Goal: Information Seeking & Learning: Learn about a topic

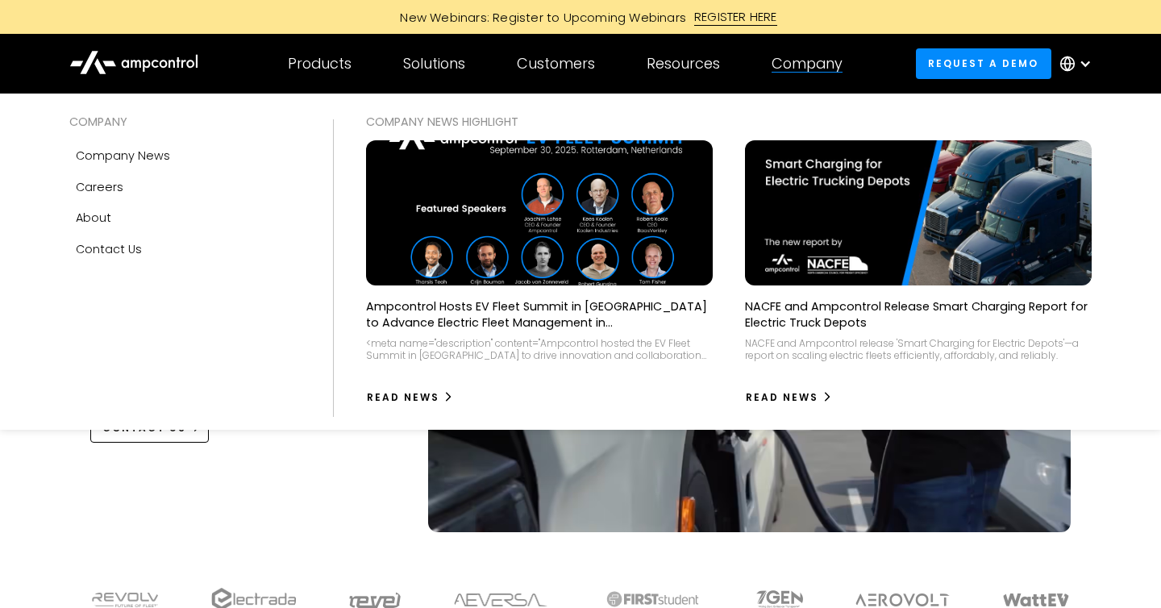
drag, startPoint x: 796, startPoint y: 55, endPoint x: 760, endPoint y: 55, distance: 35.5
click at [796, 55] on div "Company" at bounding box center [807, 64] width 71 height 18
click at [102, 223] on div "About" at bounding box center [93, 218] width 35 height 18
click at [102, 177] on link "Careers" at bounding box center [184, 187] width 231 height 31
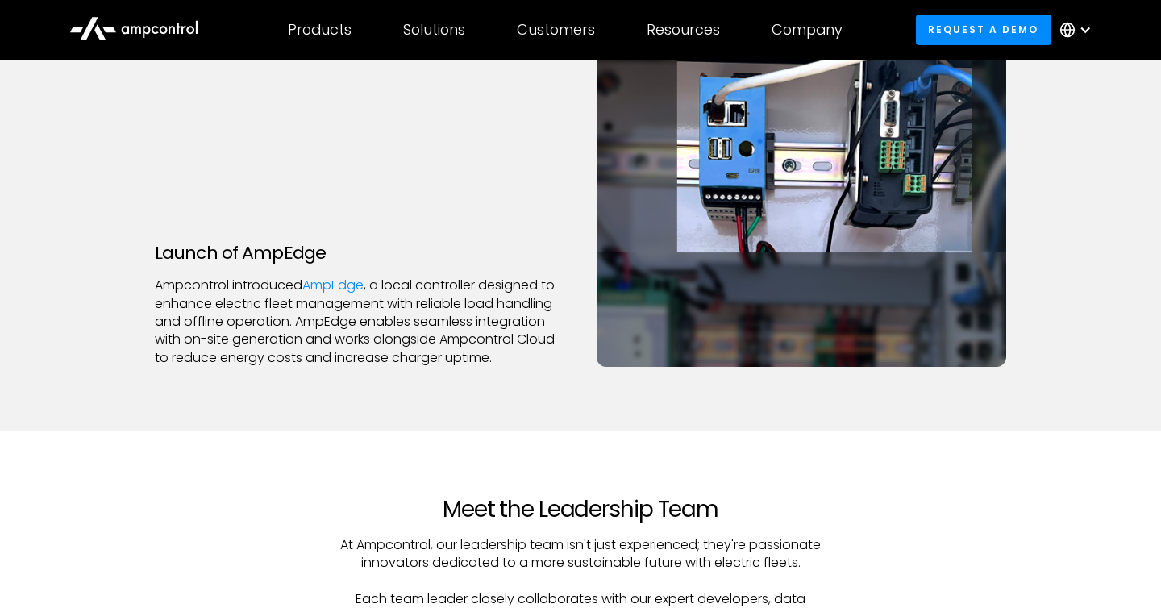
scroll to position [3610, 0]
click at [486, 342] on p "Ampcontrol introduced AmpEdge , a local controller designed to enhance electric…" at bounding box center [360, 321] width 410 height 90
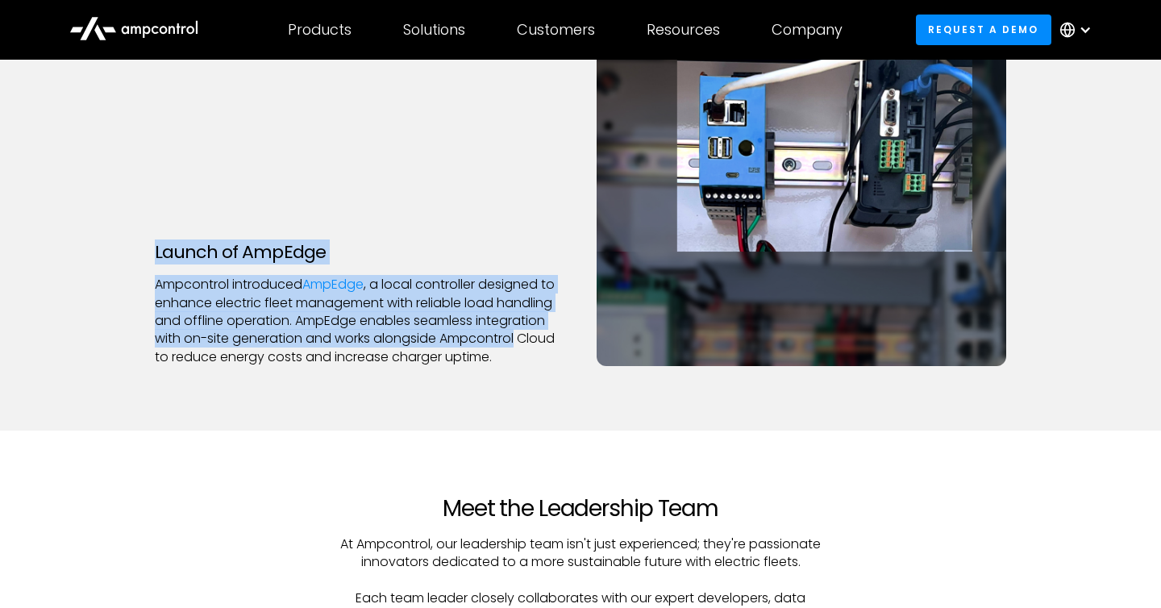
drag, startPoint x: 486, startPoint y: 342, endPoint x: 182, endPoint y: 248, distance: 318.0
click at [182, 248] on div "Launch of AmpEdge Ampcontrol introduced AmpEdge , a local controller designed t…" at bounding box center [360, 304] width 410 height 124
click at [182, 248] on h3 "Launch of AmpEdge" at bounding box center [360, 252] width 410 height 21
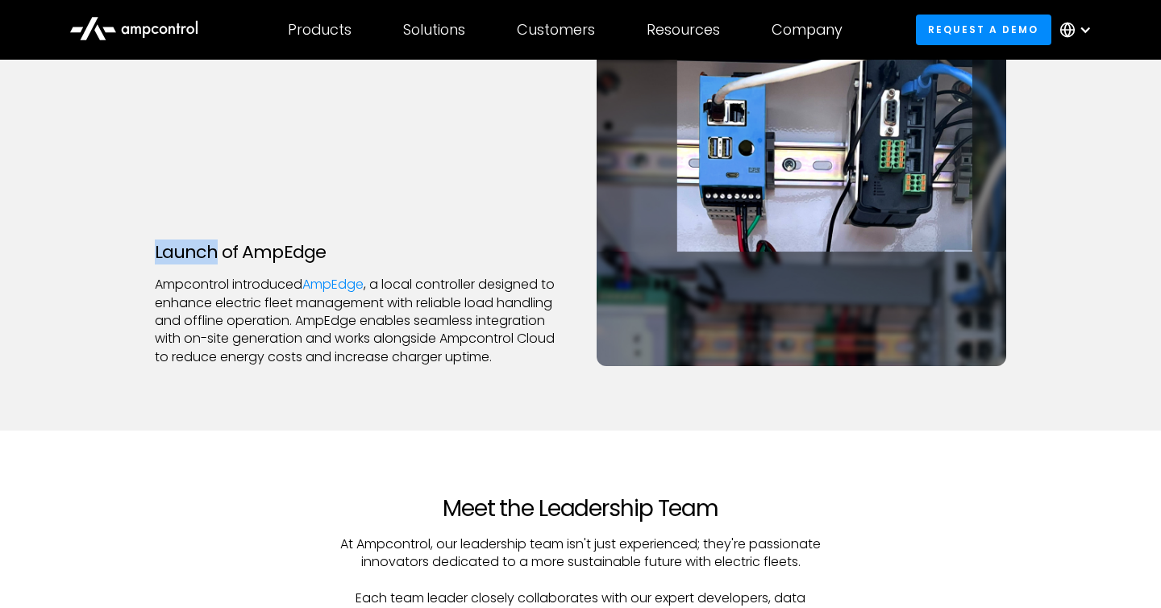
click at [182, 248] on h3 "Launch of AmpEdge" at bounding box center [360, 252] width 410 height 21
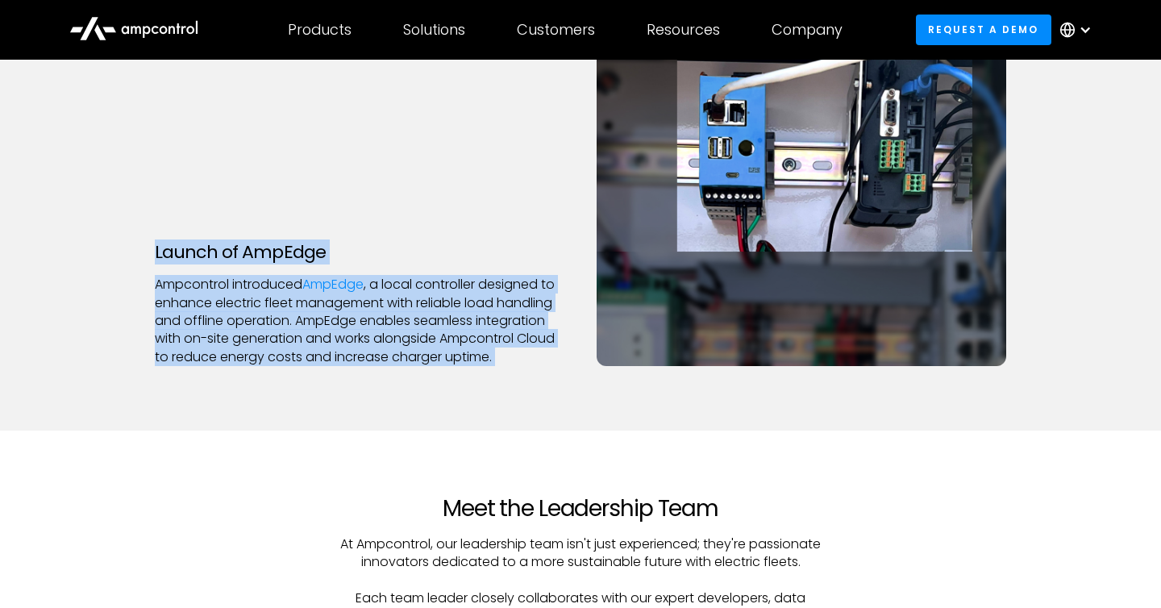
drag, startPoint x: 182, startPoint y: 248, endPoint x: 181, endPoint y: 325, distance: 76.6
click at [181, 325] on div "Launch of AmpEdge Ampcontrol introduced AmpEdge , a local controller designed t…" at bounding box center [360, 304] width 410 height 124
click at [181, 325] on p "Ampcontrol introduced AmpEdge , a local controller designed to enhance electric…" at bounding box center [360, 321] width 410 height 90
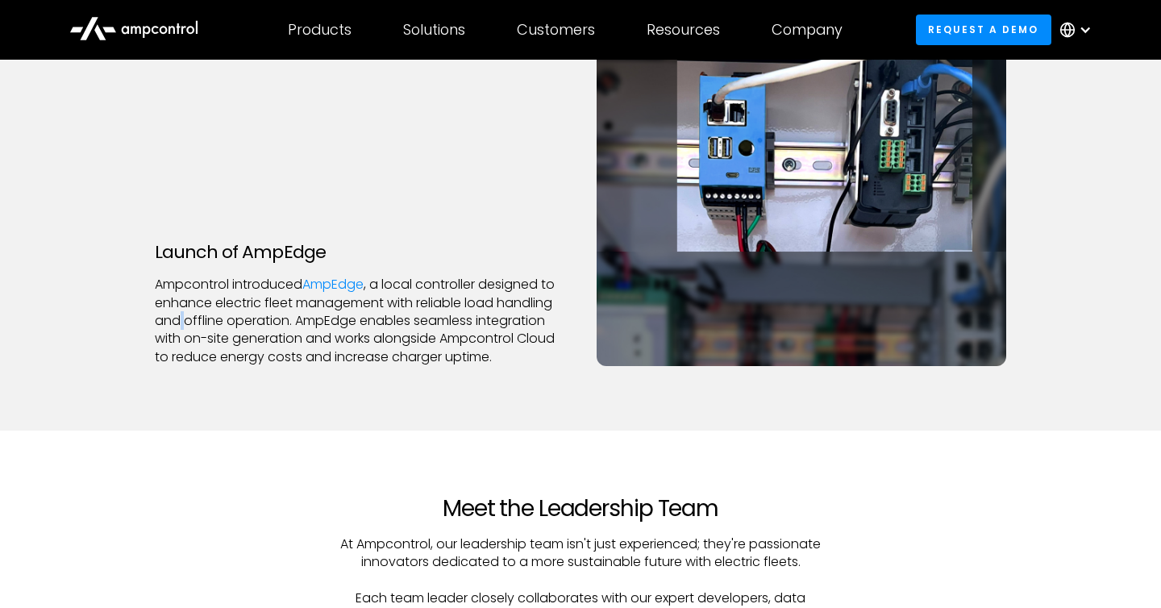
click at [181, 325] on p "Ampcontrol introduced AmpEdge , a local controller designed to enhance electric…" at bounding box center [360, 321] width 410 height 90
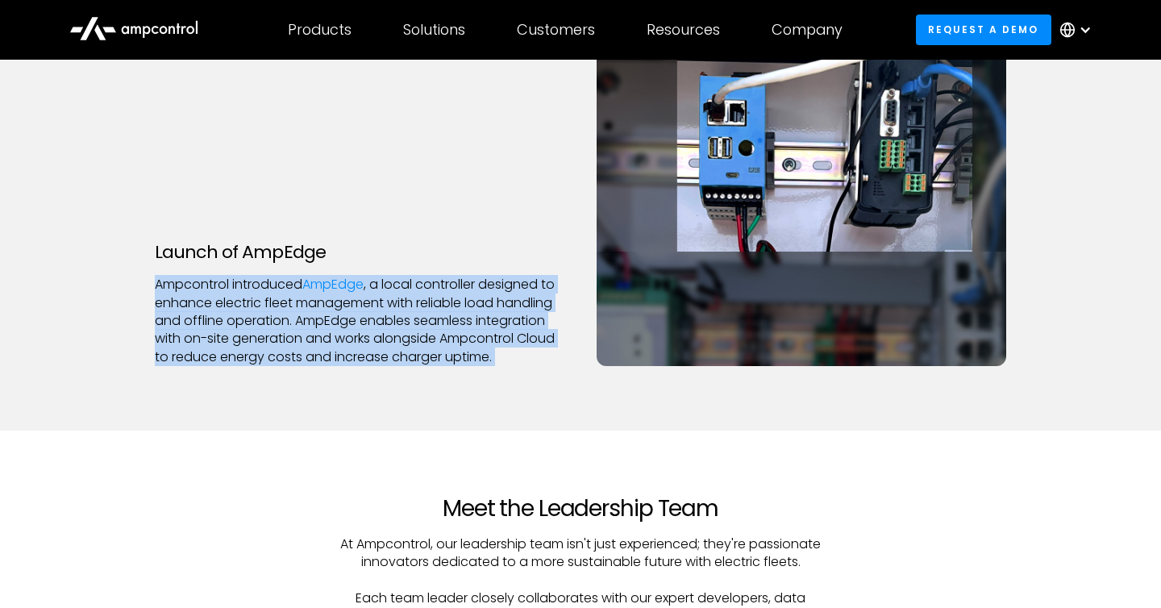
click at [181, 325] on p "Ampcontrol introduced AmpEdge , a local controller designed to enhance electric…" at bounding box center [360, 321] width 410 height 90
drag, startPoint x: 181, startPoint y: 325, endPoint x: 160, endPoint y: 249, distance: 78.8
click at [160, 249] on div "Launch of AmpEdge Ampcontrol introduced AmpEdge , a local controller designed t…" at bounding box center [360, 304] width 410 height 124
click at [160, 249] on h3 "Launch of AmpEdge" at bounding box center [360, 252] width 410 height 21
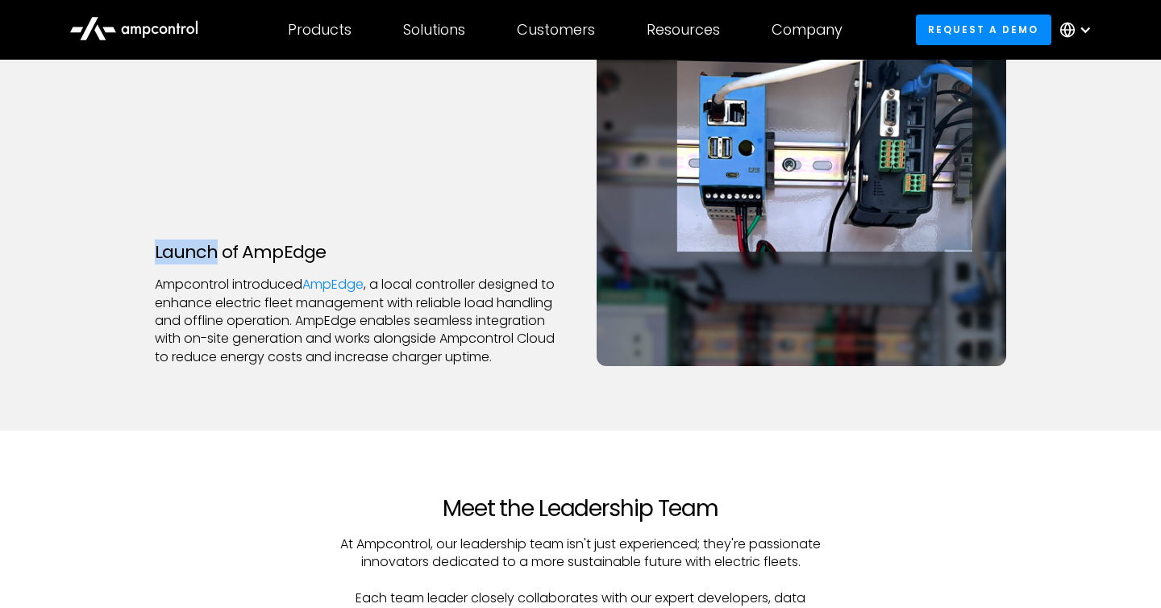
click at [160, 249] on h3 "Launch of AmpEdge" at bounding box center [360, 252] width 410 height 21
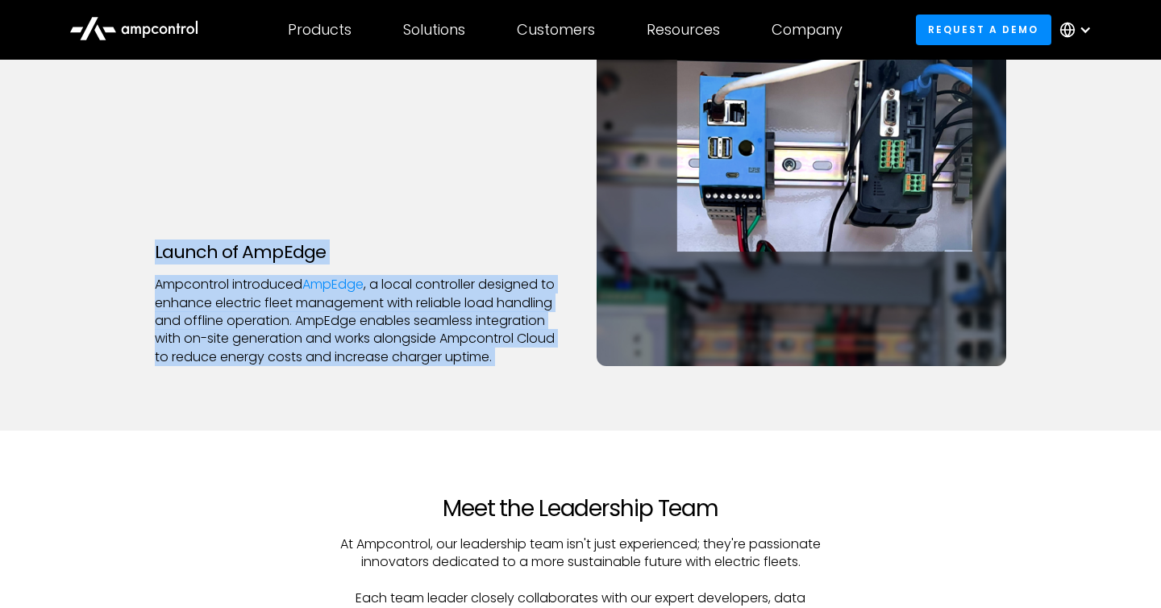
drag, startPoint x: 160, startPoint y: 249, endPoint x: 215, endPoint y: 327, distance: 96.0
click at [215, 327] on div "Launch of AmpEdge Ampcontrol introduced AmpEdge , a local controller designed t…" at bounding box center [360, 304] width 410 height 124
click at [215, 327] on p "Ampcontrol introduced AmpEdge , a local controller designed to enhance electric…" at bounding box center [360, 321] width 410 height 90
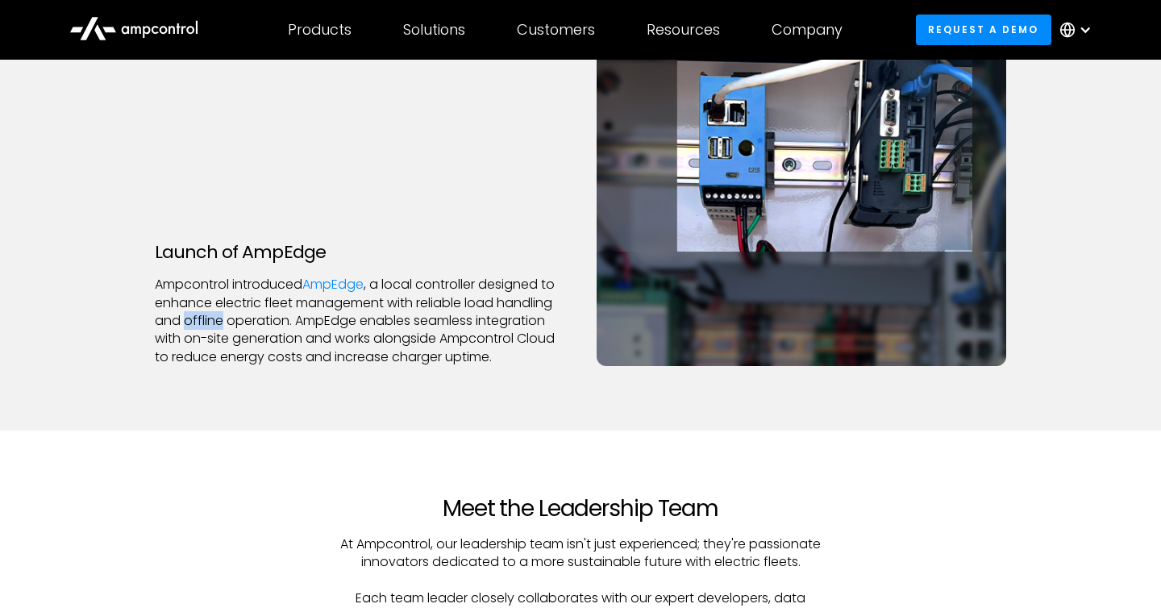
click at [215, 327] on p "Ampcontrol introduced AmpEdge , a local controller designed to enhance electric…" at bounding box center [360, 321] width 410 height 90
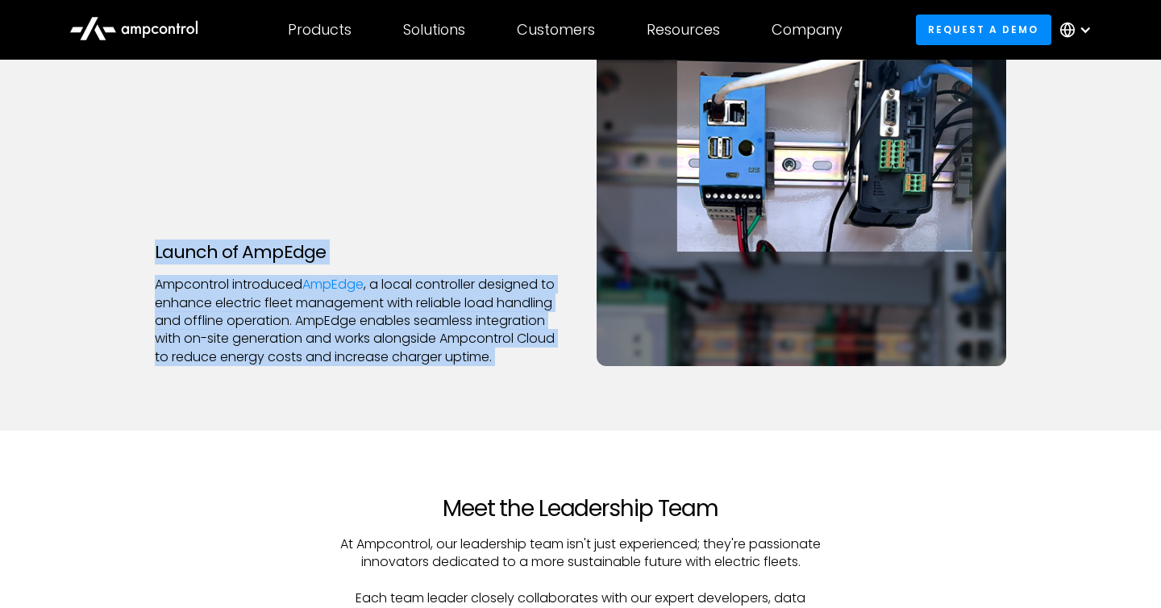
drag, startPoint x: 215, startPoint y: 327, endPoint x: 184, endPoint y: 261, distance: 73.2
click at [184, 261] on div "Launch of AmpEdge Ampcontrol introduced AmpEdge , a local controller designed t…" at bounding box center [360, 304] width 410 height 124
click at [184, 261] on h3 "Launch of AmpEdge" at bounding box center [360, 252] width 410 height 21
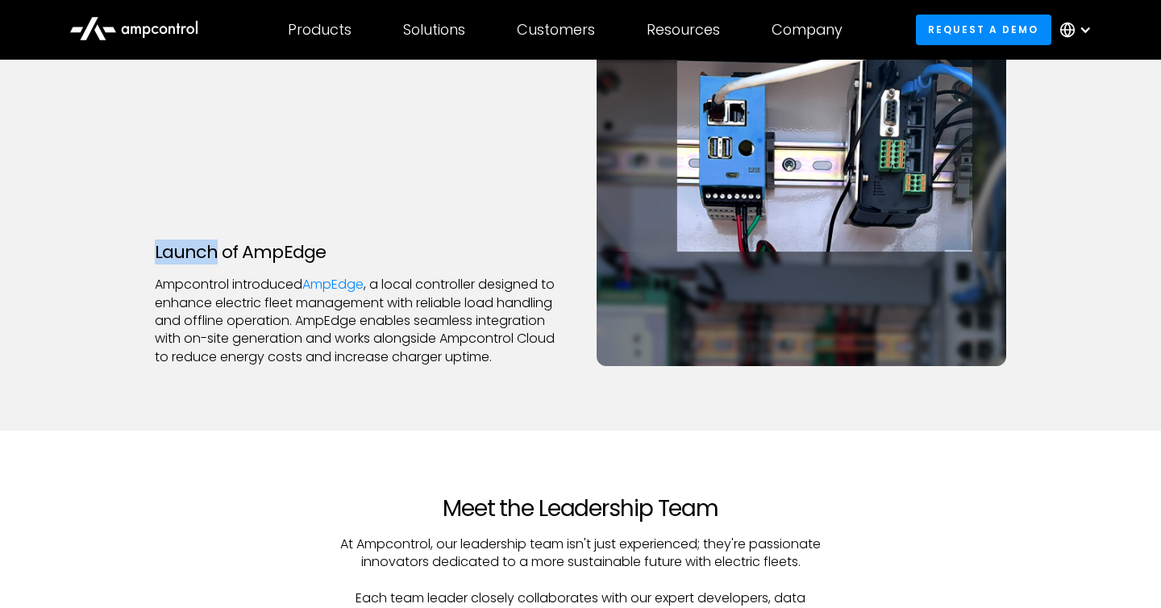
click at [184, 261] on h3 "Launch of AmpEdge" at bounding box center [360, 252] width 410 height 21
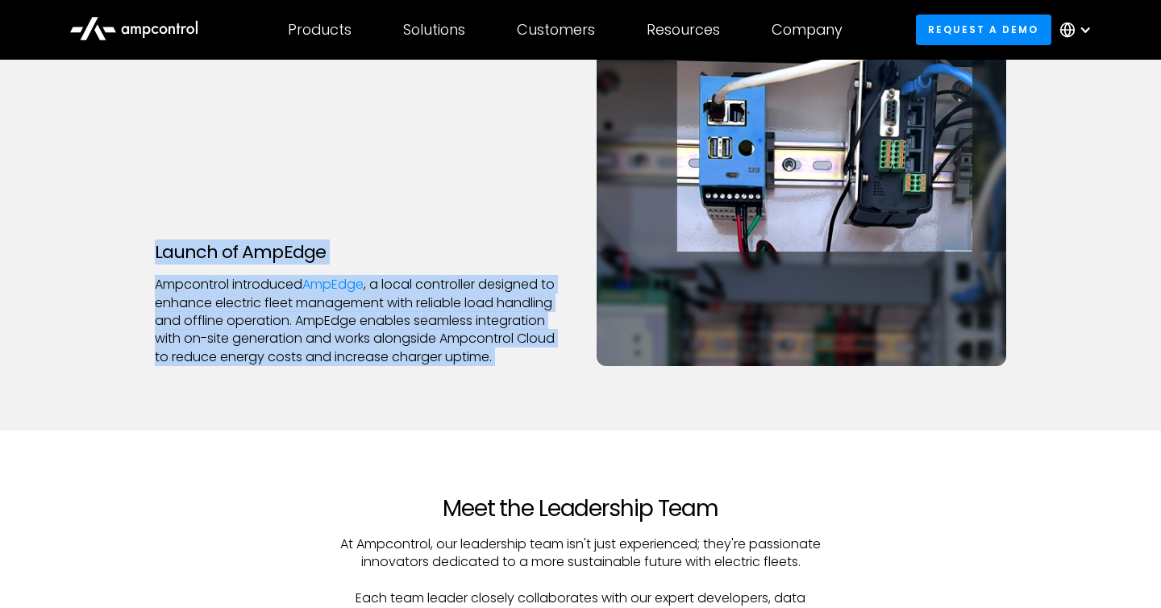
drag, startPoint x: 184, startPoint y: 261, endPoint x: 247, endPoint y: 364, distance: 120.8
click at [247, 364] on div "Launch of AmpEdge Ampcontrol introduced AmpEdge , a local controller designed t…" at bounding box center [360, 304] width 410 height 124
click at [247, 364] on p "Ampcontrol introduced AmpEdge , a local controller designed to enhance electric…" at bounding box center [360, 321] width 410 height 90
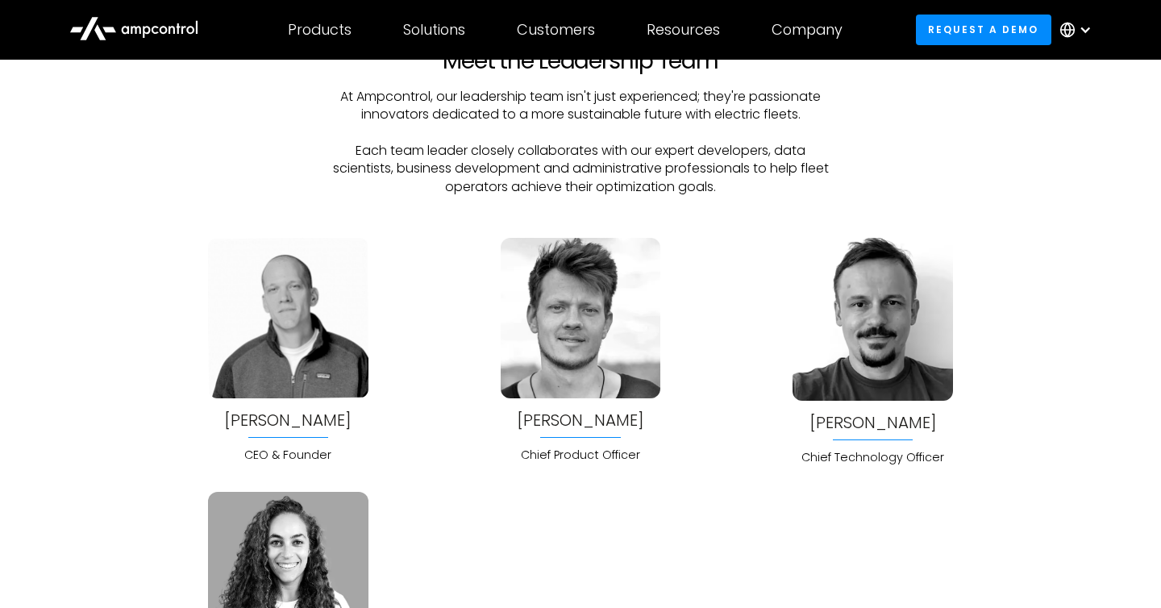
scroll to position [4059, 0]
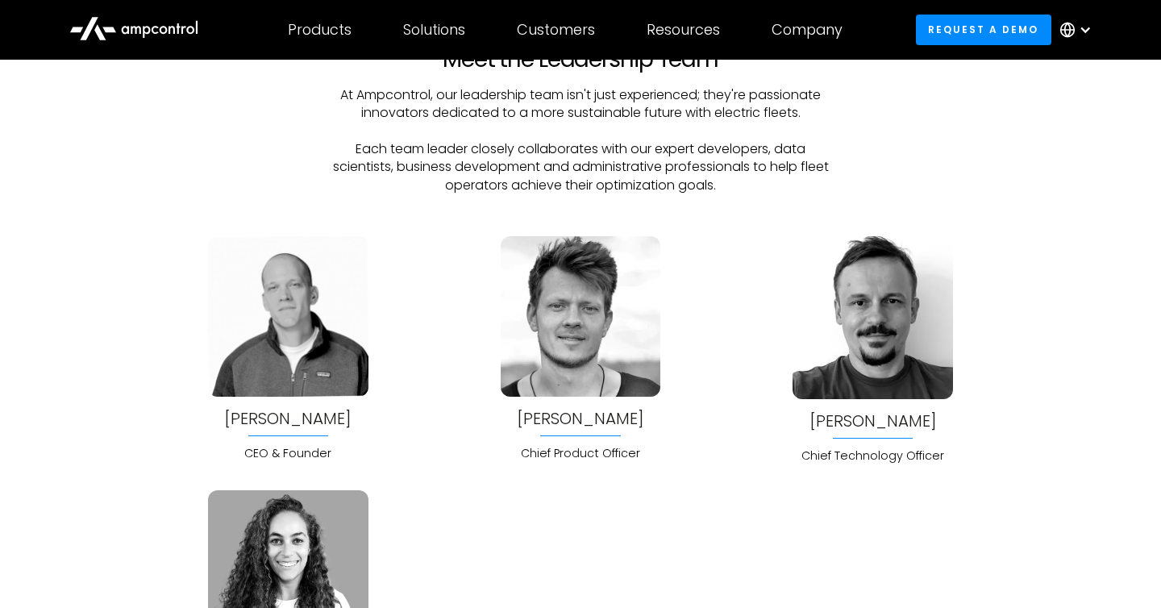
click at [571, 414] on div "Jonas Schlund" at bounding box center [580, 419] width 127 height 18
click at [852, 412] on div "Bela Patkai" at bounding box center [872, 421] width 127 height 18
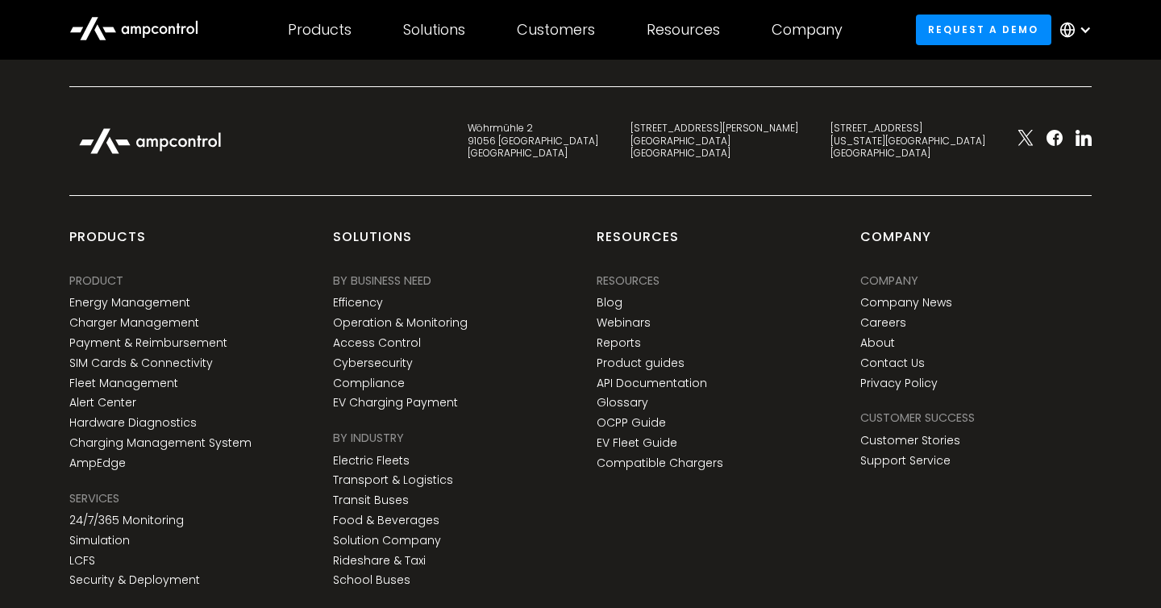
scroll to position [5884, 0]
click at [671, 376] on link "API Documentation" at bounding box center [652, 382] width 110 height 14
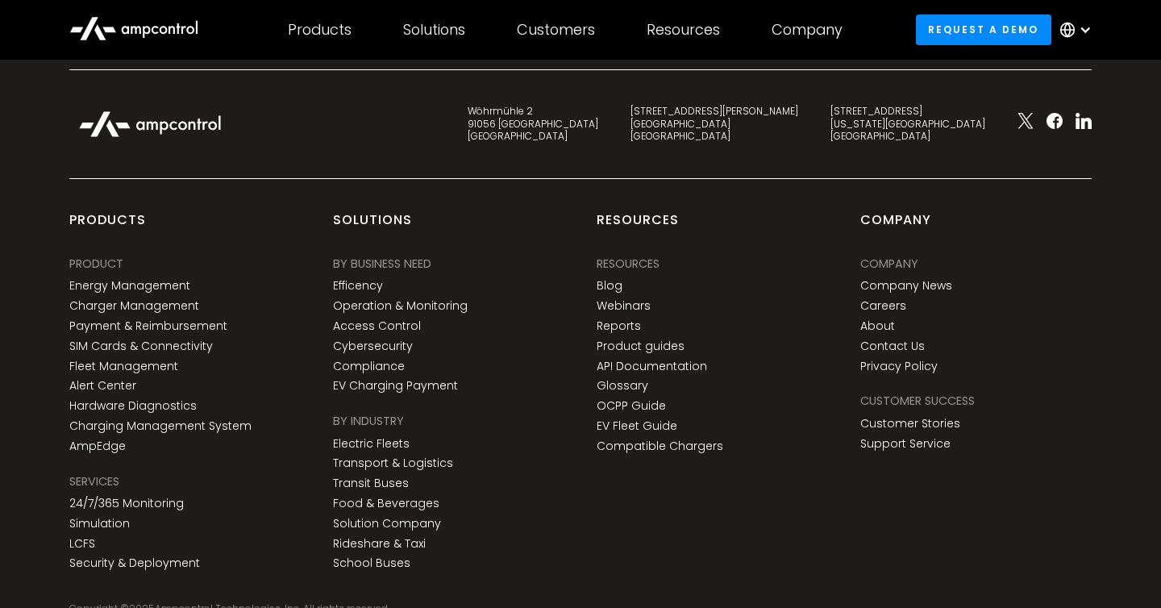
scroll to position [5902, 0]
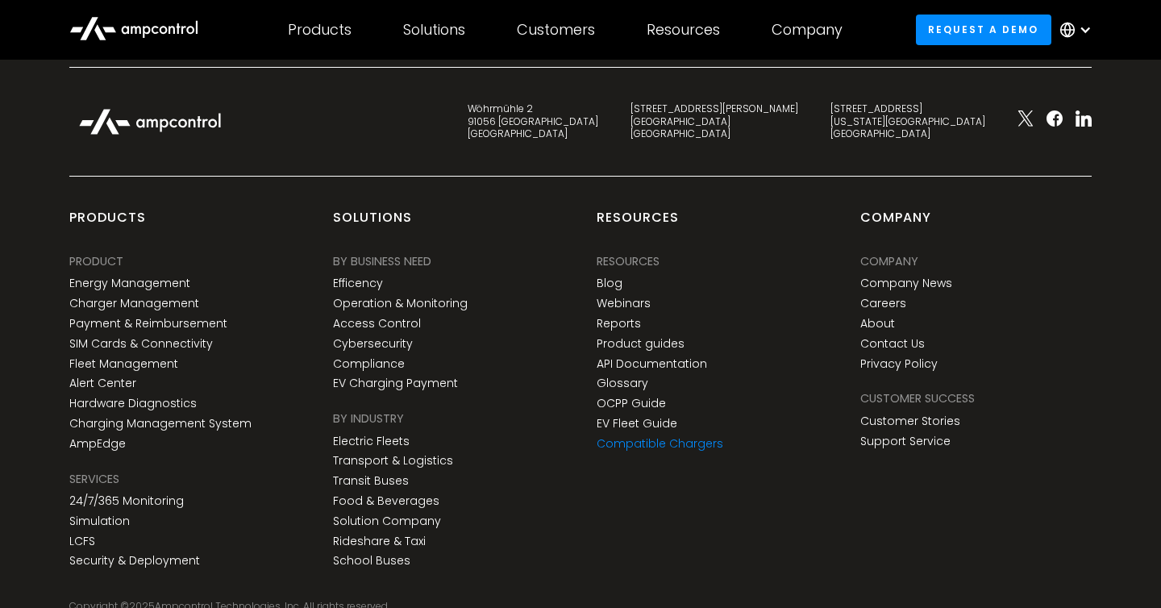
click at [670, 446] on link "Compatible Chargers" at bounding box center [660, 444] width 127 height 14
click at [667, 430] on div "Resources Resources Blog Webinars Reports Product guides API Documentation Glos…" at bounding box center [660, 354] width 127 height 205
click at [665, 417] on link "EV Fleet Guide" at bounding box center [637, 424] width 81 height 14
click at [118, 283] on link "Energy Management" at bounding box center [129, 284] width 121 height 14
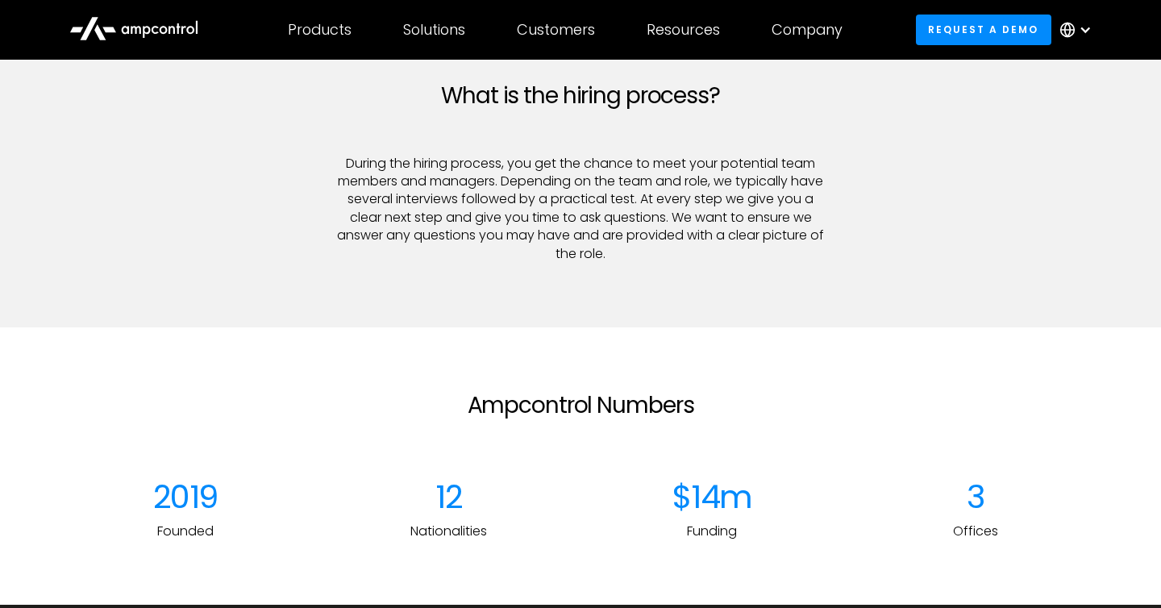
scroll to position [1730, 0]
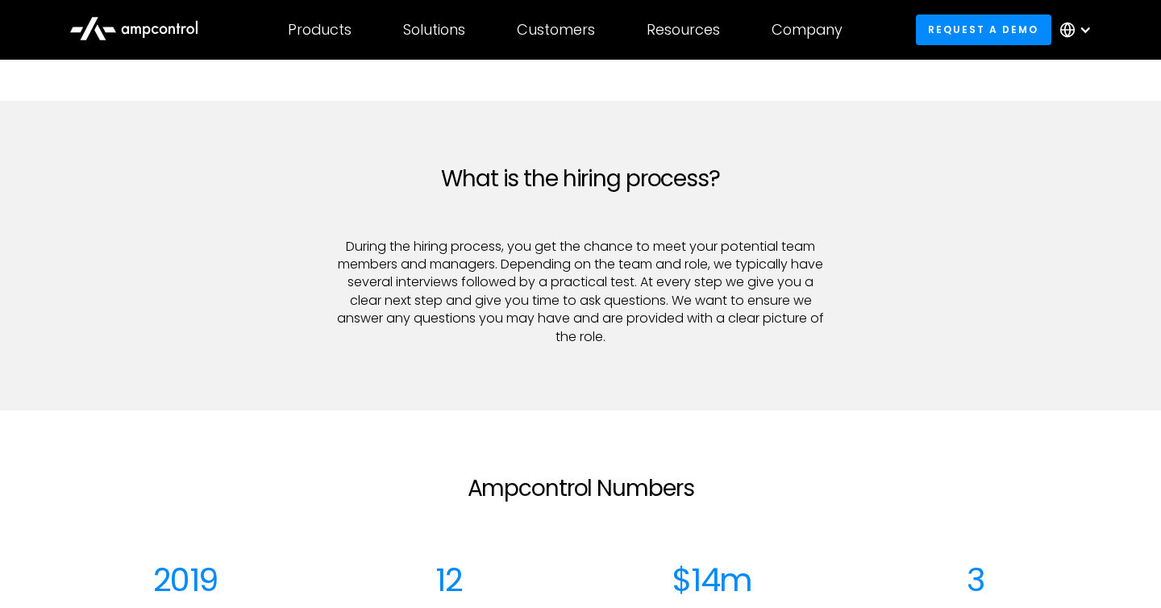
click at [472, 173] on h2 "What is the hiring process?" at bounding box center [580, 178] width 495 height 27
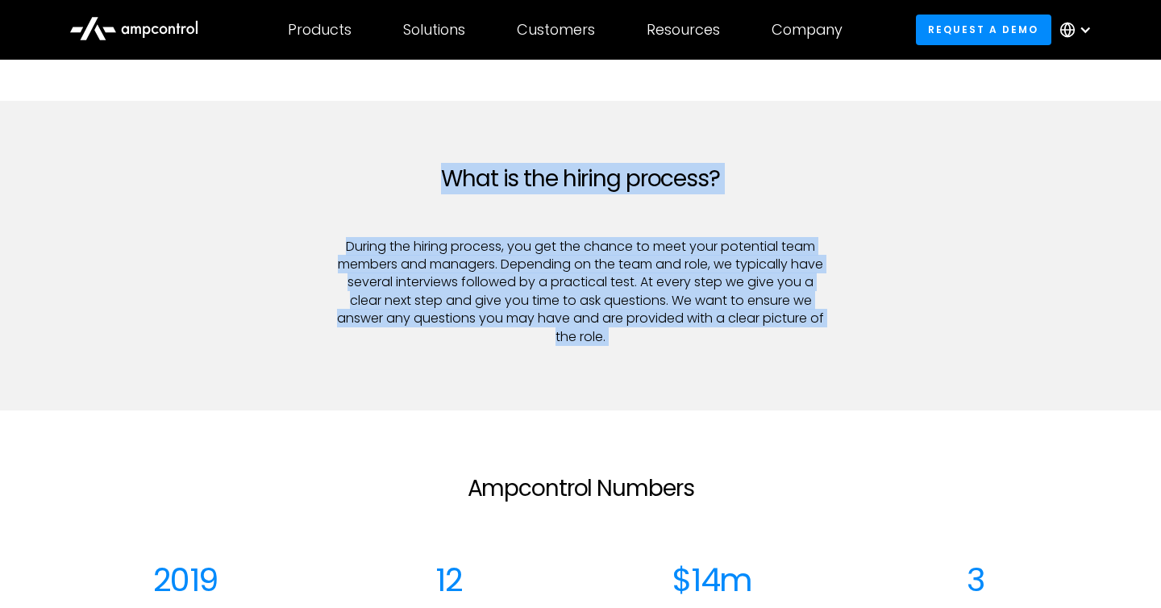
drag, startPoint x: 472, startPoint y: 173, endPoint x: 664, endPoint y: 344, distance: 258.1
click at [664, 344] on div "What is the hiring process? During the hiring process, you get the chance to me…" at bounding box center [580, 255] width 527 height 181
click at [663, 344] on p "During the hiring process, you get the chance to meet your potential team membe…" at bounding box center [580, 292] width 495 height 108
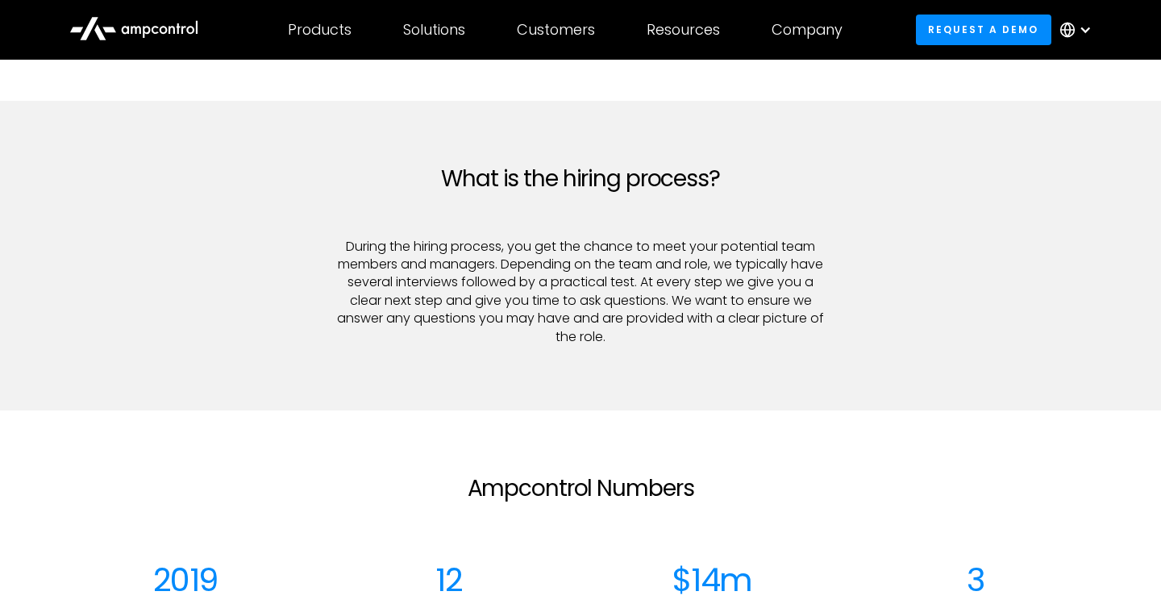
click at [663, 344] on p "During the hiring process, you get the chance to meet your potential team membe…" at bounding box center [580, 292] width 495 height 108
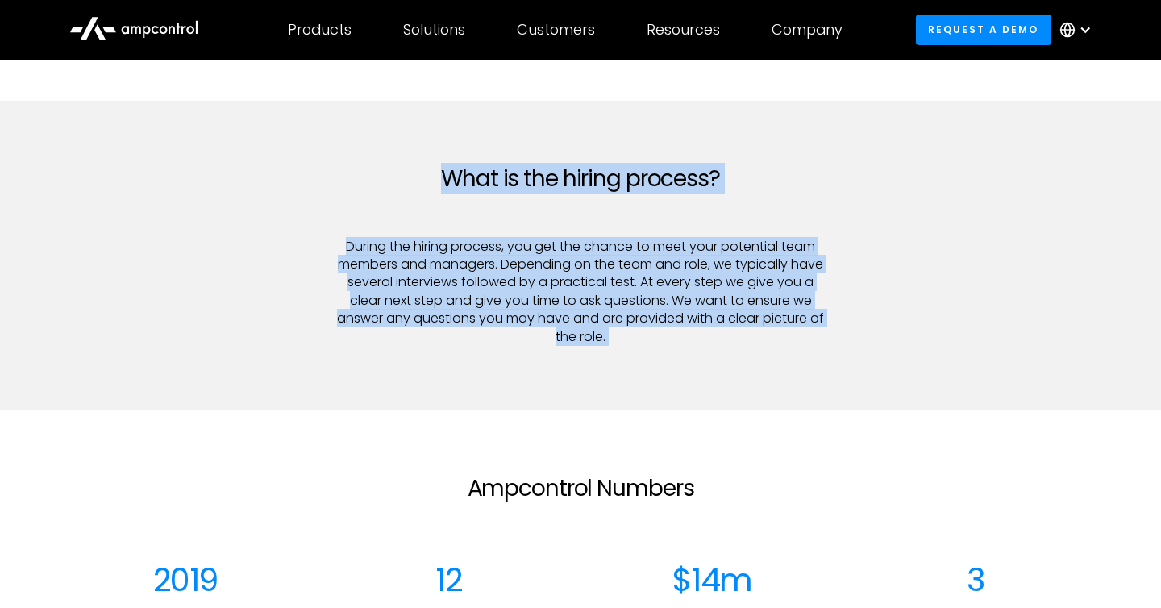
drag, startPoint x: 663, startPoint y: 344, endPoint x: 500, endPoint y: 169, distance: 239.6
click at [500, 169] on div "What is the hiring process? During the hiring process, you get the chance to me…" at bounding box center [580, 255] width 527 height 181
click at [500, 169] on h2 "What is the hiring process?" at bounding box center [580, 178] width 495 height 27
drag, startPoint x: 500, startPoint y: 169, endPoint x: 701, endPoint y: 379, distance: 290.2
click at [701, 378] on section "What is the hiring process? During the hiring process, you get the chance to me…" at bounding box center [580, 256] width 1161 height 310
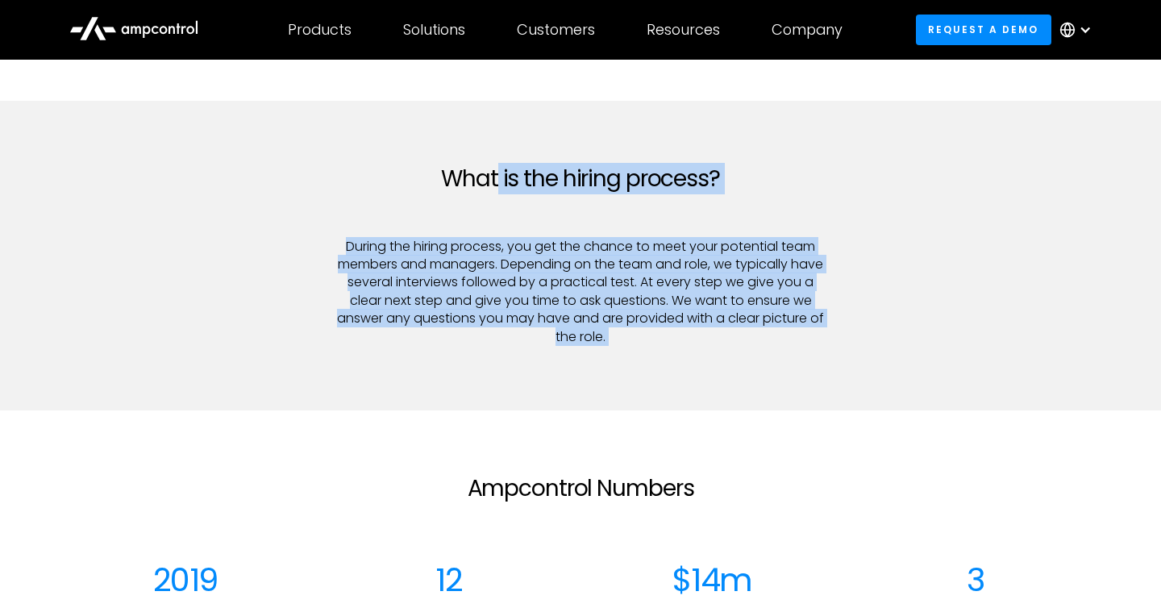
click at [701, 379] on section "What is the hiring process? During the hiring process, you get the chance to me…" at bounding box center [580, 256] width 1161 height 310
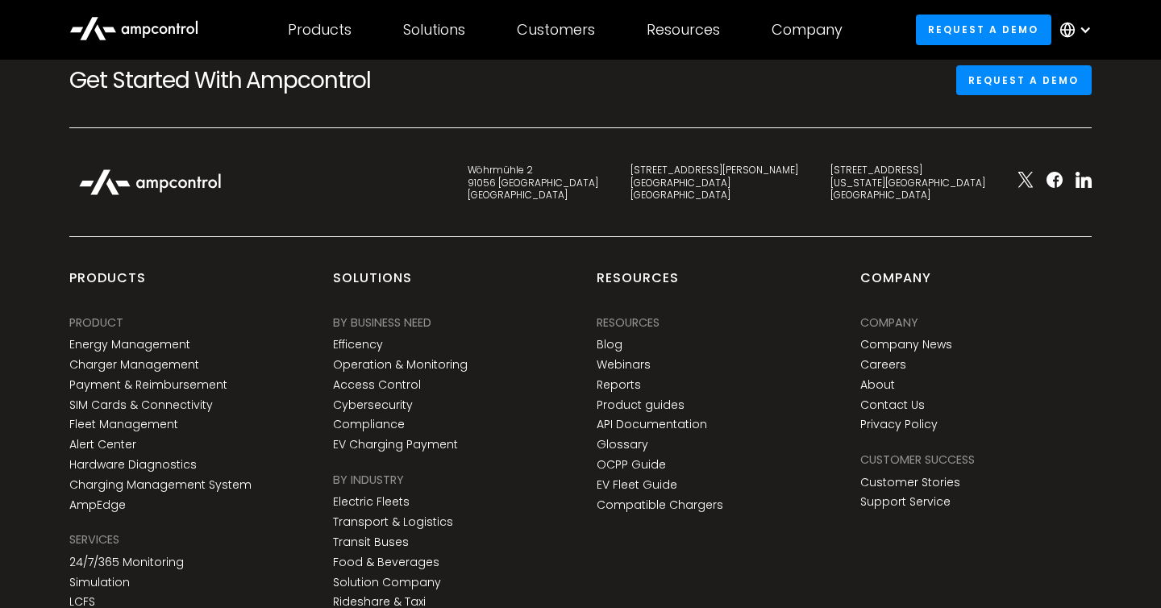
scroll to position [2585, 0]
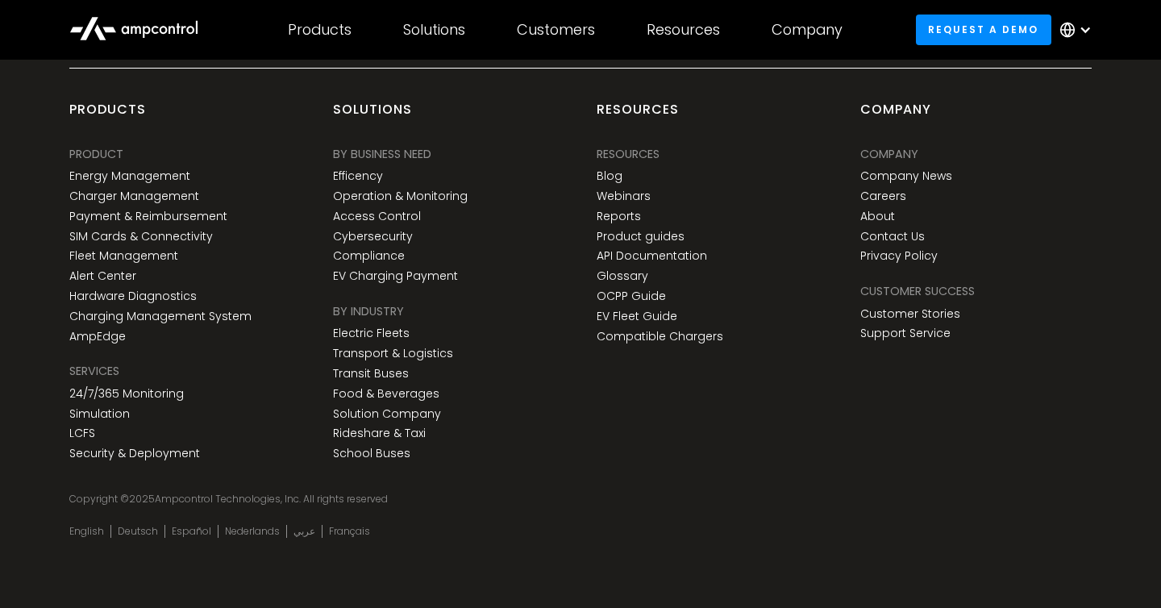
click at [657, 560] on div "English Deutsch Español Nederlands عربي Français" at bounding box center [580, 547] width 1054 height 58
click at [660, 256] on link "API Documentation" at bounding box center [652, 258] width 110 height 14
click at [655, 239] on link "Product guides" at bounding box center [641, 238] width 88 height 14
click at [614, 196] on link "Webinars" at bounding box center [624, 198] width 54 height 14
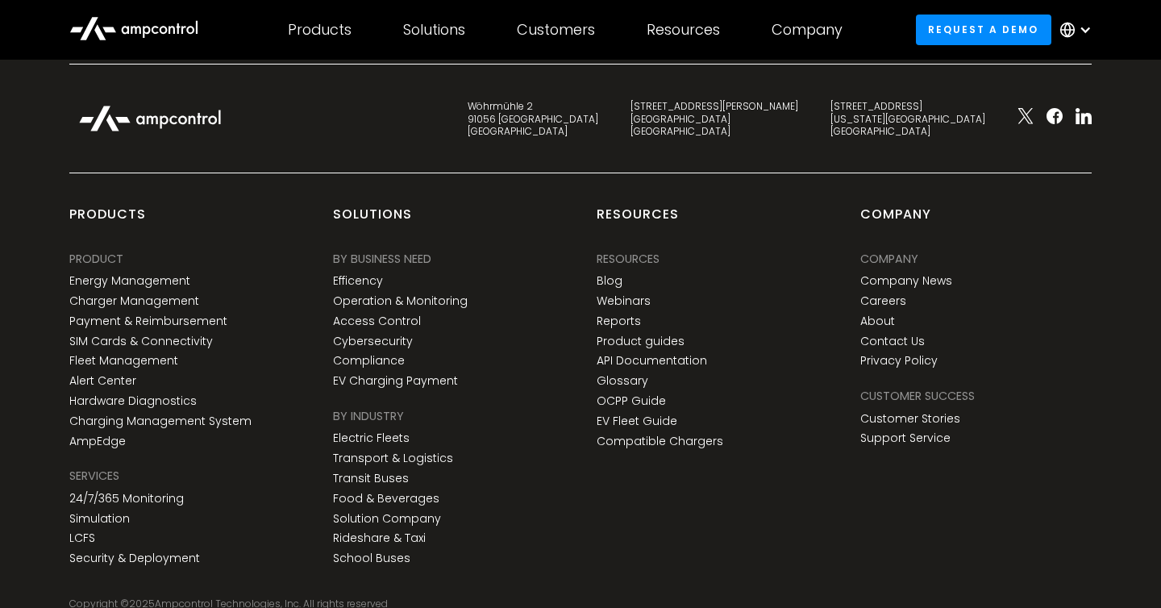
scroll to position [2471, 0]
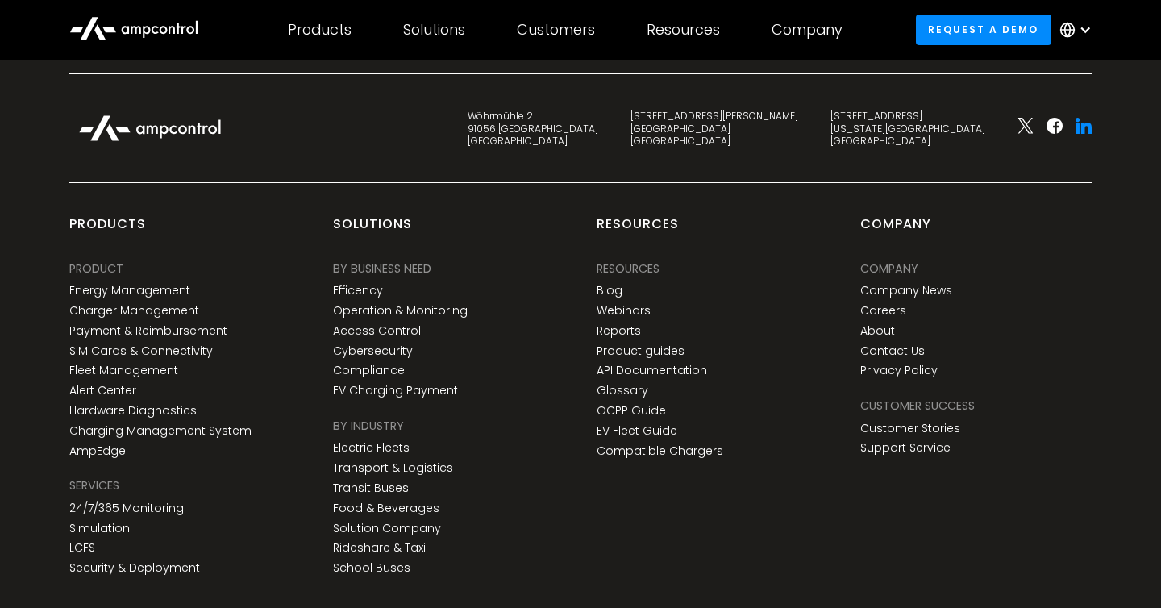
click at [1085, 127] on icon at bounding box center [1083, 126] width 16 height 16
click at [537, 325] on div "Solutions BY BUSINESS NEED Efficency Operation & Monitoring Access Control Cybe…" at bounding box center [448, 398] width 231 height 366
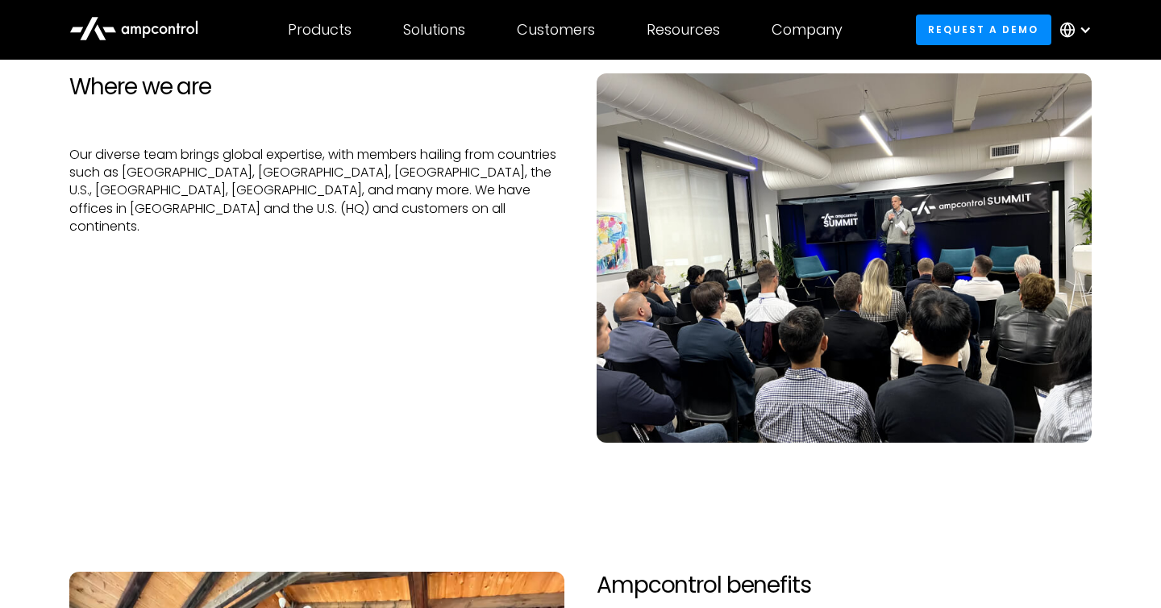
scroll to position [597, 0]
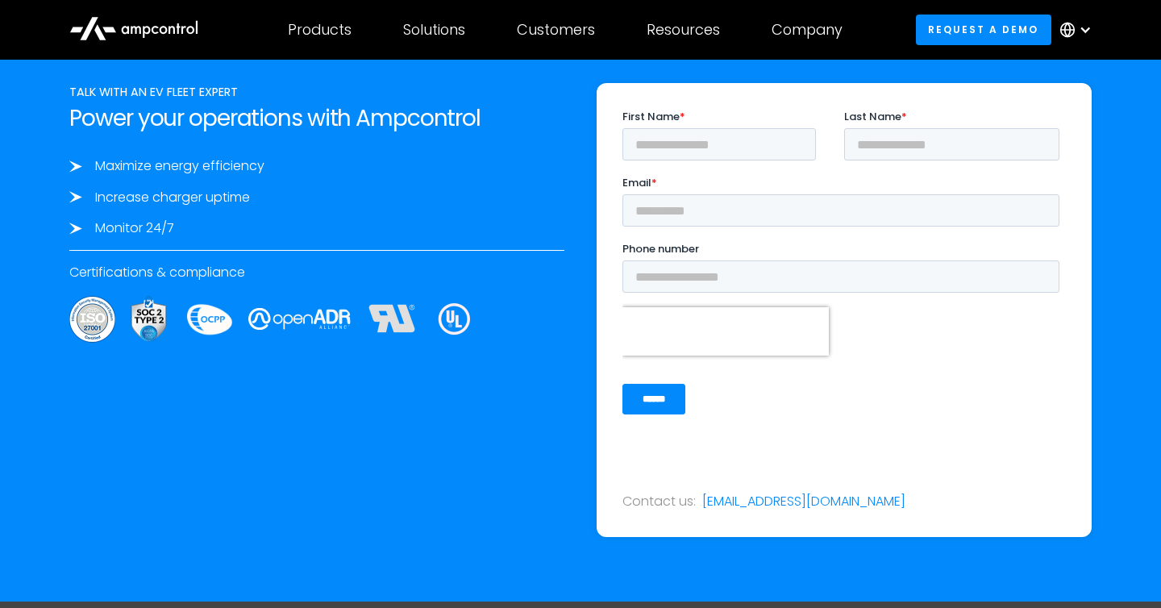
scroll to position [2715, 0]
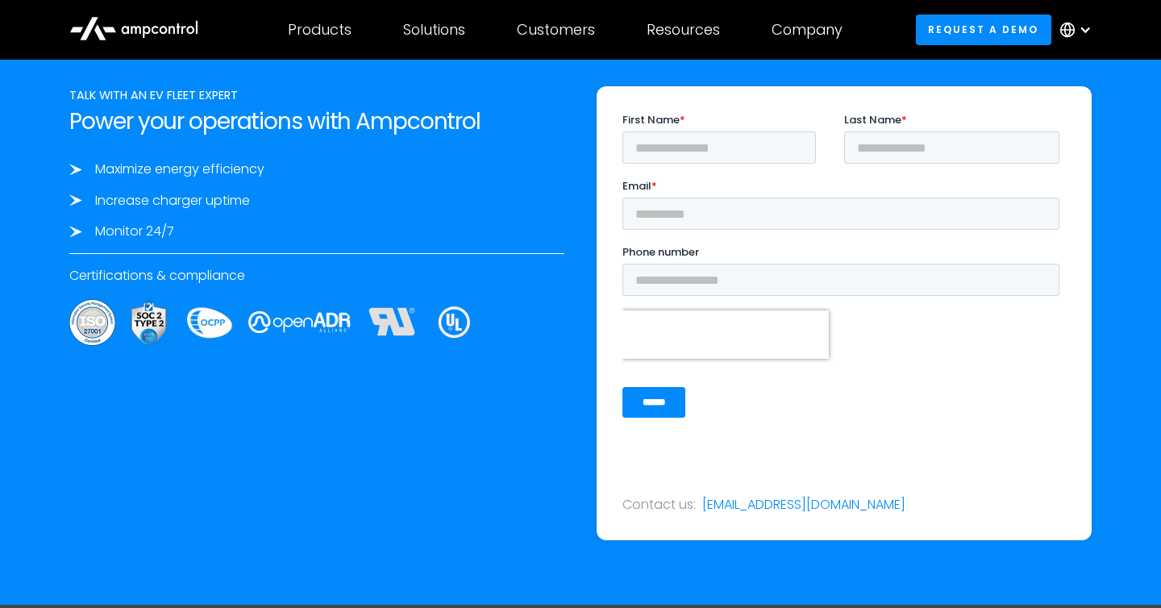
click at [508, 419] on div "TALK WITH AN EV FLEET EXPERT Power your operations with Ampcontrol Maximize ene…" at bounding box center [316, 312] width 527 height 453
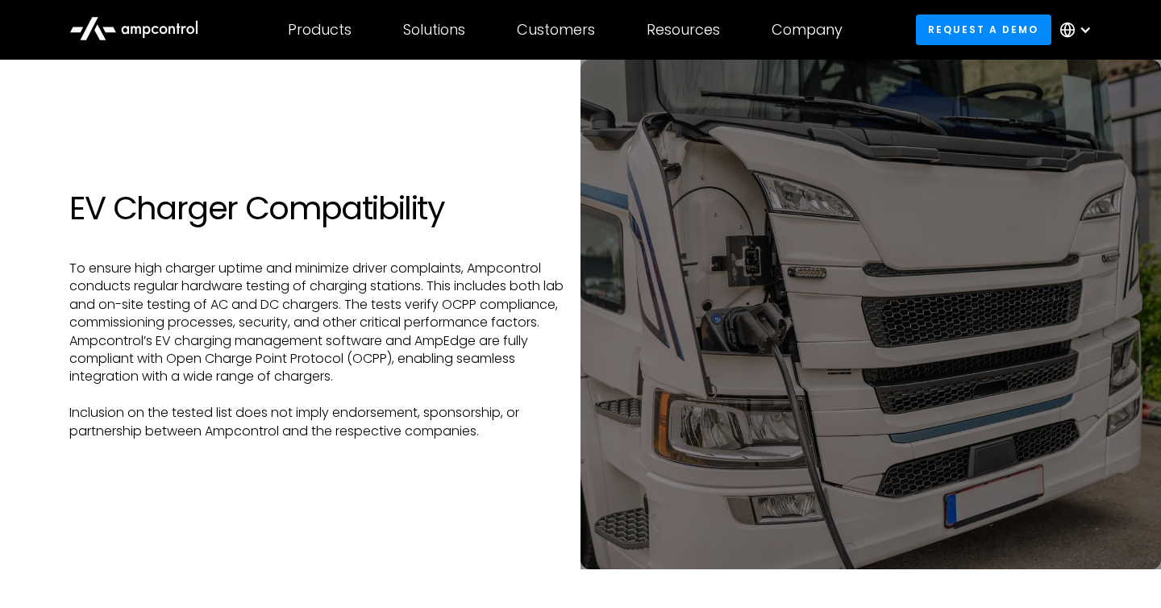
scroll to position [29, 0]
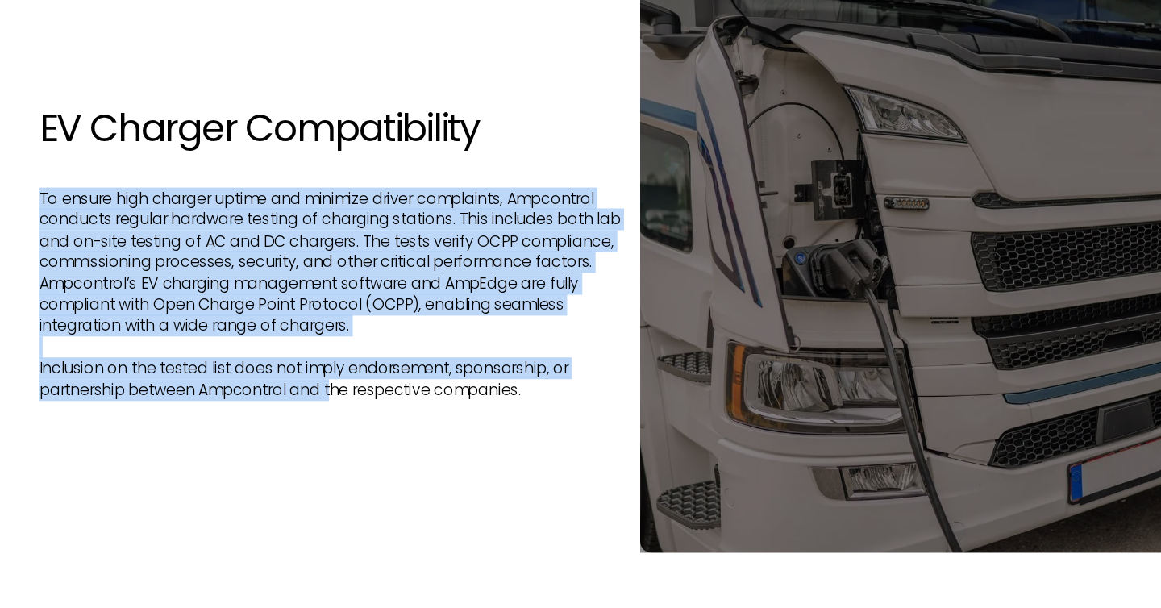
drag, startPoint x: 322, startPoint y: 397, endPoint x: 222, endPoint y: 214, distance: 208.5
click at [222, 214] on div "EV Charger Compatibility To ensure high charger uptime and minimize driver comp…" at bounding box center [316, 286] width 527 height 252
drag, startPoint x: 222, startPoint y: 214, endPoint x: 426, endPoint y: 493, distance: 344.9
click at [426, 493] on section "EV Charger Compatibility To ensure high charger uptime and minimize driver comp…" at bounding box center [580, 286] width 1161 height 510
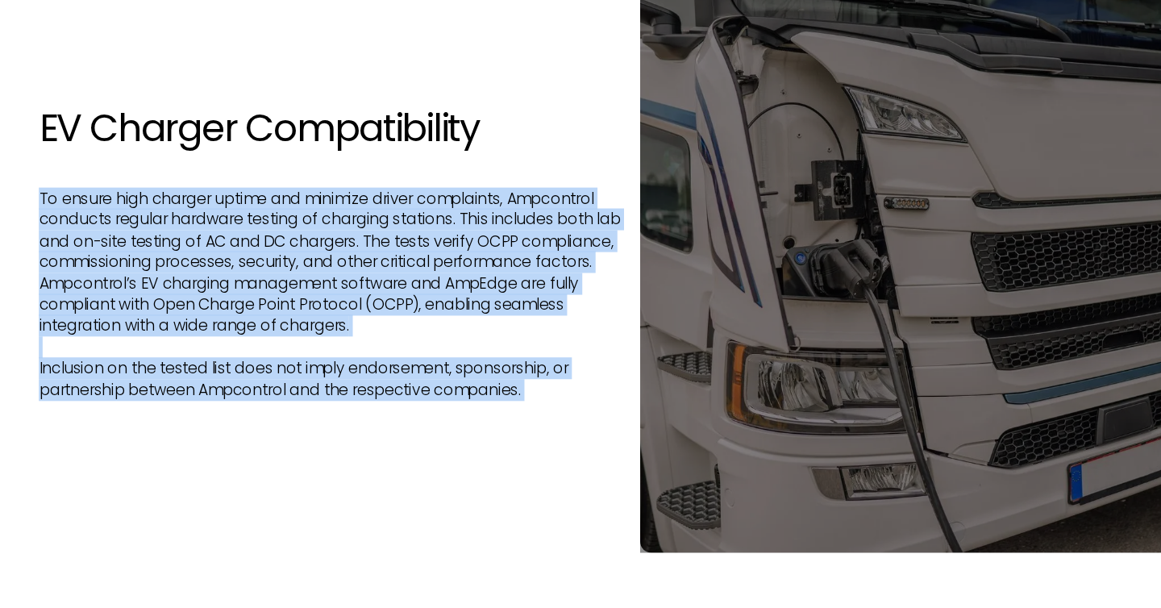
click at [426, 493] on section "EV Charger Compatibility To ensure high charger uptime and minimize driver comp…" at bounding box center [580, 286] width 1161 height 510
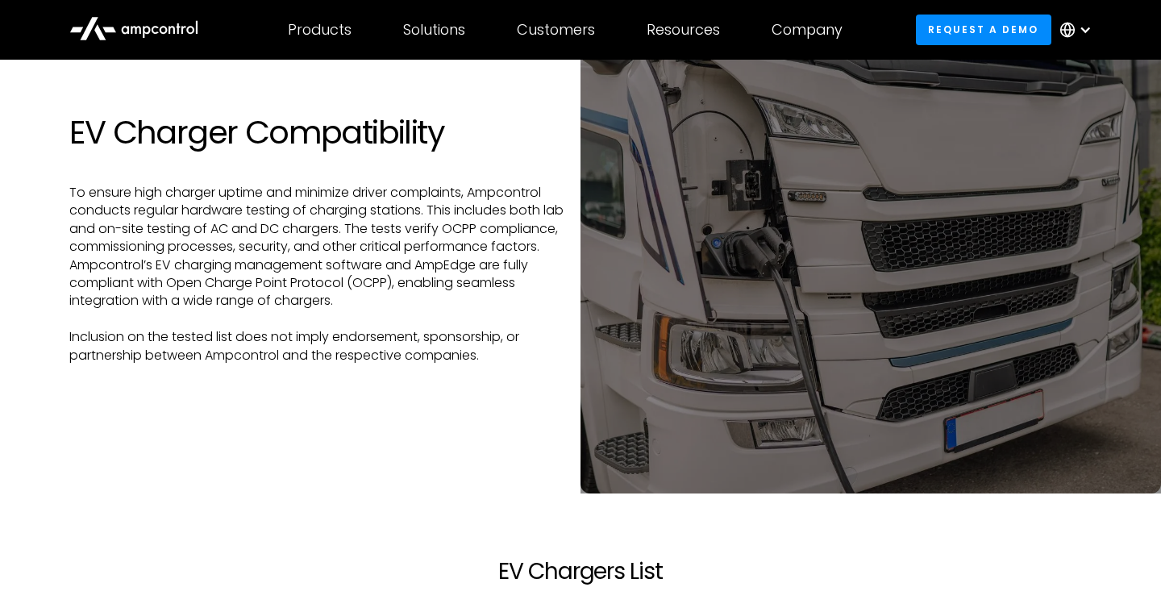
scroll to position [82, 0]
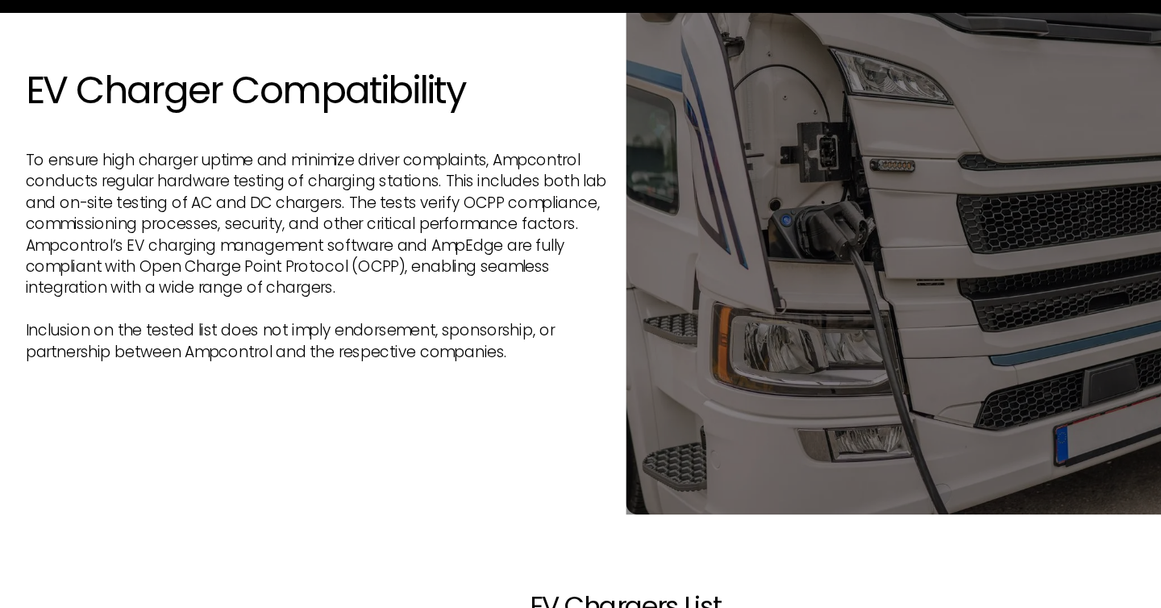
click at [78, 144] on h1 "EV Charger Compatibility" at bounding box center [316, 125] width 495 height 39
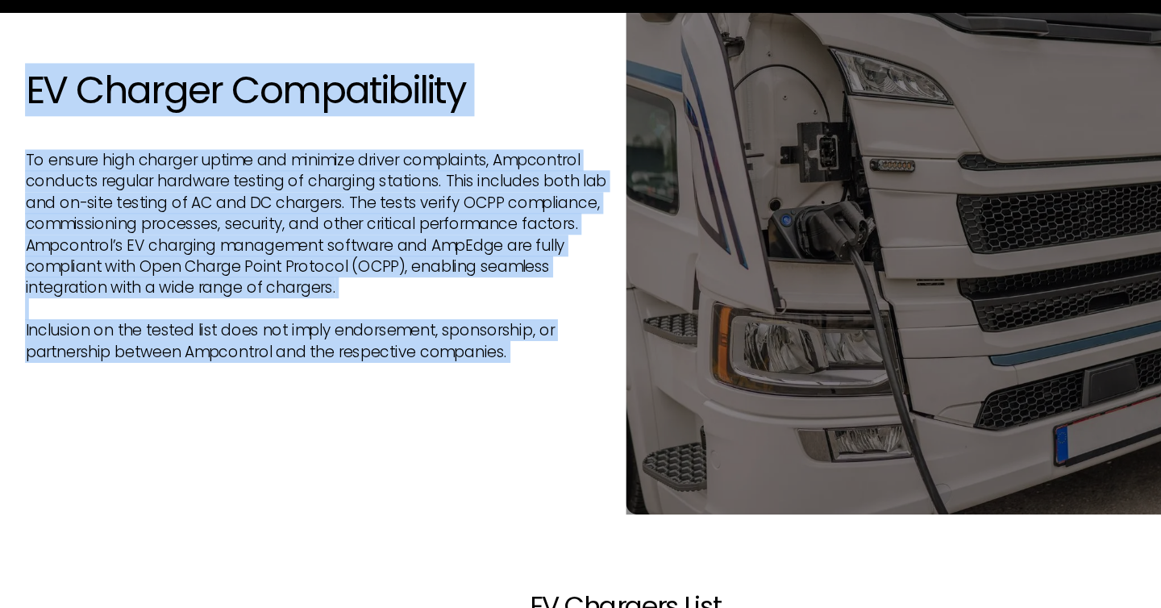
drag, startPoint x: 78, startPoint y: 144, endPoint x: 260, endPoint y: 364, distance: 285.1
click at [260, 364] on div "EV Charger Compatibility To ensure high charger uptime and minimize driver comp…" at bounding box center [580, 248] width 1054 height 284
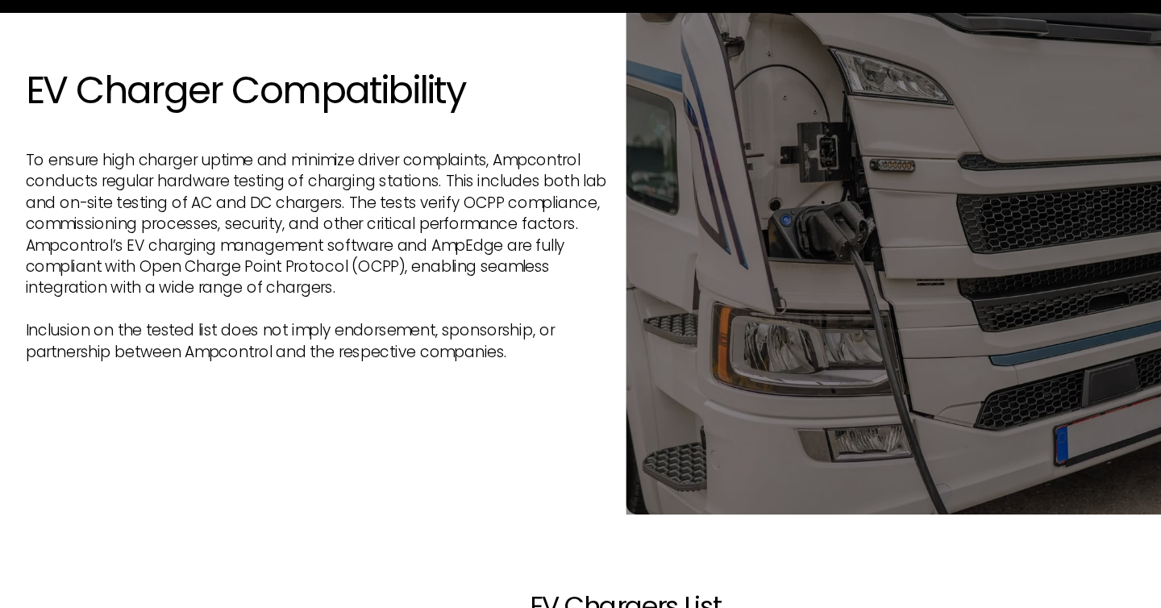
click at [260, 364] on div "EV Charger Compatibility To ensure high charger uptime and minimize driver comp…" at bounding box center [580, 248] width 1054 height 284
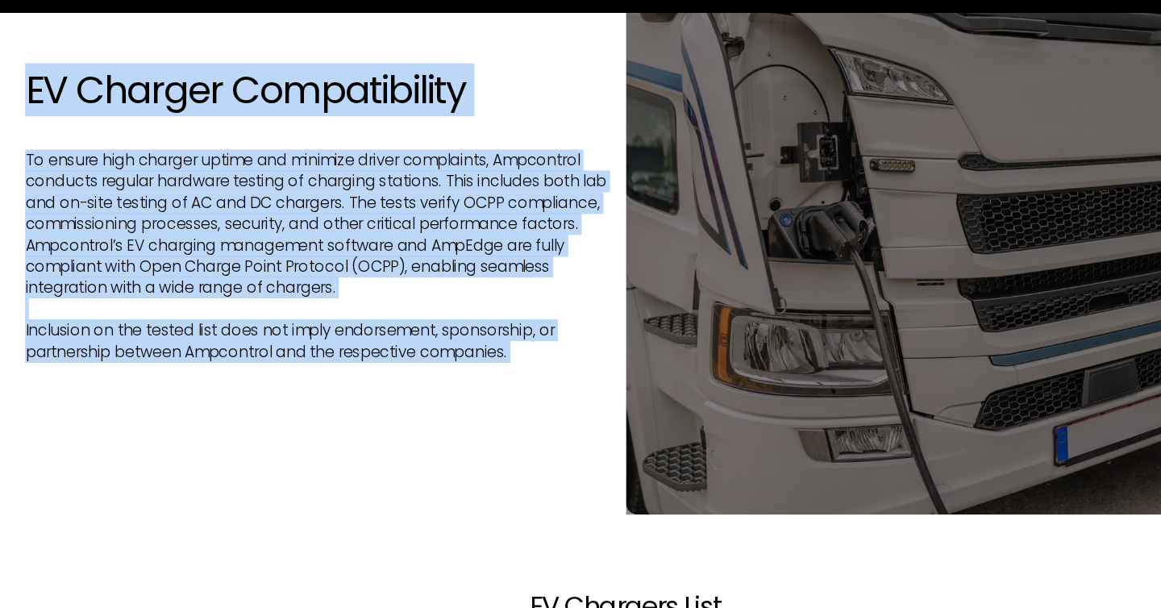
drag, startPoint x: 260, startPoint y: 364, endPoint x: 210, endPoint y: 115, distance: 253.4
click at [210, 115] on div "EV Charger Compatibility To ensure high charger uptime and minimize driver comp…" at bounding box center [580, 248] width 1054 height 284
click at [210, 115] on h1 "EV Charger Compatibility" at bounding box center [316, 125] width 495 height 39
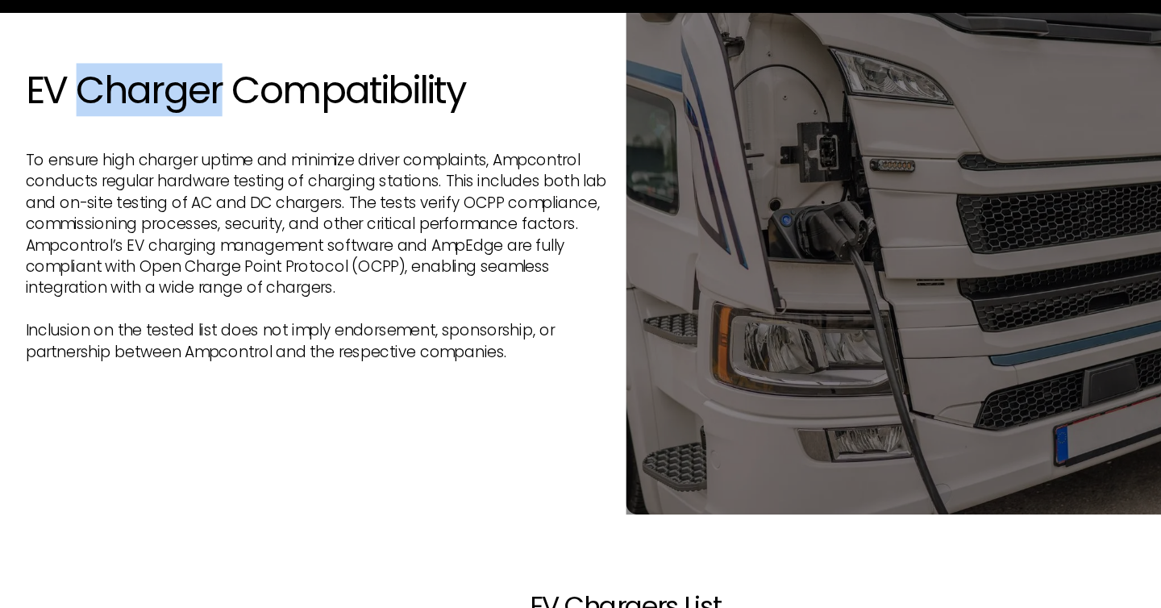
click at [210, 115] on h1 "EV Charger Compatibility" at bounding box center [316, 125] width 495 height 39
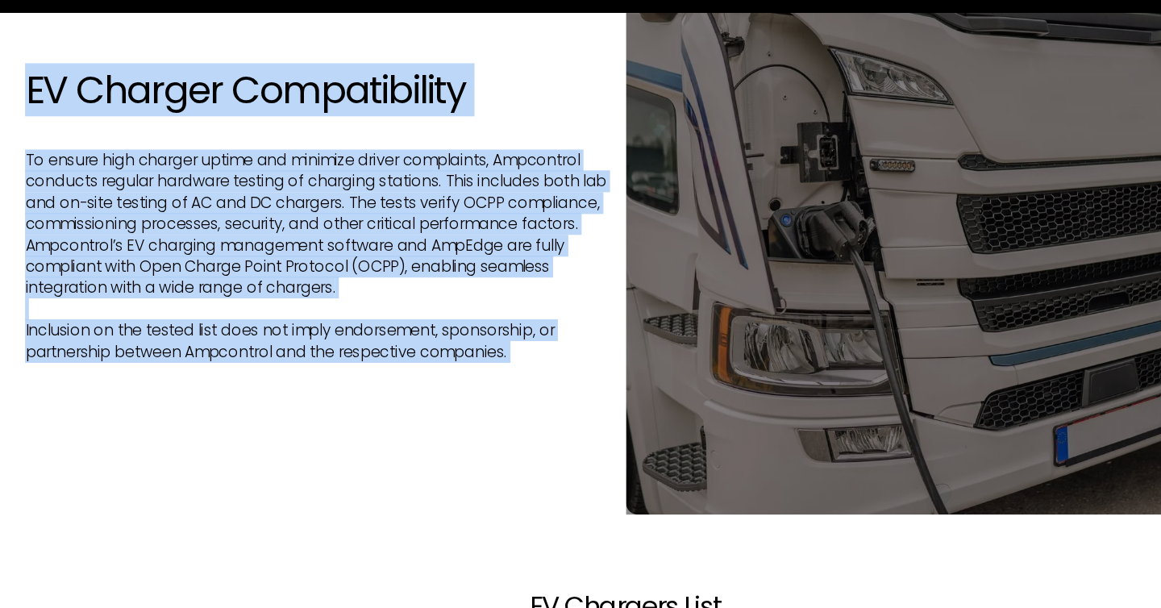
drag, startPoint x: 210, startPoint y: 115, endPoint x: 292, endPoint y: 357, distance: 255.5
click at [292, 356] on div "EV Charger Compatibility To ensure high charger uptime and minimize driver comp…" at bounding box center [316, 232] width 527 height 252
click at [292, 357] on div "EV Charger Compatibility To ensure high charger uptime and minimize driver comp…" at bounding box center [580, 248] width 1054 height 284
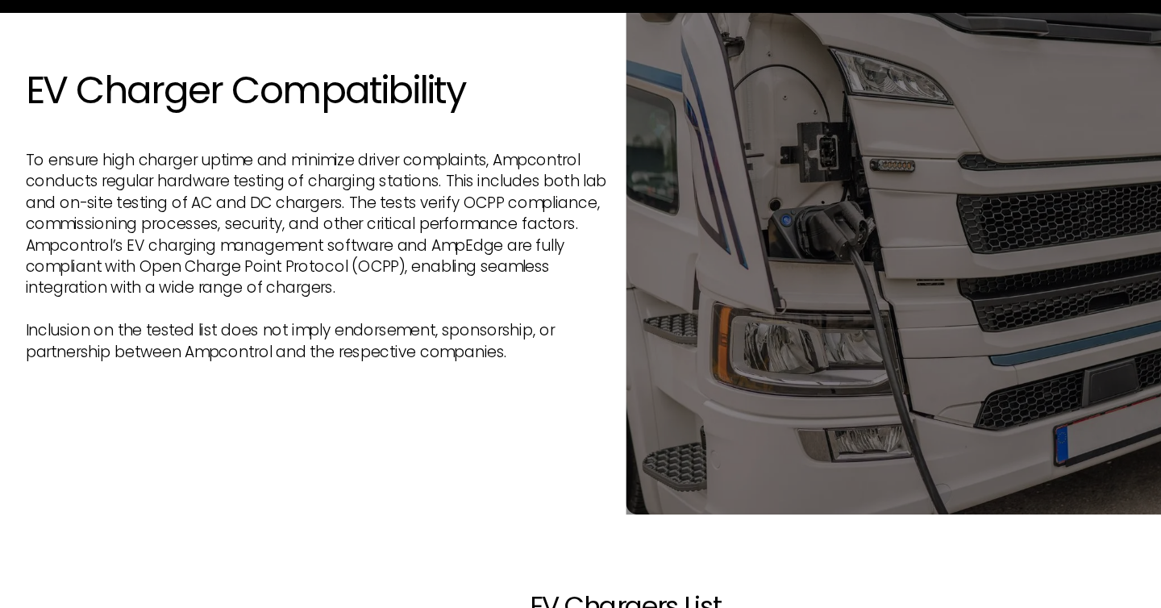
click at [292, 357] on div "EV Charger Compatibility To ensure high charger uptime and minimize driver comp…" at bounding box center [580, 248] width 1054 height 284
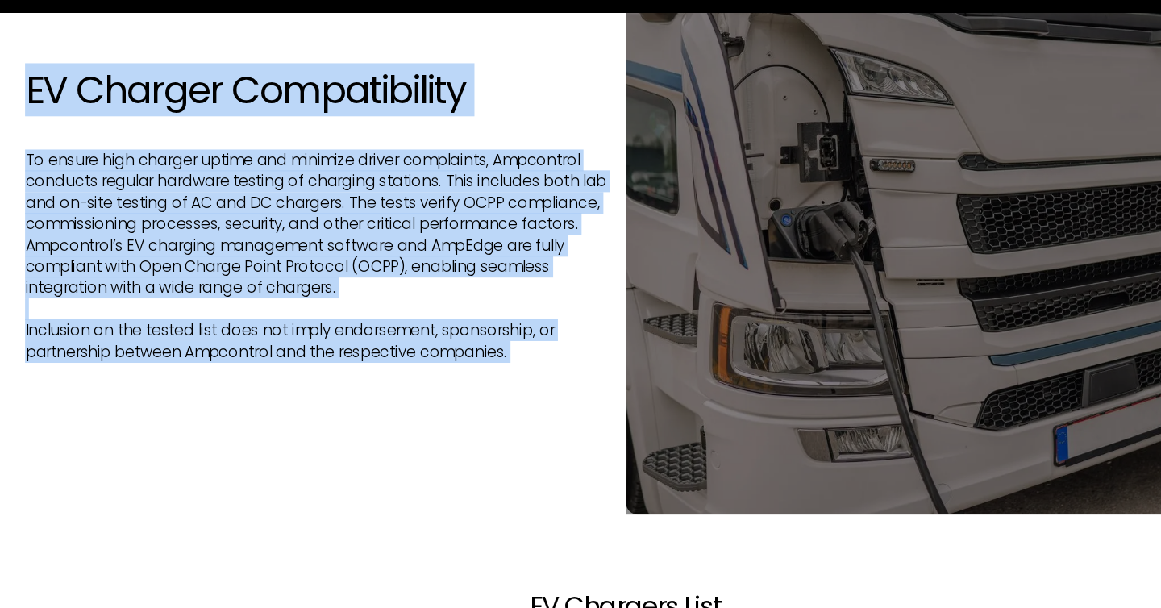
drag, startPoint x: 292, startPoint y: 357, endPoint x: 228, endPoint y: 131, distance: 235.3
click at [228, 131] on div "EV Charger Compatibility To ensure high charger uptime and minimize driver comp…" at bounding box center [580, 248] width 1054 height 284
click at [228, 131] on h1 "EV Charger Compatibility" at bounding box center [316, 125] width 495 height 39
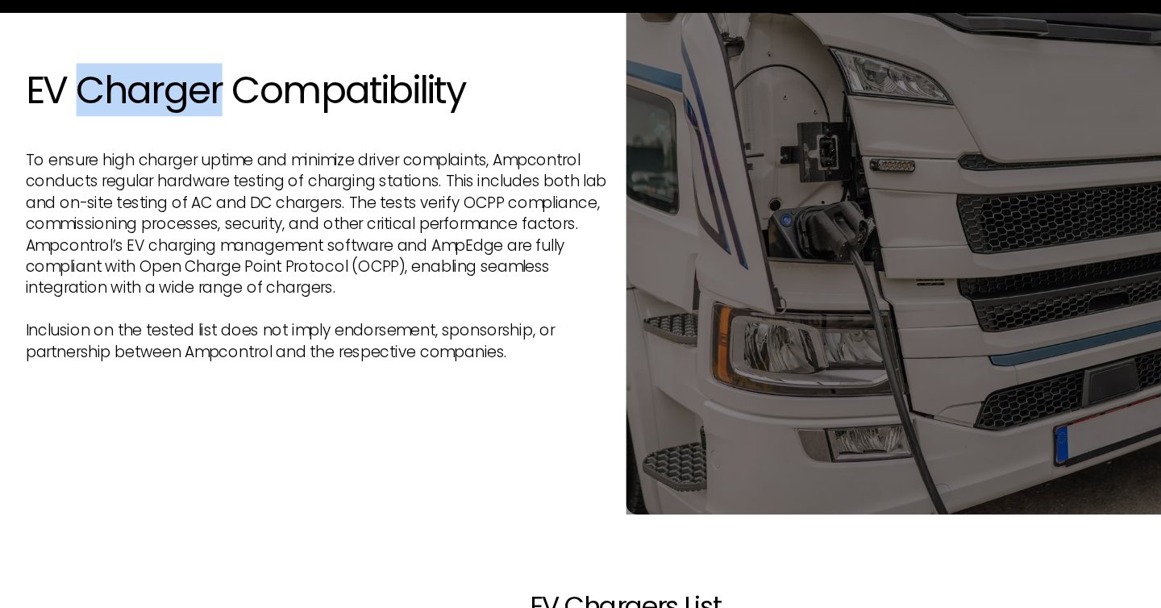
click at [228, 131] on h1 "EV Charger Compatibility" at bounding box center [316, 125] width 495 height 39
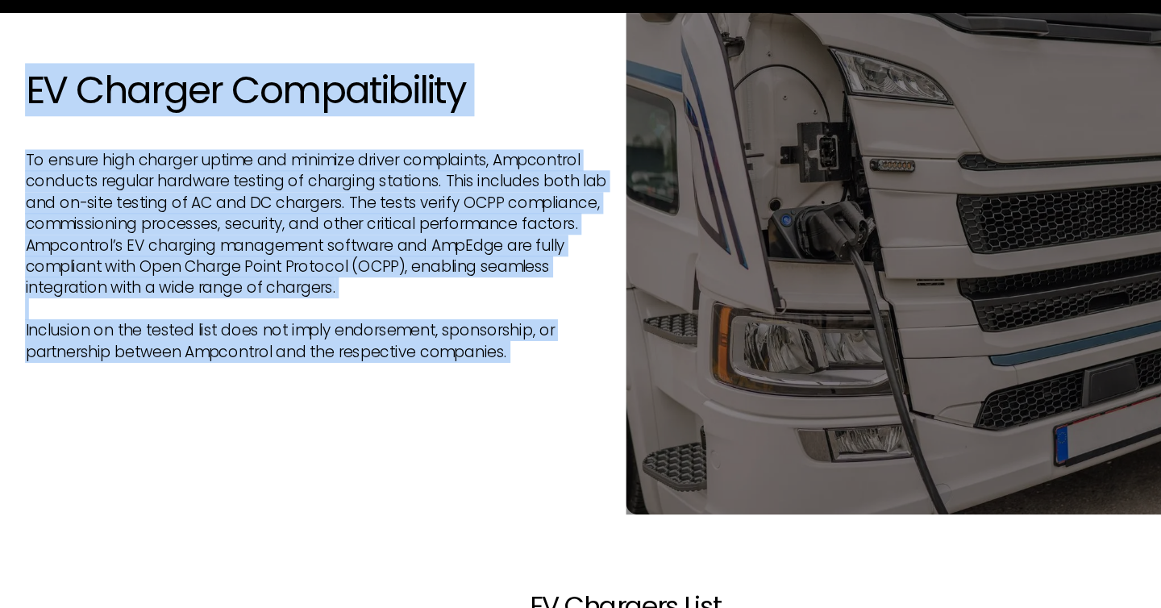
drag, startPoint x: 228, startPoint y: 131, endPoint x: 289, endPoint y: 370, distance: 247.2
click at [289, 370] on div "EV Charger Compatibility To ensure high charger uptime and minimize driver comp…" at bounding box center [580, 248] width 1054 height 284
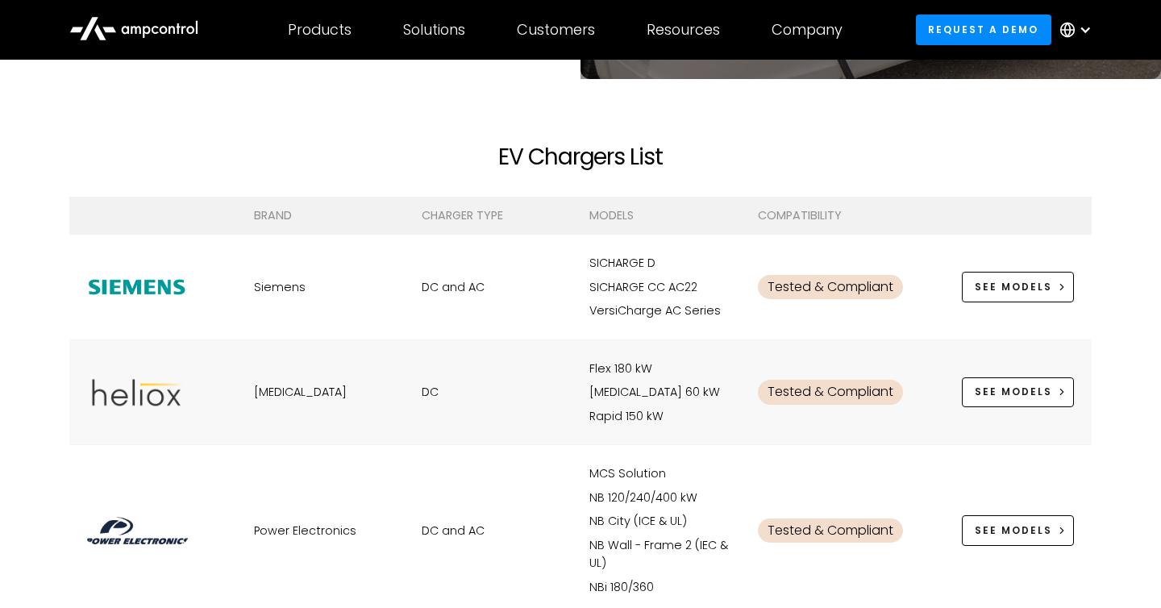
scroll to position [492, 0]
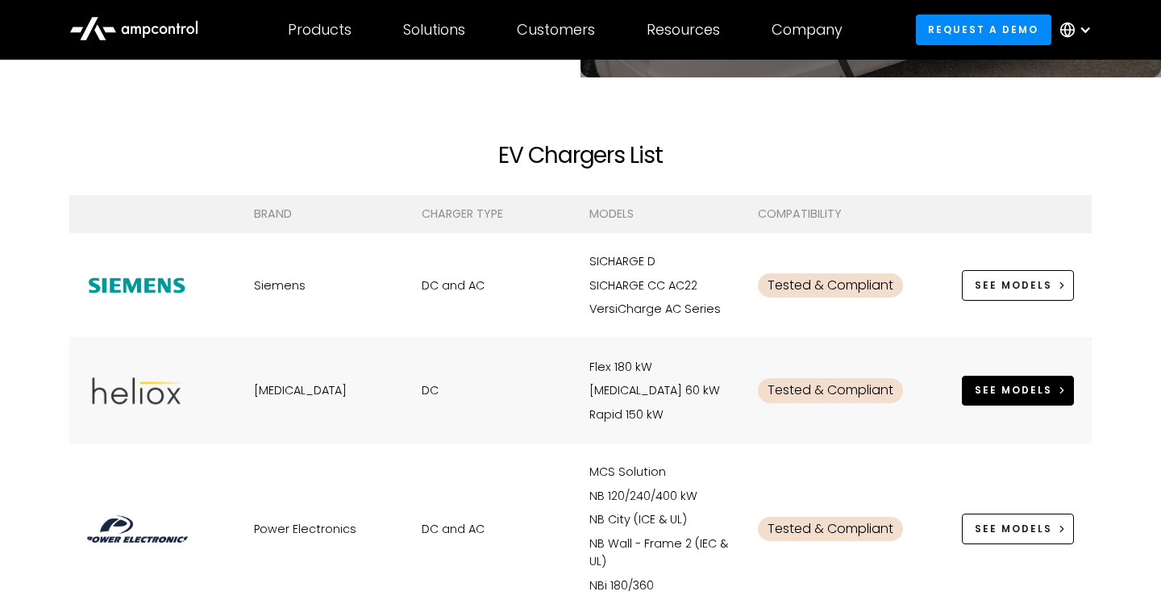
click at [1022, 393] on div "See MOdels" at bounding box center [1013, 390] width 77 height 15
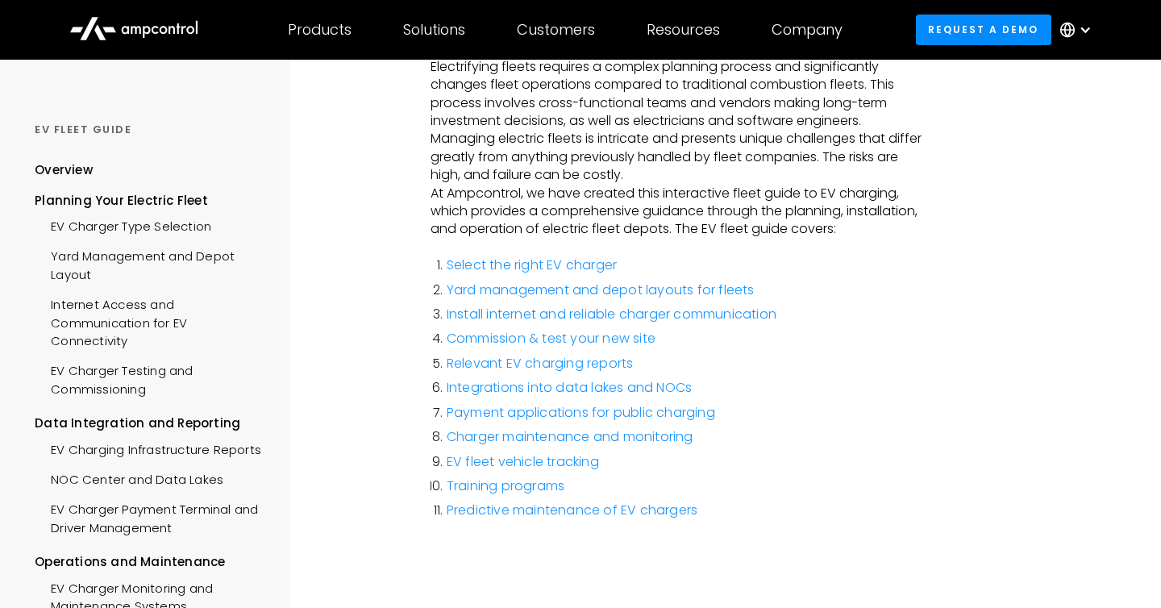
scroll to position [249, 0]
click at [560, 43] on div "Customers Customer success Case Studies Highlighted success stories From Our Cu…" at bounding box center [556, 30] width 130 height 56
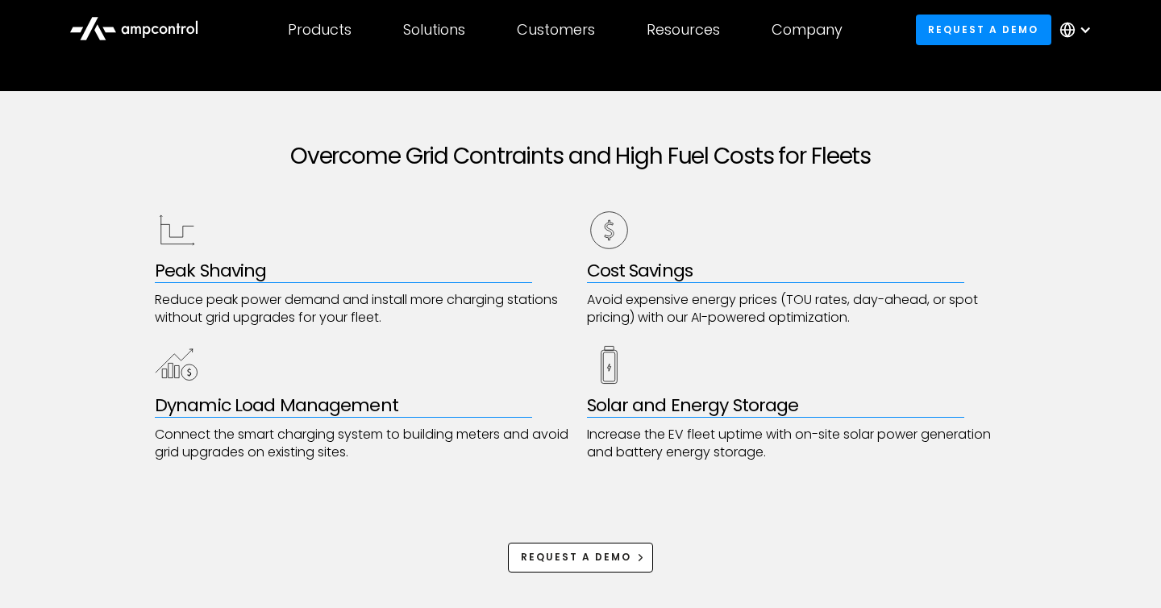
scroll to position [741, 0]
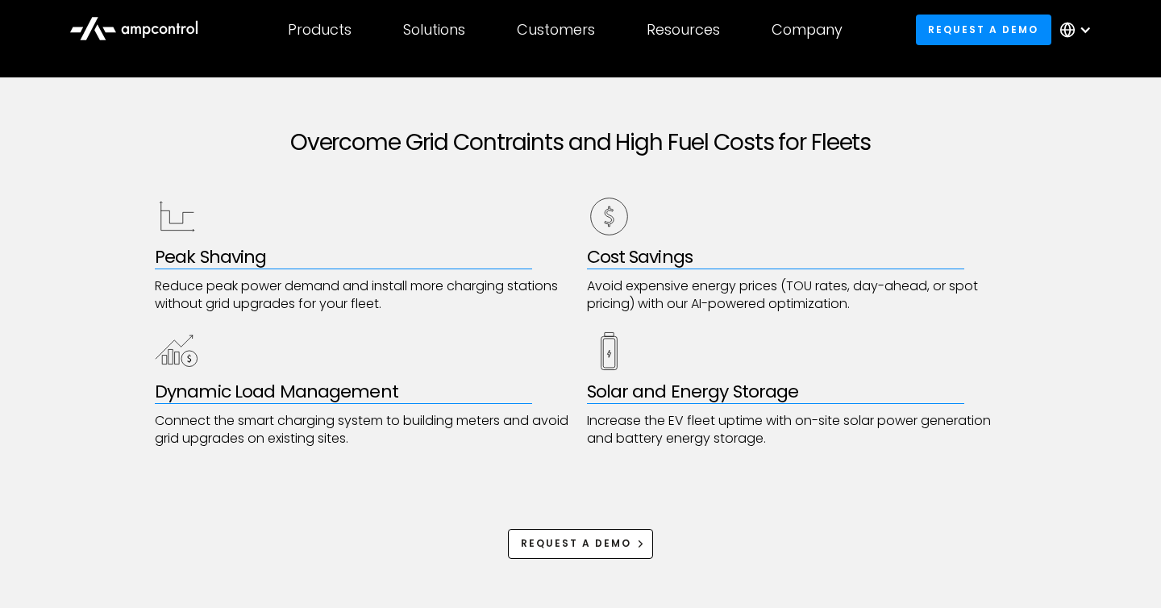
click at [314, 289] on p "Reduce peak power demand and install more charging stations without grid upgrad…" at bounding box center [365, 295] width 420 height 36
drag, startPoint x: 314, startPoint y: 289, endPoint x: 424, endPoint y: 287, distance: 110.5
click at [424, 287] on p "Reduce peak power demand and install more charging stations without grid upgrad…" at bounding box center [365, 295] width 420 height 36
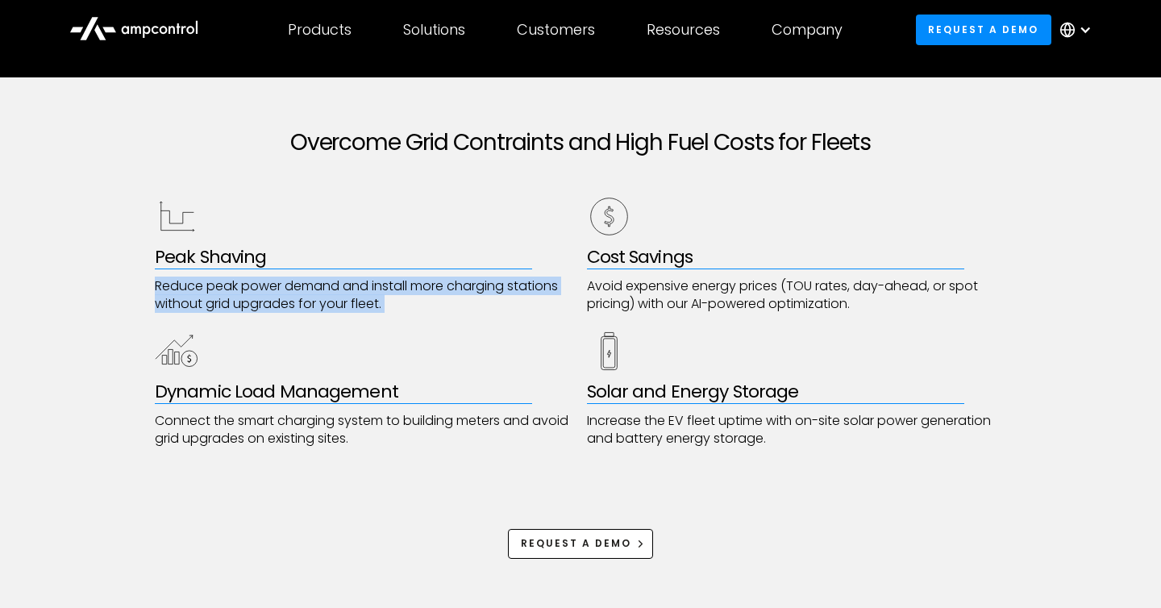
click at [424, 287] on p "Reduce peak power demand and install more charging stations without grid upgrad…" at bounding box center [365, 295] width 420 height 36
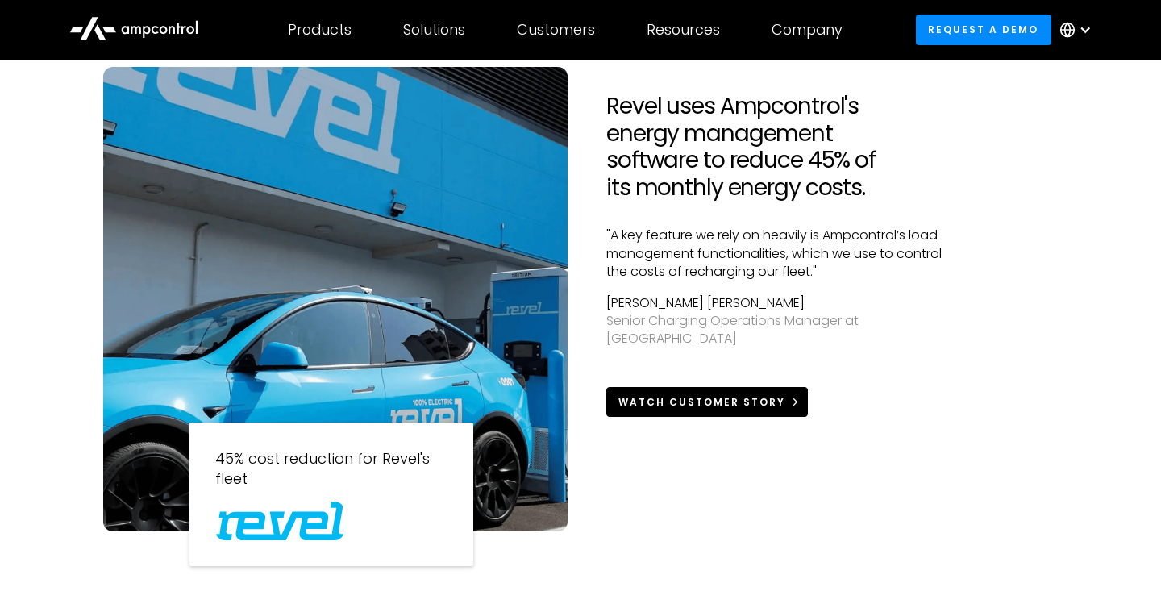
scroll to position [1331, 0]
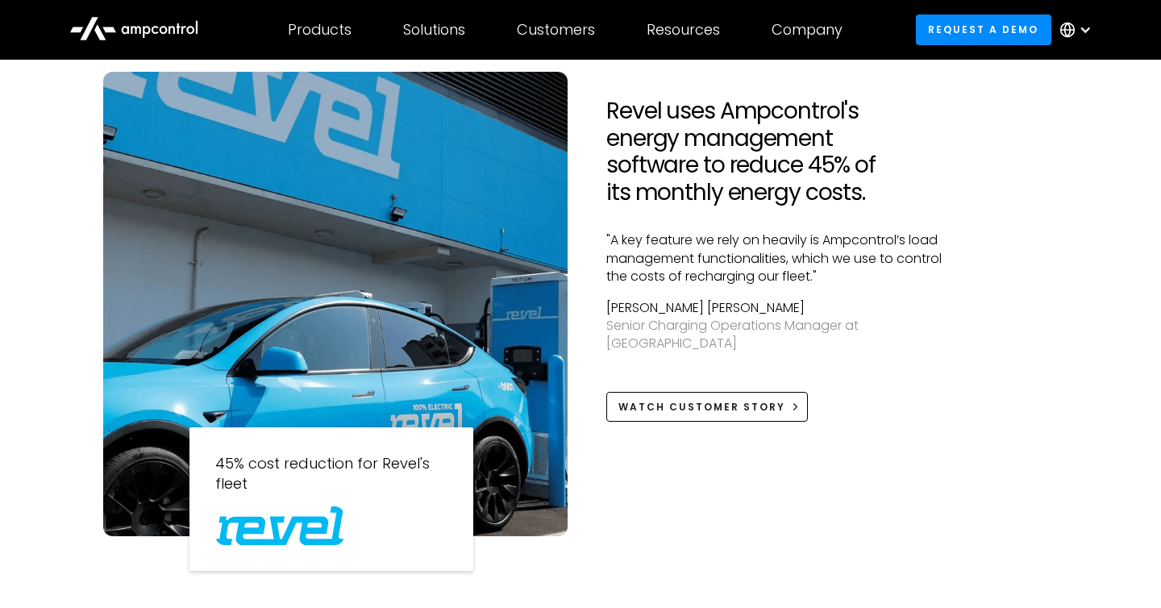
click at [617, 107] on h2 "Revel uses Ampcontrol's energy management software to reduce 45% of its monthly…" at bounding box center [779, 152] width 346 height 108
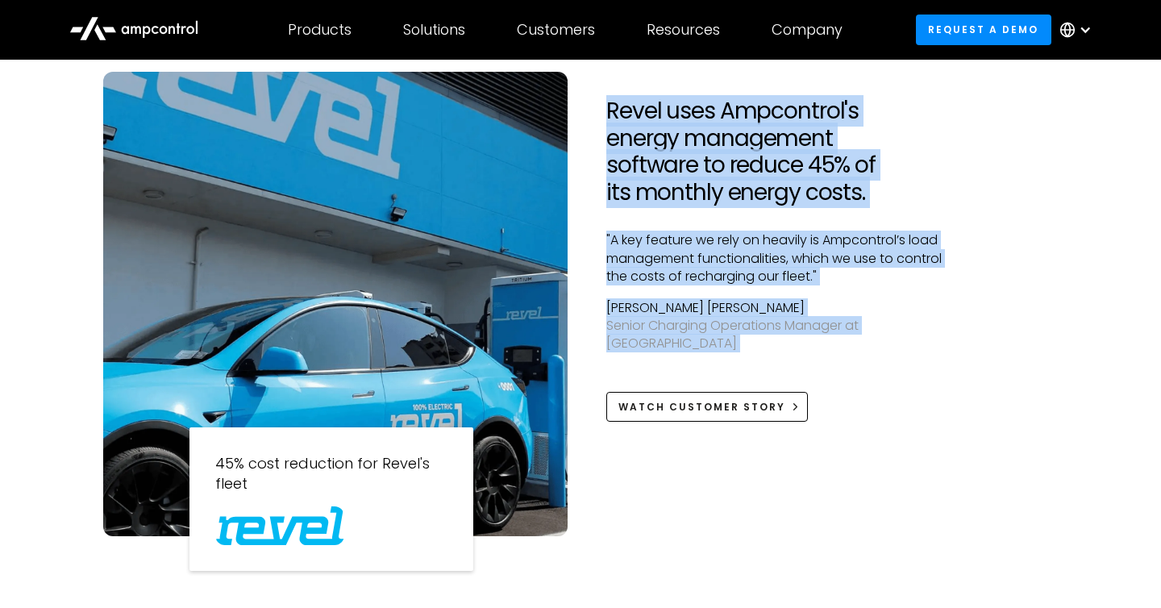
drag, startPoint x: 617, startPoint y: 107, endPoint x: 932, endPoint y: 341, distance: 392.5
click at [932, 348] on div "Revel uses Ampcontrol's energy management software to reduce 45% of its monthly…" at bounding box center [779, 260] width 346 height 324
click at [932, 353] on div at bounding box center [779, 372] width 346 height 39
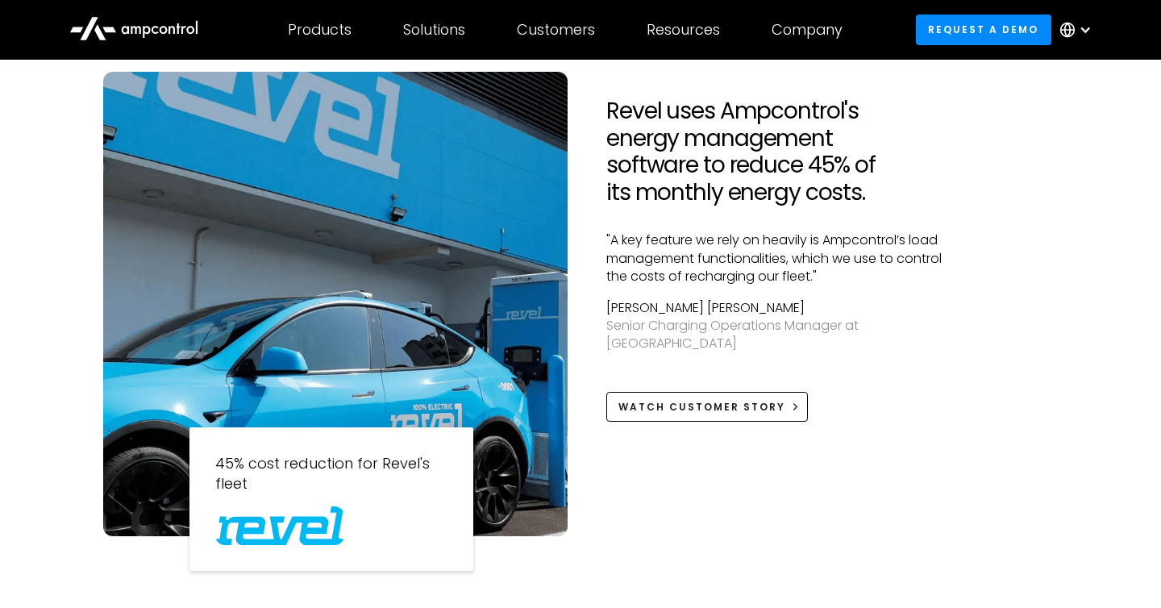
click at [932, 353] on div at bounding box center [779, 372] width 346 height 39
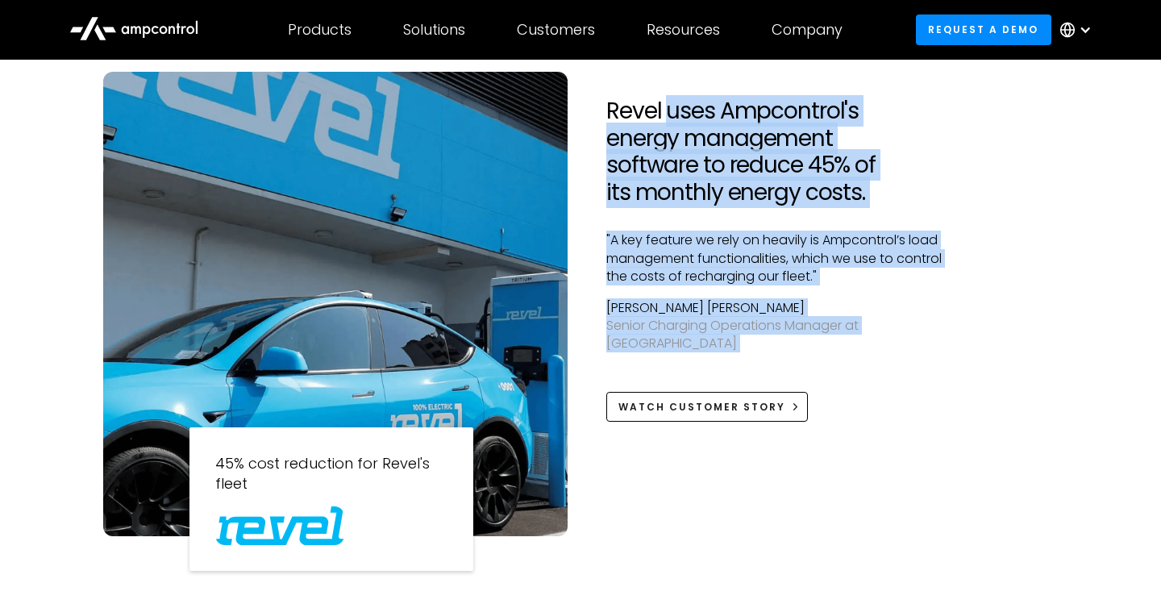
drag, startPoint x: 932, startPoint y: 341, endPoint x: 697, endPoint y: 114, distance: 327.3
click at [697, 113] on div "Revel uses Ampcontrol's energy management software to reduce 45% of its monthly…" at bounding box center [779, 260] width 346 height 324
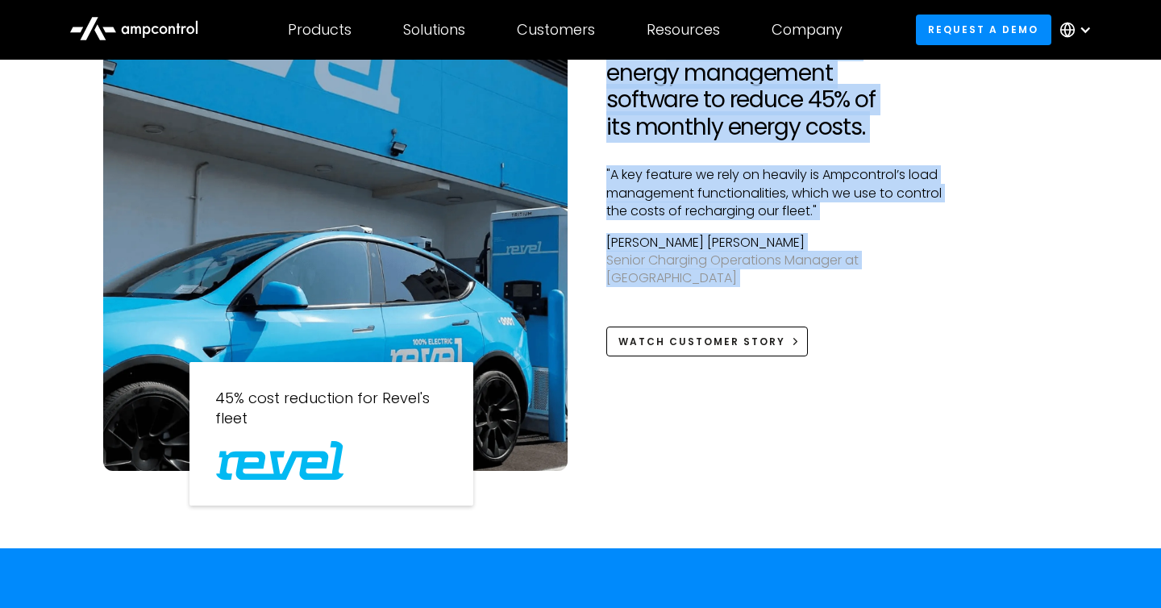
click at [697, 114] on h2 "Revel uses Ampcontrol's energy management software to reduce 45% of its monthly…" at bounding box center [779, 86] width 346 height 108
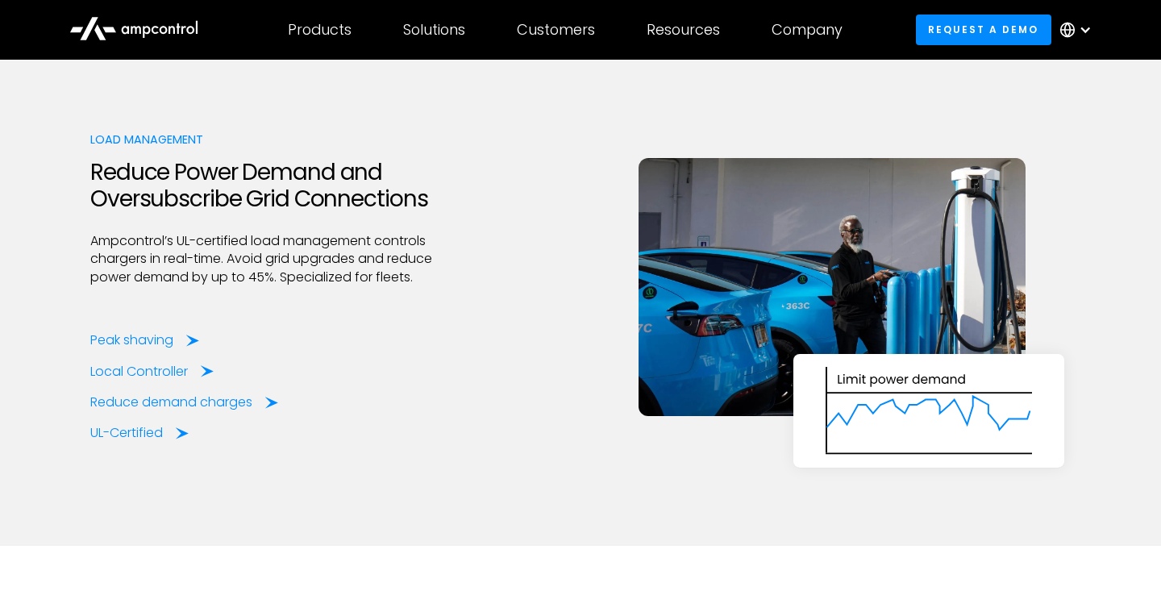
scroll to position [2298, 0]
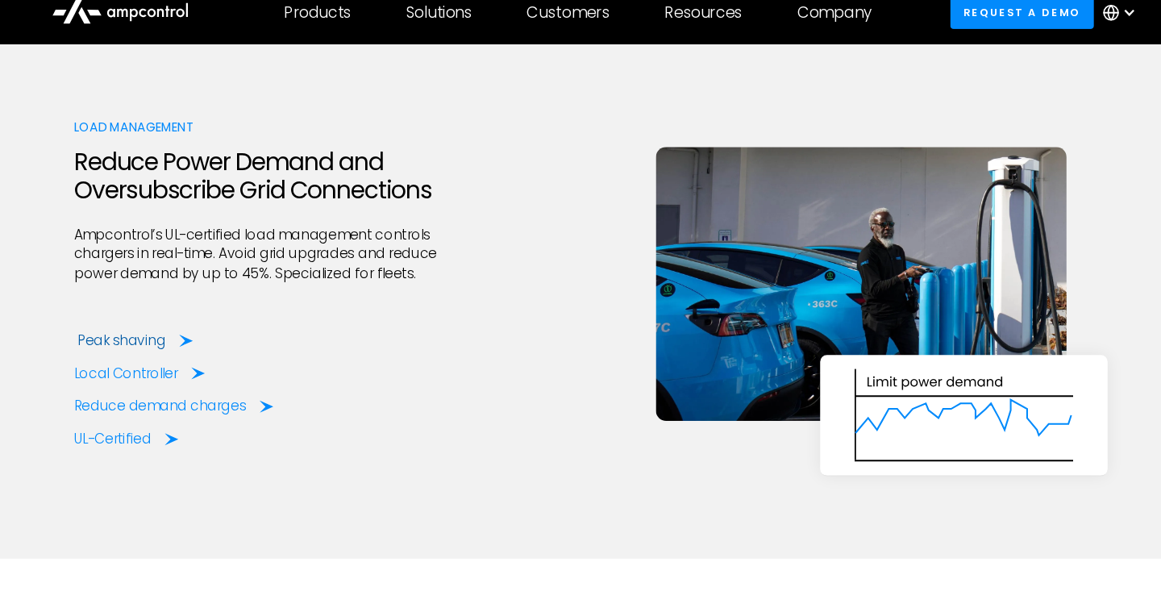
click at [145, 335] on div "Peak shaving" at bounding box center [135, 339] width 83 height 18
click at [144, 364] on div "Local Controller" at bounding box center [143, 370] width 98 height 18
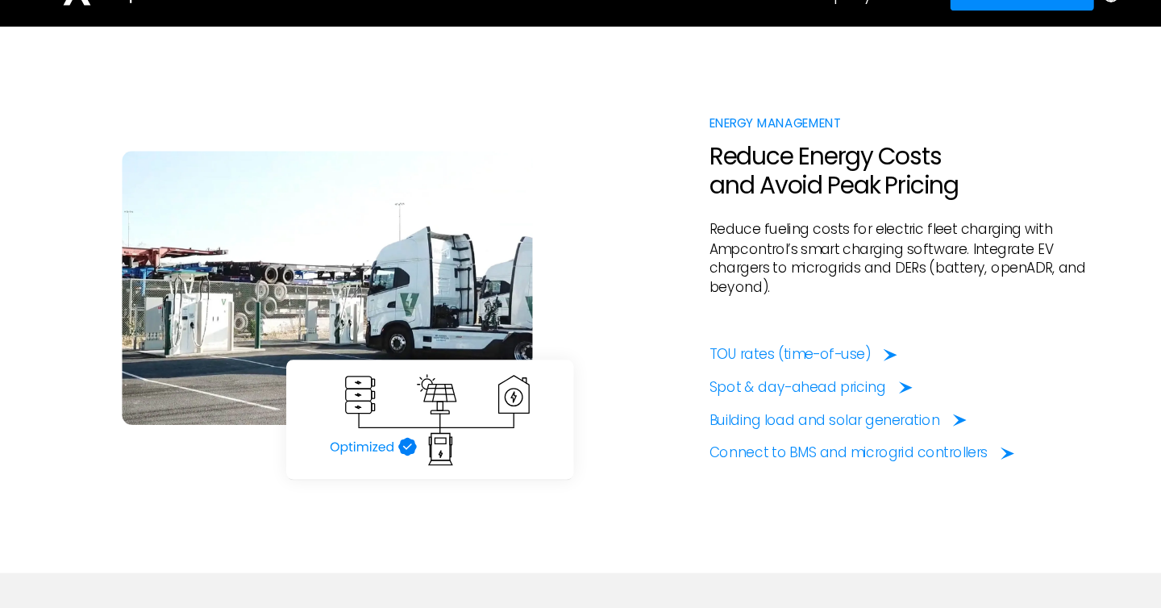
scroll to position [2804, 0]
click at [730, 397] on div "Spot & day-ahead pricing" at bounding box center [775, 399] width 166 height 18
click at [718, 368] on div "TOU rates (time-of-use)" at bounding box center [768, 369] width 152 height 18
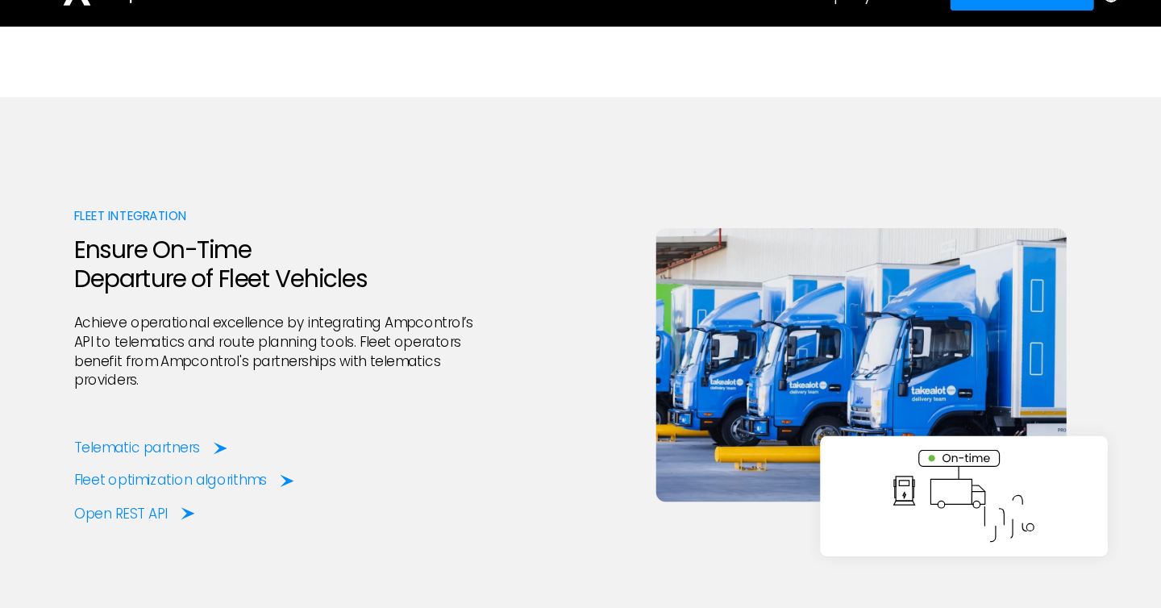
scroll to position [3290, 0]
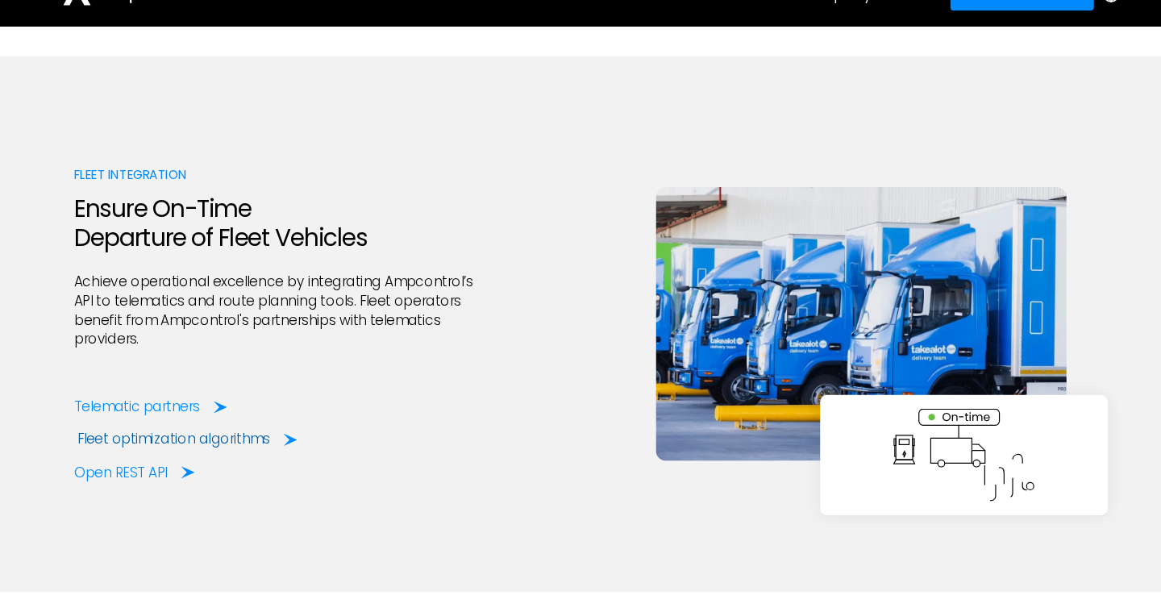
click at [190, 451] on div "Fleet optimization algorithms" at bounding box center [184, 449] width 181 height 18
click at [246, 302] on p "Achieve operational excellence by integrating Ampcontrol’s API to telematics an…" at bounding box center [281, 328] width 382 height 73
drag, startPoint x: 246, startPoint y: 302, endPoint x: 88, endPoint y: 298, distance: 158.0
click at [88, 298] on div "Fleet Integration Ensure On-Time Departure of Fleet Vehicles Achieve operationa…" at bounding box center [580, 340] width 1161 height 505
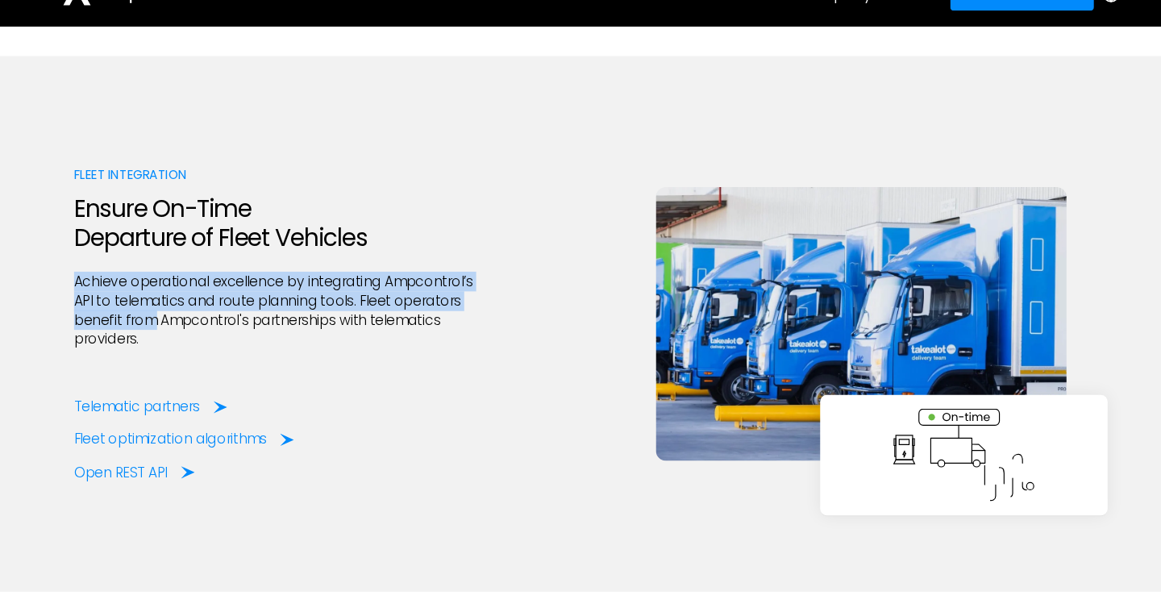
drag, startPoint x: 88, startPoint y: 298, endPoint x: 156, endPoint y: 344, distance: 81.8
click at [156, 344] on div "Fleet Integration Ensure On-Time Departure of Fleet Vehicles Achieve operationa…" at bounding box center [580, 340] width 1161 height 505
click at [156, 344] on p "Achieve operational excellence by integrating Ampcontrol’s API to telematics an…" at bounding box center [281, 328] width 382 height 73
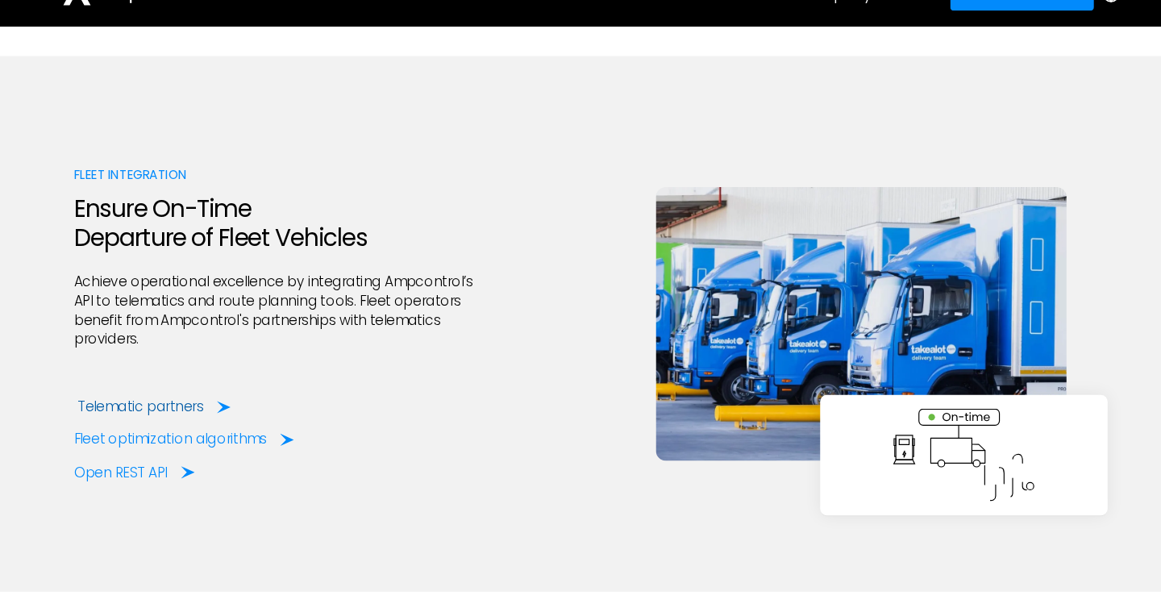
click at [156, 420] on div "Telematic partners" at bounding box center [153, 419] width 119 height 18
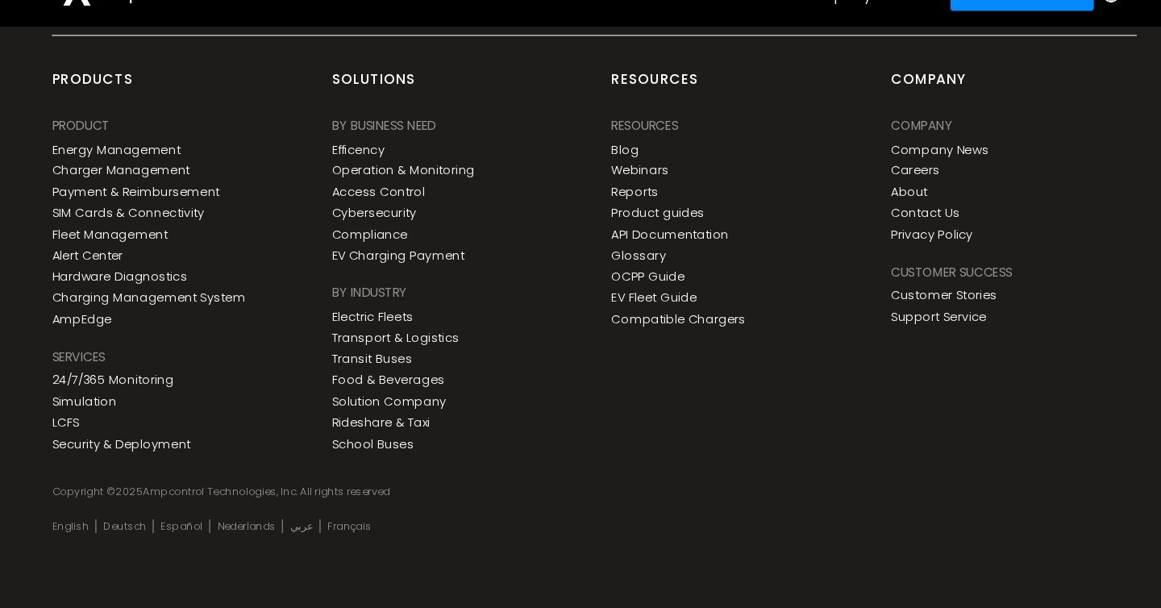
scroll to position [6637, 0]
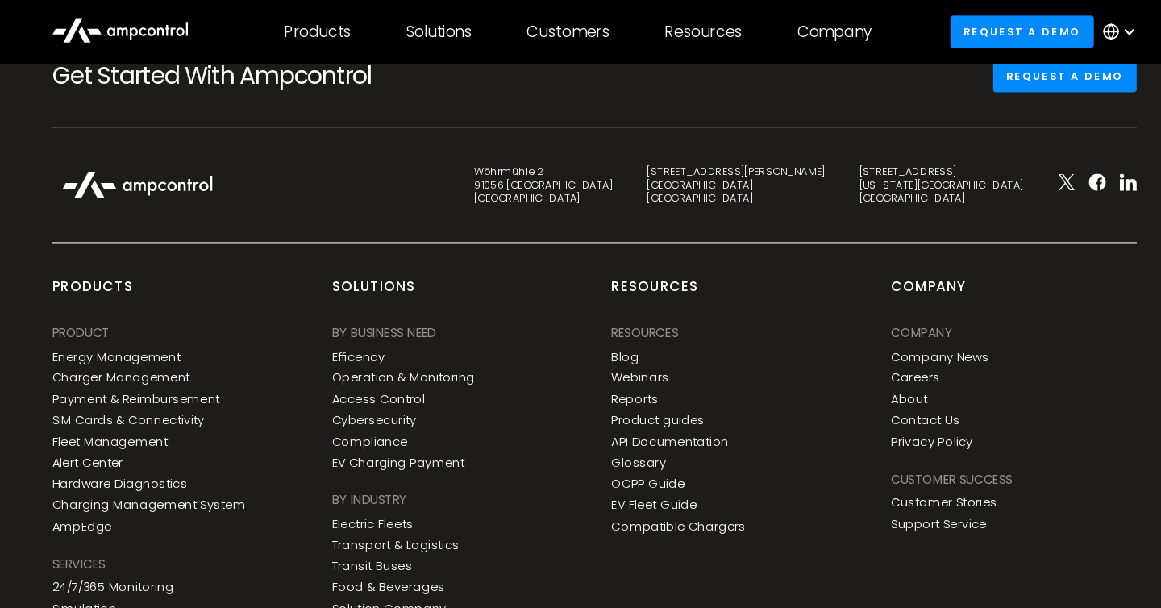
click at [598, 173] on div "Wöhrmühle 2 91056 Erlangen Germany" at bounding box center [533, 174] width 131 height 38
drag, startPoint x: 694, startPoint y: 173, endPoint x: 711, endPoint y: 173, distance: 16.9
click at [598, 173] on div "Wöhrmühle 2 91056 Erlangen Germany" at bounding box center [533, 174] width 131 height 38
copy div "Erlangen"
click at [426, 210] on div "Wöhrmühle 2 91056 Erlangen Germany C. de Eloy Gonzalo 27 28010 Madrid Spain 345…" at bounding box center [580, 190] width 1054 height 76
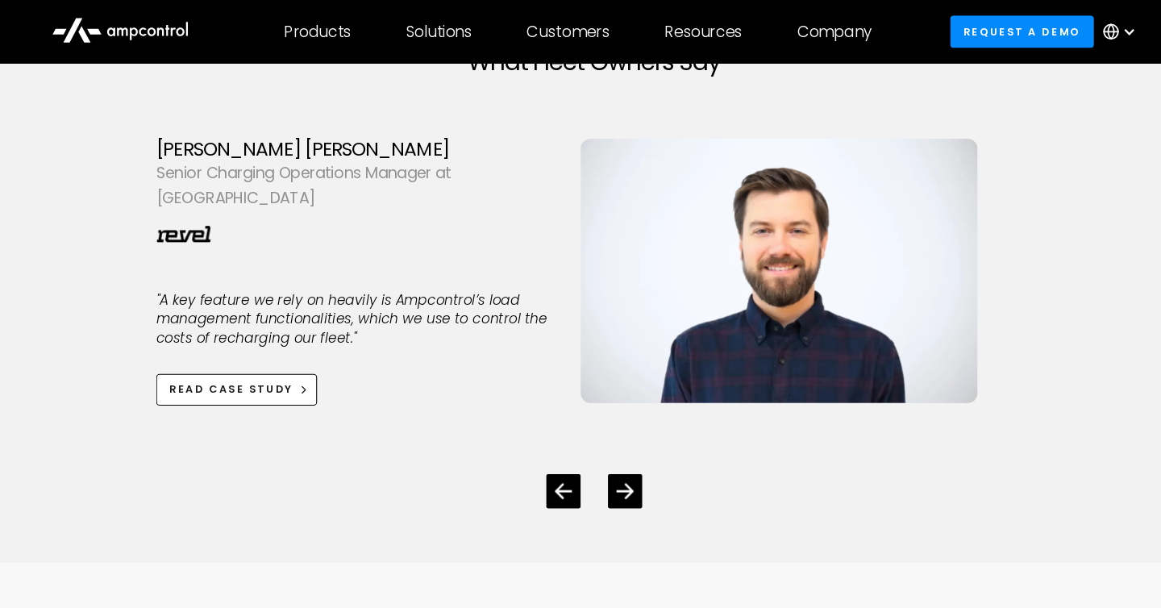
scroll to position [4361, 0]
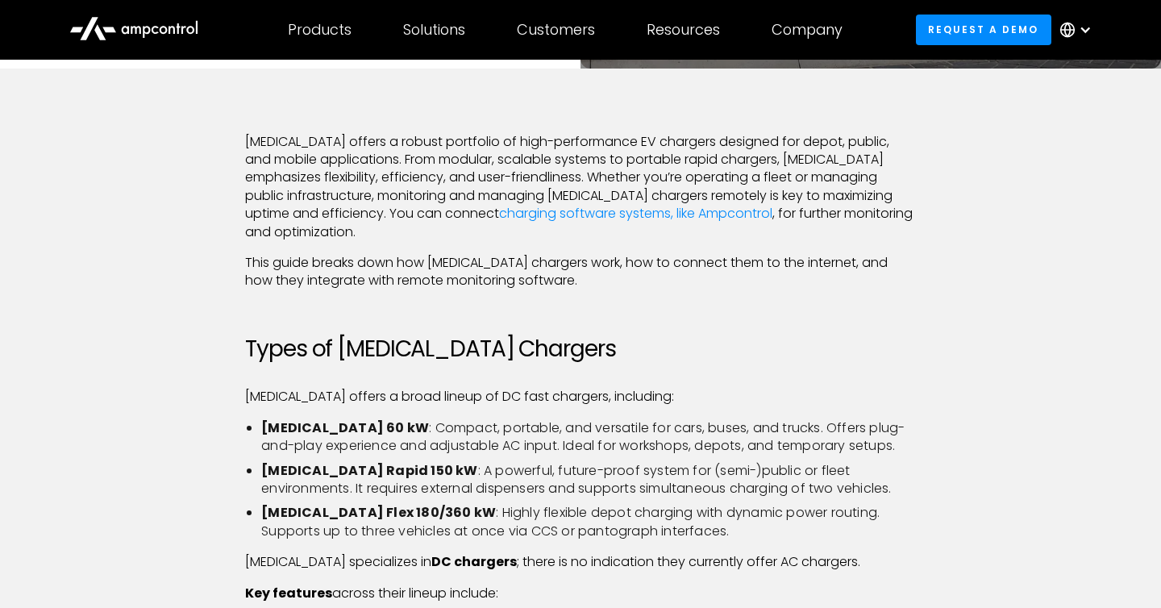
scroll to position [393, 0]
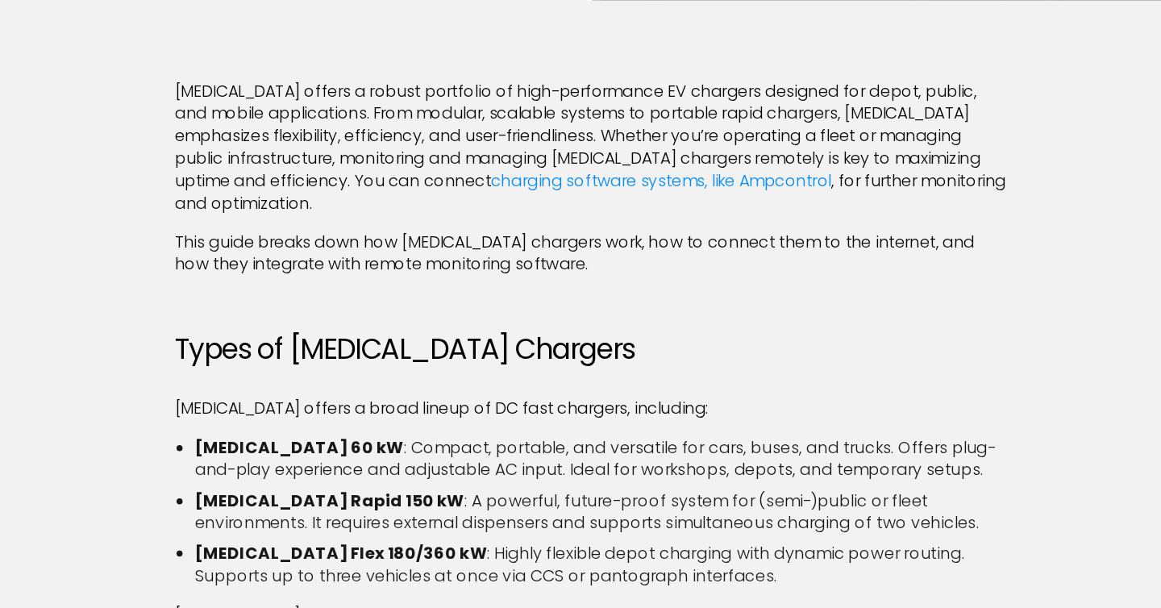
click at [256, 148] on p "Heliox offers a robust portfolio of high-performance EV chargers designed for d…" at bounding box center [580, 181] width 670 height 108
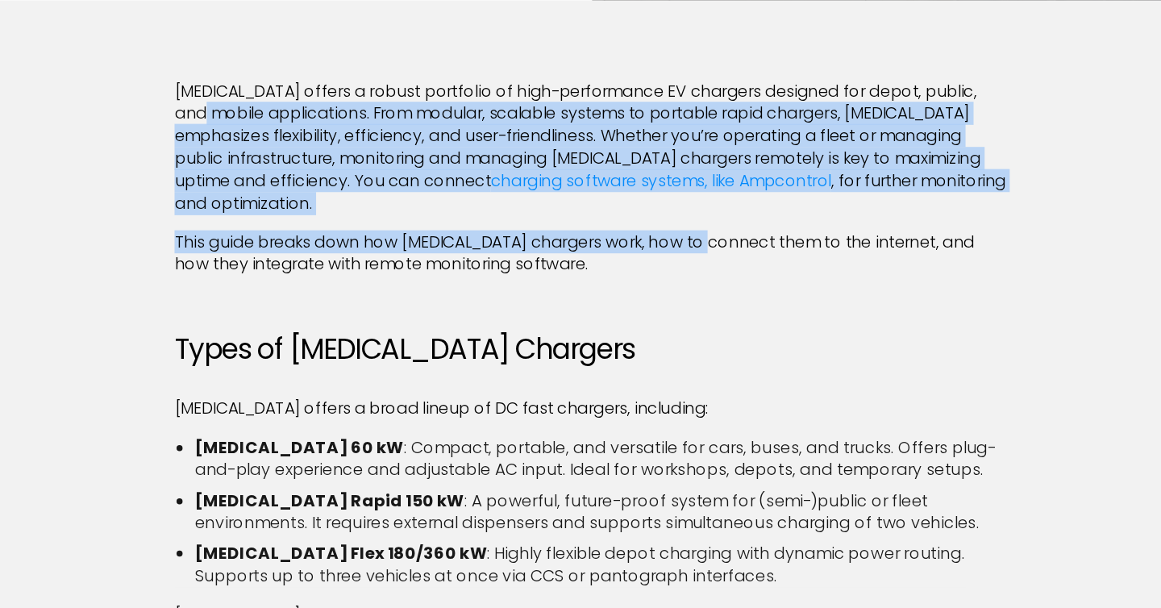
drag, startPoint x: 256, startPoint y: 148, endPoint x: 666, endPoint y: 246, distance: 421.8
click at [666, 248] on p "This guide breaks down how Heliox chargers work, how to connect them to the int…" at bounding box center [580, 266] width 670 height 36
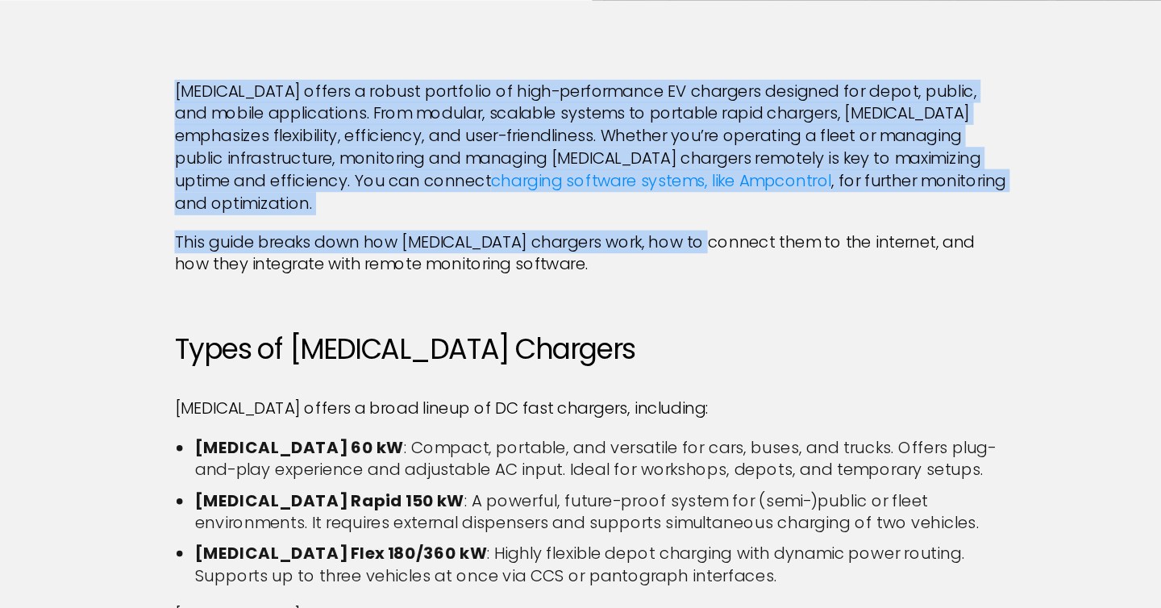
drag, startPoint x: 666, startPoint y: 246, endPoint x: 247, endPoint y: 136, distance: 433.3
click at [247, 136] on p "Heliox offers a robust portfolio of high-performance EV chargers designed for d…" at bounding box center [580, 181] width 670 height 108
drag, startPoint x: 247, startPoint y: 136, endPoint x: 680, endPoint y: 240, distance: 445.2
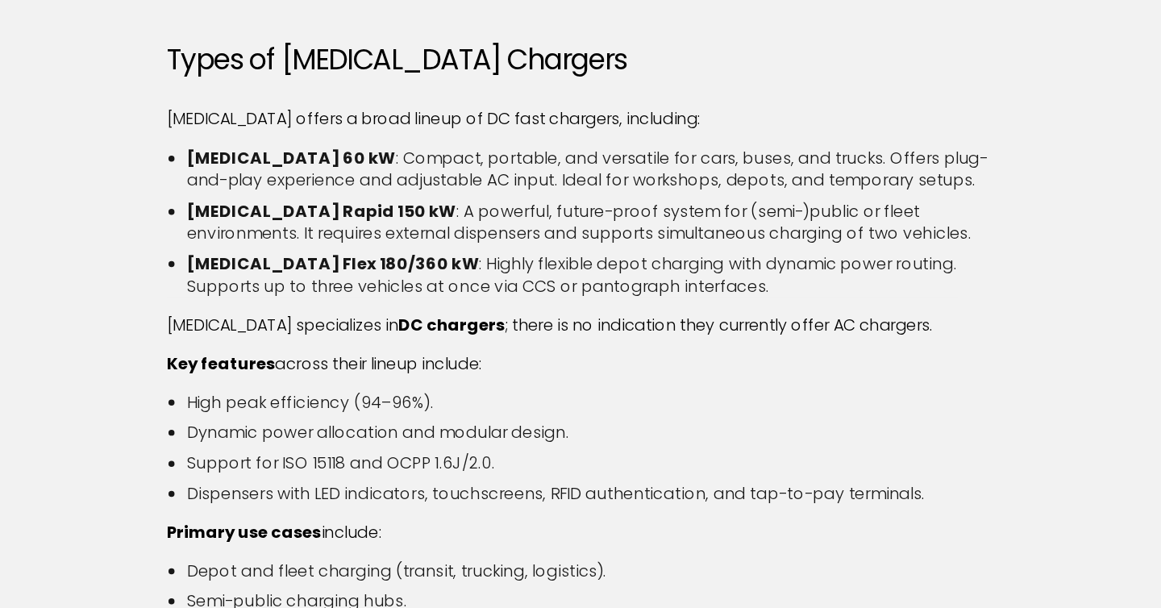
scroll to position [582, 0]
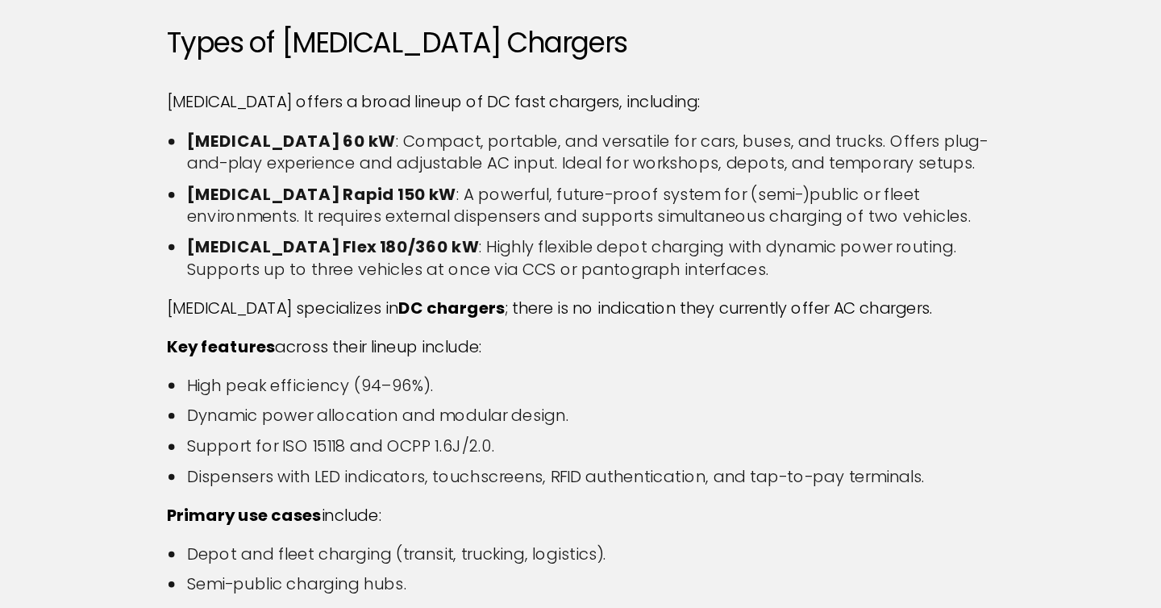
click at [255, 193] on p "Heliox offers a broad lineup of DC fast chargers, including:" at bounding box center [580, 202] width 670 height 18
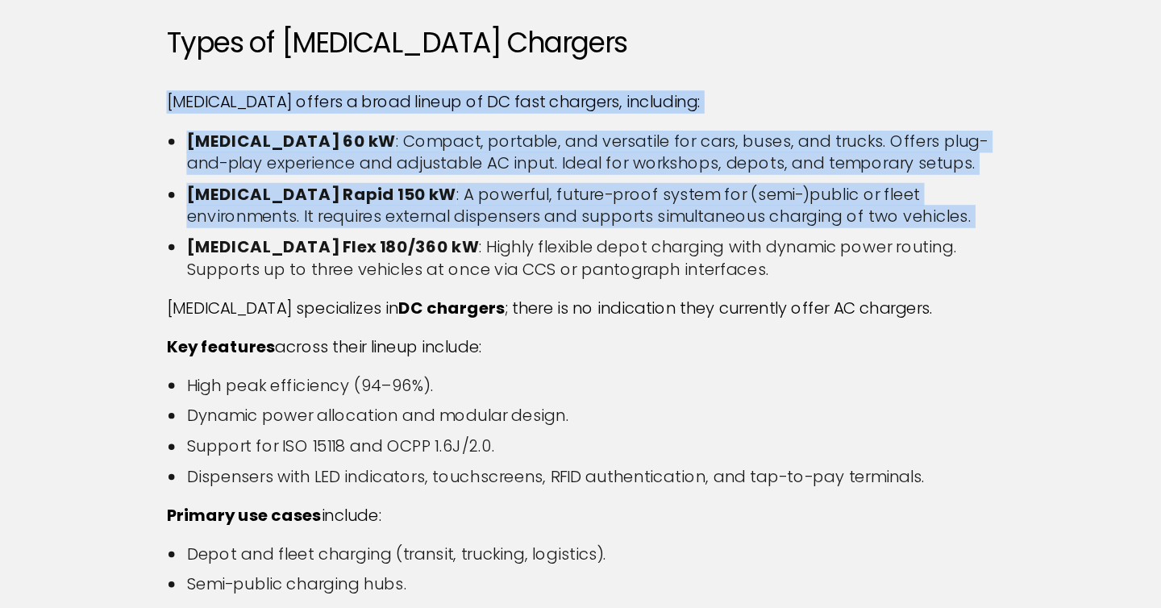
drag, startPoint x: 255, startPoint y: 185, endPoint x: 701, endPoint y: 261, distance: 453.0
click at [701, 267] on li "Heliox Rapid 150 kW : A powerful, future-proof system for (semi-)public or flee…" at bounding box center [588, 285] width 654 height 36
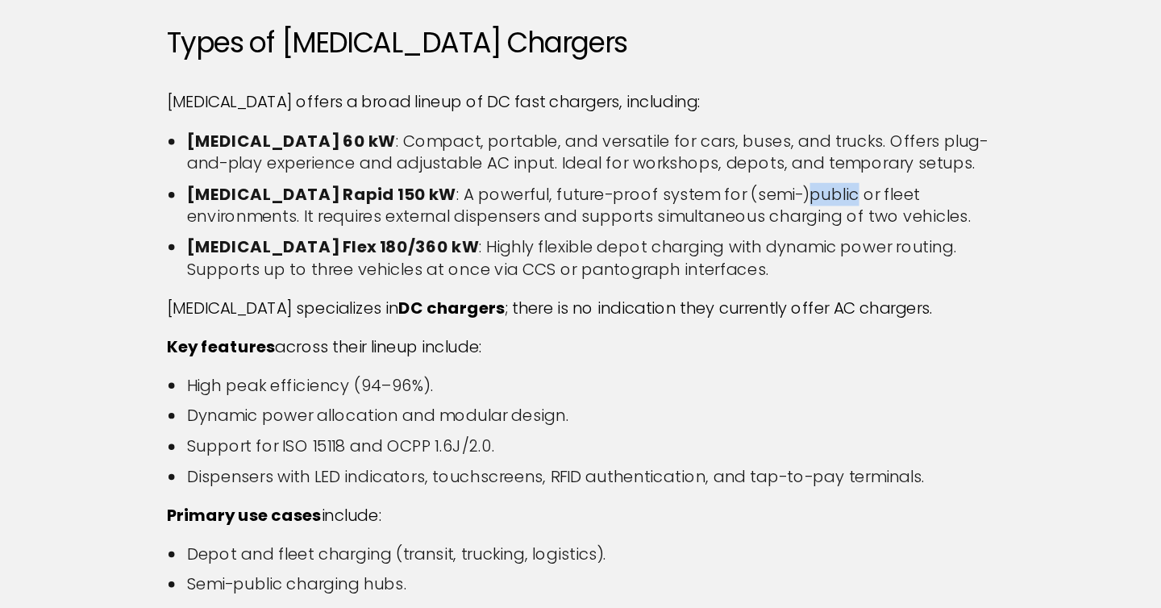
click at [701, 267] on li "Heliox Rapid 150 kW : A powerful, future-proof system for (semi-)public or flee…" at bounding box center [588, 285] width 654 height 36
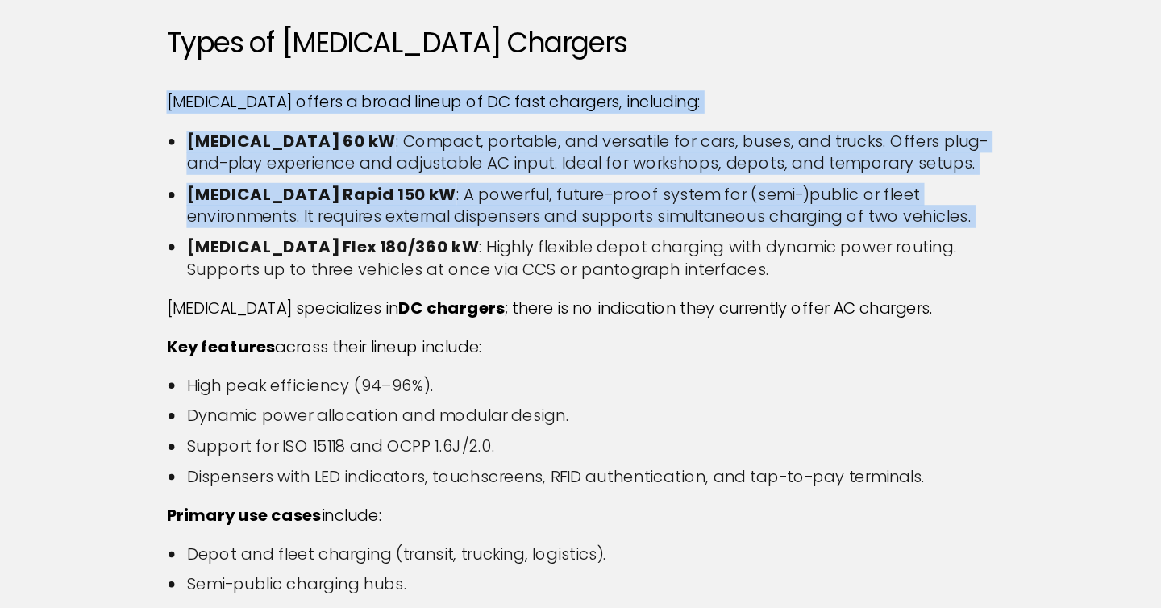
drag, startPoint x: 701, startPoint y: 261, endPoint x: 622, endPoint y: 185, distance: 109.5
click at [622, 193] on p "Heliox offers a broad lineup of DC fast chargers, including:" at bounding box center [580, 202] width 670 height 18
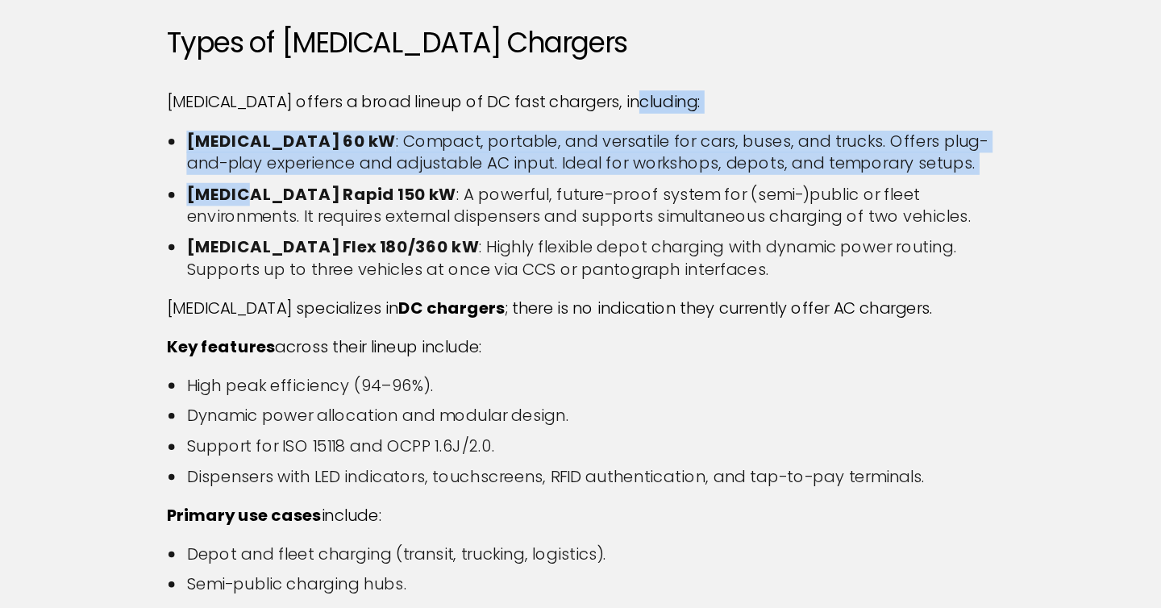
drag, startPoint x: 622, startPoint y: 185, endPoint x: 872, endPoint y: 247, distance: 257.3
click at [872, 247] on ul "Heliox 60 kW : Compact, portable, and versatile for cars, buses, and trucks. Of…" at bounding box center [580, 284] width 670 height 121
click at [871, 246] on ul "Heliox 60 kW : Compact, portable, and versatile for cars, buses, and trucks. Of…" at bounding box center [580, 284] width 670 height 121
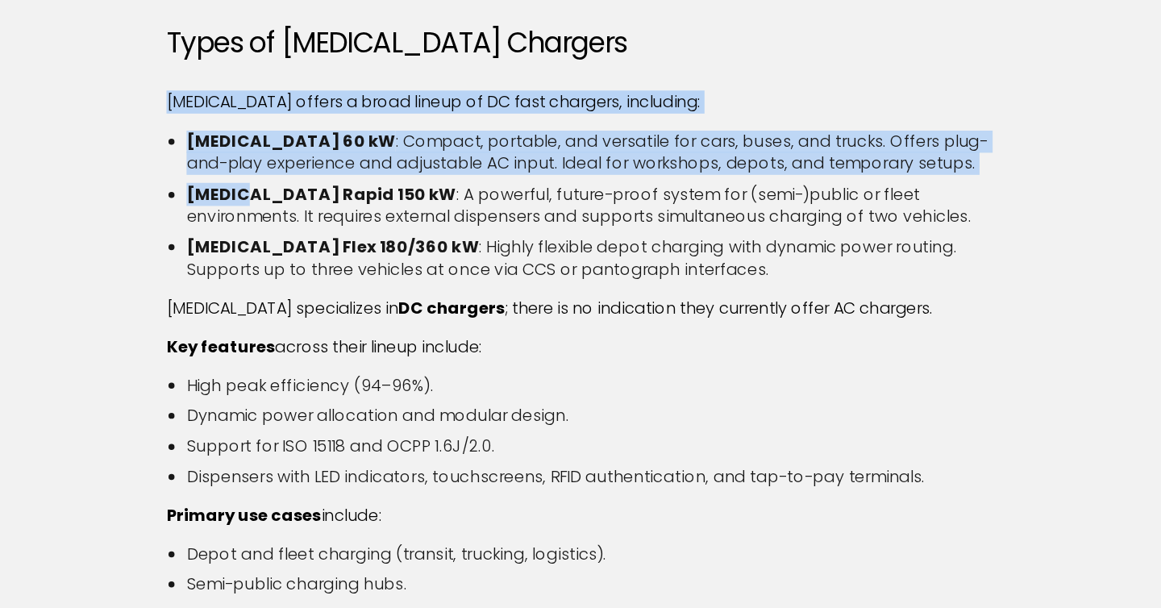
drag, startPoint x: 871, startPoint y: 246, endPoint x: 780, endPoint y: 170, distance: 119.1
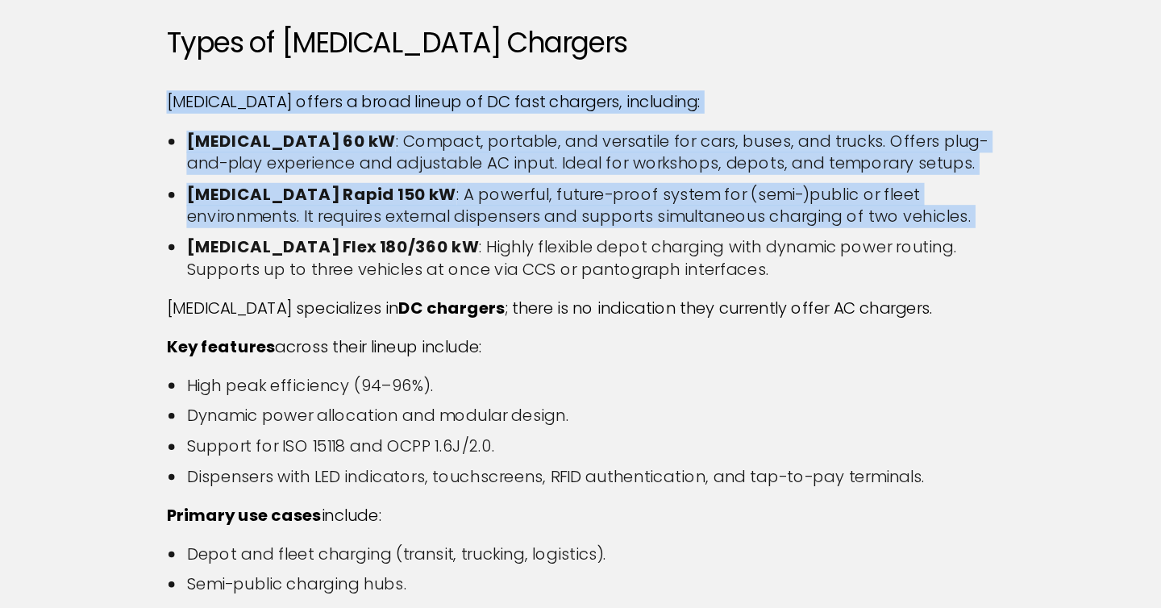
drag, startPoint x: 780, startPoint y: 170, endPoint x: 710, endPoint y: 270, distance: 121.7
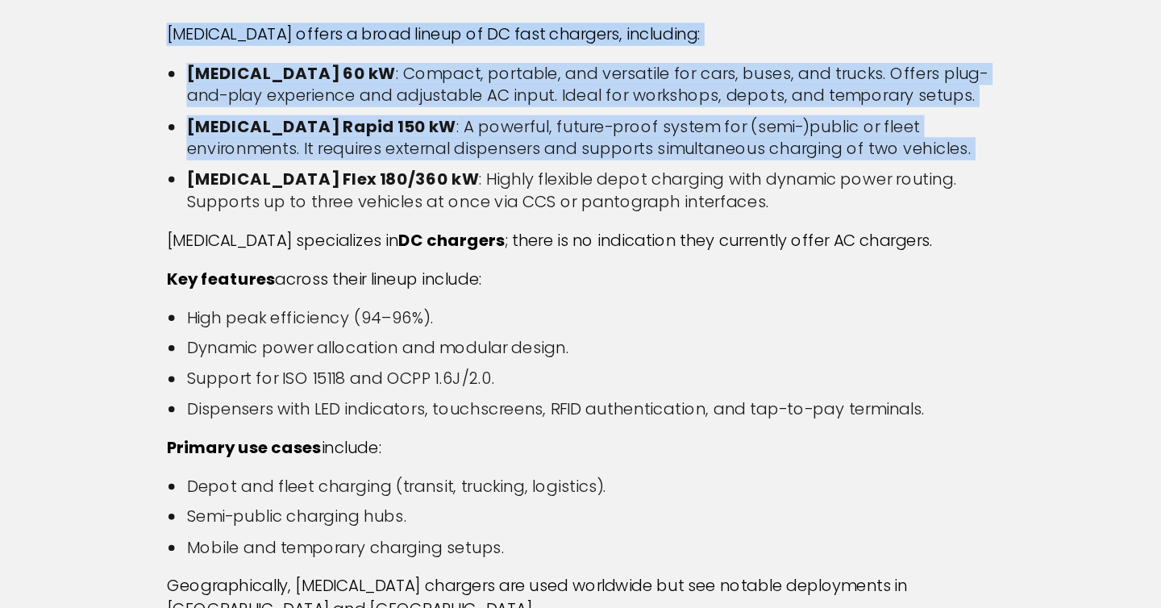
scroll to position [656, 0]
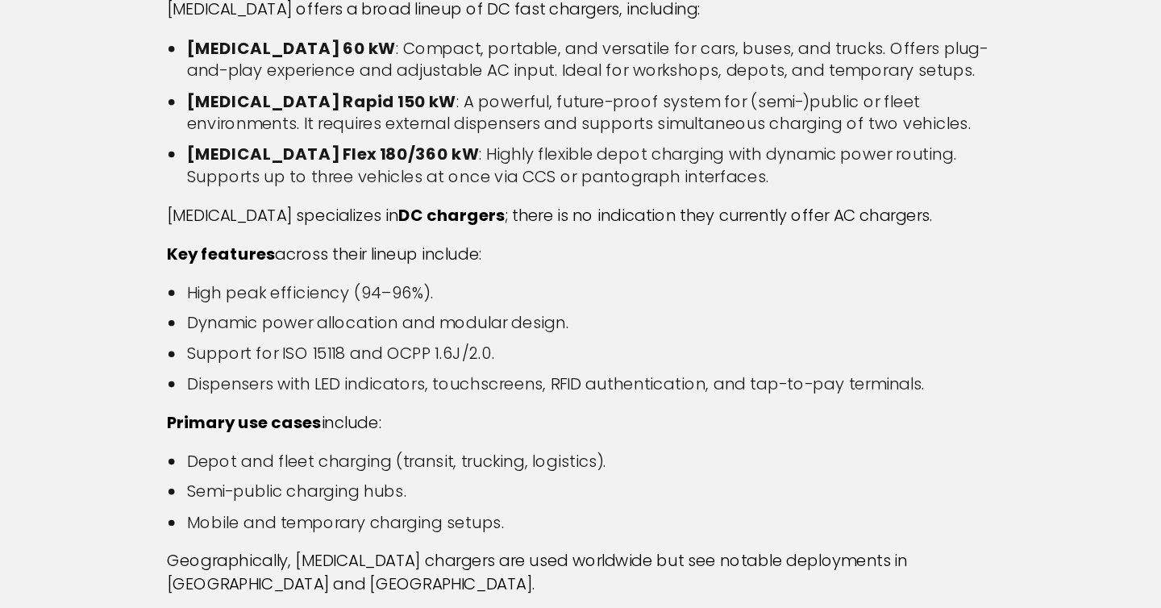
click at [710, 284] on p "Heliox specializes in DC chargers ; there is no indication they currently offer…" at bounding box center [580, 293] width 670 height 18
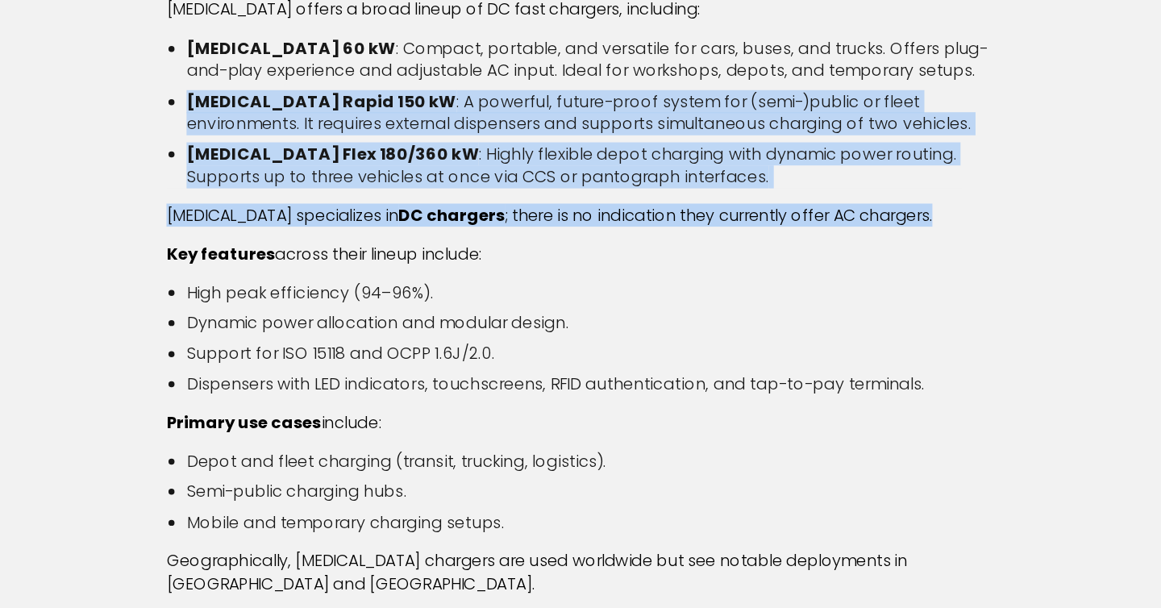
drag, startPoint x: 710, startPoint y: 272, endPoint x: 663, endPoint y: 189, distance: 95.3
click at [663, 193] on li "Heliox Rapid 150 kW : A powerful, future-proof system for (semi-)public or flee…" at bounding box center [588, 211] width 654 height 36
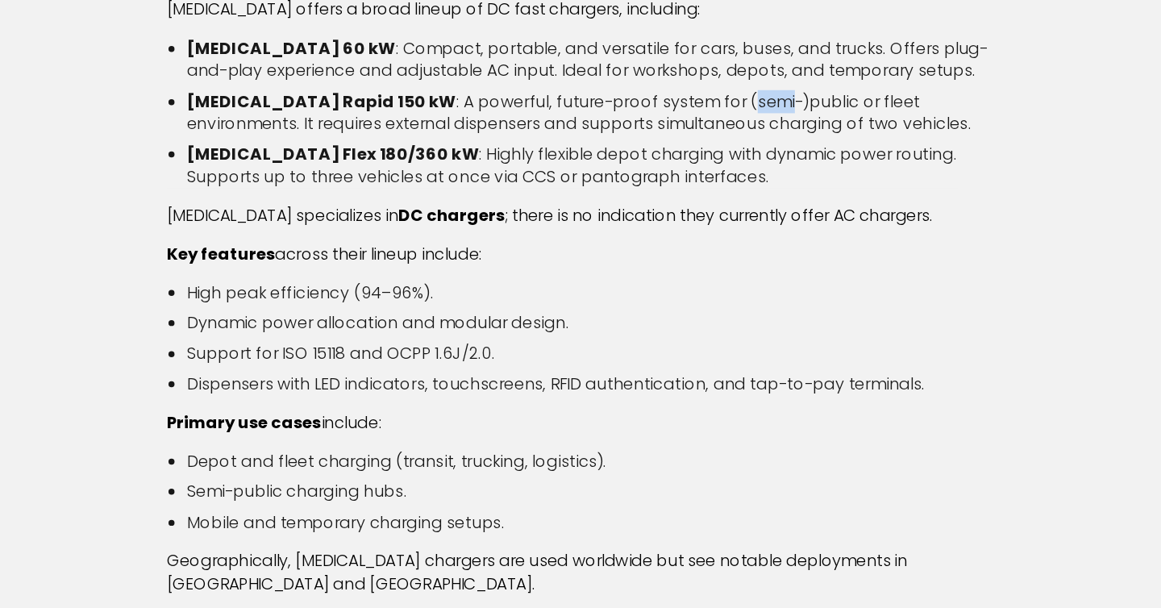
click at [663, 193] on li "Heliox Rapid 150 kW : A powerful, future-proof system for (semi-)public or flee…" at bounding box center [588, 211] width 654 height 36
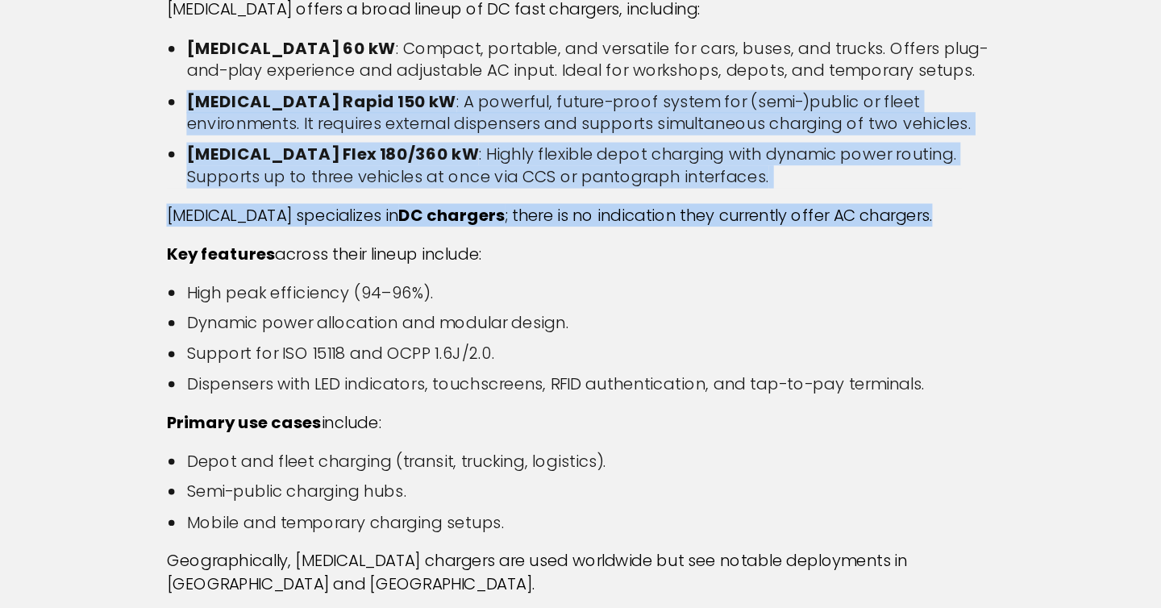
drag, startPoint x: 663, startPoint y: 189, endPoint x: 614, endPoint y: 276, distance: 100.0
click at [614, 284] on p "Heliox specializes in DC chargers ; there is no indication they currently offer…" at bounding box center [580, 293] width 670 height 18
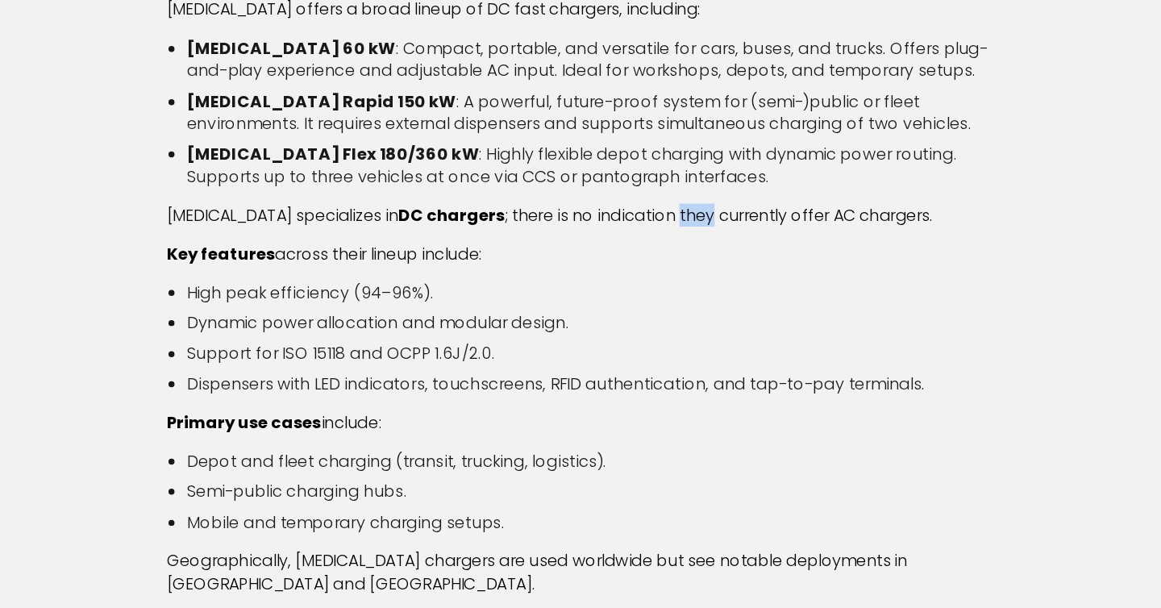
click at [614, 284] on p "Heliox specializes in DC chargers ; there is no indication they currently offer…" at bounding box center [580, 293] width 670 height 18
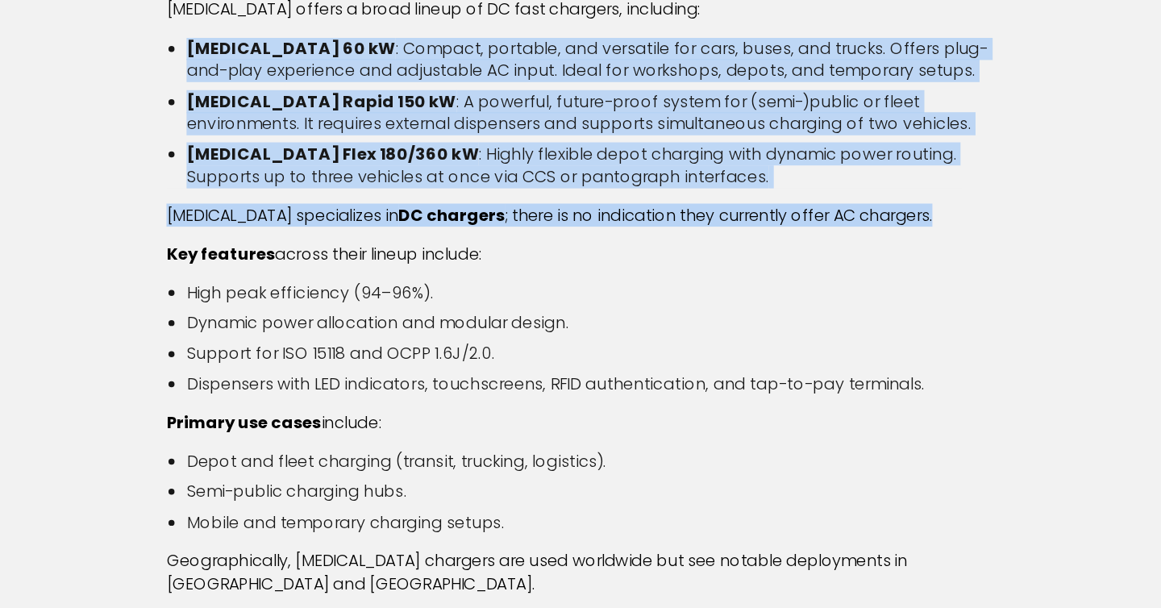
drag, startPoint x: 614, startPoint y: 276, endPoint x: 605, endPoint y: 145, distance: 130.9
click at [605, 150] on li "Heliox 60 kW : Compact, portable, and versatile for cars, buses, and trucks. Of…" at bounding box center [588, 168] width 654 height 36
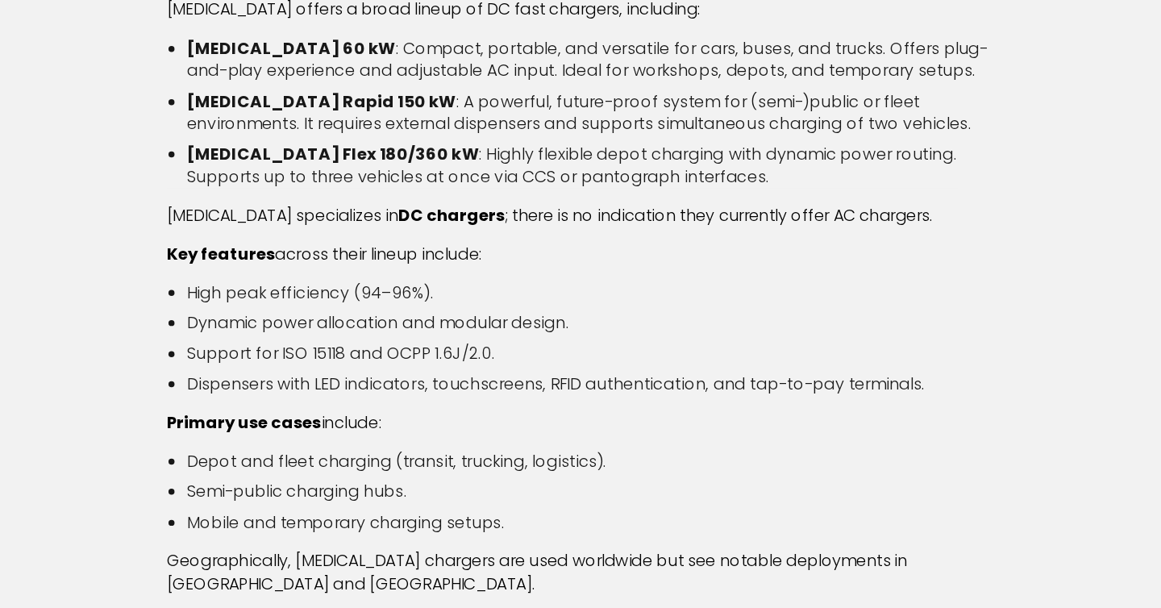
click at [605, 150] on li "Heliox 60 kW : Compact, portable, and versatile for cars, buses, and trucks. Of…" at bounding box center [588, 168] width 654 height 36
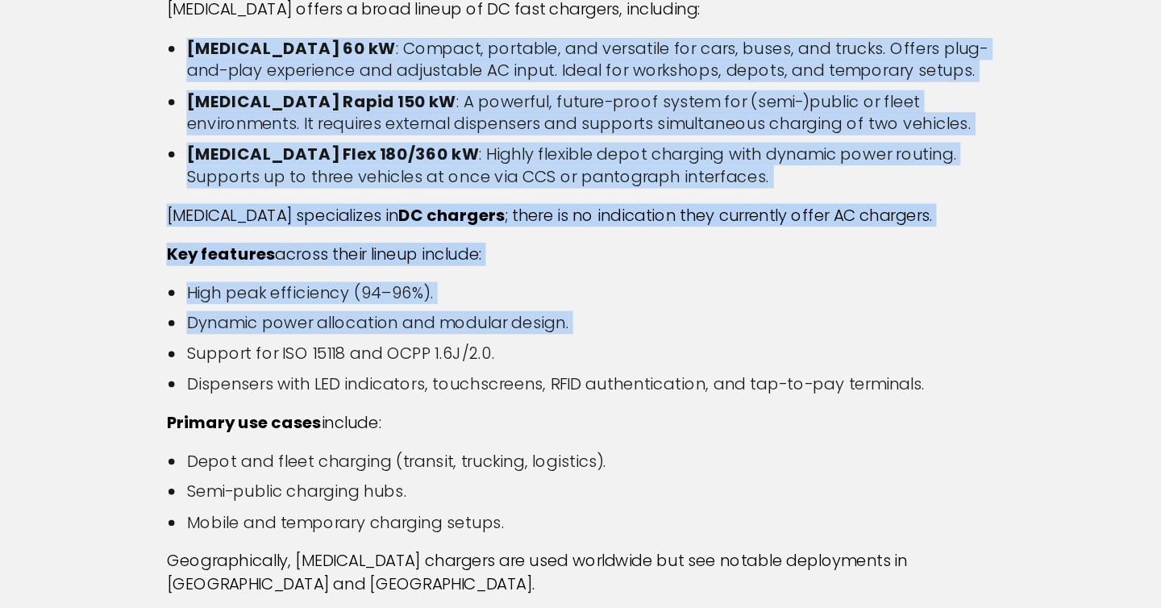
drag, startPoint x: 605, startPoint y: 145, endPoint x: 573, endPoint y: 369, distance: 226.4
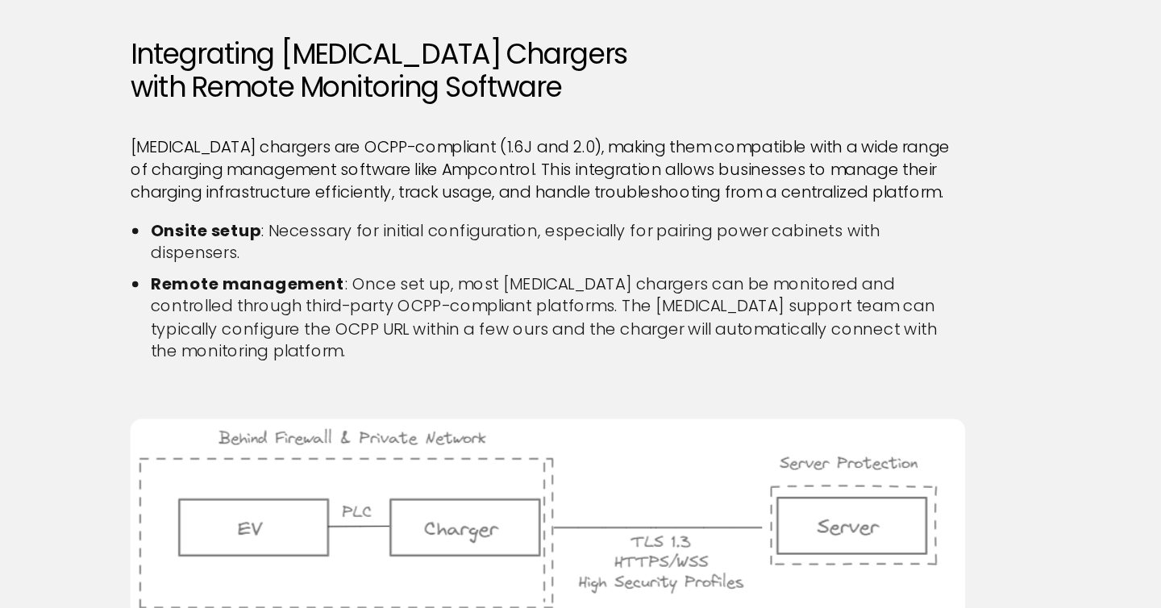
scroll to position [1842, 0]
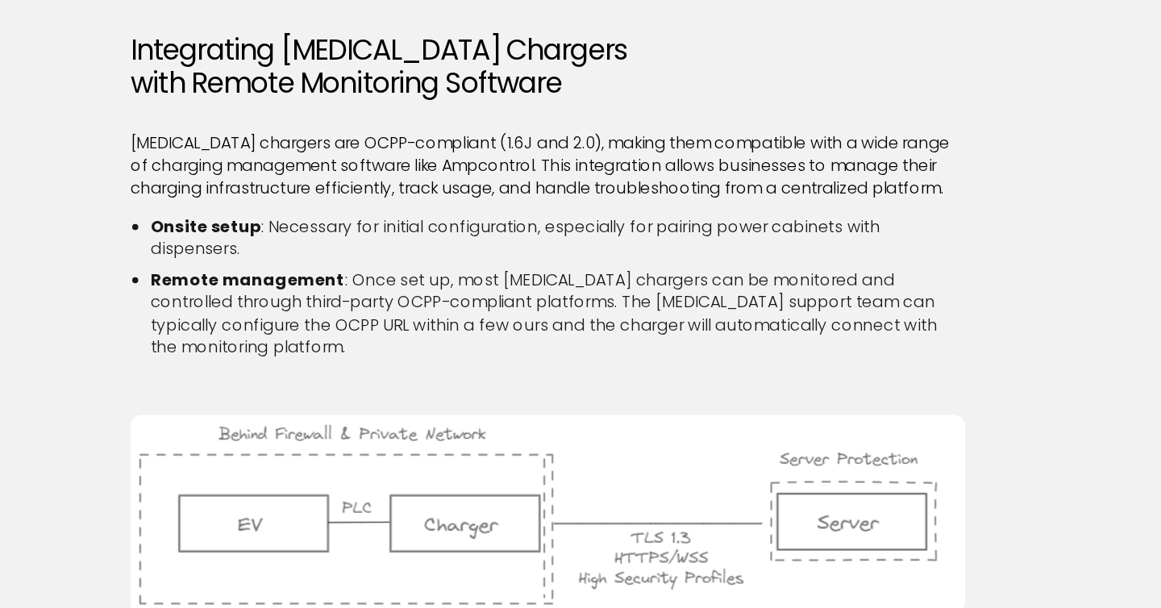
click at [246, 226] on p "Heliox chargers are OCPP-compliant (1.6J and 2.0), making them compatible with …" at bounding box center [580, 253] width 670 height 54
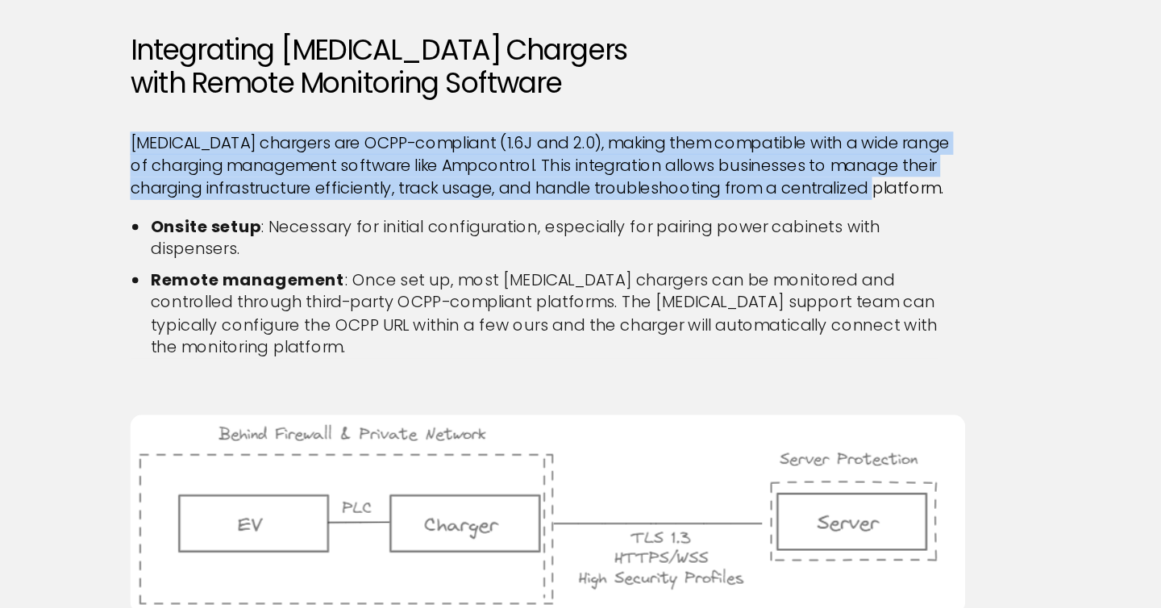
drag, startPoint x: 246, startPoint y: 196, endPoint x: 865, endPoint y: 230, distance: 620.1
click at [865, 230] on p "Heliox chargers are OCPP-compliant (1.6J and 2.0), making them compatible with …" at bounding box center [580, 253] width 670 height 54
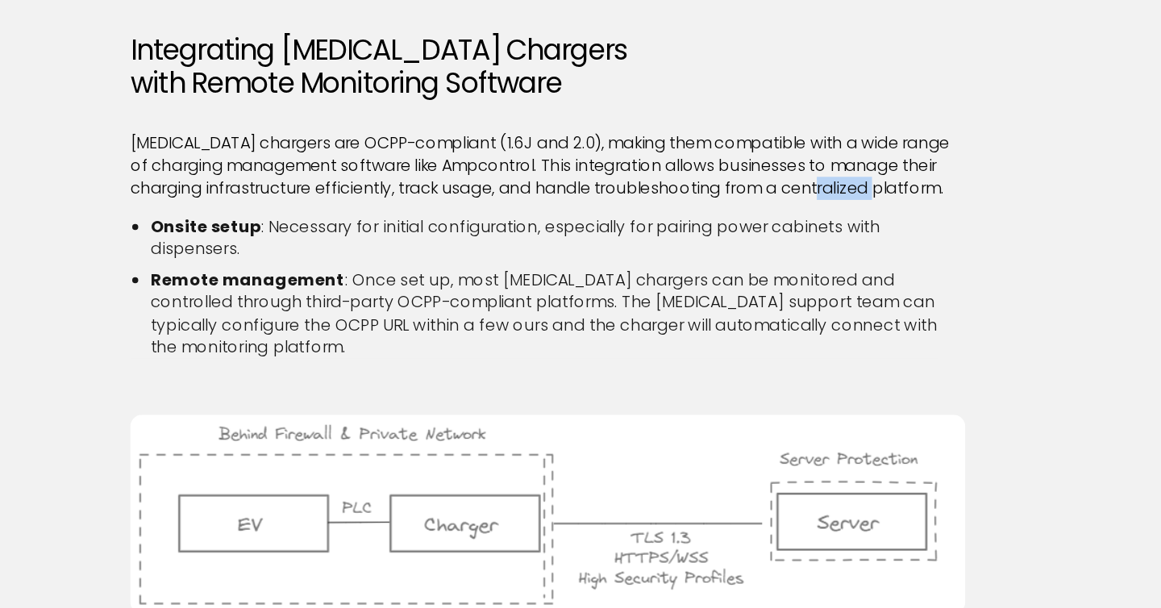
click at [865, 230] on p "Heliox chargers are OCPP-compliant (1.6J and 2.0), making them compatible with …" at bounding box center [580, 253] width 670 height 54
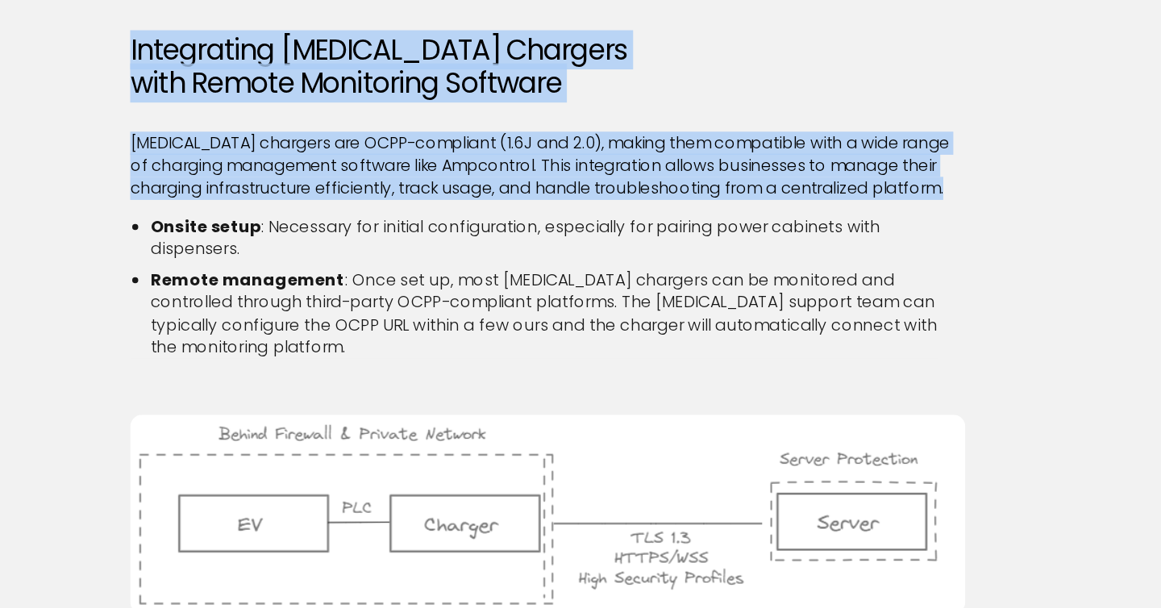
drag, startPoint x: 865, startPoint y: 230, endPoint x: 772, endPoint y: 144, distance: 126.6
click at [772, 143] on div "Heliox offers a robust portfolio of high-performance EV chargers designed for d…" at bounding box center [580, 118] width 670 height 2880
click at [772, 146] on h2 "Integrating Heliox Chargers with Remote Monitoring Software" at bounding box center [580, 173] width 670 height 54
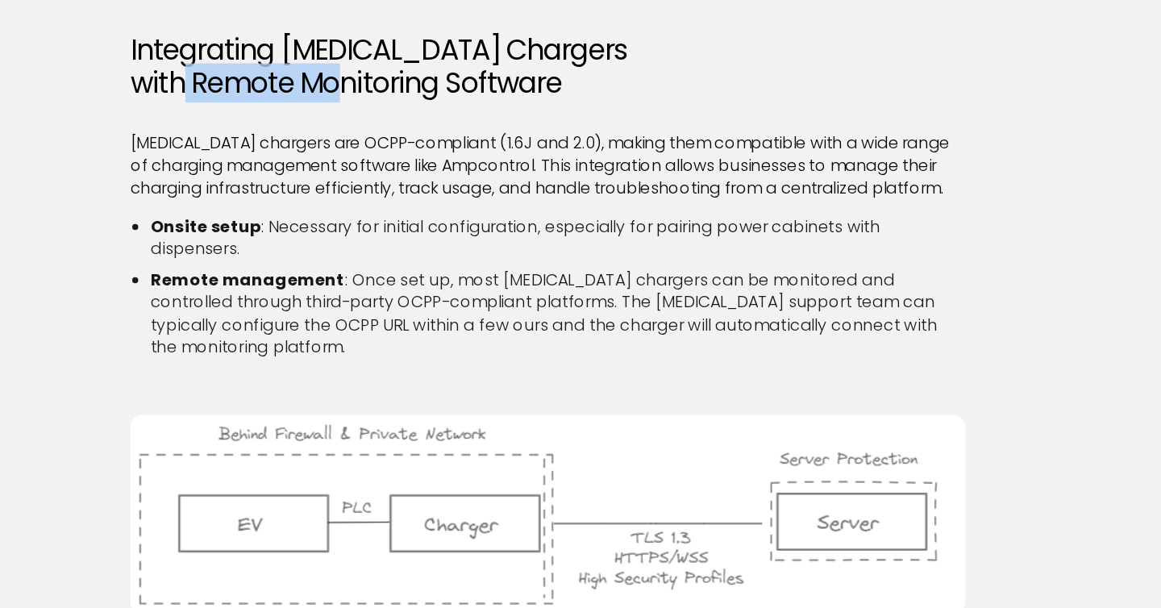
click at [772, 146] on h2 "Integrating Heliox Chargers with Remote Monitoring Software" at bounding box center [580, 173] width 670 height 54
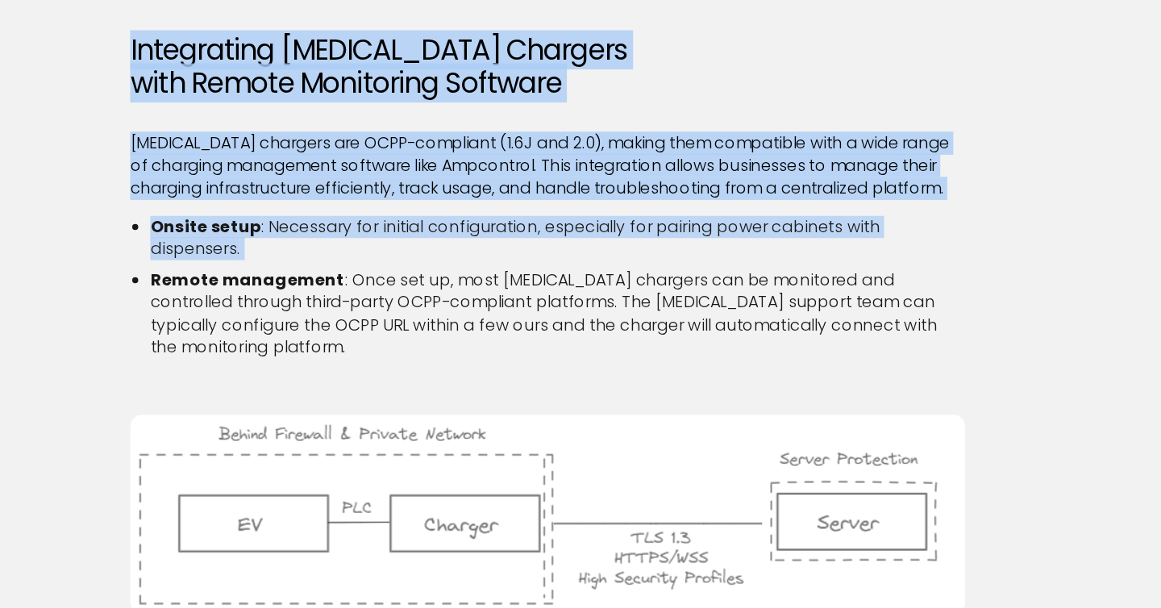
drag, startPoint x: 772, startPoint y: 144, endPoint x: 618, endPoint y: 261, distance: 194.5
click at [618, 261] on div "Heliox offers a robust portfolio of high-performance EV chargers designed for d…" at bounding box center [580, 118] width 670 height 2880
click at [618, 293] on li "Onsite setup : Necessary for initial configuration, especially for pairing powe…" at bounding box center [588, 311] width 654 height 36
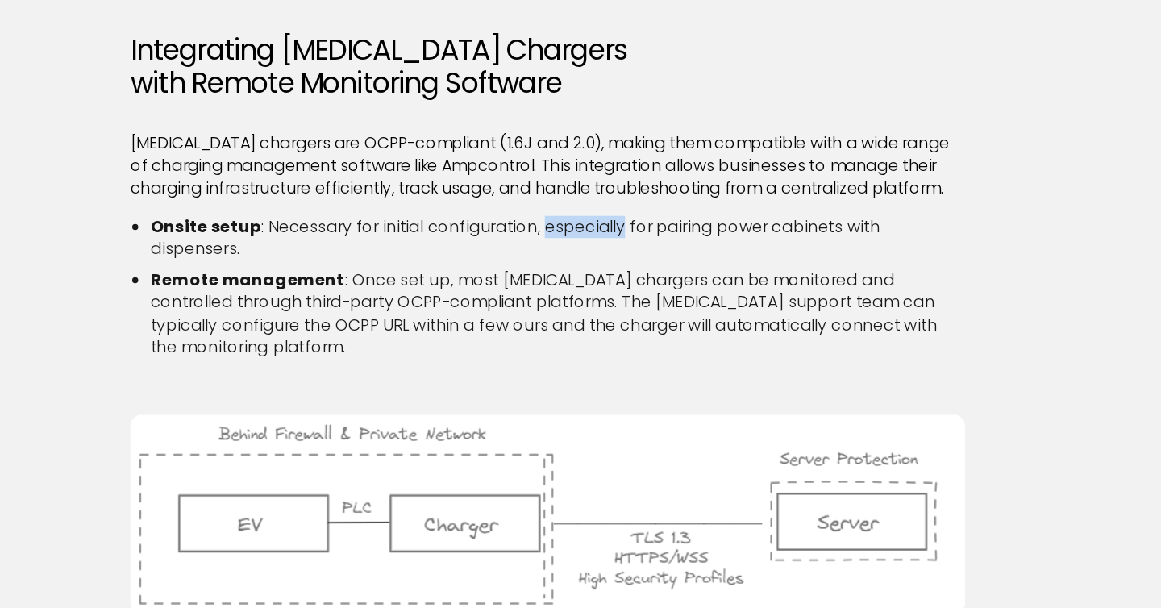
click at [618, 293] on li "Onsite setup : Necessary for initial configuration, especially for pairing powe…" at bounding box center [588, 311] width 654 height 36
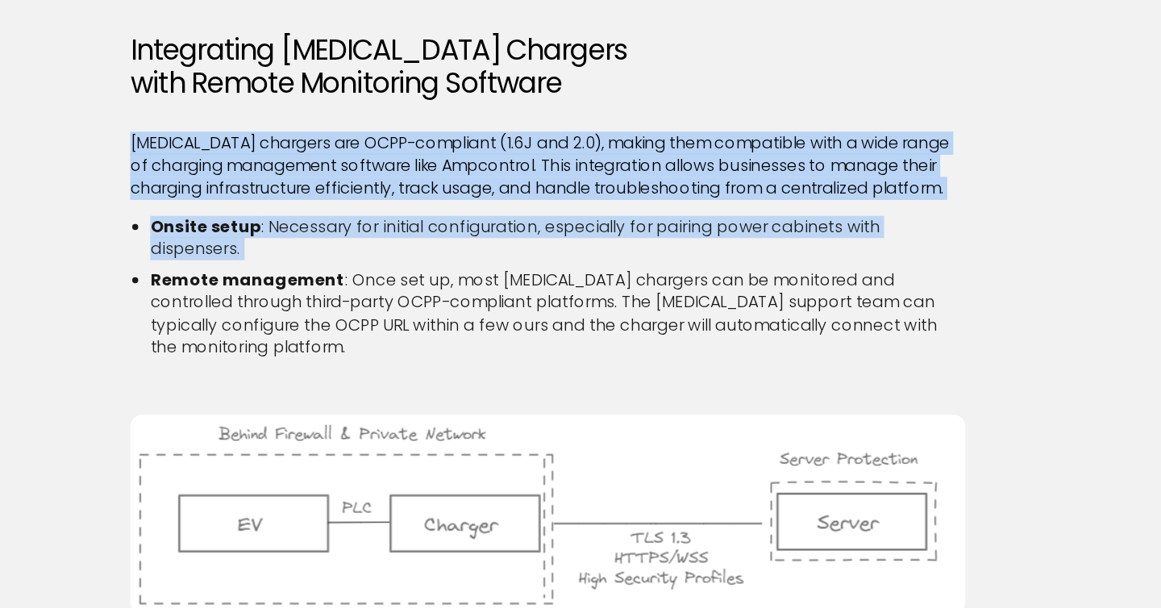
drag, startPoint x: 618, startPoint y: 261, endPoint x: 272, endPoint y: 171, distance: 357.4
click at [272, 172] on div "Heliox offers a robust portfolio of high-performance EV chargers designed for d…" at bounding box center [580, 118] width 670 height 2880
click at [272, 171] on div "Heliox offers a robust portfolio of high-performance EV chargers designed for d…" at bounding box center [580, 118] width 670 height 2880
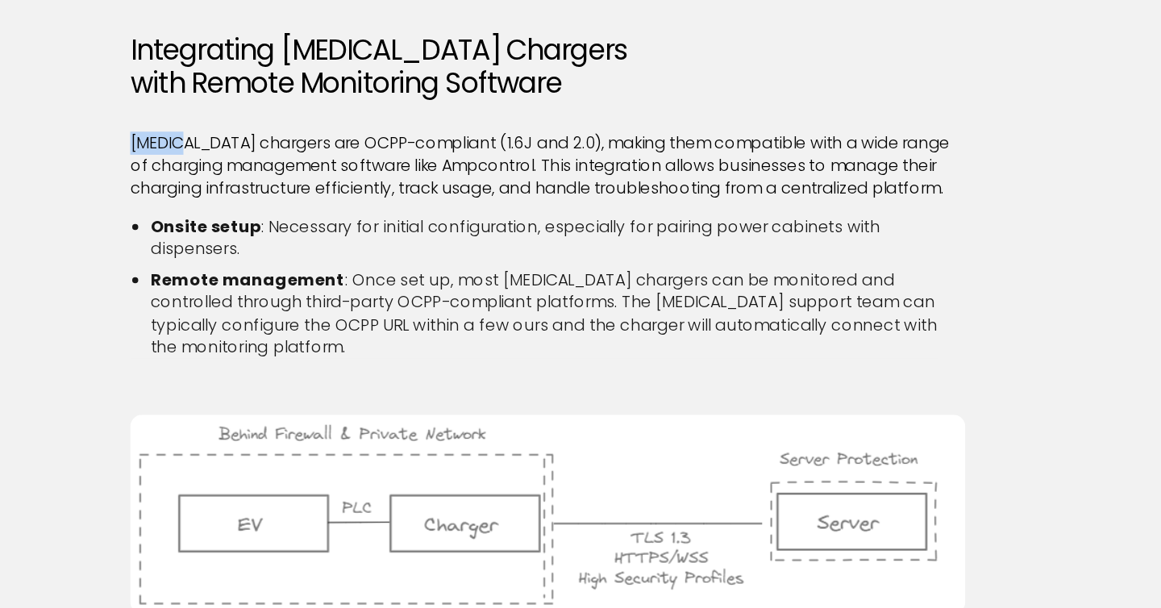
click at [272, 171] on div "Heliox offers a robust portfolio of high-performance EV chargers designed for d…" at bounding box center [580, 118] width 670 height 2880
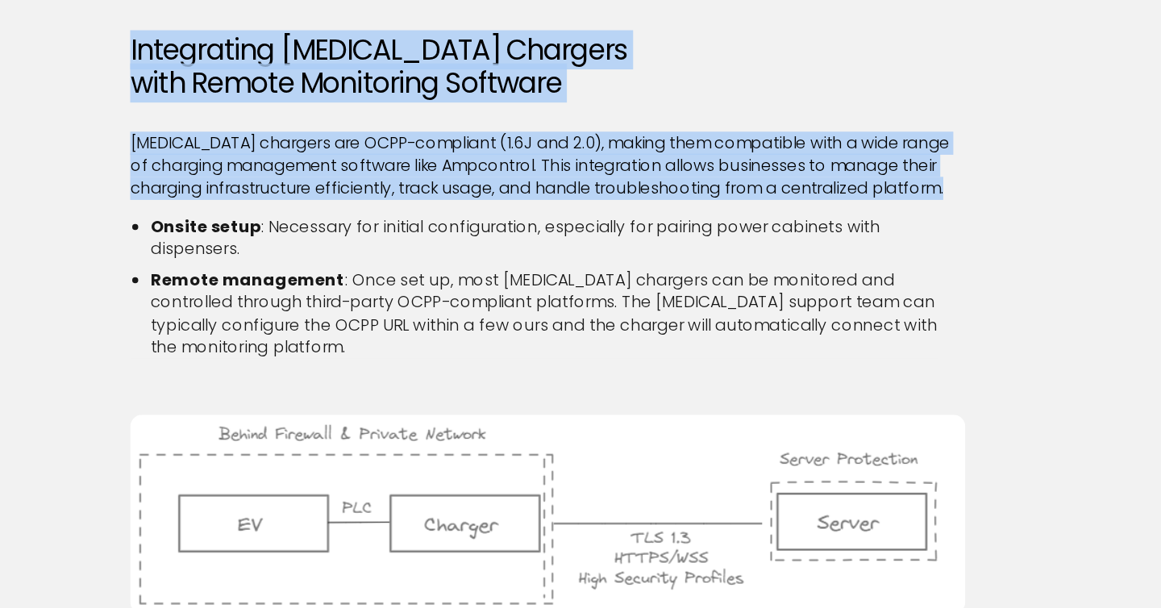
drag, startPoint x: 272, startPoint y: 171, endPoint x: 265, endPoint y: 146, distance: 25.8
click at [265, 147] on div "Heliox offers a robust portfolio of high-performance EV chargers designed for d…" at bounding box center [580, 118] width 670 height 2880
click at [265, 146] on h2 "Integrating Heliox Chargers with Remote Monitoring Software" at bounding box center [580, 173] width 670 height 54
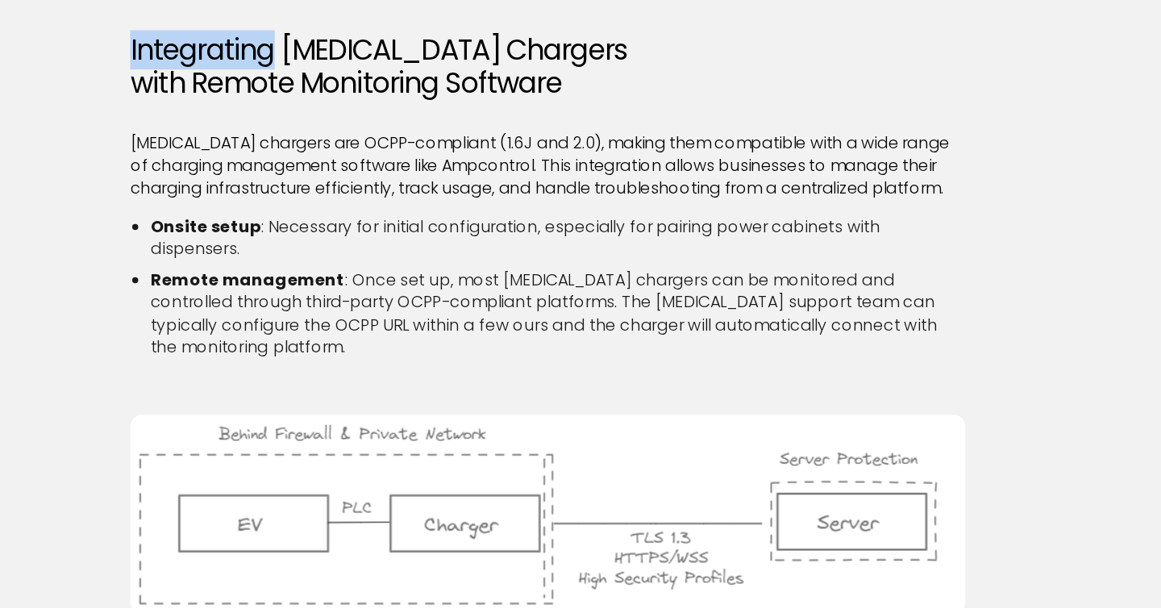
click at [265, 146] on h2 "Integrating Heliox Chargers with Remote Monitoring Software" at bounding box center [580, 173] width 670 height 54
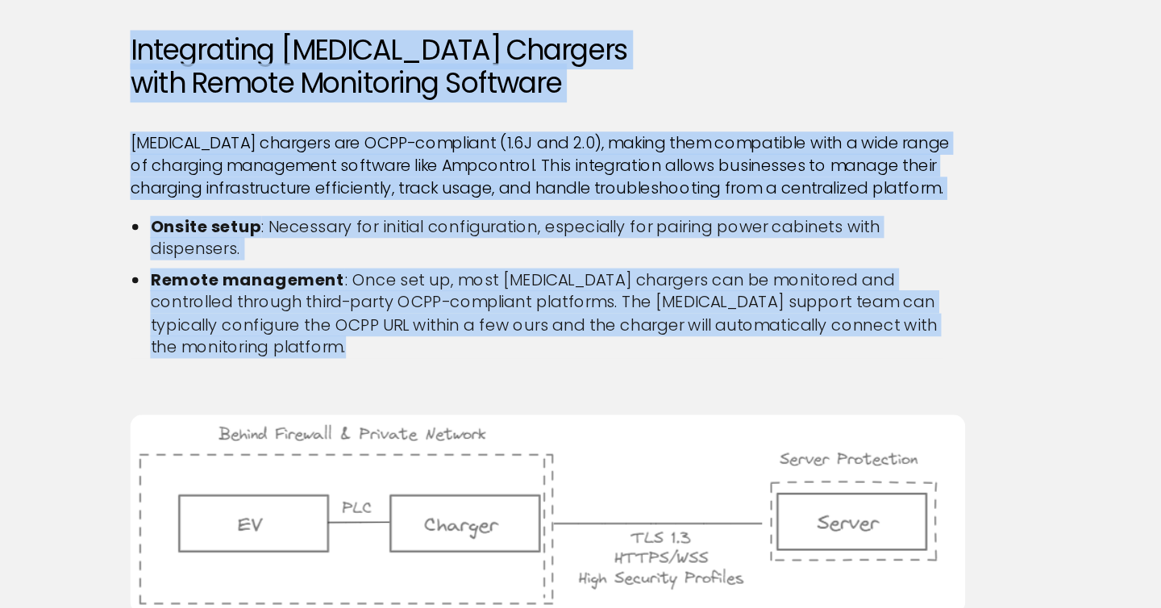
drag, startPoint x: 265, startPoint y: 146, endPoint x: 460, endPoint y: 297, distance: 245.9
click at [460, 297] on div "Heliox offers a robust portfolio of high-performance EV chargers designed for d…" at bounding box center [580, 118] width 670 height 2880
click at [460, 335] on li "Remote management : Once set up, most Heliox chargers can be monitored and cont…" at bounding box center [588, 371] width 654 height 73
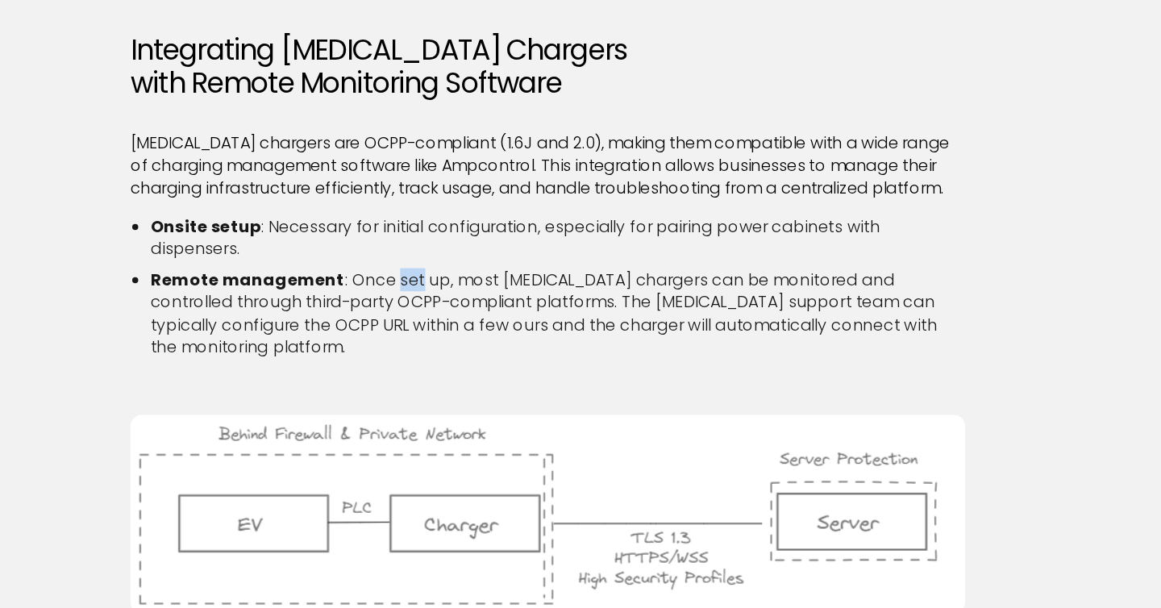
click at [460, 335] on li "Remote management : Once set up, most Heliox chargers can be monitored and cont…" at bounding box center [588, 371] width 654 height 73
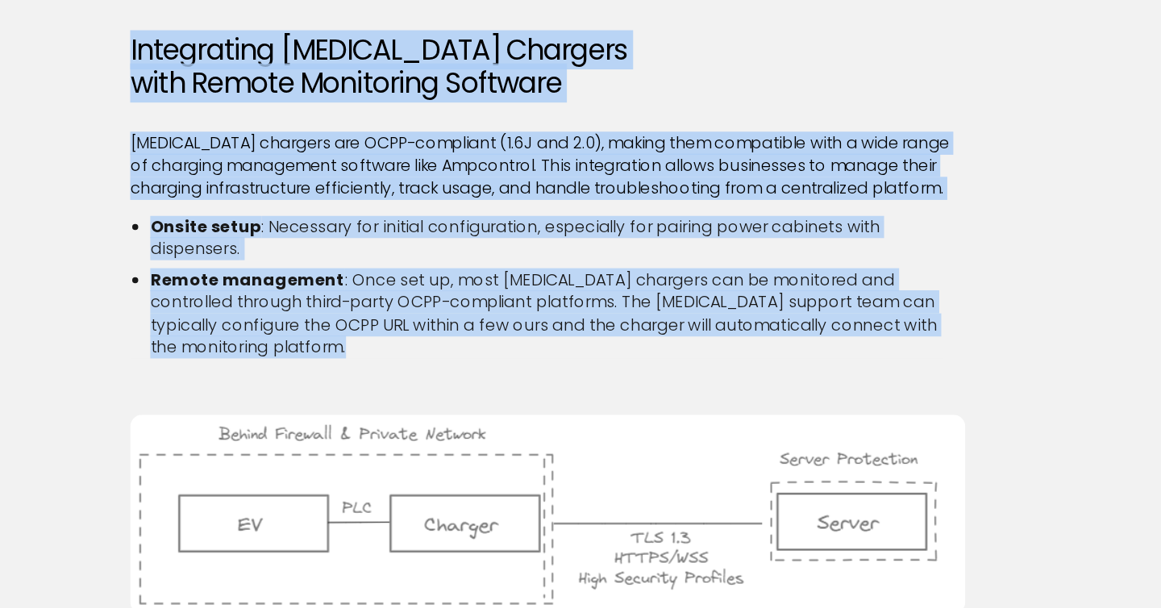
drag, startPoint x: 460, startPoint y: 297, endPoint x: 263, endPoint y: 132, distance: 256.4
click at [263, 132] on div "Heliox offers a robust portfolio of high-performance EV chargers designed for d…" at bounding box center [580, 118] width 670 height 2880
click at [263, 146] on h2 "Integrating Heliox Chargers with Remote Monitoring Software" at bounding box center [580, 173] width 670 height 54
drag, startPoint x: 263, startPoint y: 132, endPoint x: 814, endPoint y: 351, distance: 593.4
click at [814, 351] on div "Heliox offers a robust portfolio of high-performance EV chargers designed for d…" at bounding box center [580, 118] width 670 height 2880
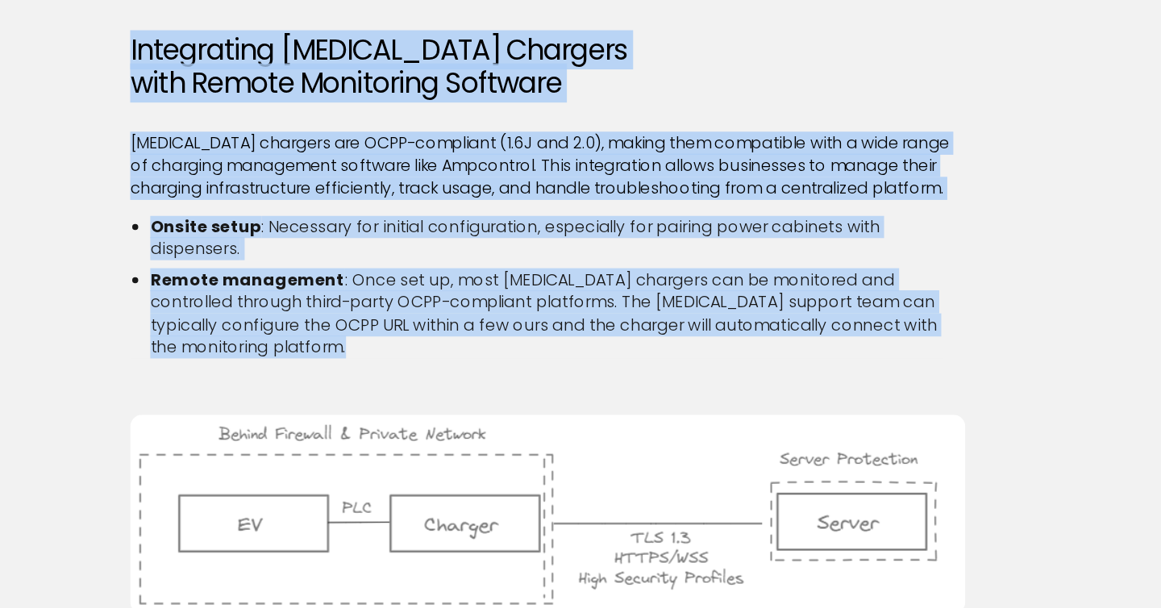
click at [814, 351] on li "Remote management : Once set up, most Heliox chargers can be monitored and cont…" at bounding box center [588, 371] width 654 height 73
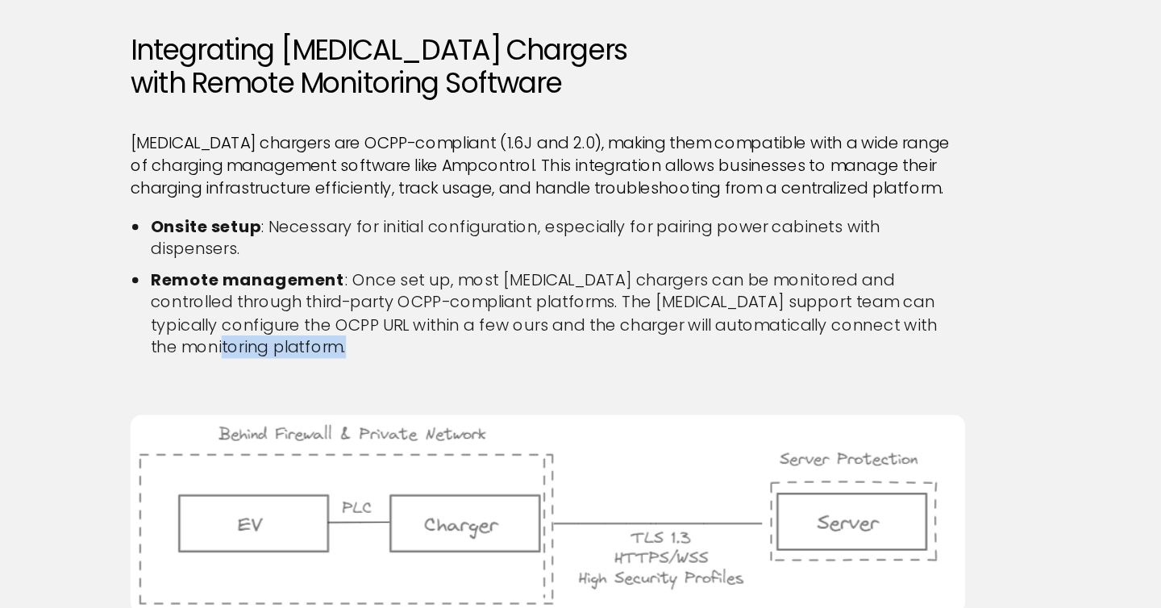
click at [814, 351] on li "Remote management : Once set up, most Heliox chargers can be monitored and cont…" at bounding box center [588, 371] width 654 height 73
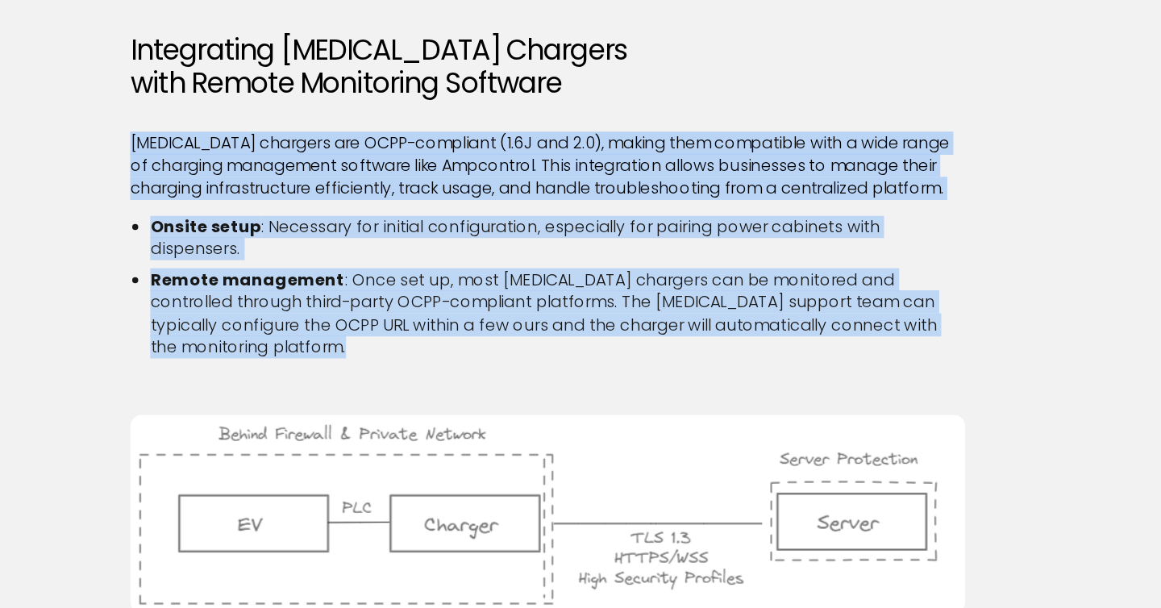
drag, startPoint x: 814, startPoint y: 351, endPoint x: 795, endPoint y: 203, distance: 149.6
click at [796, 204] on div "Heliox offers a robust portfolio of high-performance EV chargers designed for d…" at bounding box center [580, 118] width 670 height 2880
click at [795, 226] on p "Heliox chargers are OCPP-compliant (1.6J and 2.0), making them compatible with …" at bounding box center [580, 253] width 670 height 54
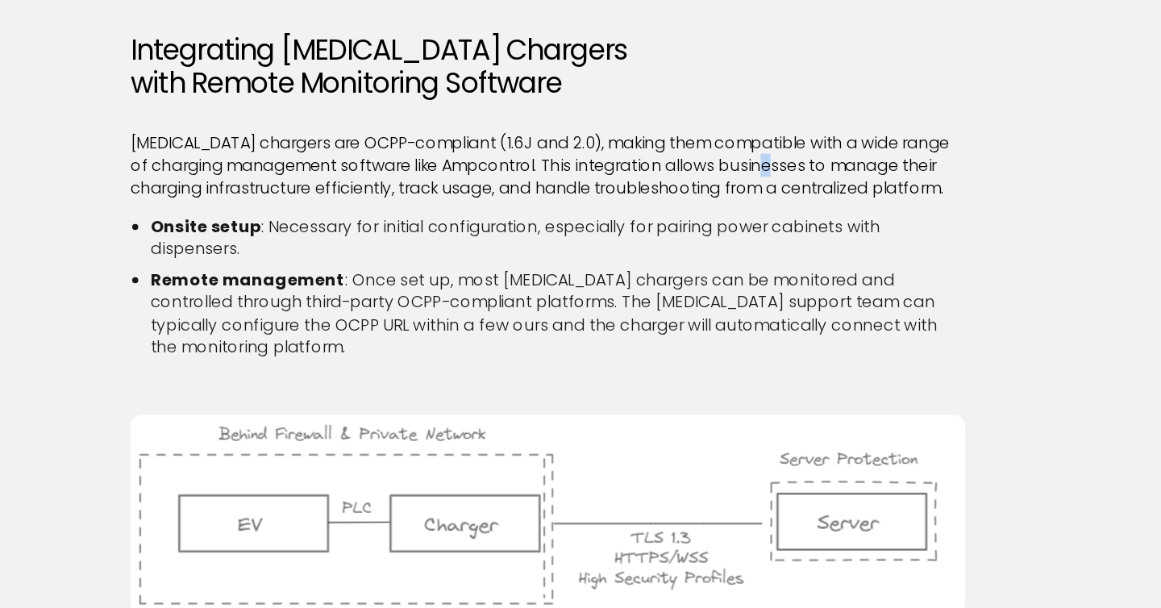
click at [795, 226] on p "Heliox chargers are OCPP-compliant (1.6J and 2.0), making them compatible with …" at bounding box center [580, 253] width 670 height 54
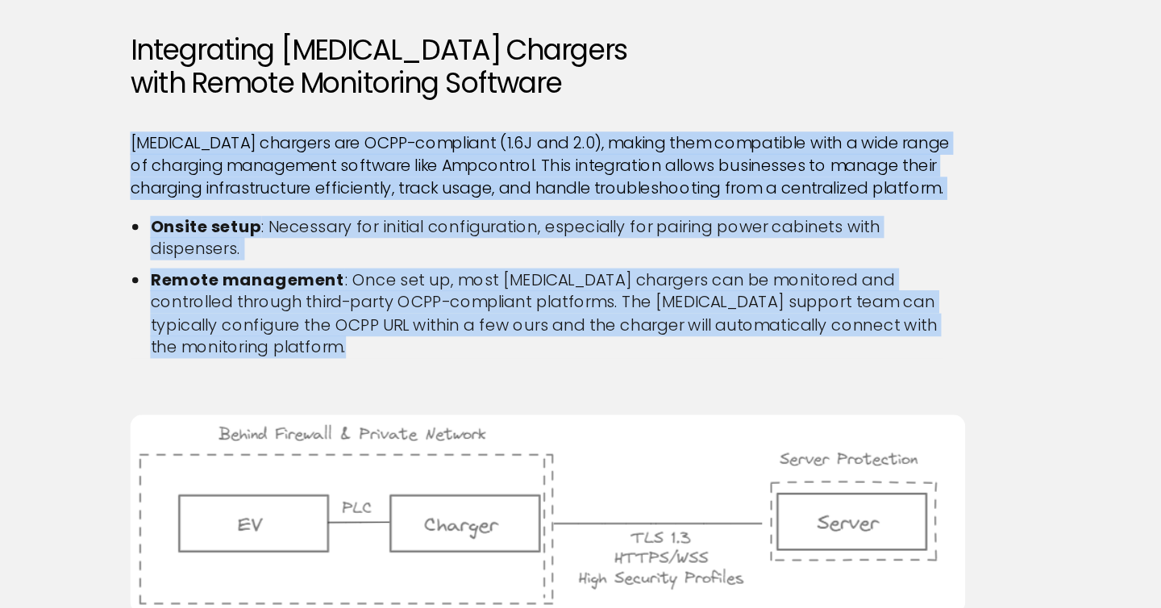
drag, startPoint x: 795, startPoint y: 203, endPoint x: 782, endPoint y: 351, distance: 148.1
click at [782, 351] on div "Heliox offers a robust portfolio of high-performance EV chargers designed for d…" at bounding box center [580, 118] width 670 height 2880
click at [782, 351] on li "Remote management : Once set up, most Heliox chargers can be monitored and cont…" at bounding box center [588, 371] width 654 height 73
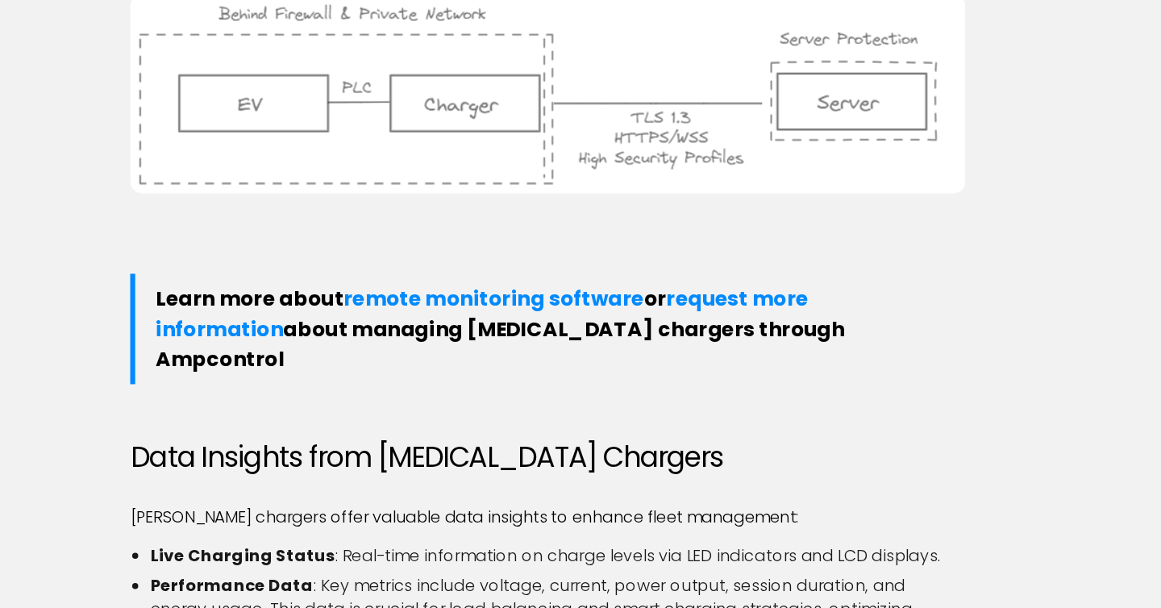
scroll to position [2344, 0]
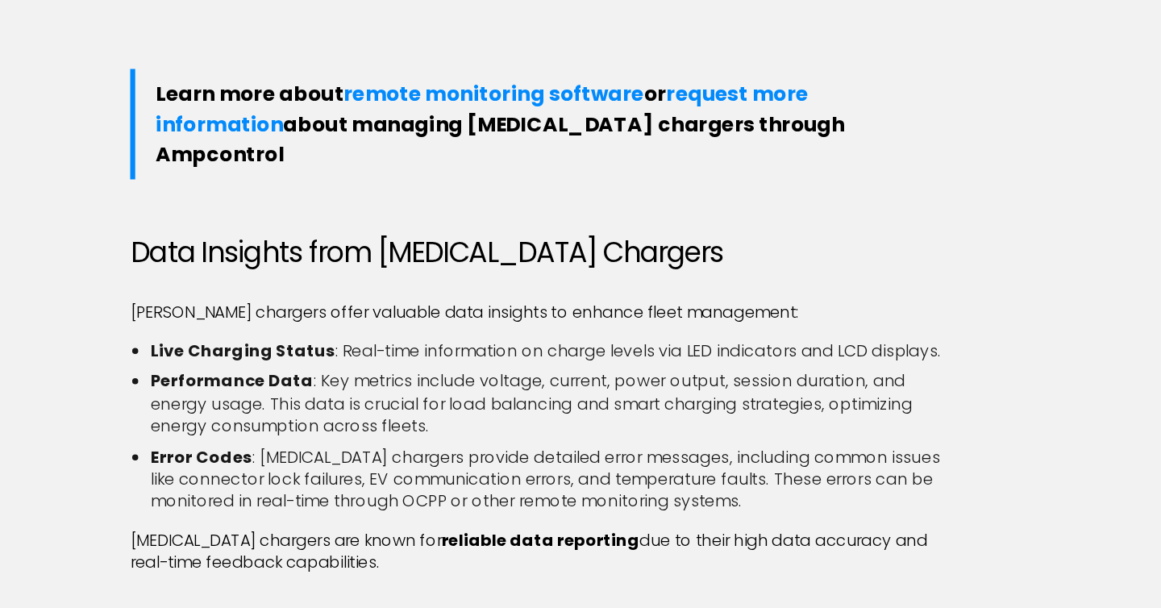
click at [782, 416] on li "Performance Data : Key metrics include voltage, current, power output, session …" at bounding box center [588, 443] width 654 height 54
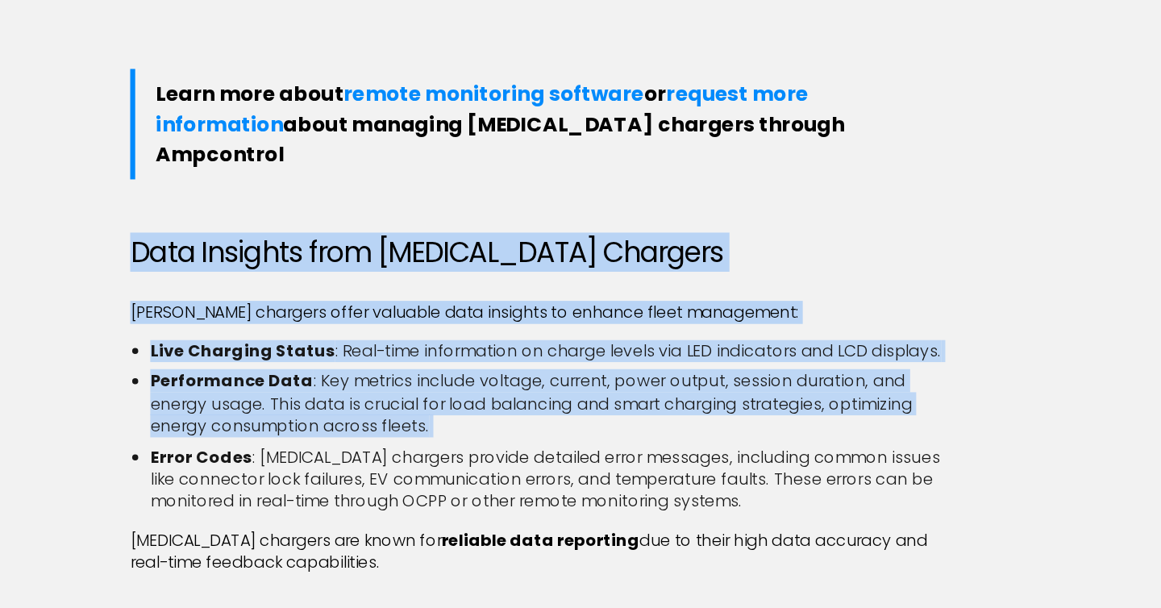
drag, startPoint x: 782, startPoint y: 351, endPoint x: 737, endPoint y: 242, distance: 117.8
click at [737, 308] on h2 "Data Insights from Heliox Chargers" at bounding box center [580, 321] width 670 height 27
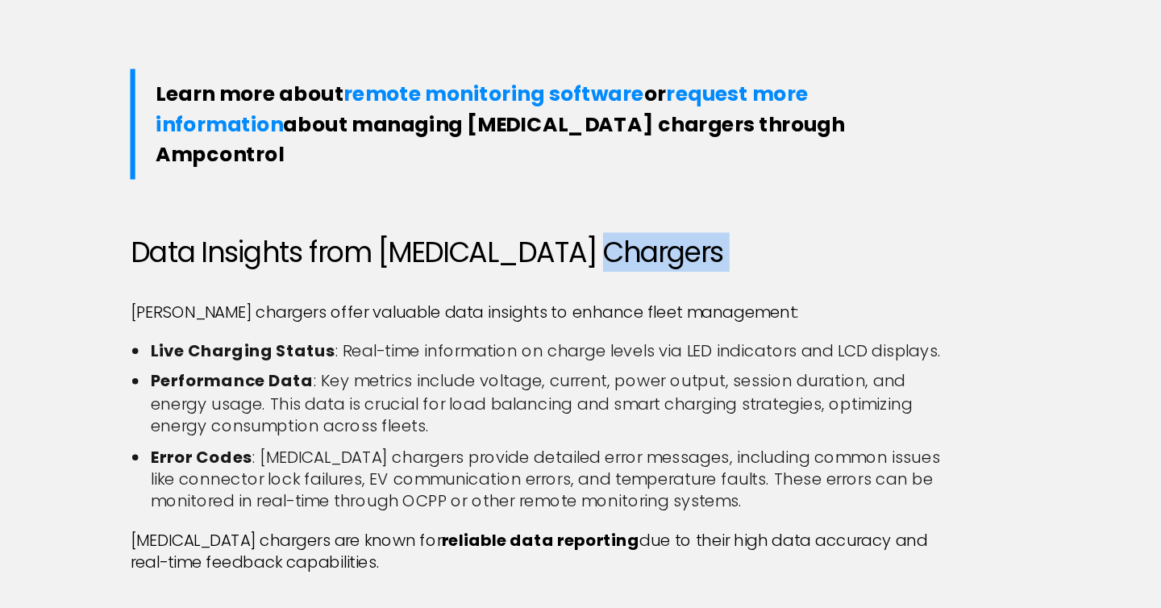
click at [737, 308] on h2 "Data Insights from Heliox Chargers" at bounding box center [580, 321] width 670 height 27
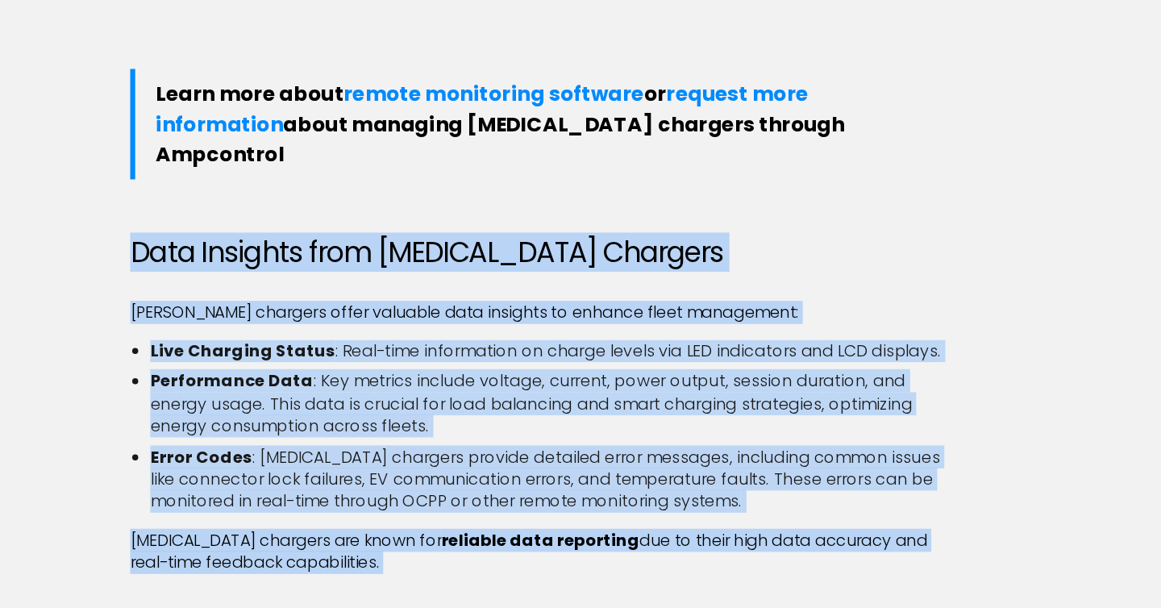
drag, startPoint x: 737, startPoint y: 242, endPoint x: 738, endPoint y: 515, distance: 273.3
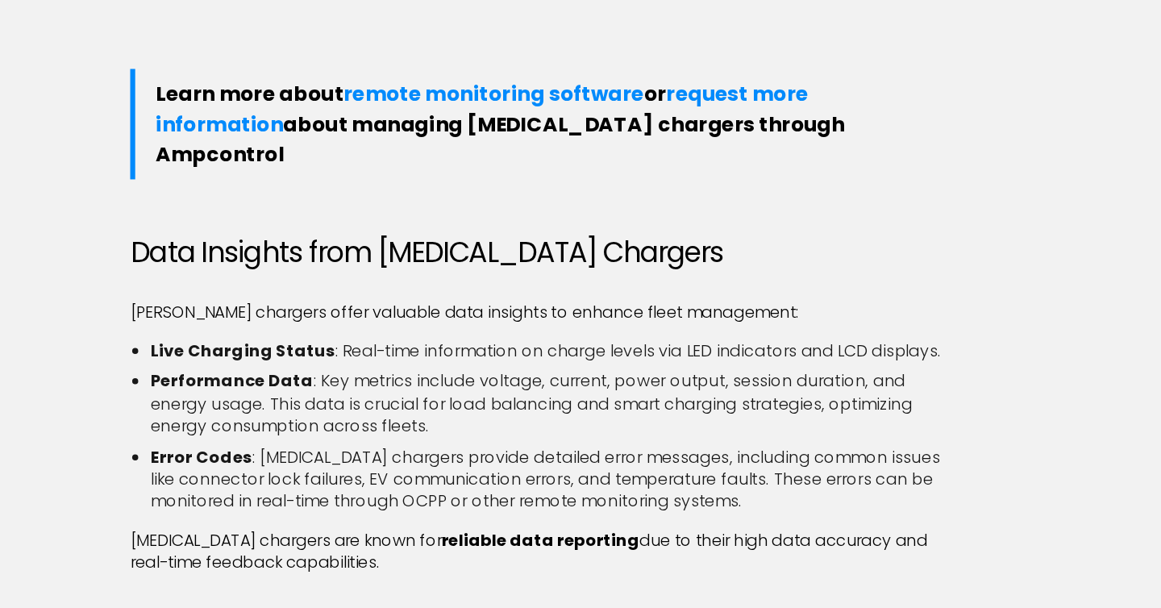
click at [740, 477] on li "Error Codes : Heliox chargers provide detailed error messages, including common…" at bounding box center [588, 504] width 654 height 54
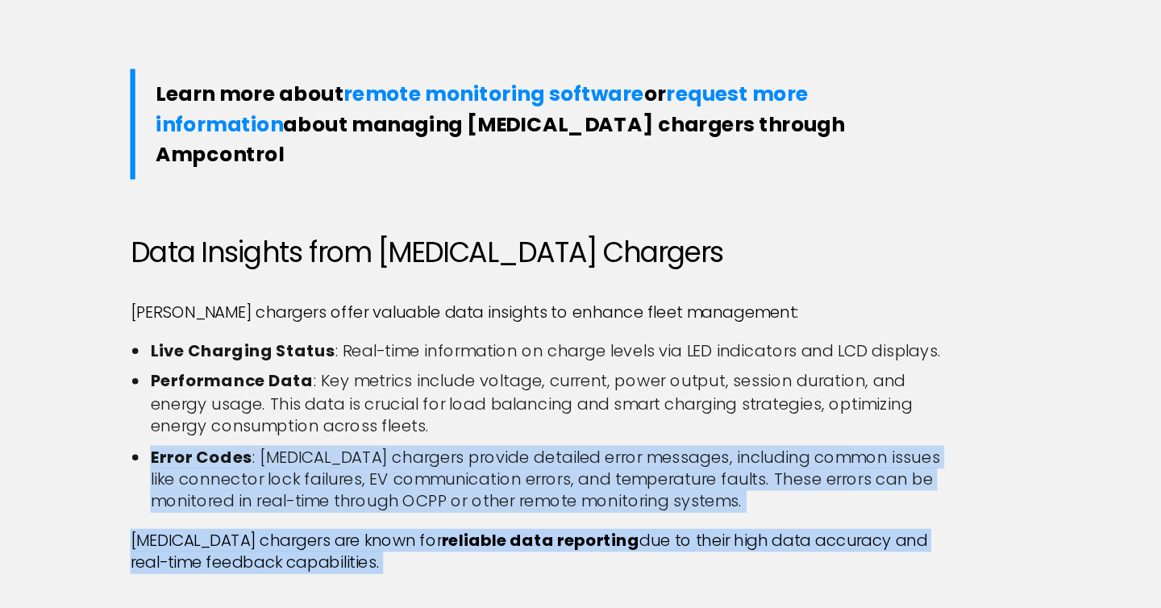
drag, startPoint x: 740, startPoint y: 457, endPoint x: 740, endPoint y: 493, distance: 36.3
click at [740, 544] on p "Heliox chargers are known for reliable data reporting due to their high data ac…" at bounding box center [580, 562] width 670 height 36
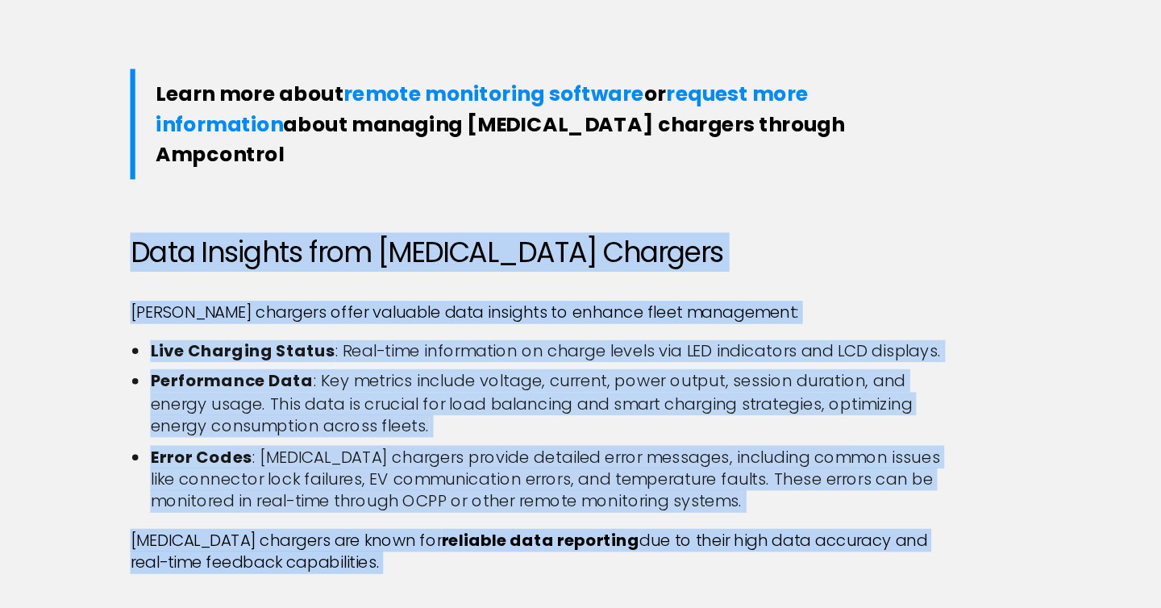
drag, startPoint x: 740, startPoint y: 493, endPoint x: 740, endPoint y: 252, distance: 241.9
click at [740, 308] on h2 "Data Insights from Heliox Chargers" at bounding box center [580, 321] width 670 height 27
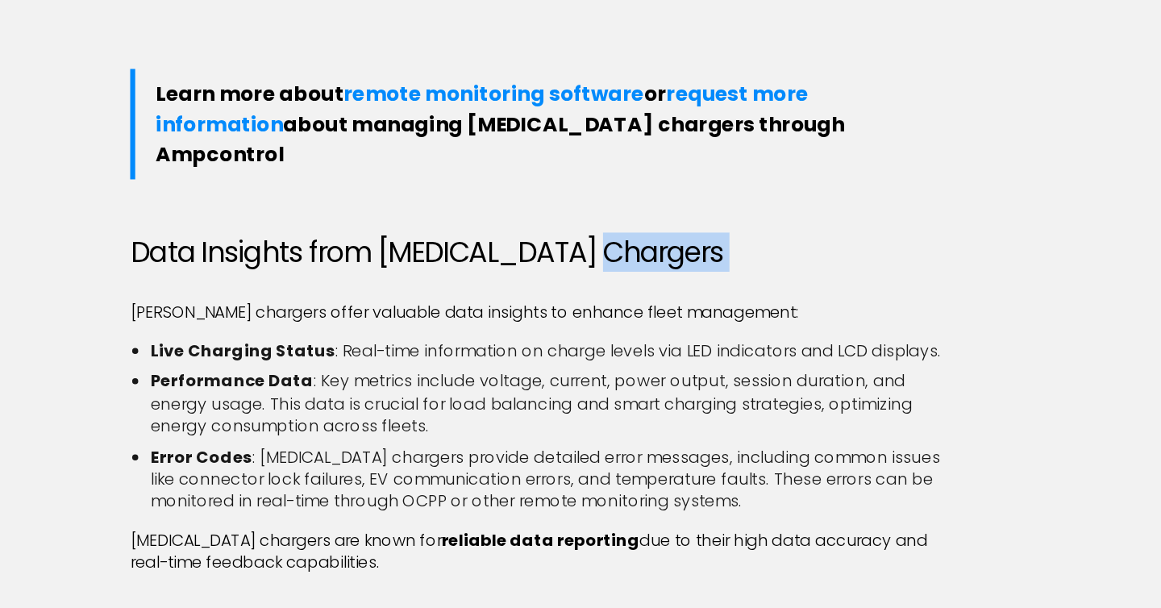
click at [740, 308] on h2 "Data Insights from Heliox Chargers" at bounding box center [580, 321] width 670 height 27
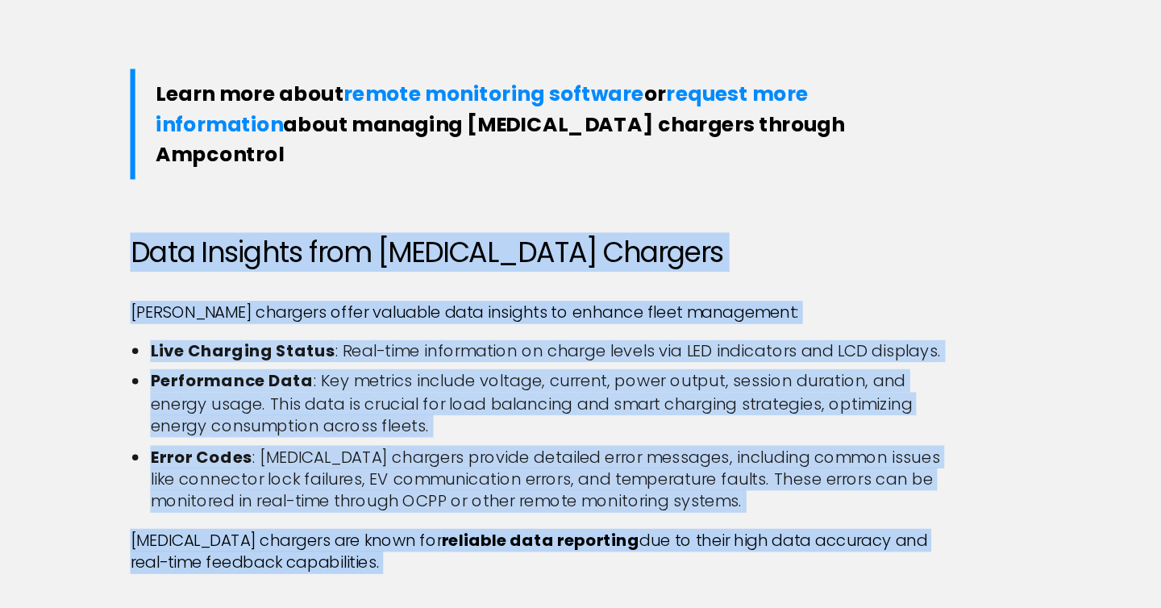
drag, startPoint x: 740, startPoint y: 252, endPoint x: 698, endPoint y: 500, distance: 251.8
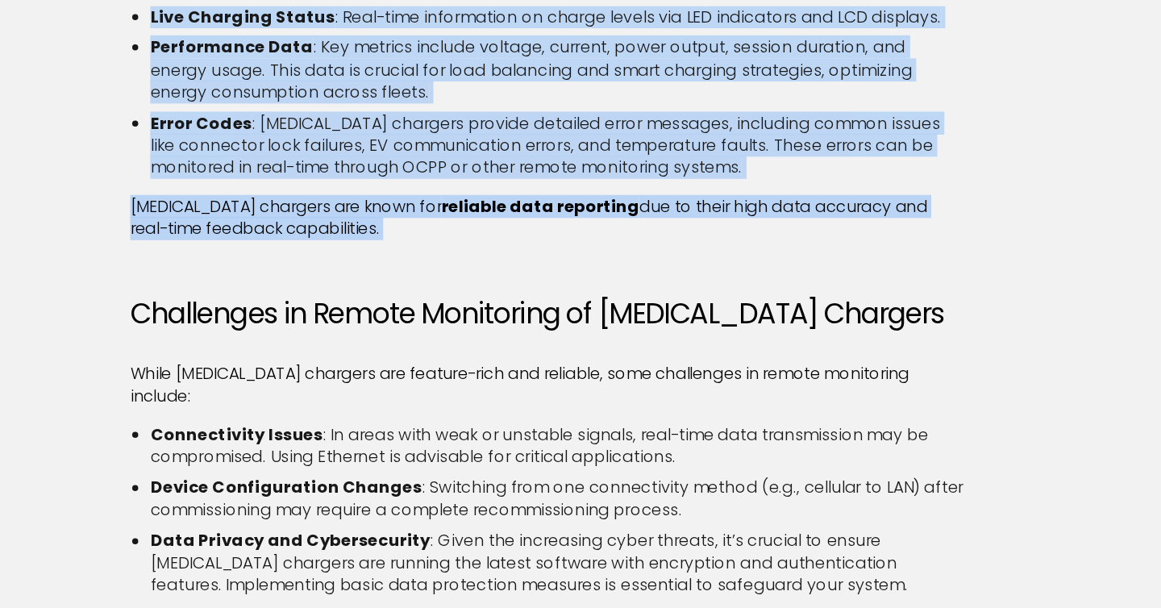
scroll to position [2618, 0]
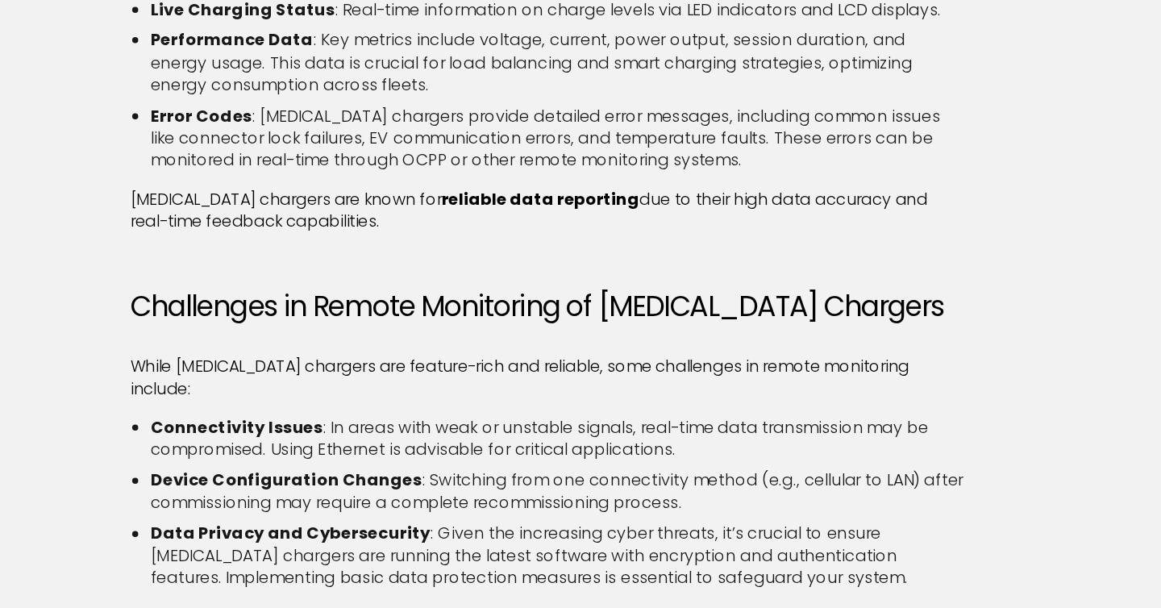
click at [558, 352] on h2 "Challenges in Remote Monitoring of Heliox Chargers" at bounding box center [580, 365] width 670 height 27
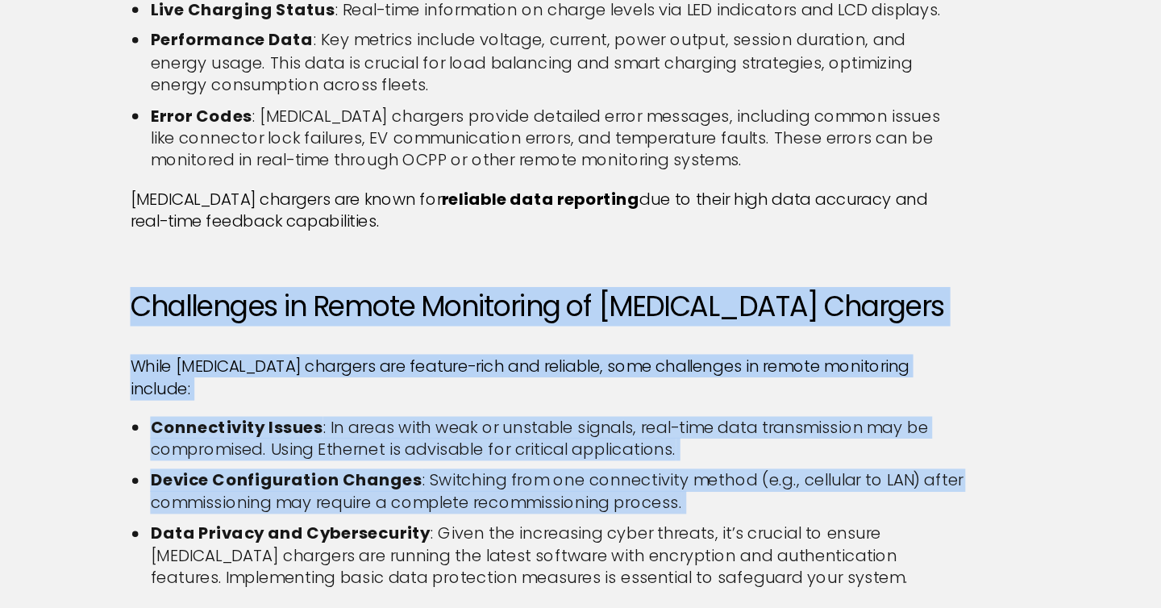
drag, startPoint x: 558, startPoint y: 290, endPoint x: 562, endPoint y: 424, distance: 133.9
click at [562, 497] on li "Device Configuration Changes : Switching from one connectivity method (e.g., ce…" at bounding box center [588, 515] width 654 height 36
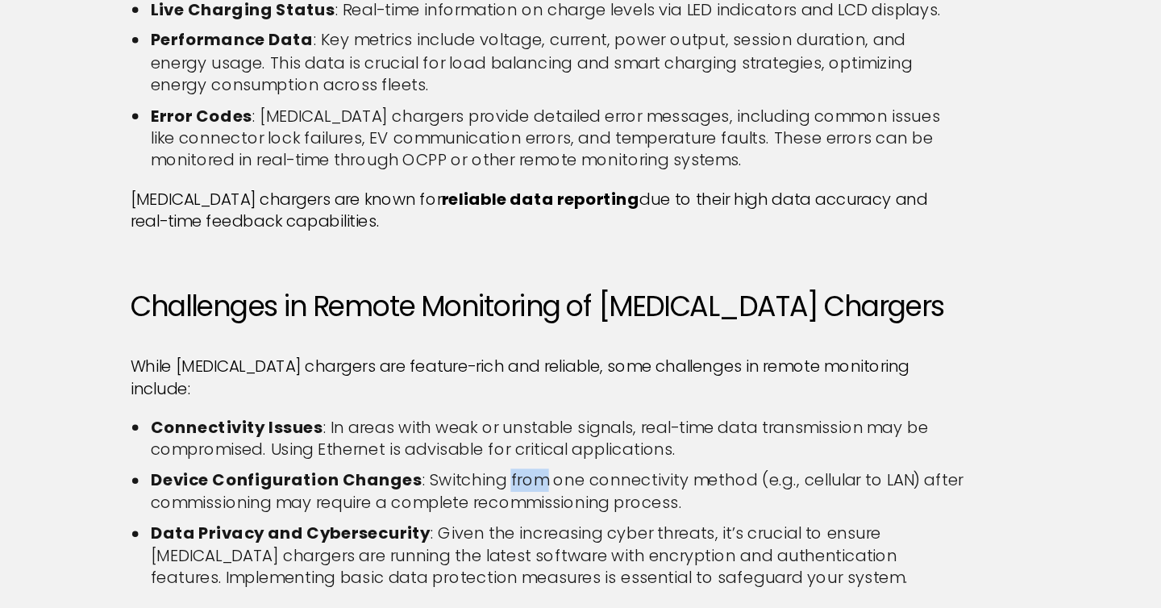
click at [562, 497] on li "Device Configuration Changes : Switching from one connectivity method (e.g., ce…" at bounding box center [588, 515] width 654 height 36
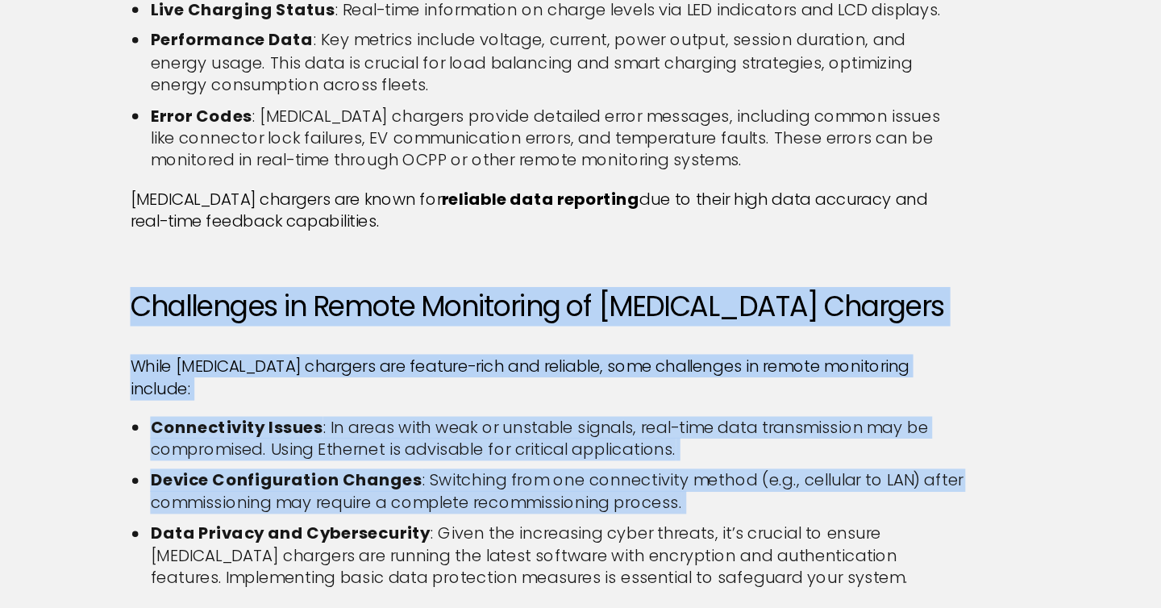
drag, startPoint x: 562, startPoint y: 424, endPoint x: 562, endPoint y: 296, distance: 128.2
click at [562, 352] on h2 "Challenges in Remote Monitoring of Heliox Chargers" at bounding box center [580, 365] width 670 height 27
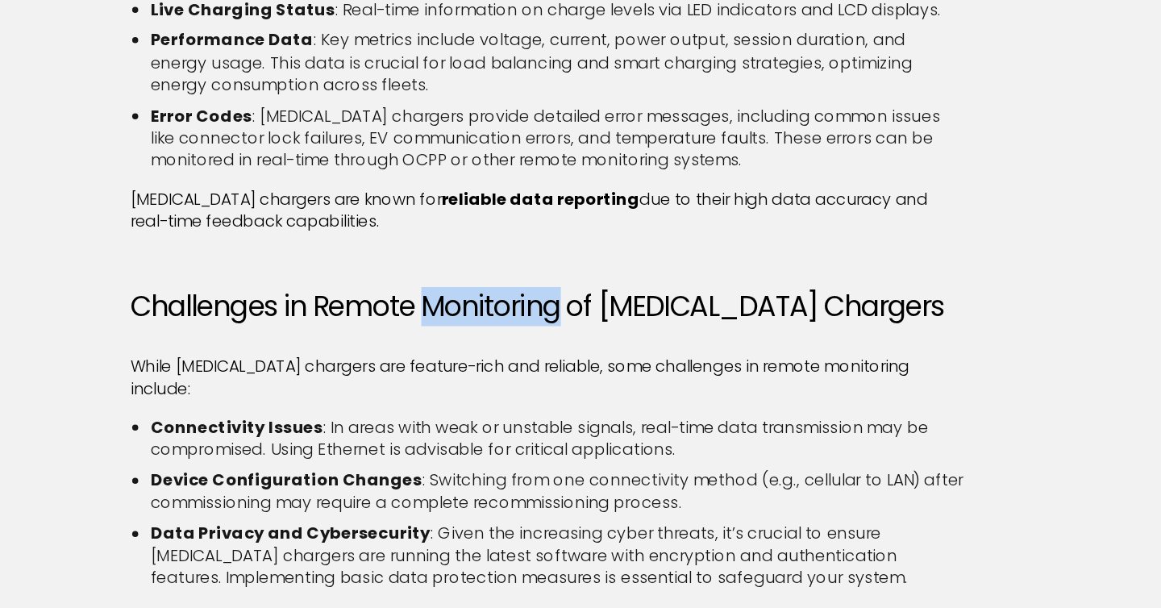
click at [562, 352] on h2 "Challenges in Remote Monitoring of Heliox Chargers" at bounding box center [580, 365] width 670 height 27
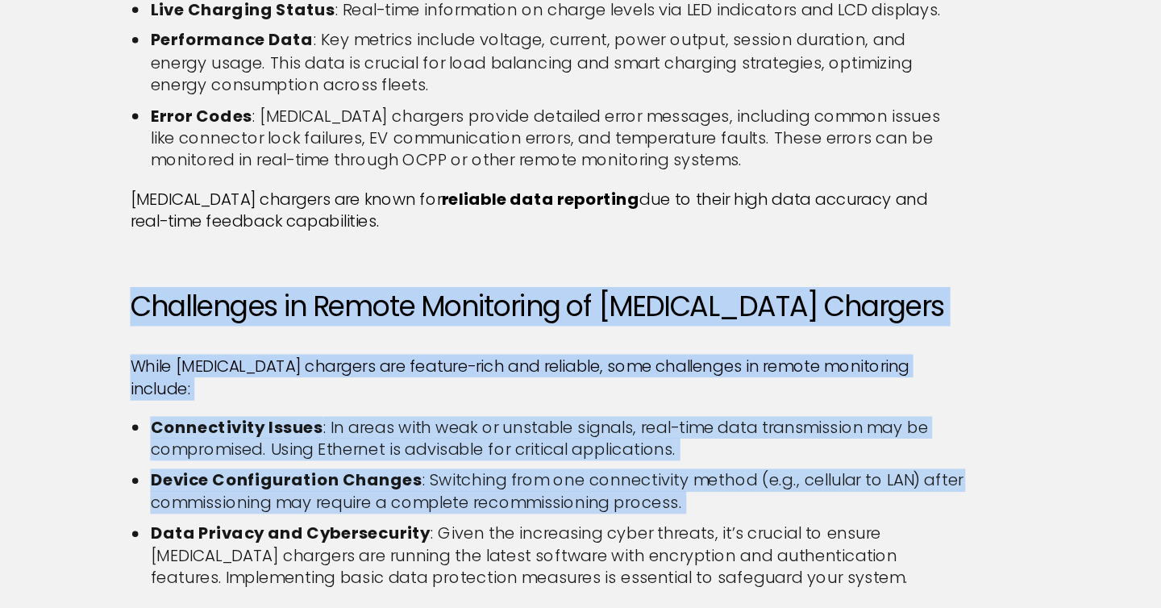
drag, startPoint x: 562, startPoint y: 297, endPoint x: 564, endPoint y: 443, distance: 145.9
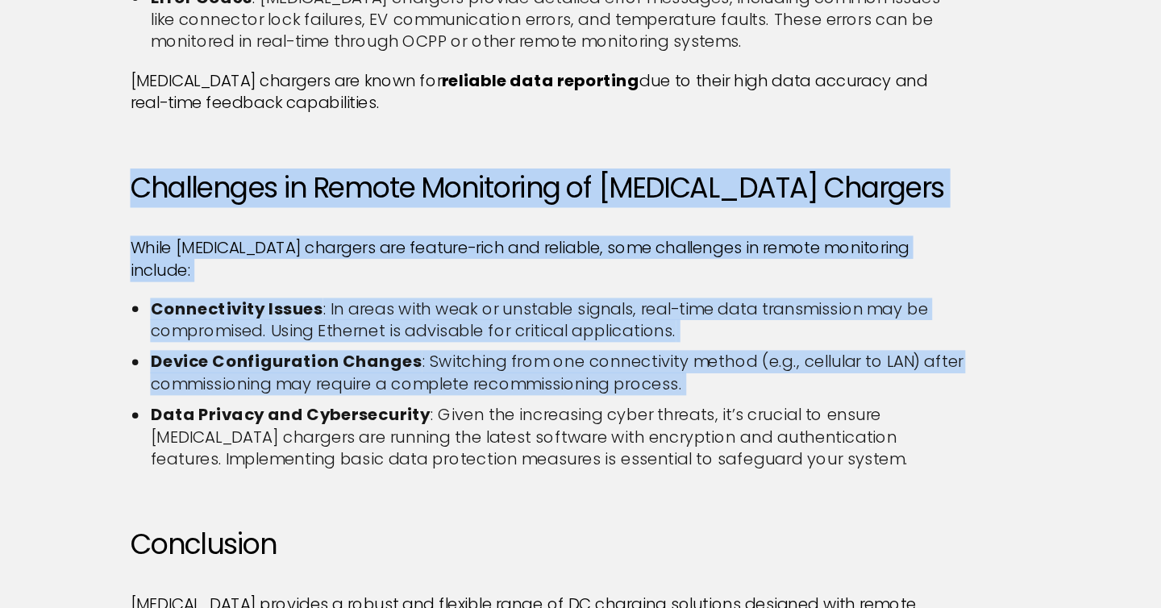
scroll to position [2870, 0]
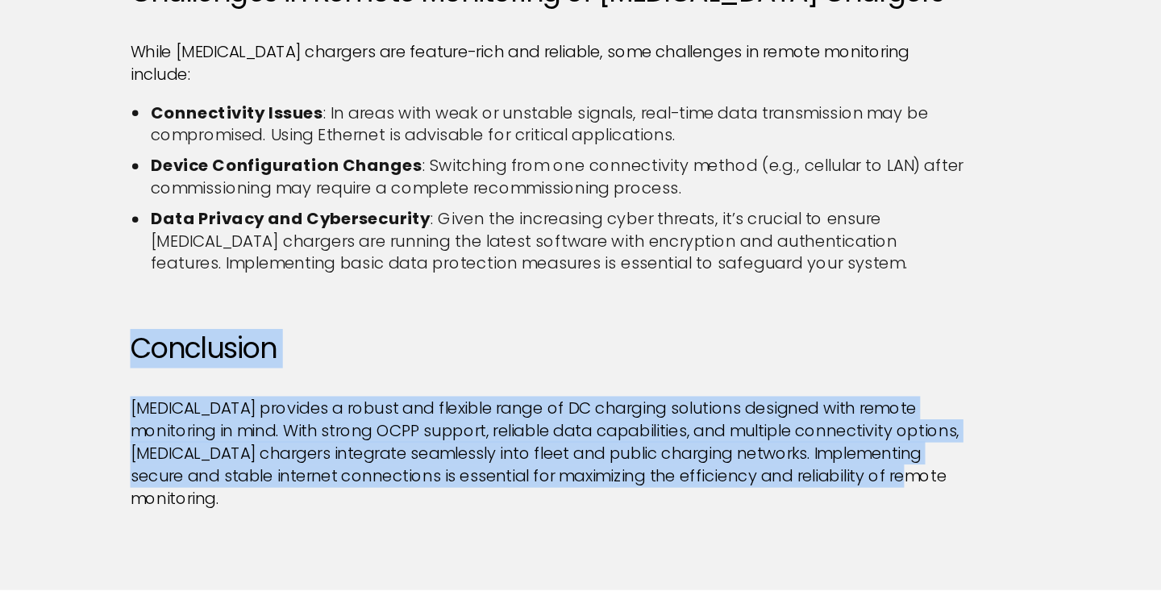
drag, startPoint x: 564, startPoint y: 443, endPoint x: 559, endPoint y: 289, distance: 153.3
drag, startPoint x: 559, startPoint y: 289, endPoint x: 797, endPoint y: 447, distance: 285.8
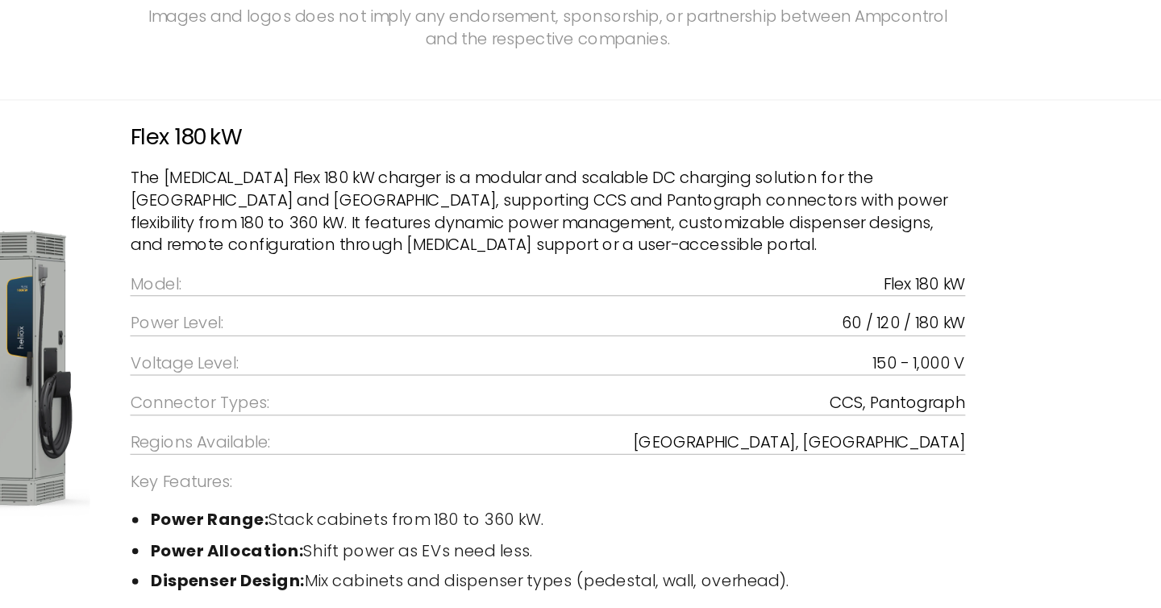
scroll to position [3460, 0]
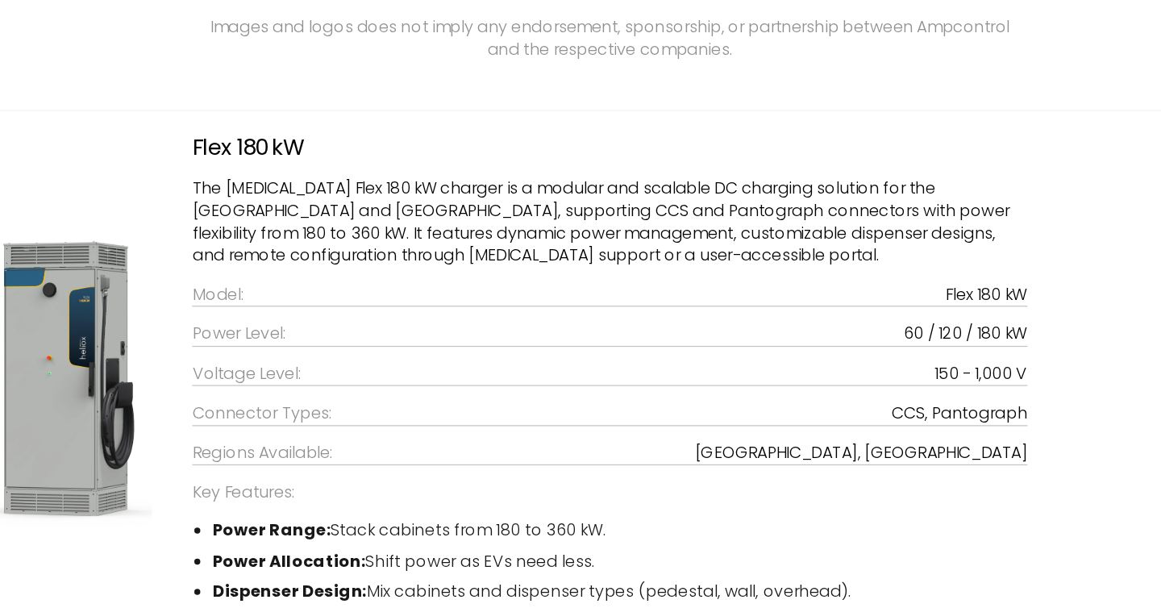
click at [268, 203] on h3 "Flex 180 kW" at bounding box center [580, 213] width 670 height 21
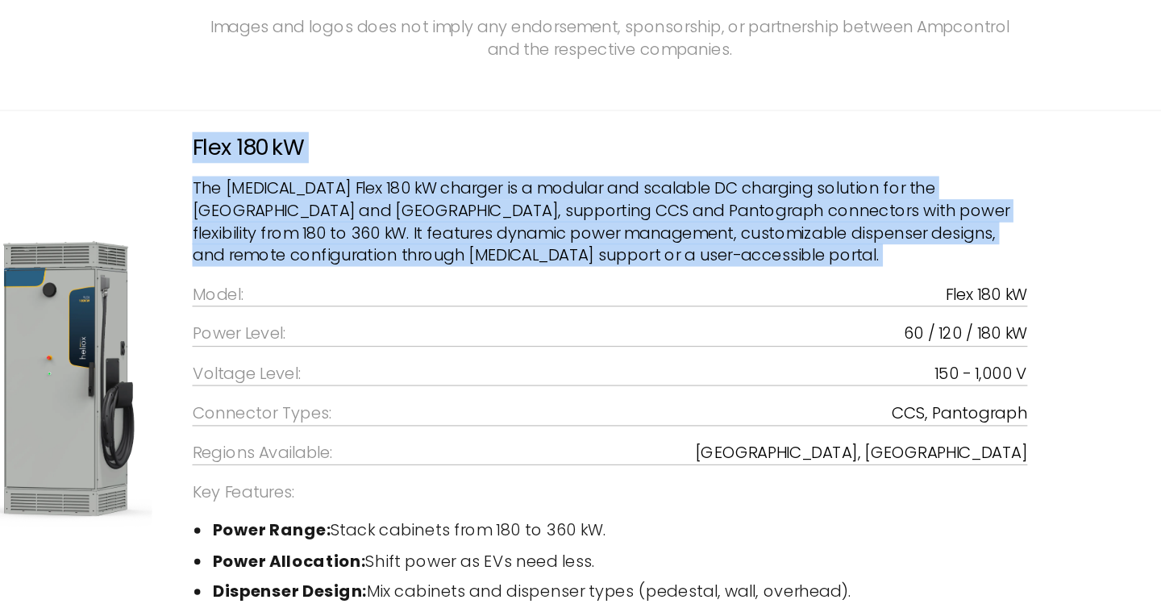
drag, startPoint x: 268, startPoint y: 111, endPoint x: 451, endPoint y: 202, distance: 204.8
click at [451, 203] on div "Flex 180 kW The Heliox Flex 180 kW charger is a modular and scalable DC chargin…" at bounding box center [580, 397] width 702 height 389
click at [451, 237] on p "The Heliox Flex 180 kW charger is a modular and scalable DC charging solution f…" at bounding box center [580, 273] width 670 height 73
drag, startPoint x: 451, startPoint y: 202, endPoint x: 223, endPoint y: 106, distance: 247.9
click at [223, 203] on div "Flex 180 kW The Heliox Flex 180 kW charger is a modular and scalable DC chargin…" at bounding box center [580, 414] width 1054 height 422
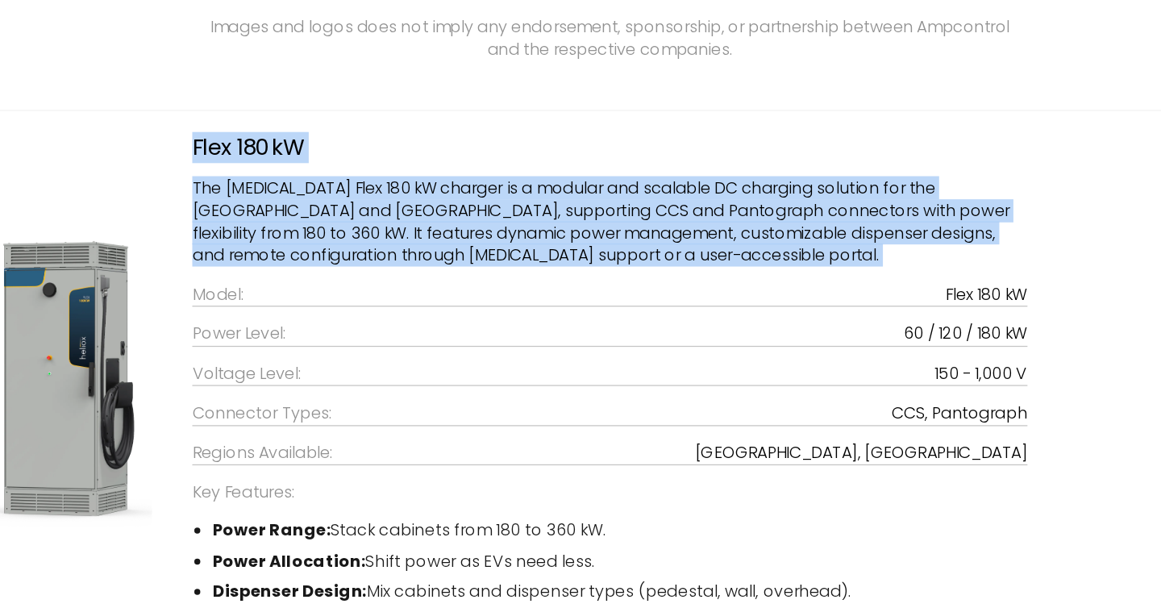
click at [223, 203] on div "Flex 180 kW The Heliox Flex 180 kW charger is a modular and scalable DC chargin…" at bounding box center [580, 414] width 1054 height 422
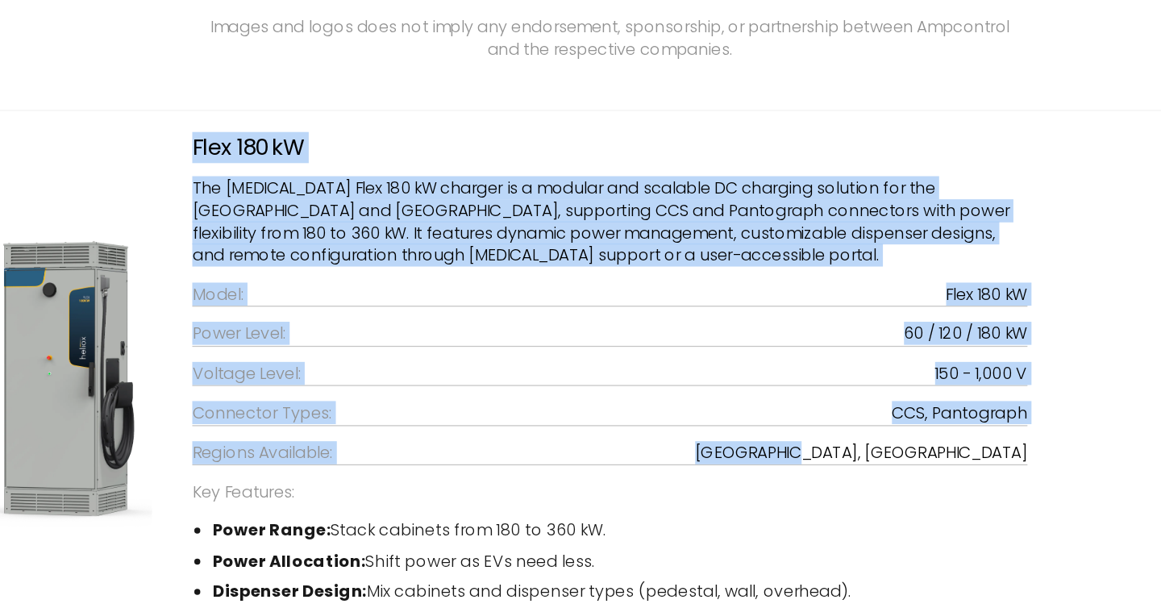
drag, startPoint x: 223, startPoint y: 106, endPoint x: 905, endPoint y: 353, distance: 725.3
click at [905, 353] on div "Flex 180 kW The Heliox Flex 180 kW charger is a modular and scalable DC chargin…" at bounding box center [580, 414] width 1054 height 422
click at [905, 450] on p "USA, Europe" at bounding box center [782, 459] width 267 height 18
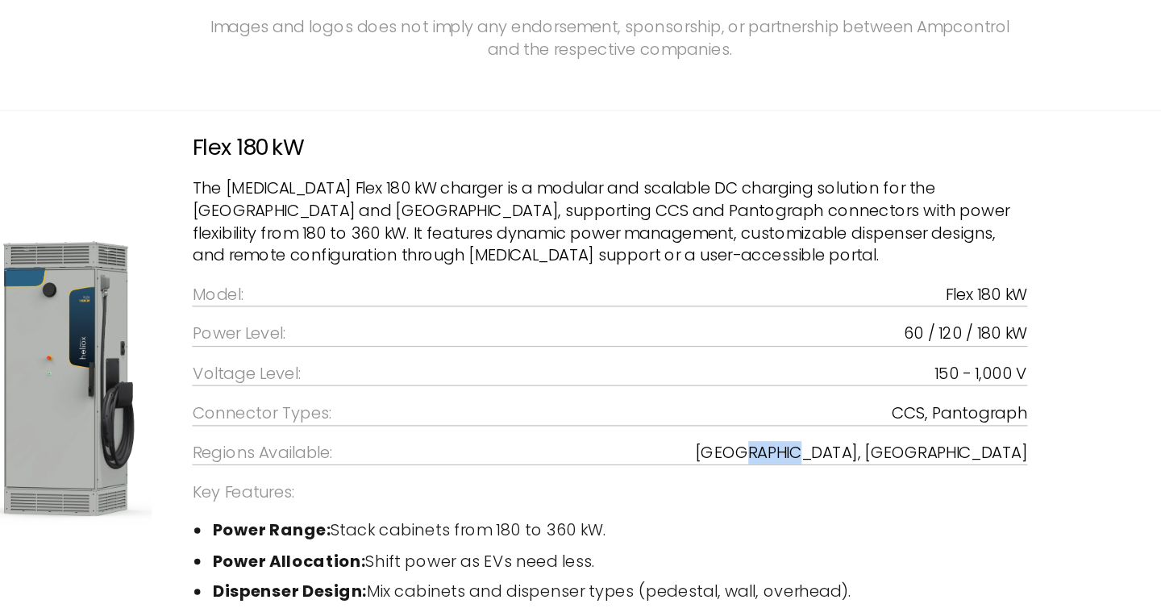
click at [905, 450] on p "USA, Europe" at bounding box center [782, 459] width 267 height 18
click at [258, 203] on h3 "Flex 180 kW" at bounding box center [580, 213] width 670 height 21
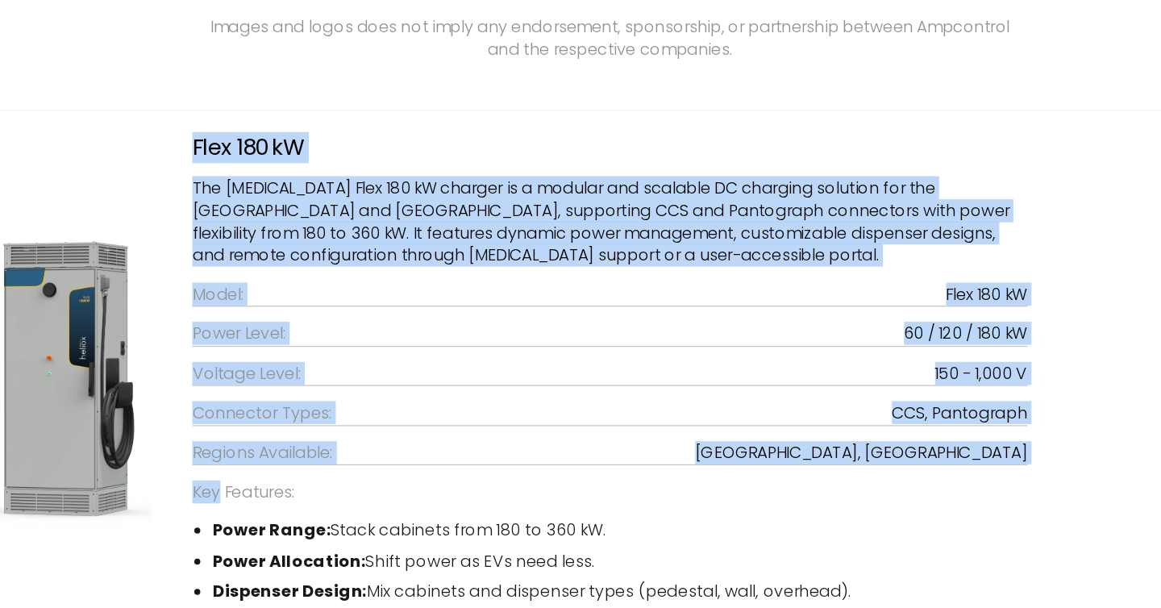
drag, startPoint x: 258, startPoint y: 107, endPoint x: 938, endPoint y: 371, distance: 729.0
click at [938, 371] on div "Flex 180 kW The Heliox Flex 180 kW charger is a modular and scalable DC chargin…" at bounding box center [580, 414] width 1054 height 422
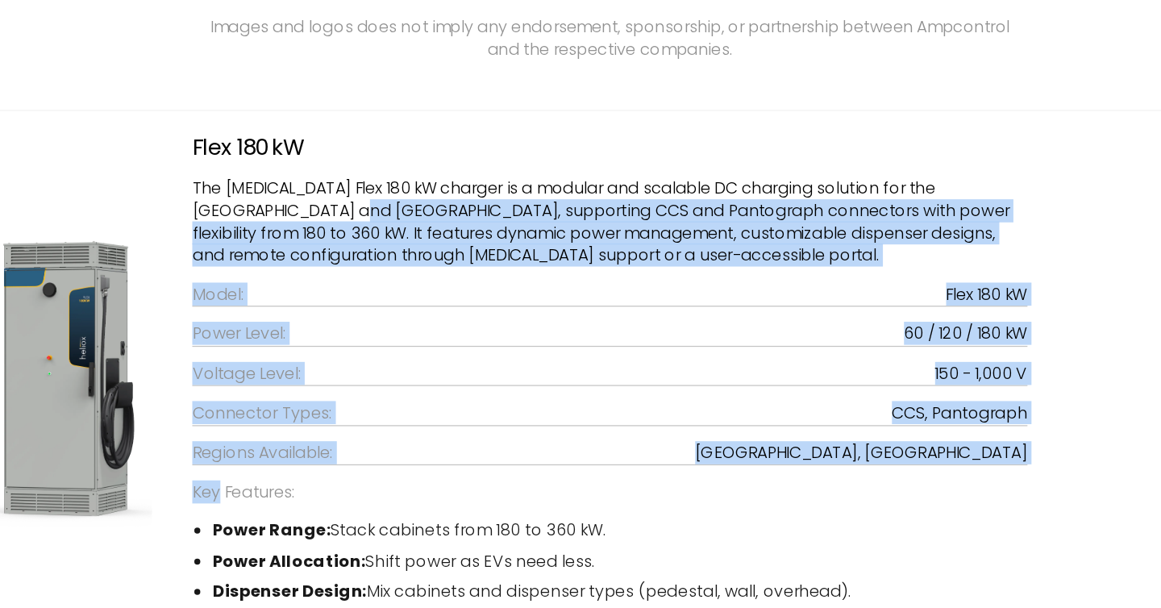
drag, startPoint x: 938, startPoint y: 371, endPoint x: 338, endPoint y: 159, distance: 636.2
click at [338, 203] on div "Flex 180 kW The Heliox Flex 180 kW charger is a modular and scalable DC chargin…" at bounding box center [580, 414] width 1054 height 422
click at [338, 237] on p "The Heliox Flex 180 kW charger is a modular and scalable DC charging solution f…" at bounding box center [580, 273] width 670 height 73
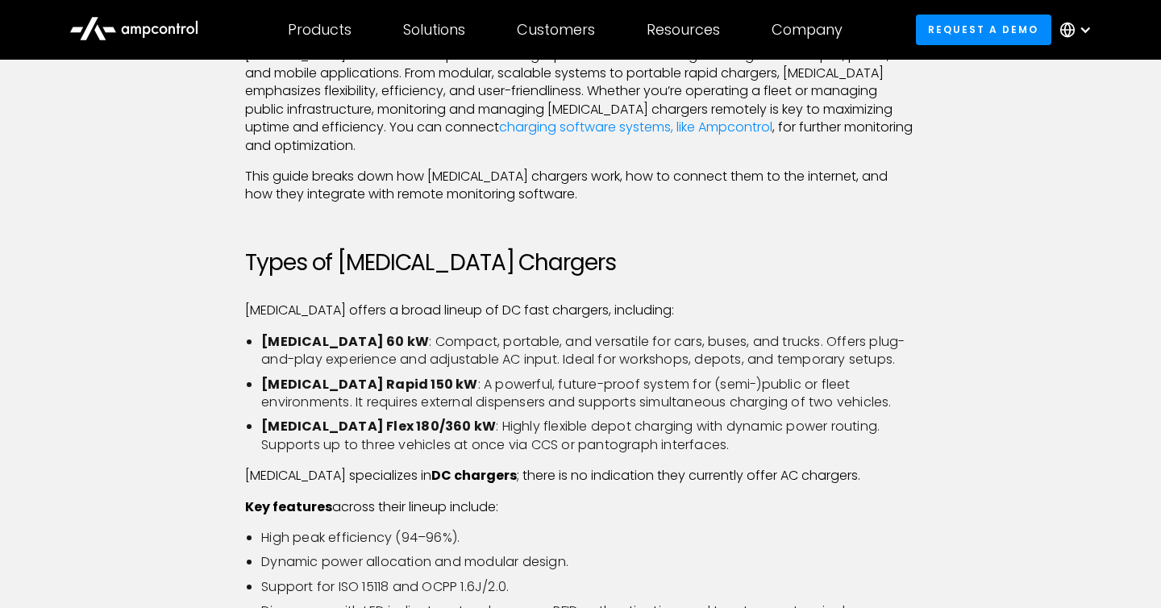
scroll to position [0, 0]
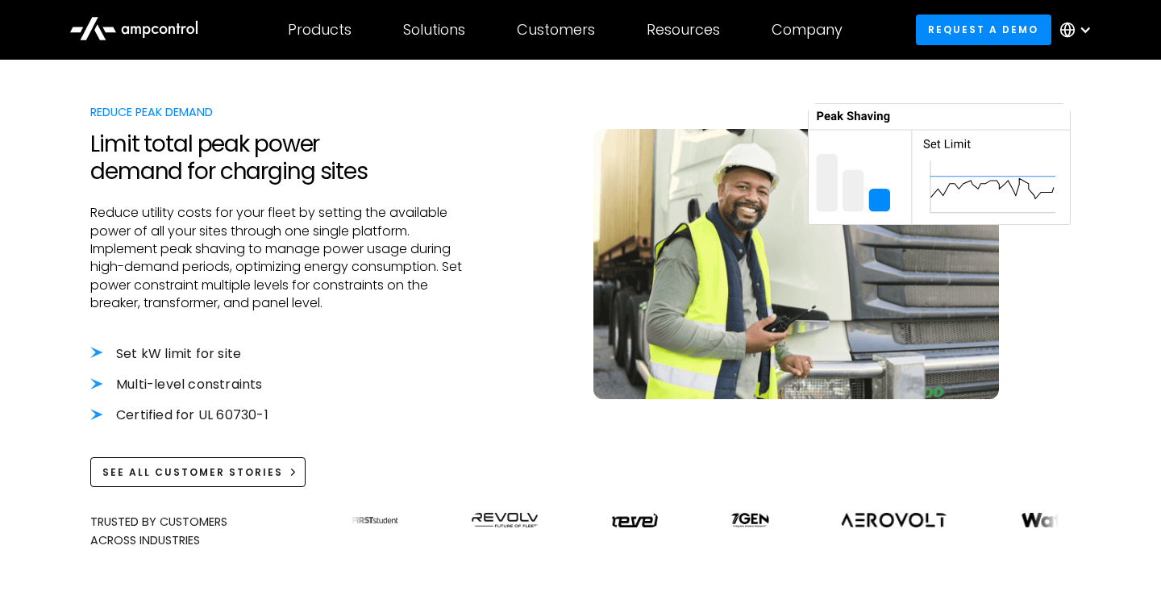
scroll to position [458, 0]
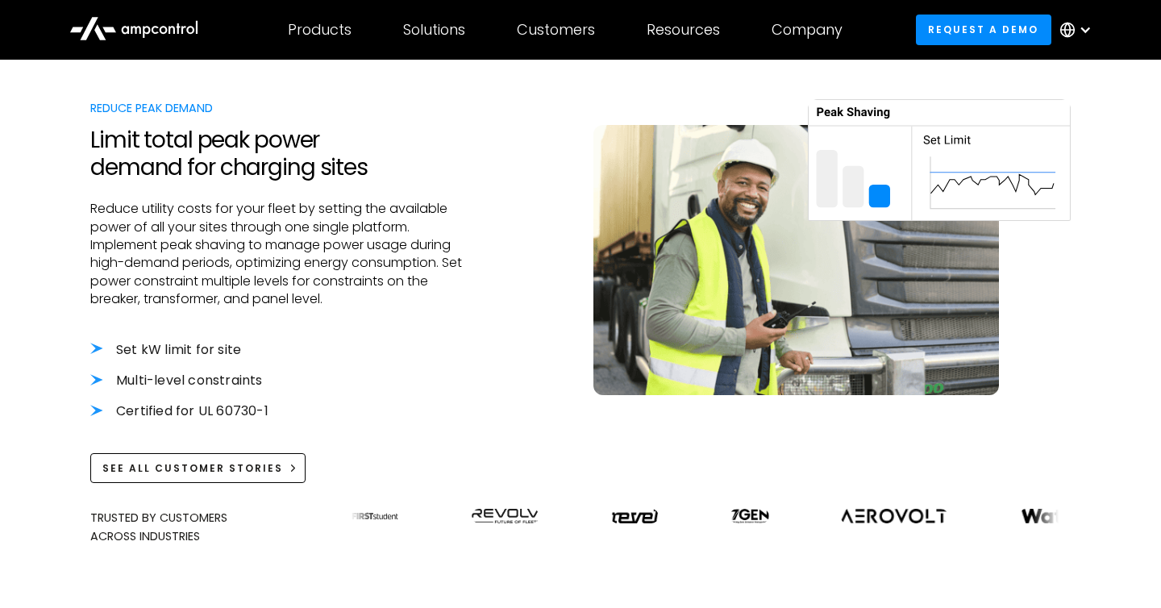
click at [93, 344] on li "Set kW limit for site" at bounding box center [281, 350] width 382 height 18
click at [147, 345] on li "Set kW limit for site" at bounding box center [281, 350] width 382 height 18
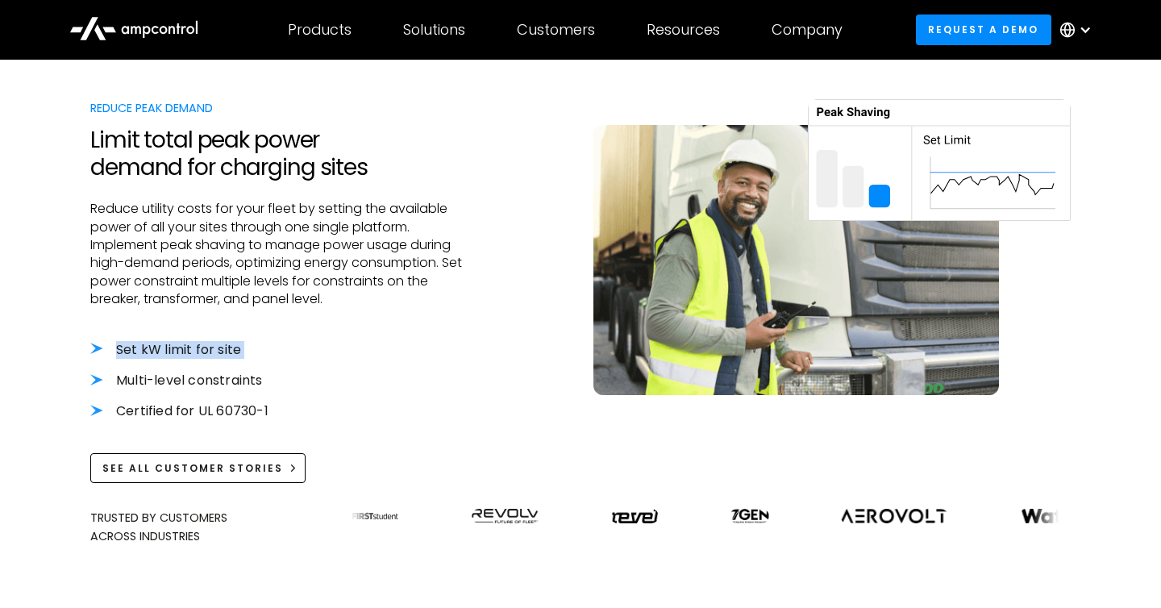
click at [147, 345] on li "Set kW limit for site" at bounding box center [281, 350] width 382 height 18
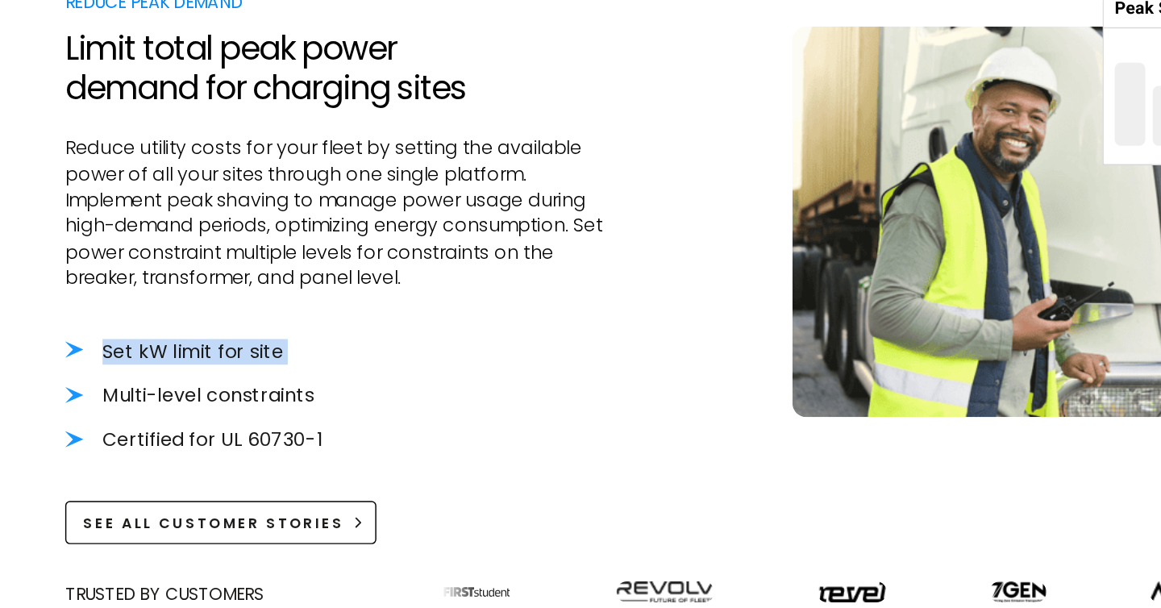
click at [147, 345] on li "Set kW limit for site" at bounding box center [281, 350] width 382 height 18
click at [173, 391] on ul "Set kW limit for site Multi-level constraints Certified for UL 60730-1" at bounding box center [281, 381] width 382 height 80
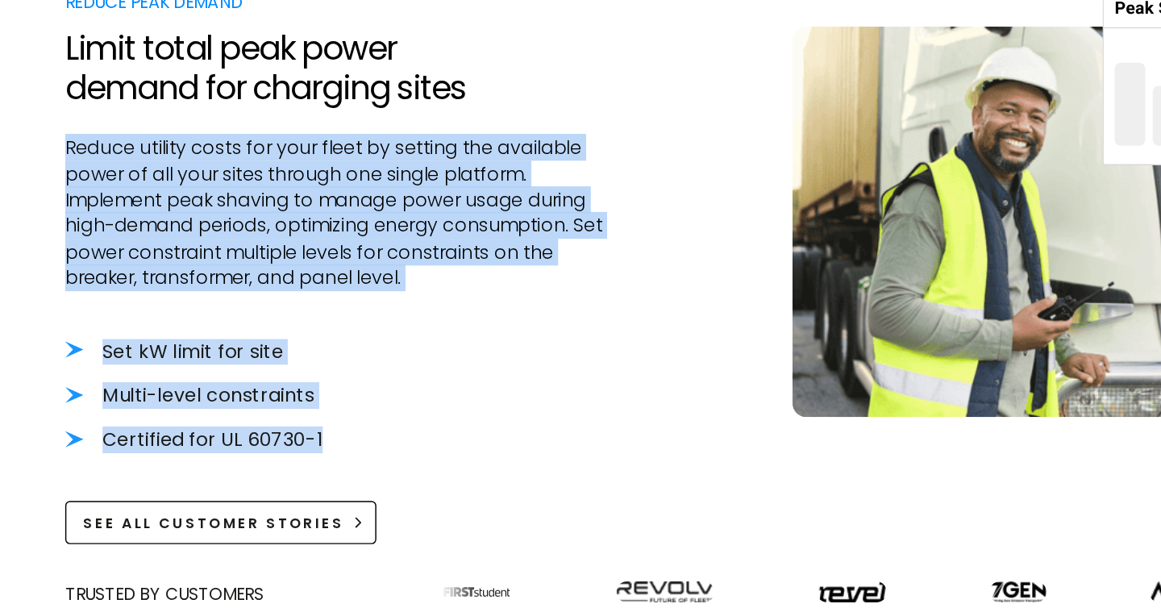
drag, startPoint x: 173, startPoint y: 391, endPoint x: 114, endPoint y: 242, distance: 160.3
click at [115, 242] on div "Reduce Peak Demand Limit total peak power demand for charging sites Reduce util…" at bounding box center [281, 291] width 382 height 385
click at [114, 242] on p "Reduce utility costs for your fleet by setting the available power of all your …" at bounding box center [281, 254] width 382 height 108
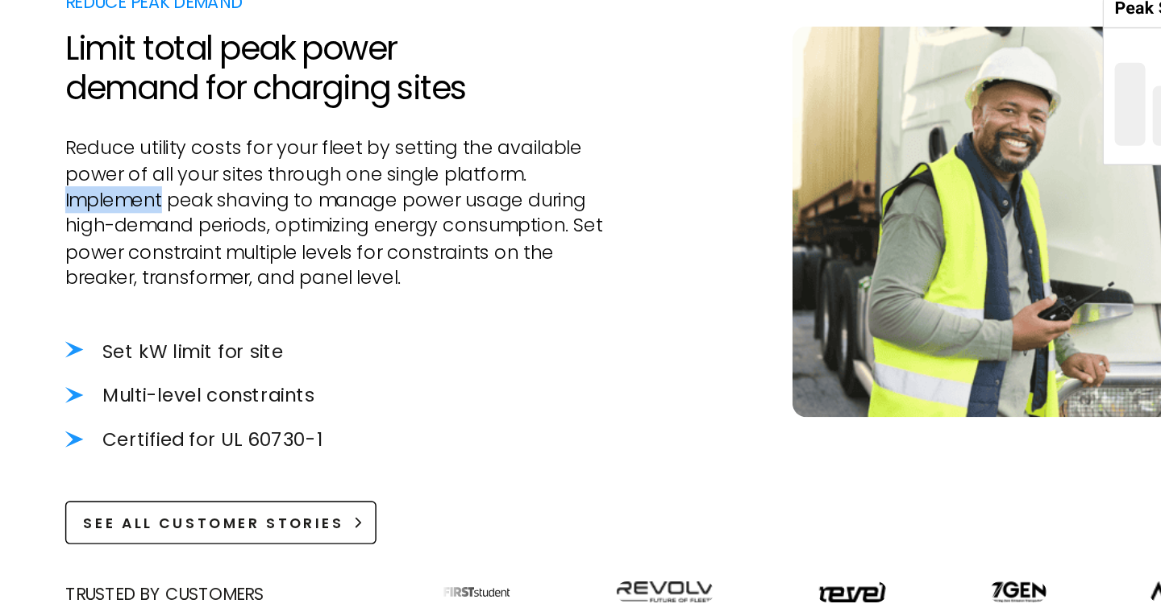
click at [114, 242] on p "Reduce utility costs for your fleet by setting the available power of all your …" at bounding box center [281, 254] width 382 height 108
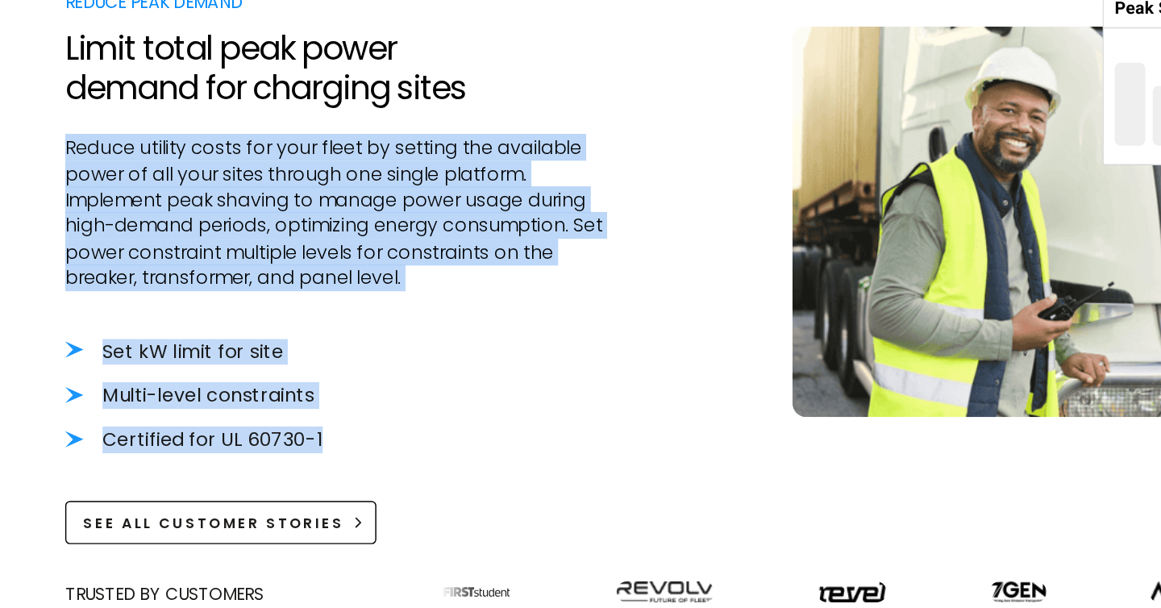
drag, startPoint x: 114, startPoint y: 242, endPoint x: 299, endPoint y: 419, distance: 256.0
click at [299, 419] on div "Reduce Peak Demand Limit total peak power demand for charging sites Reduce util…" at bounding box center [281, 291] width 382 height 385
click at [299, 419] on li "Certified for UL 60730-1" at bounding box center [281, 411] width 382 height 18
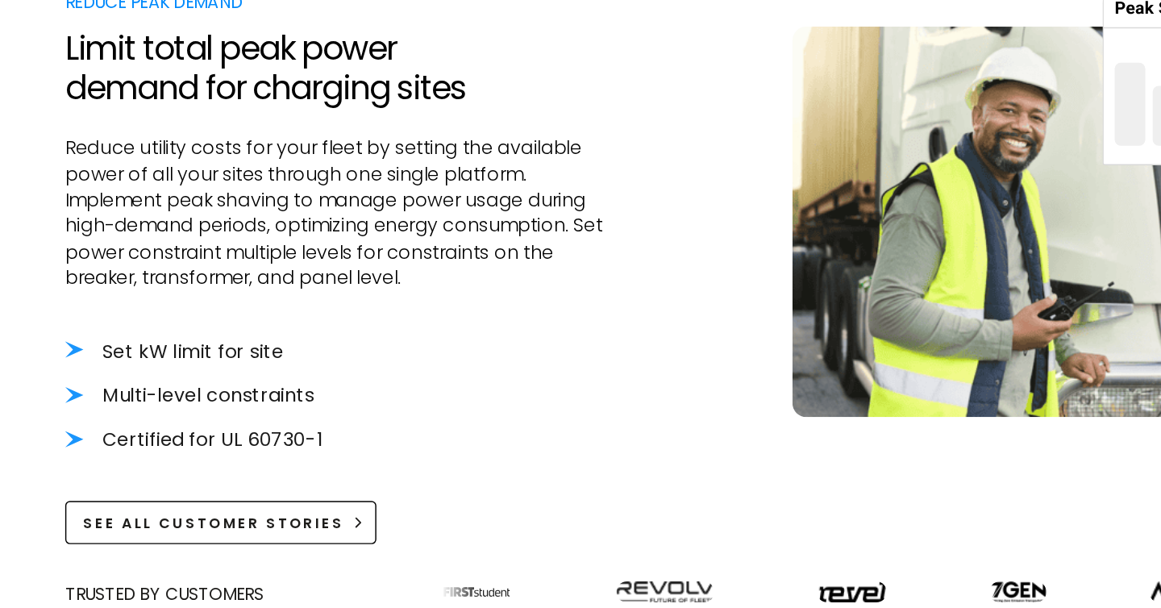
click at [299, 419] on li "Certified for UL 60730-1" at bounding box center [281, 411] width 382 height 18
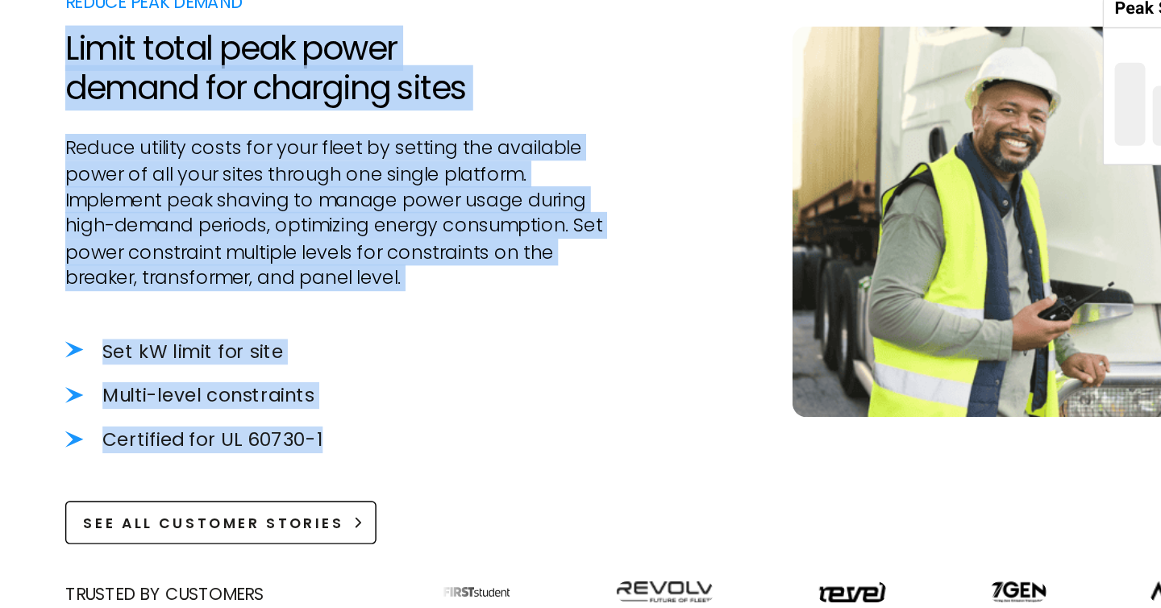
drag, startPoint x: 299, startPoint y: 419, endPoint x: 174, endPoint y: 172, distance: 277.3
click at [174, 173] on div "Reduce Peak Demand Limit total peak power demand for charging sites Reduce util…" at bounding box center [281, 291] width 382 height 385
click at [174, 172] on h2 "Limit total peak power demand for charging sites" at bounding box center [281, 154] width 382 height 54
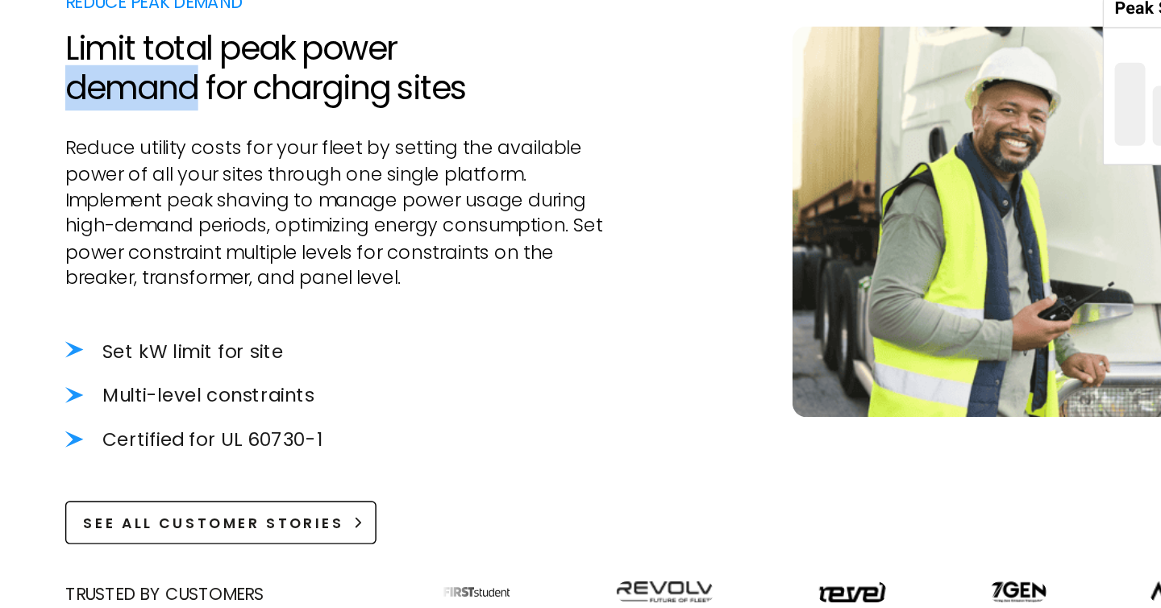
click at [174, 172] on h2 "Limit total peak power demand for charging sites" at bounding box center [281, 154] width 382 height 54
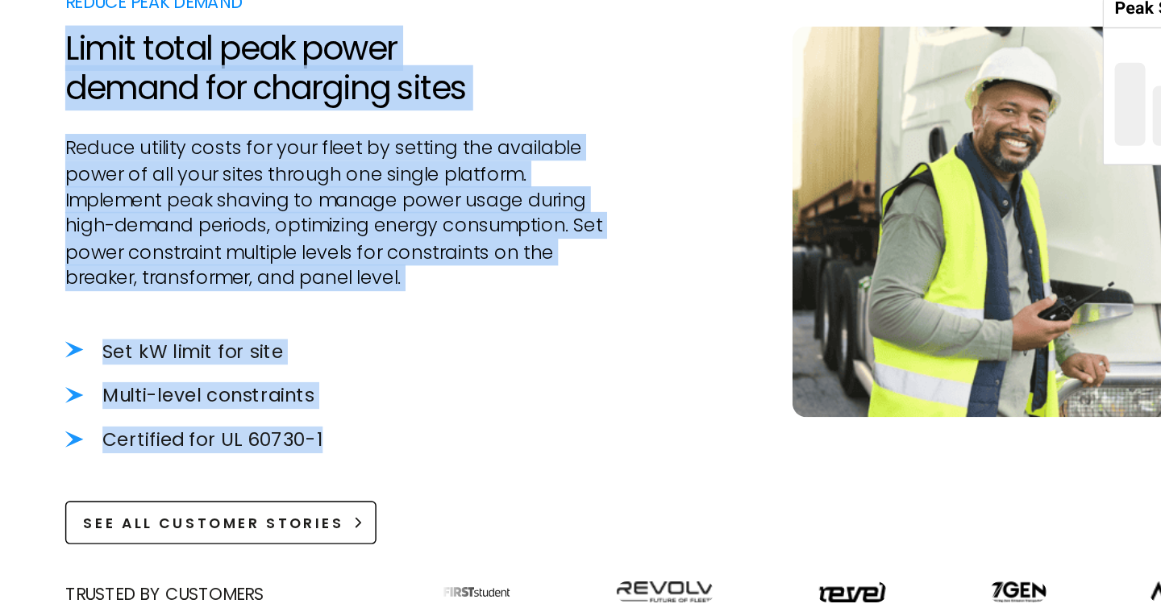
drag, startPoint x: 174, startPoint y: 172, endPoint x: 350, endPoint y: 410, distance: 295.7
click at [350, 410] on div "Reduce Peak Demand Limit total peak power demand for charging sites Reduce util…" at bounding box center [281, 291] width 382 height 385
click at [350, 410] on li "Certified for UL 60730-1" at bounding box center [281, 411] width 382 height 18
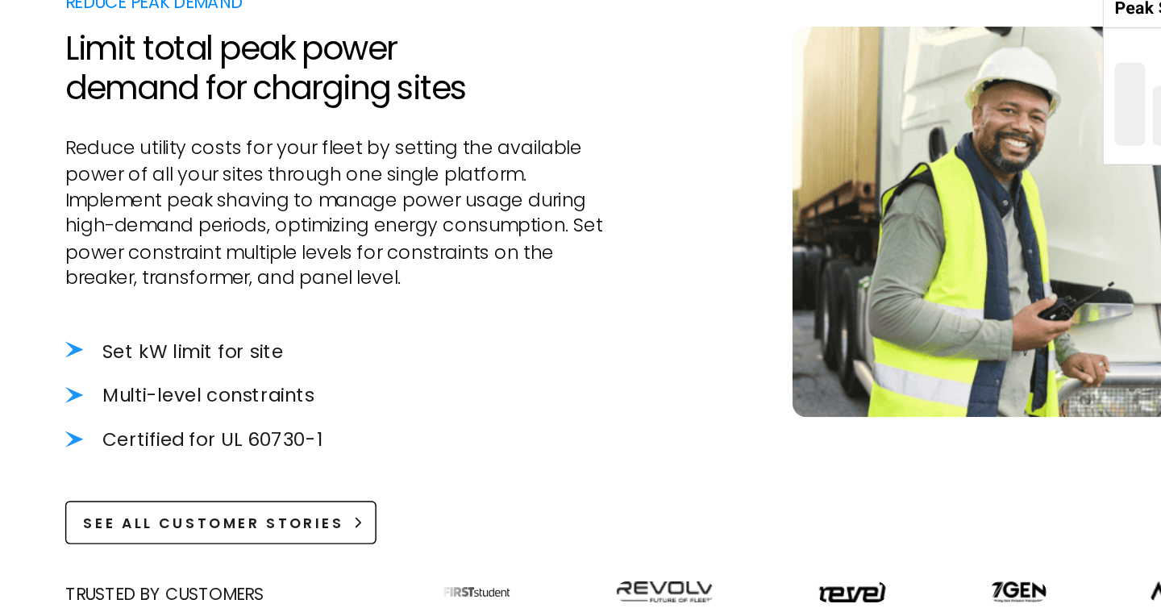
click at [350, 410] on li "Certified for UL 60730-1" at bounding box center [281, 411] width 382 height 18
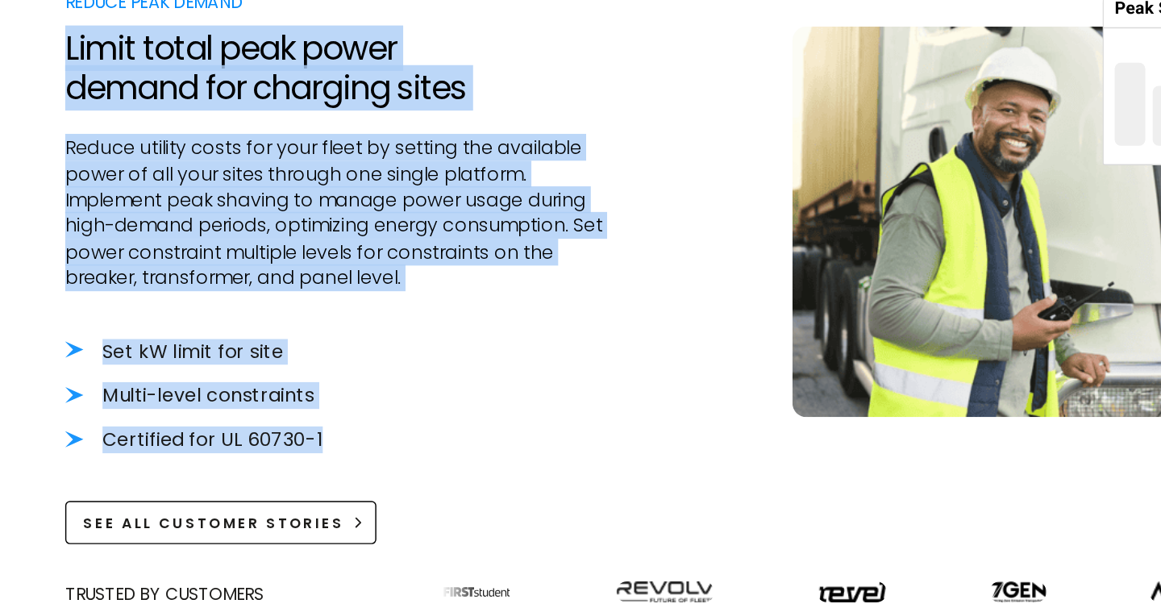
drag, startPoint x: 350, startPoint y: 410, endPoint x: 228, endPoint y: 157, distance: 280.2
click at [228, 157] on div "Reduce Peak Demand Limit total peak power demand for charging sites Reduce util…" at bounding box center [281, 291] width 382 height 385
click at [228, 157] on h2 "Limit total peak power demand for charging sites" at bounding box center [281, 154] width 382 height 54
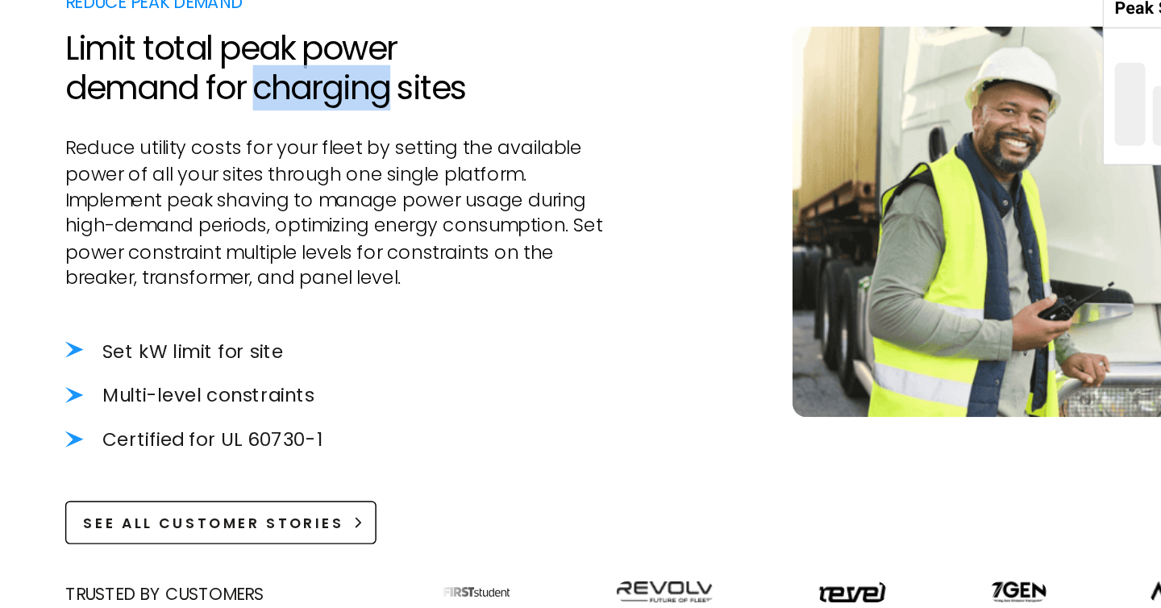
click at [228, 157] on h2 "Limit total peak power demand for charging sites" at bounding box center [281, 154] width 382 height 54
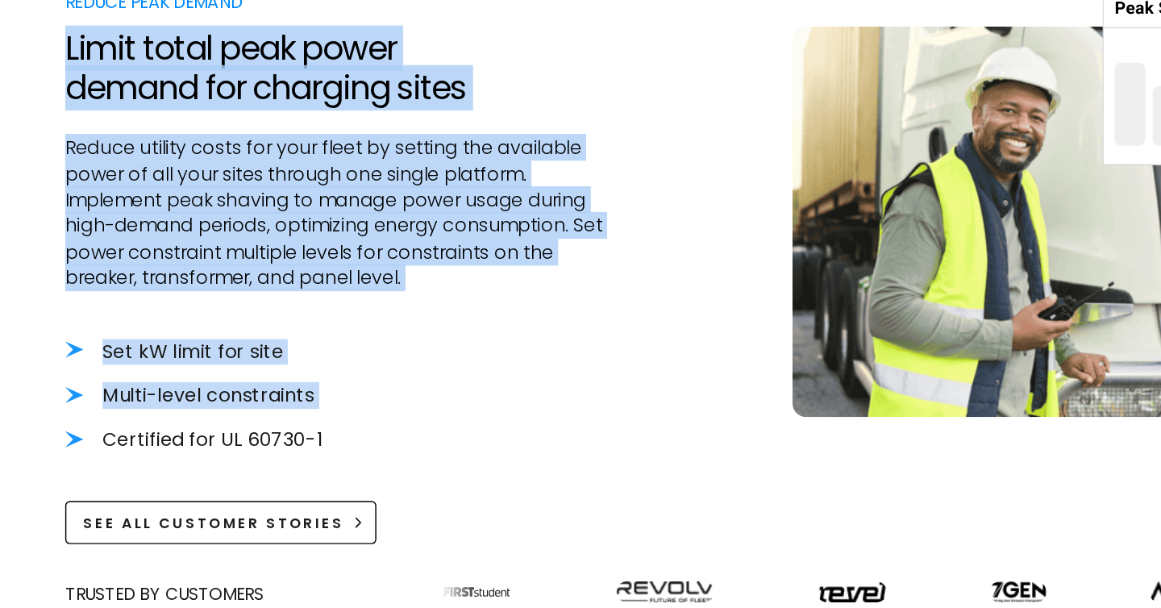
drag, startPoint x: 228, startPoint y: 157, endPoint x: 376, endPoint y: 397, distance: 281.7
click at [376, 396] on div "Reduce Peak Demand Limit total peak power demand for charging sites Reduce util…" at bounding box center [281, 291] width 382 height 385
click at [376, 397] on ul "Set kW limit for site Multi-level constraints Certified for UL 60730-1" at bounding box center [281, 381] width 382 height 80
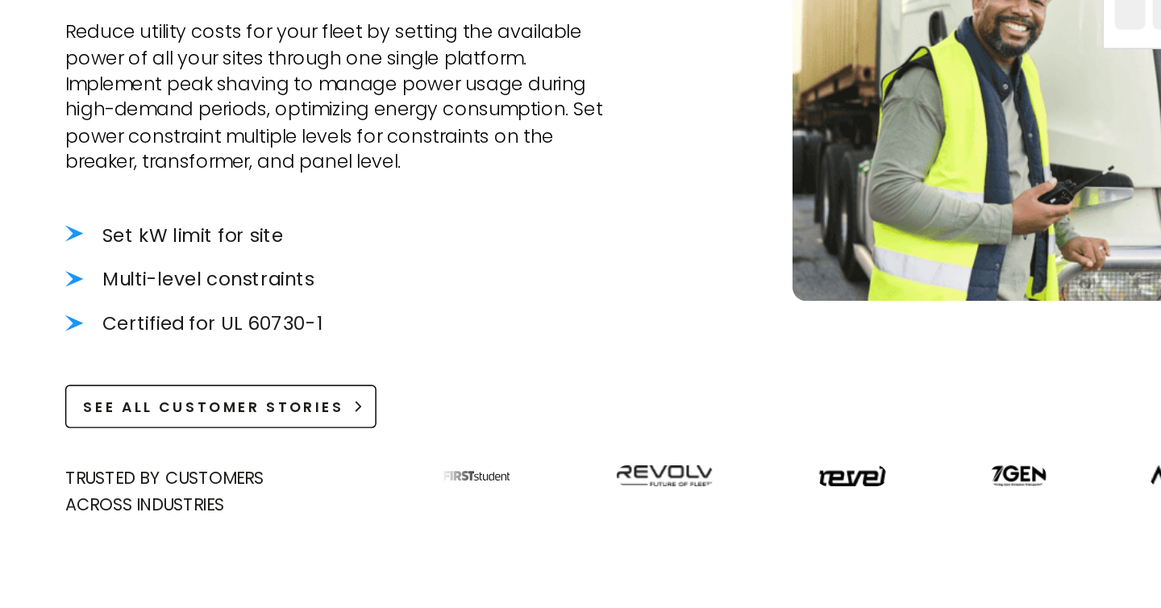
scroll to position [556, 0]
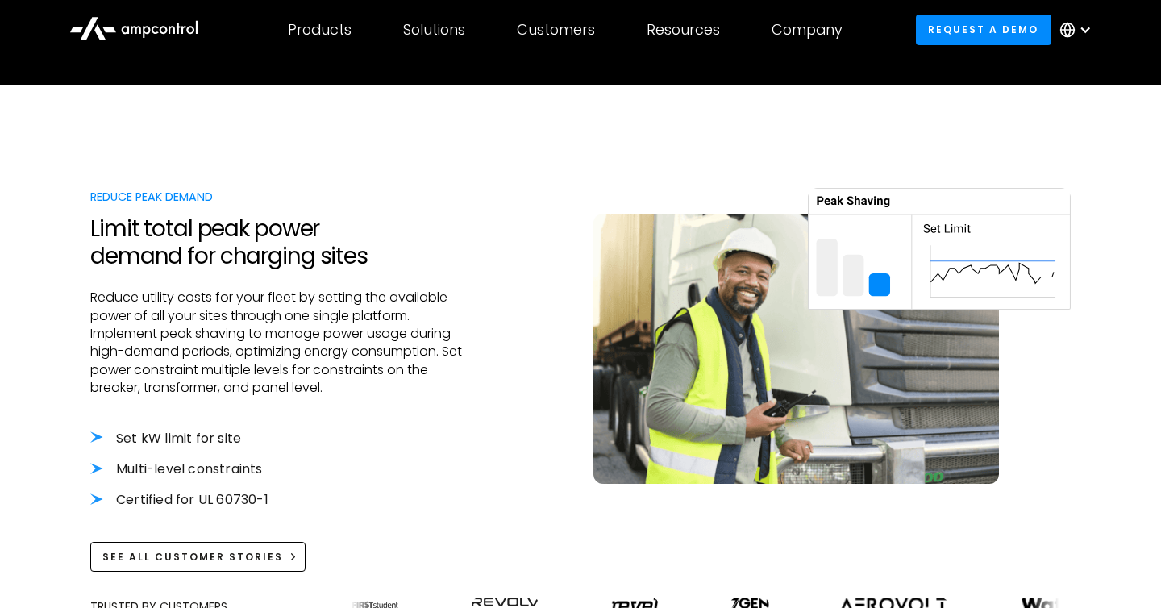
click at [300, 522] on div at bounding box center [281, 526] width 382 height 32
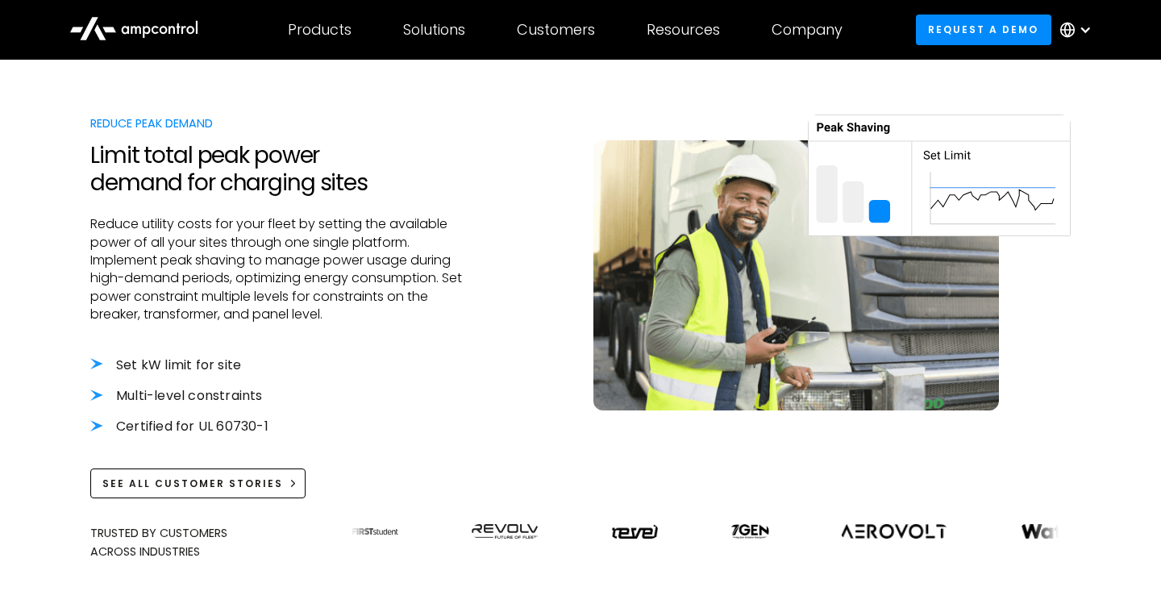
click at [243, 559] on div "Trusted By Customers Across Industries" at bounding box center [207, 542] width 235 height 36
click at [264, 460] on div at bounding box center [281, 452] width 382 height 32
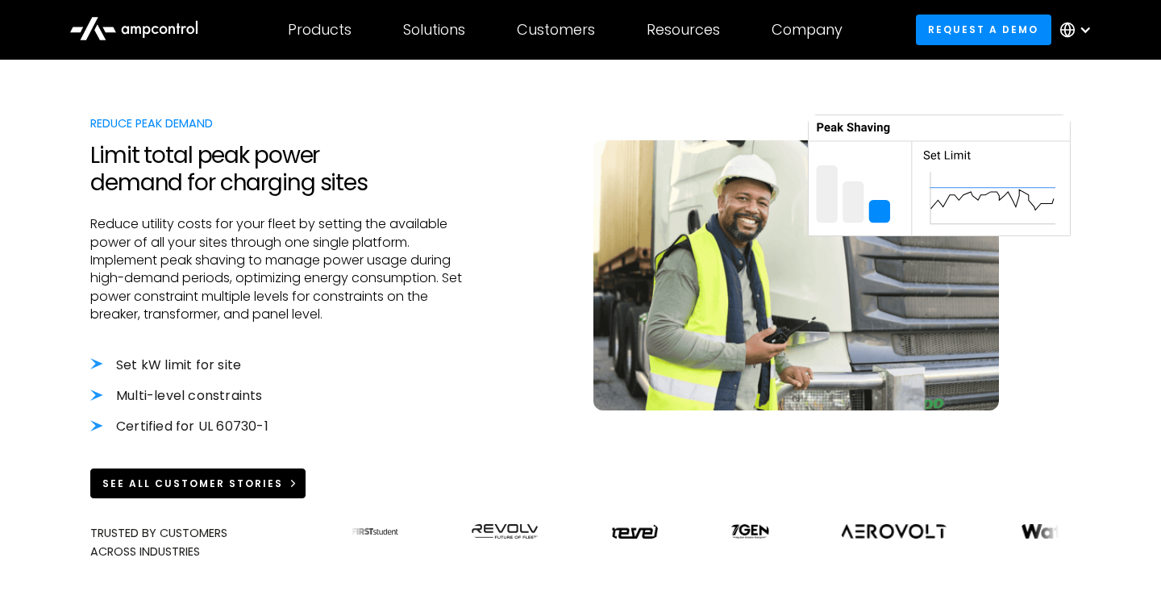
click at [264, 480] on div "see all customer stories" at bounding box center [192, 483] width 181 height 15
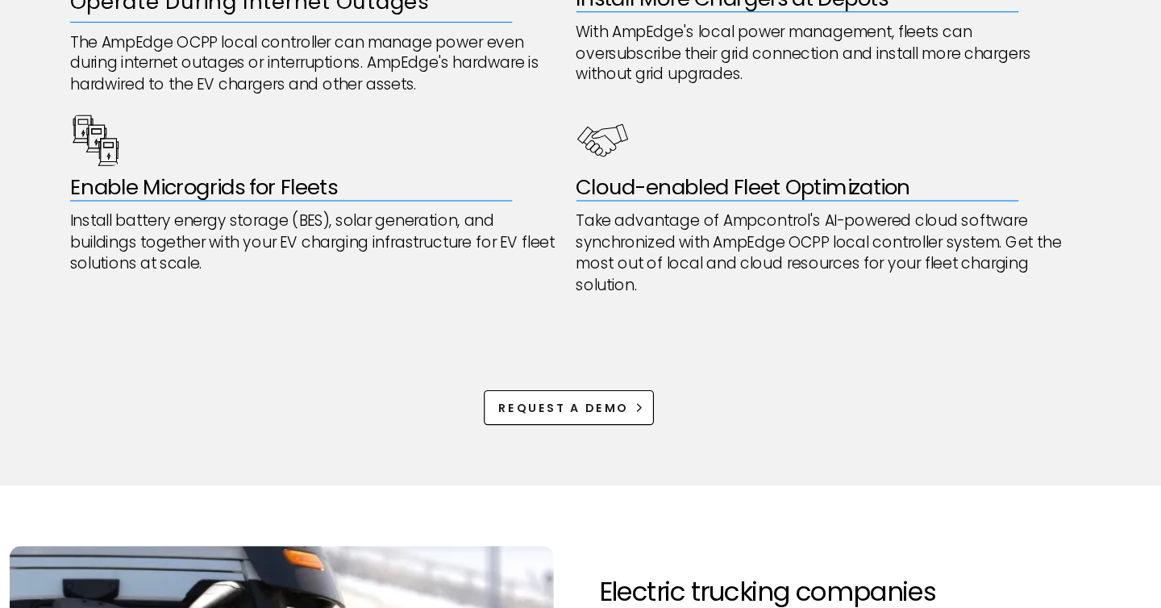
scroll to position [941, 0]
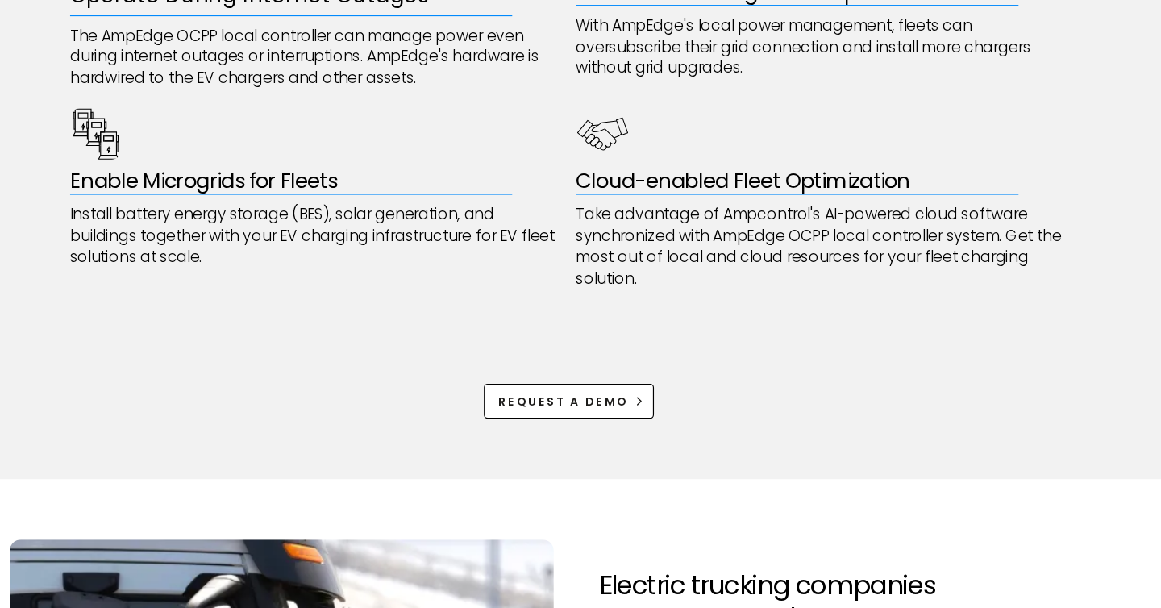
click at [603, 275] on p "Take advantage of Ampcontrol's AI-powered cloud software synchronized with AmpE…" at bounding box center [797, 299] width 420 height 73
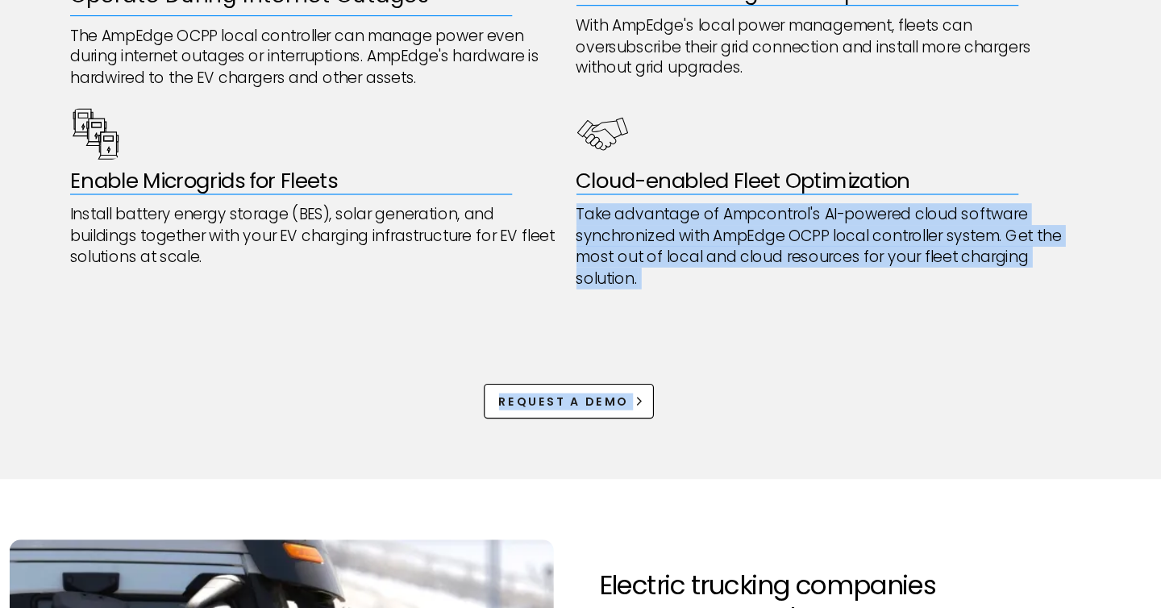
drag, startPoint x: 603, startPoint y: 275, endPoint x: 697, endPoint y: 351, distance: 120.4
click at [697, 351] on div "Reliable OCPP Local Controller for EV Fleet Charging Solutions Operate During I…" at bounding box center [580, 200] width 851 height 596
click at [692, 308] on p "Take advantage of Ampcontrol's AI-powered cloud software synchronized with AmpE…" at bounding box center [797, 299] width 420 height 73
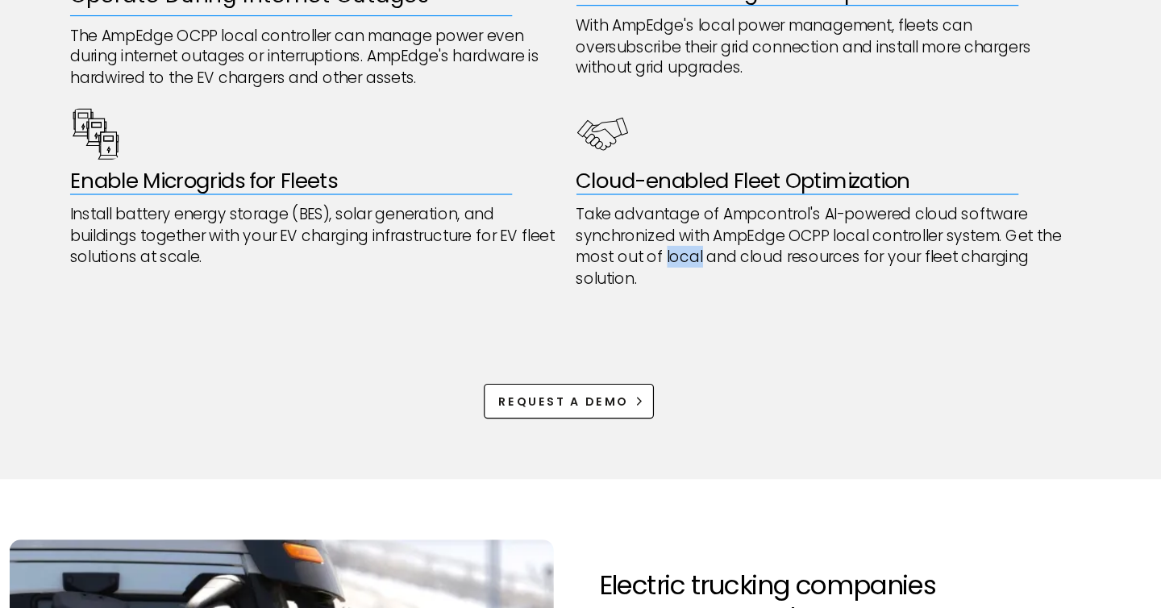
click at [692, 308] on p "Take advantage of Ampcontrol's AI-powered cloud software synchronized with AmpE…" at bounding box center [797, 299] width 420 height 73
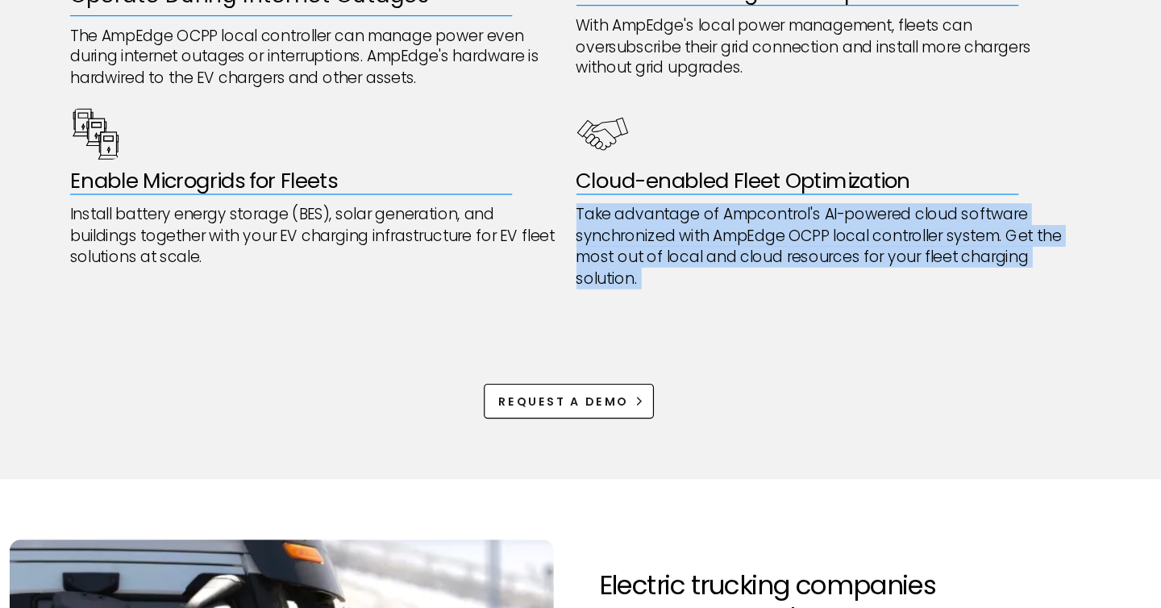
drag, startPoint x: 692, startPoint y: 308, endPoint x: 649, endPoint y: 291, distance: 46.0
click at [649, 291] on p "Take advantage of Ampcontrol's AI-powered cloud software synchronized with AmpE…" at bounding box center [797, 299] width 420 height 73
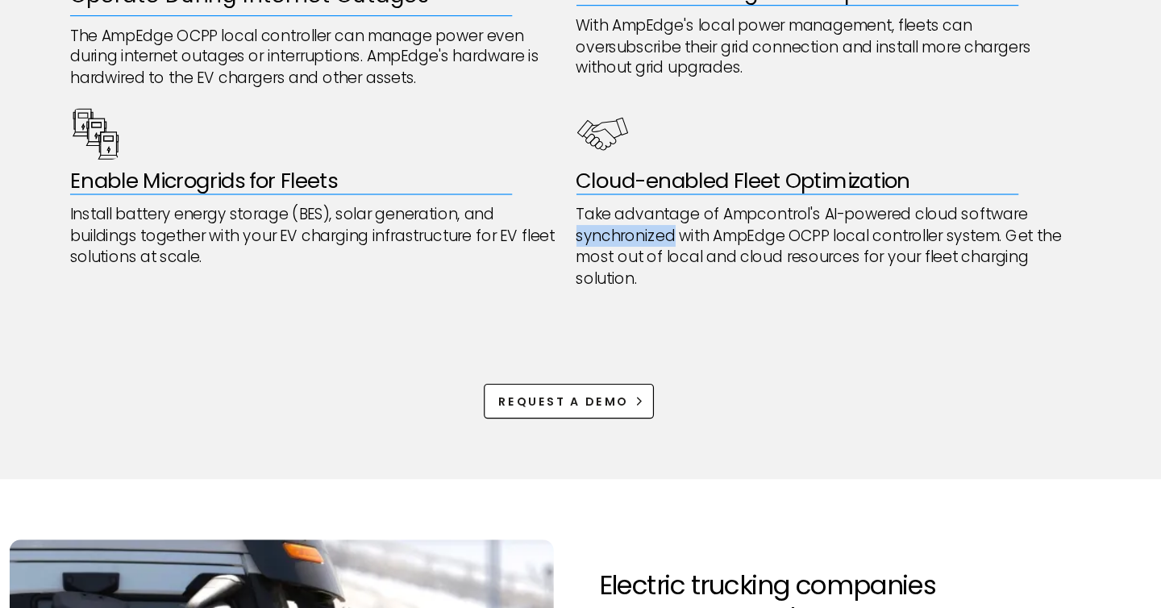
click at [649, 291] on p "Take advantage of Ampcontrol's AI-powered cloud software synchronized with AmpE…" at bounding box center [797, 299] width 420 height 73
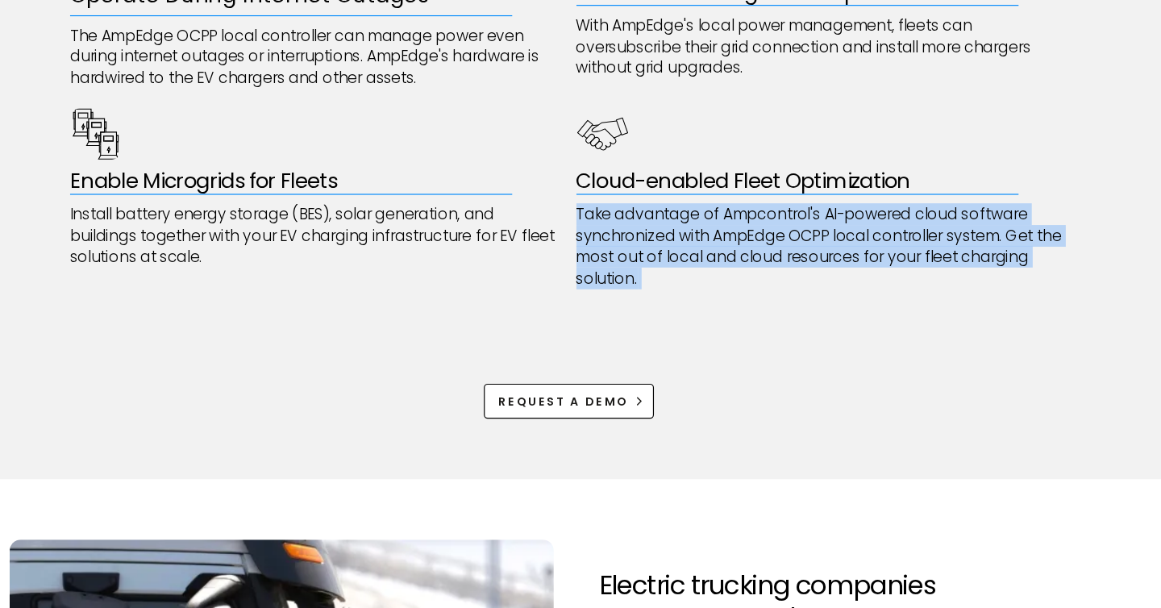
drag, startPoint x: 649, startPoint y: 291, endPoint x: 690, endPoint y: 335, distance: 59.9
click at [690, 335] on p "Take advantage of Ampcontrol's AI-powered cloud software synchronized with AmpE…" at bounding box center [797, 299] width 420 height 73
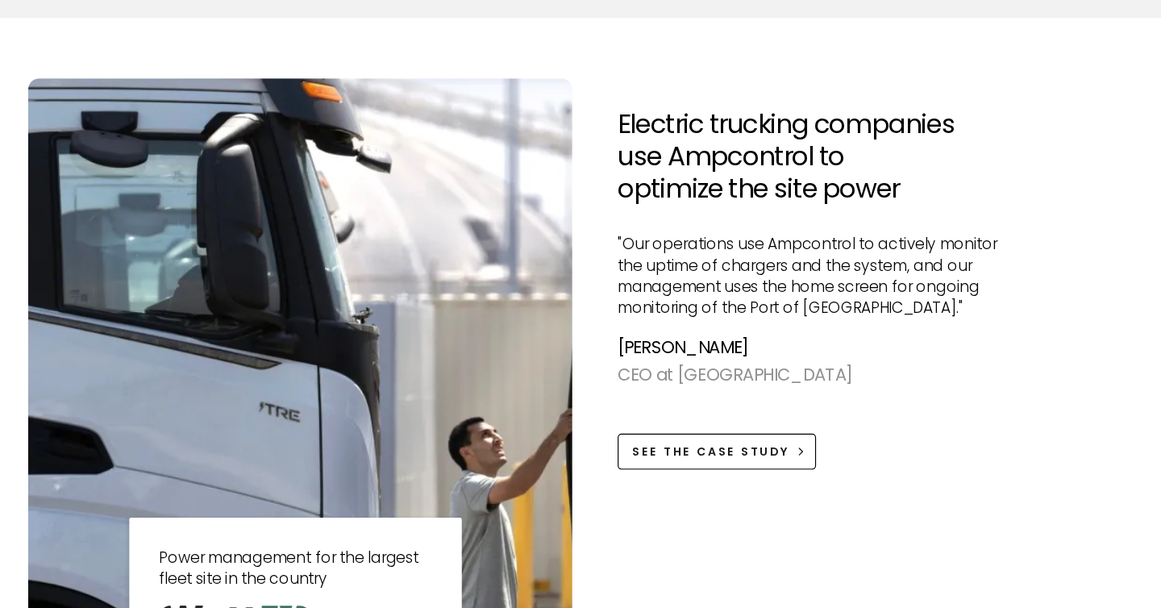
scroll to position [1362, 0]
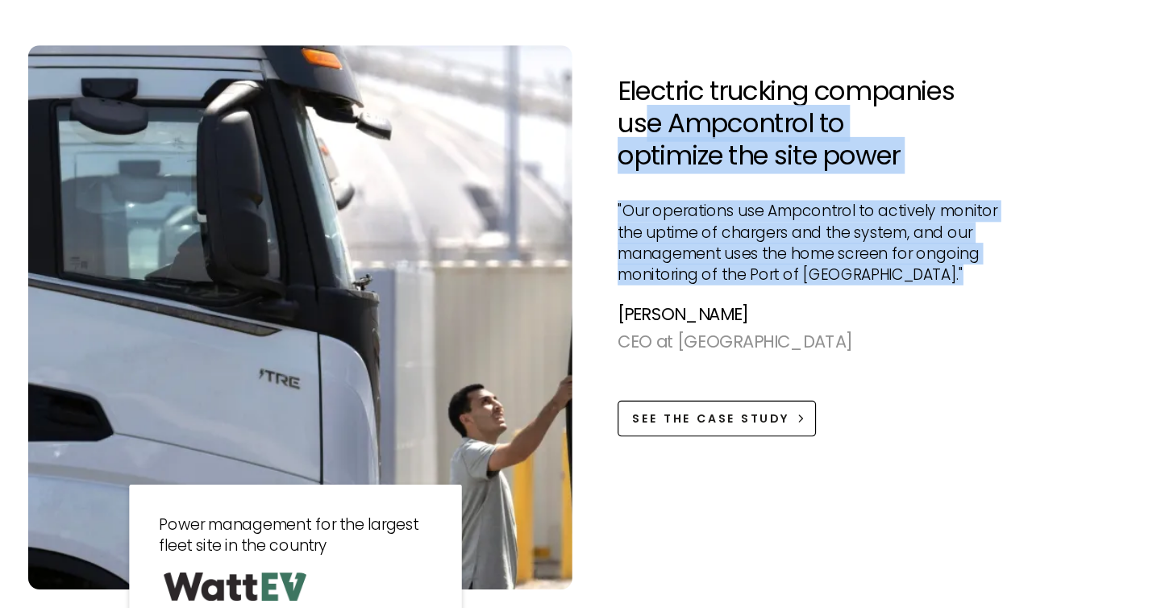
drag, startPoint x: 674, startPoint y: 335, endPoint x: 627, endPoint y: 181, distance: 160.9
click at [627, 181] on div "Electric trucking companies use Ampcontrol to optimize the site power "Our oper…" at bounding box center [779, 306] width 346 height 307
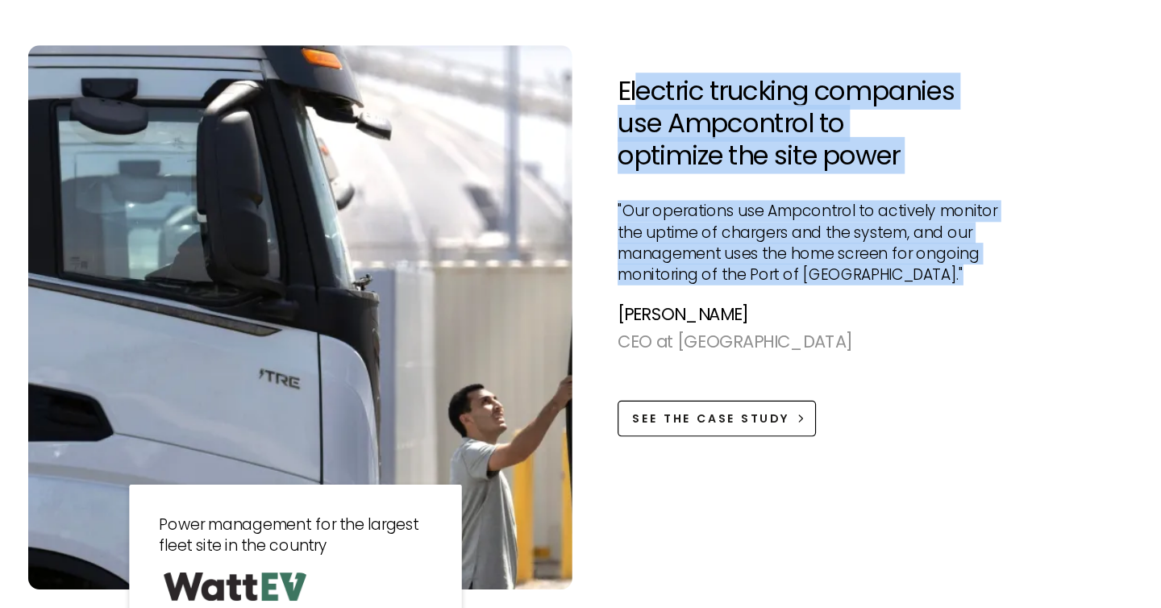
click at [627, 181] on h2 "Electric trucking companies use Ampcontrol to optimize the site power" at bounding box center [779, 193] width 346 height 81
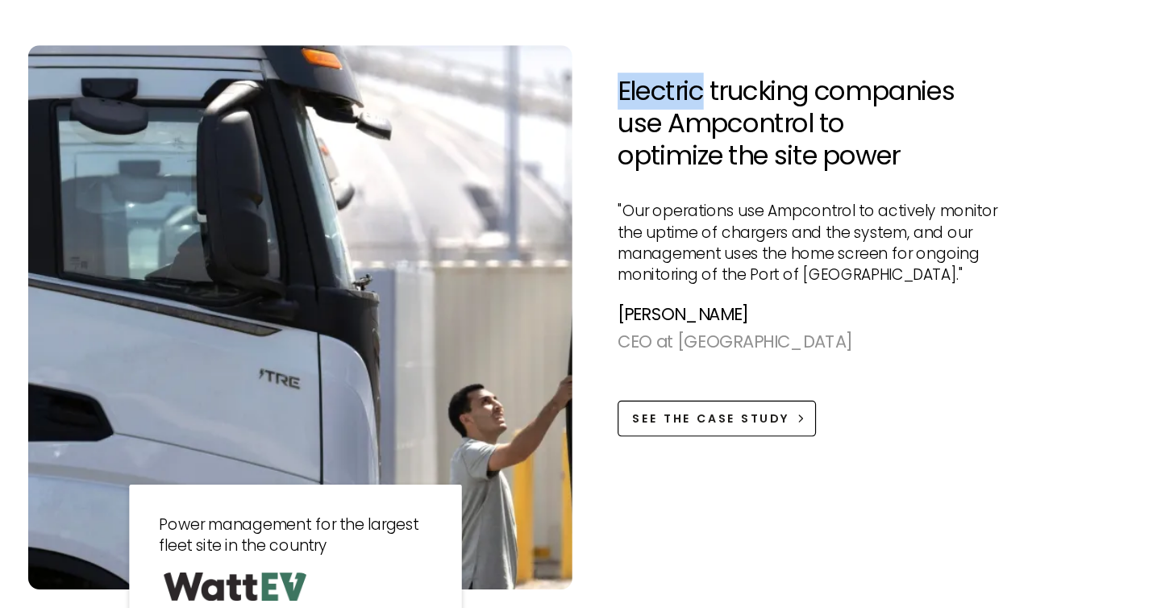
click at [627, 181] on h2 "Electric trucking companies use Ampcontrol to optimize the site power" at bounding box center [779, 193] width 346 height 81
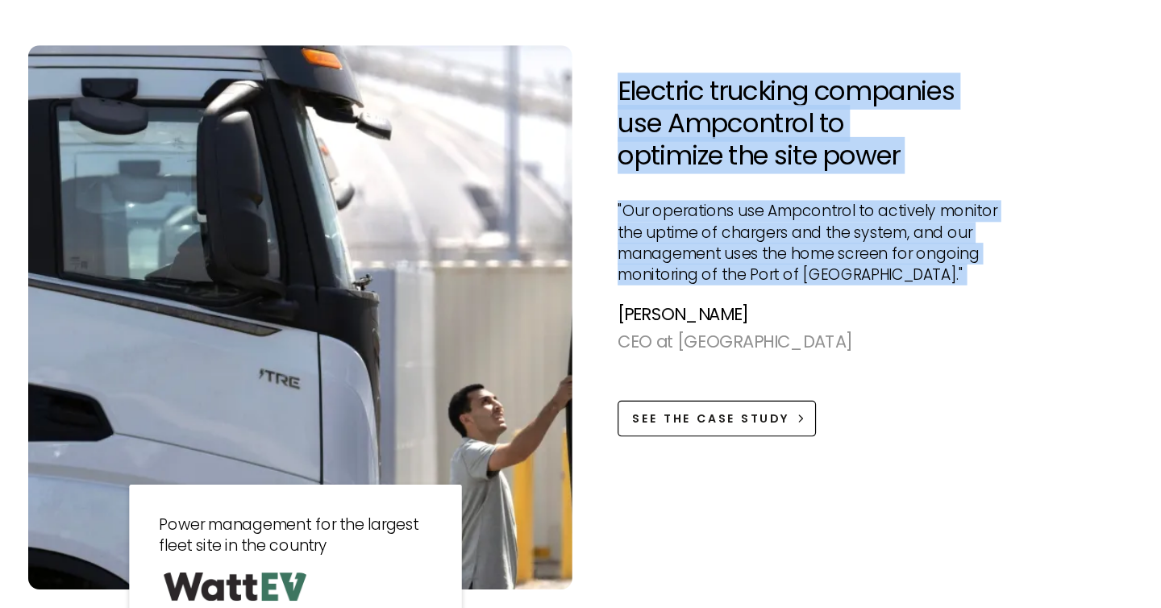
drag, startPoint x: 627, startPoint y: 181, endPoint x: 858, endPoint y: 375, distance: 301.0
click at [858, 374] on div "Electric trucking companies use Ampcontrol to optimize the site power "Our oper…" at bounding box center [779, 306] width 346 height 307
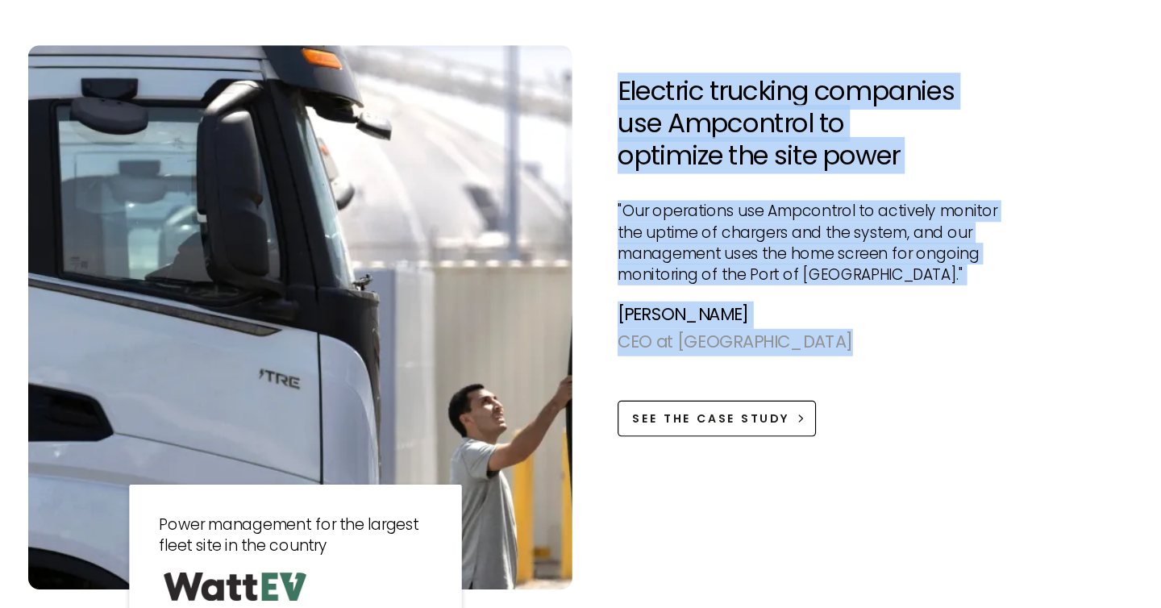
click at [858, 375] on div "CEO at WattEV" at bounding box center [779, 380] width 346 height 23
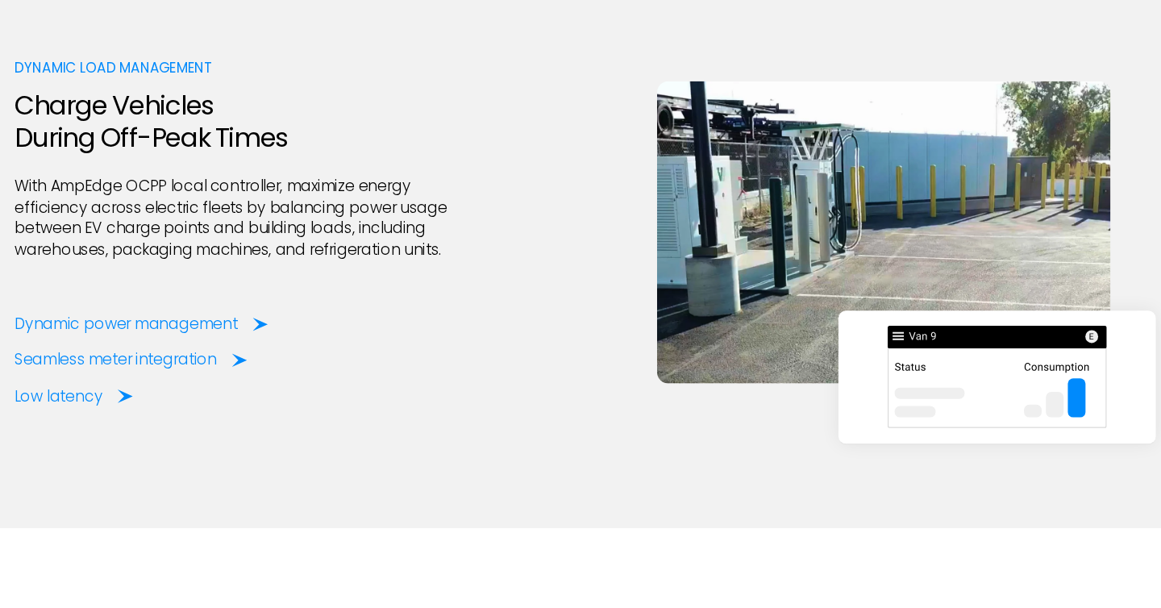
scroll to position [3048, 0]
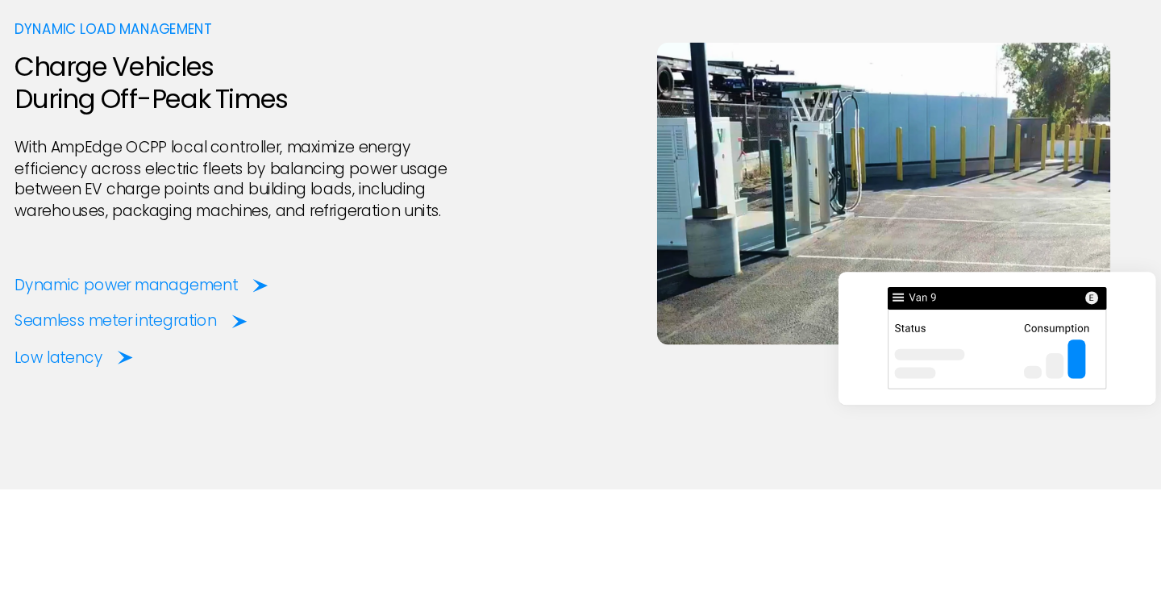
click at [427, 256] on p "With AmpEdge OCPP local controller, maximize energy efficiency across electric …" at bounding box center [281, 242] width 382 height 73
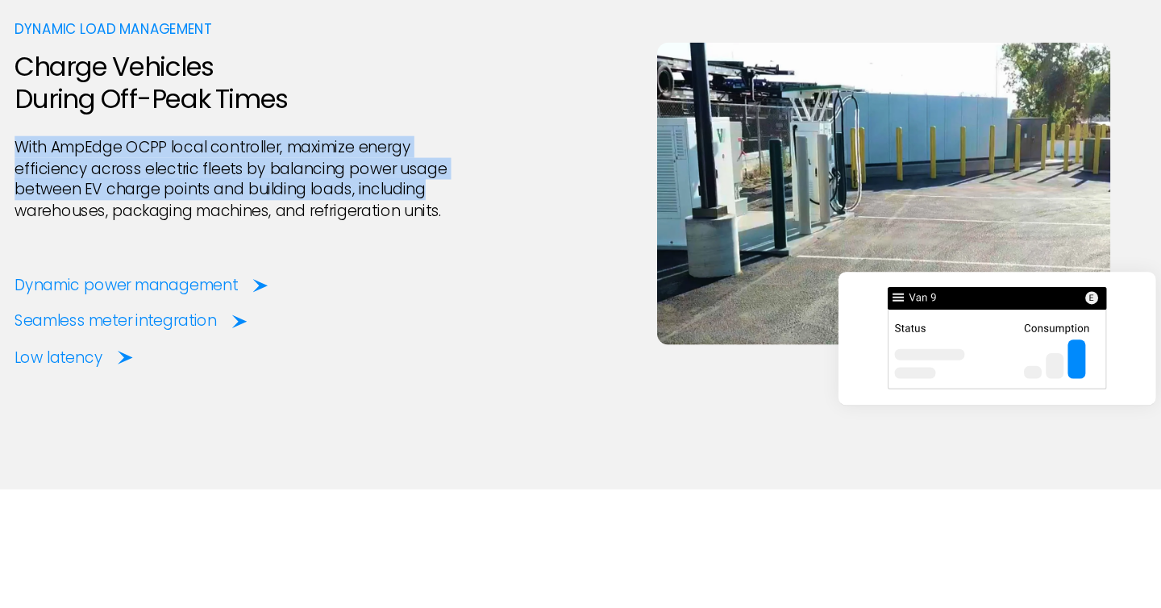
drag, startPoint x: 427, startPoint y: 256, endPoint x: 106, endPoint y: 213, distance: 323.7
click at [106, 213] on p "With AmpEdge OCPP local controller, maximize energy efficiency across electric …" at bounding box center [281, 242] width 382 height 73
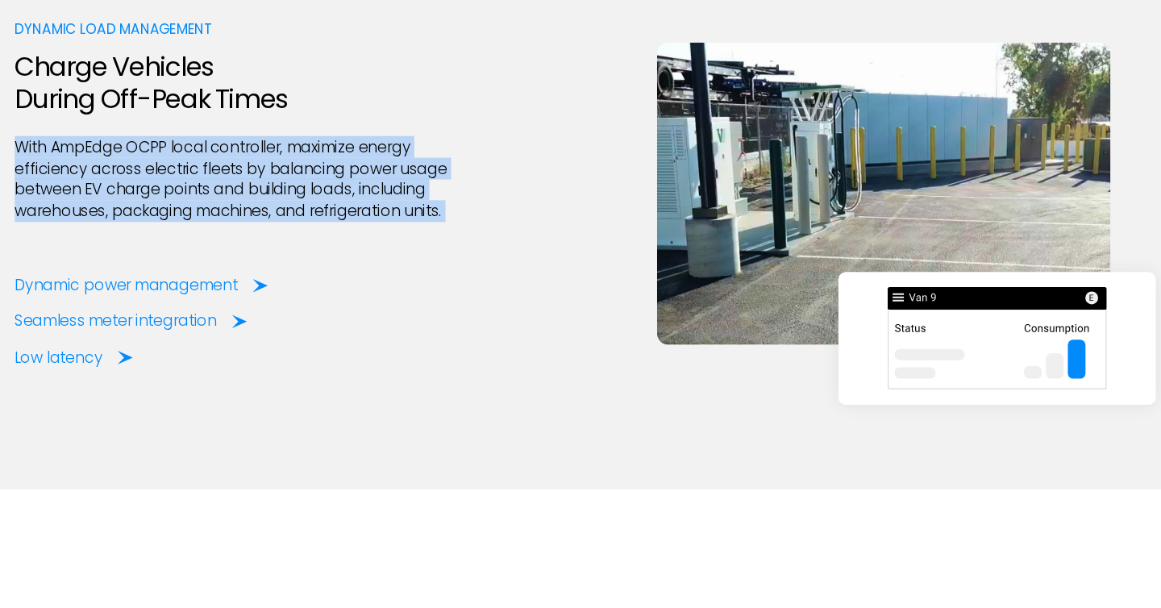
drag, startPoint x: 106, startPoint y: 213, endPoint x: 478, endPoint y: 281, distance: 377.9
click at [477, 281] on div "Dynamic Load Management Charge Vehicles During Off-Peak Times With AmpEdge OCPP…" at bounding box center [580, 254] width 980 height 298
click at [478, 281] on div "Dynamic Load Management Charge Vehicles During Off-Peak Times With AmpEdge OCPP…" at bounding box center [580, 254] width 980 height 298
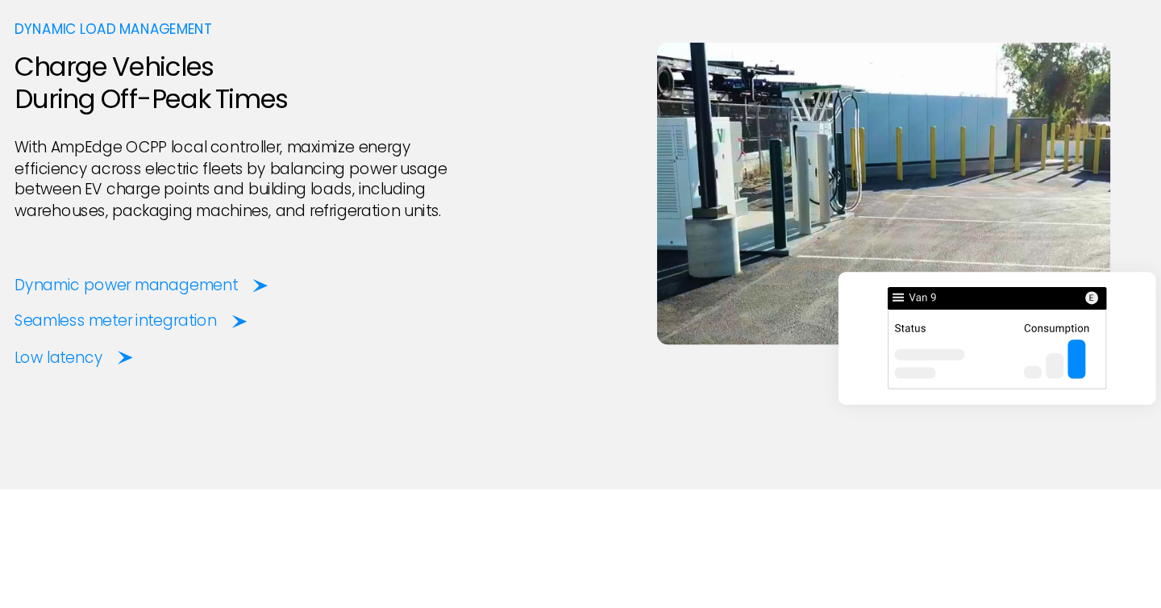
click at [259, 255] on p "With AmpEdge OCPP local controller, maximize energy efficiency across electric …" at bounding box center [281, 242] width 382 height 73
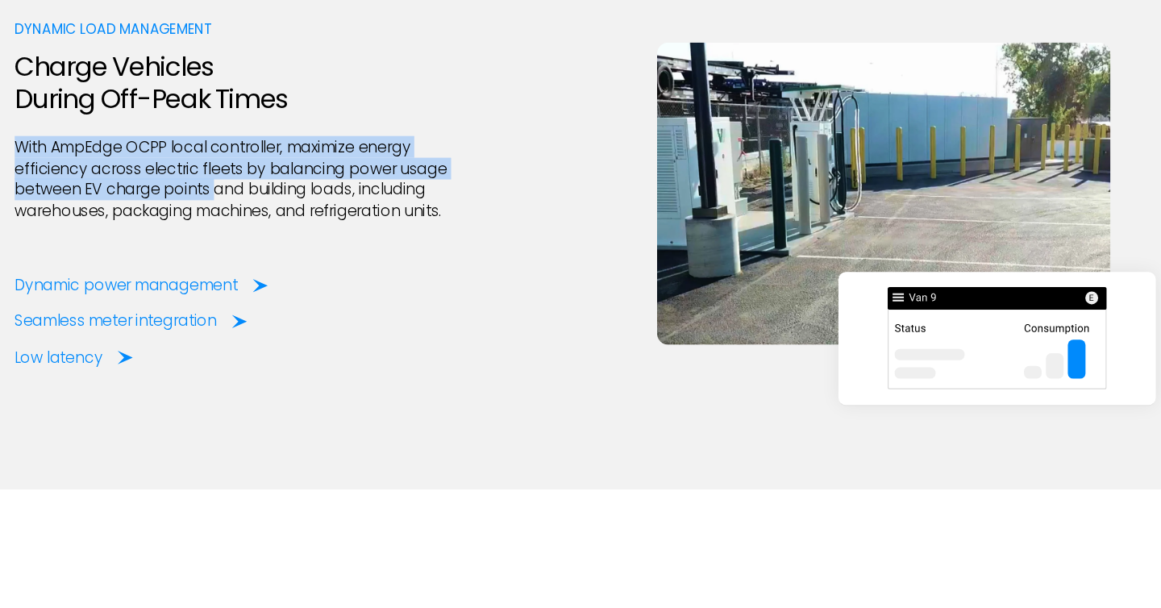
drag, startPoint x: 259, startPoint y: 255, endPoint x: 110, endPoint y: 216, distance: 153.3
click at [110, 215] on p "With AmpEdge OCPP local controller, maximize energy efficiency across electric …" at bounding box center [281, 242] width 382 height 73
click at [110, 216] on p "With AmpEdge OCPP local controller, maximize energy efficiency across electric …" at bounding box center [281, 242] width 382 height 73
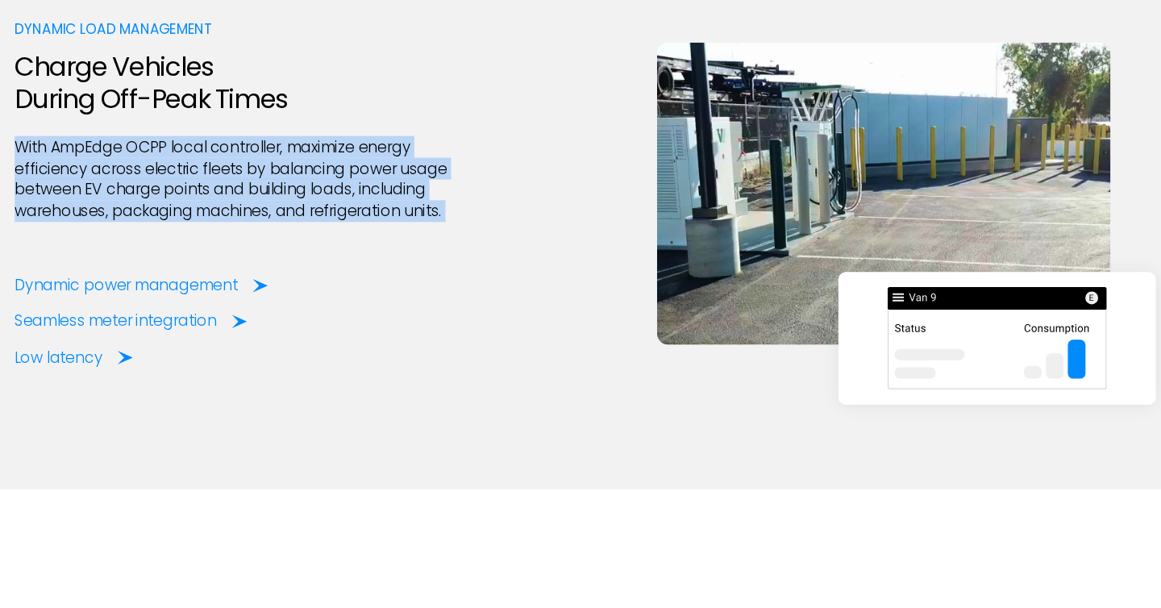
drag, startPoint x: 110, startPoint y: 216, endPoint x: 471, endPoint y: 289, distance: 367.6
click at [471, 288] on div "Dynamic Load Management Charge Vehicles During Off-Peak Times With AmpEdge OCPP…" at bounding box center [281, 254] width 382 height 298
click at [471, 289] on div at bounding box center [281, 300] width 382 height 45
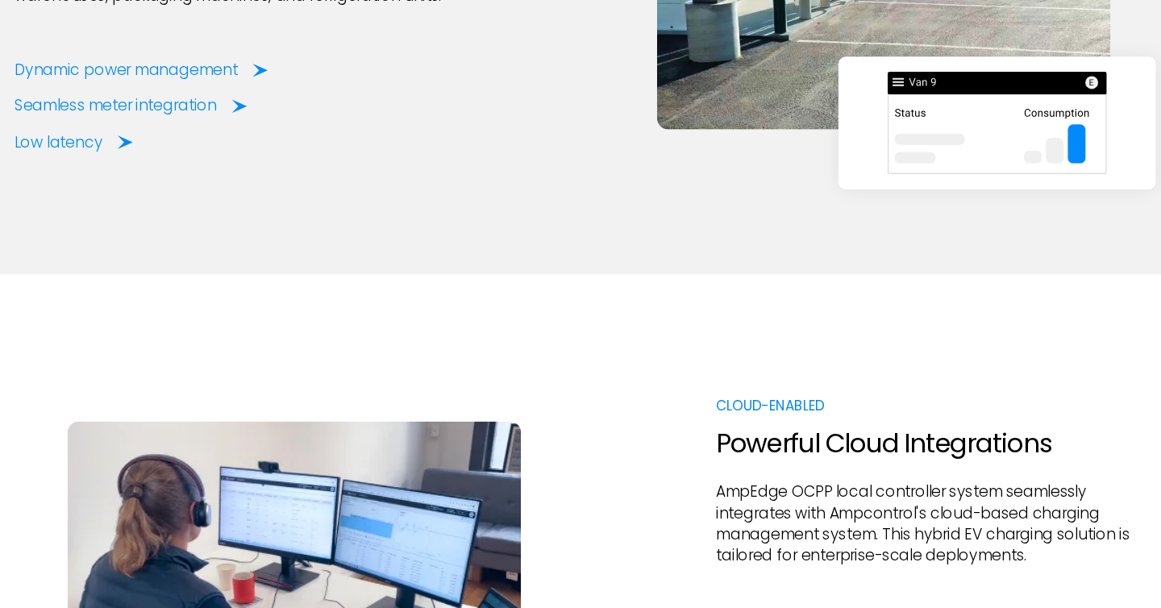
scroll to position [3233, 0]
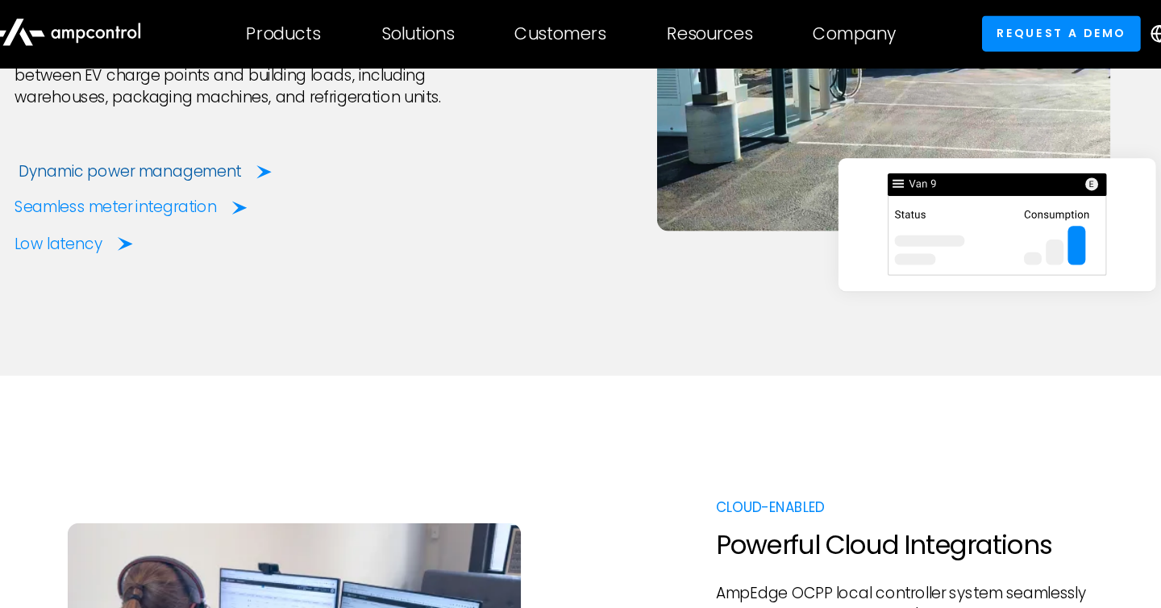
click at [255, 140] on div "Dynamic power management" at bounding box center [189, 148] width 190 height 18
click at [255, 189] on div "Dynamic power management Seamless meter integration Low latency" at bounding box center [281, 179] width 382 height 80
click at [255, 185] on div "Seamless meter integration" at bounding box center [180, 178] width 173 height 18
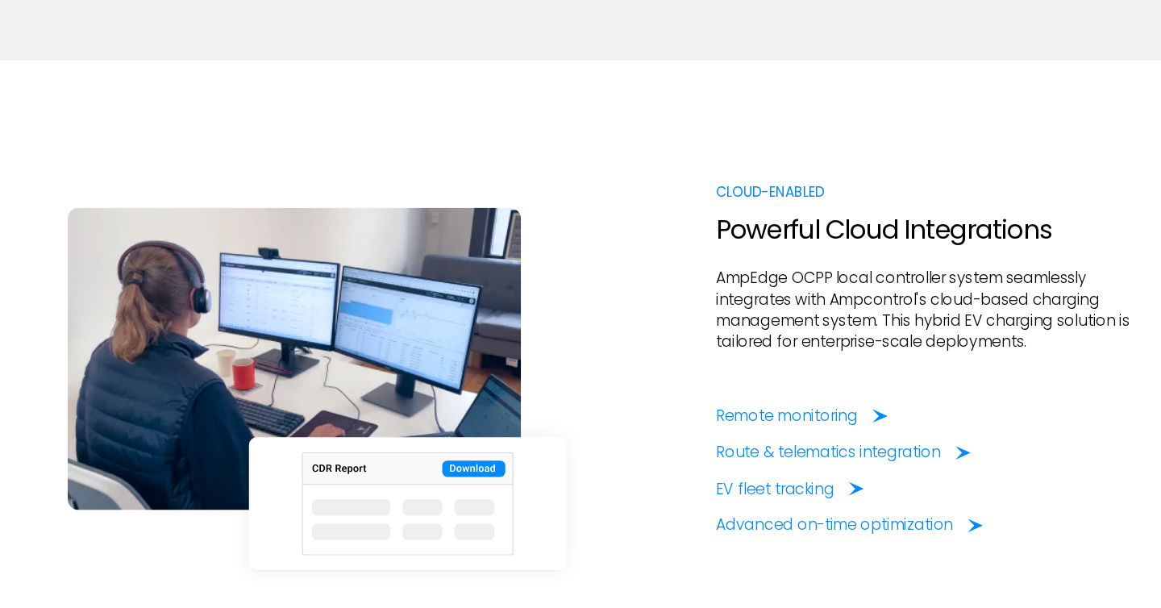
scroll to position [3519, 0]
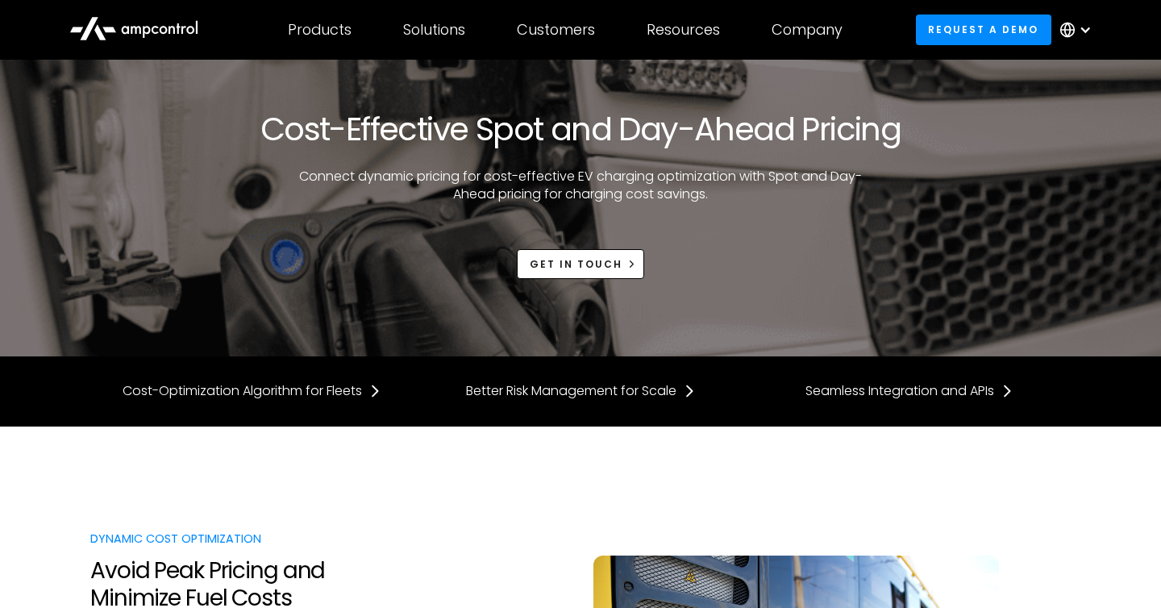
scroll to position [29, 0]
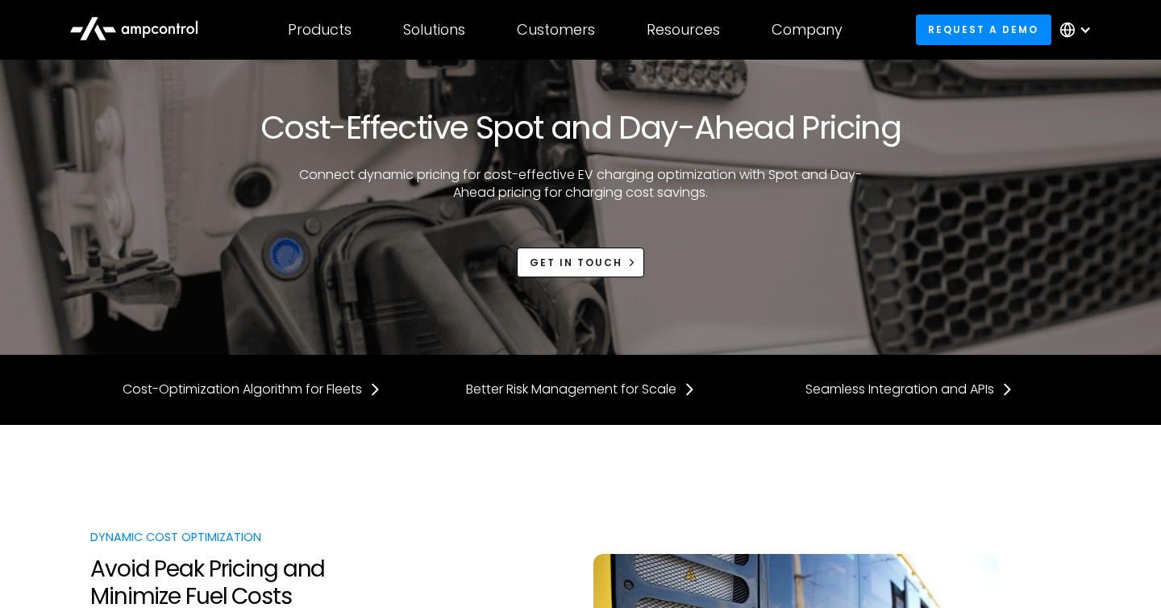
click at [329, 172] on p "Connect dynamic pricing for cost-effective EV charging optimization with Spot a…" at bounding box center [580, 184] width 589 height 36
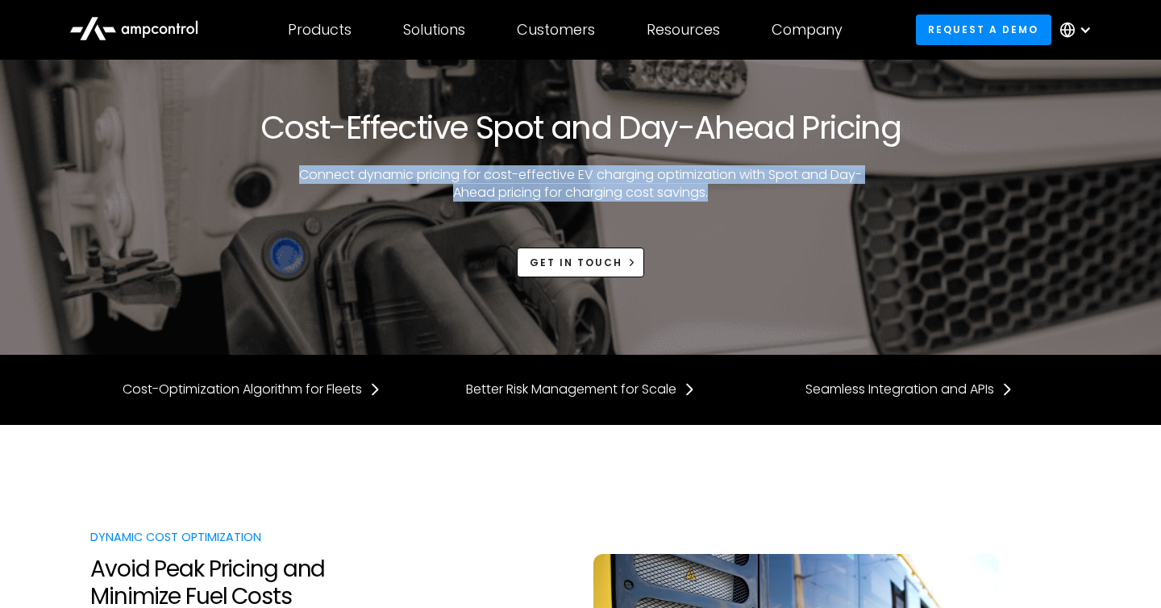
drag, startPoint x: 329, startPoint y: 172, endPoint x: 702, endPoint y: 191, distance: 373.8
click at [702, 191] on p "Connect dynamic pricing for cost-effective EV charging optimization with Spot a…" at bounding box center [580, 184] width 589 height 36
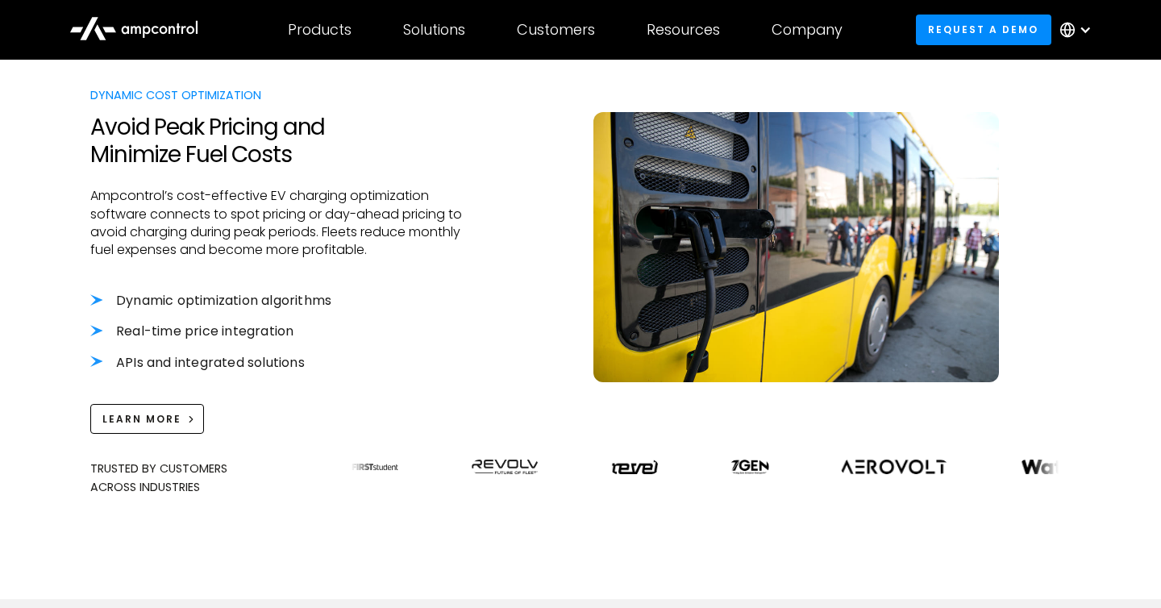
scroll to position [473, 0]
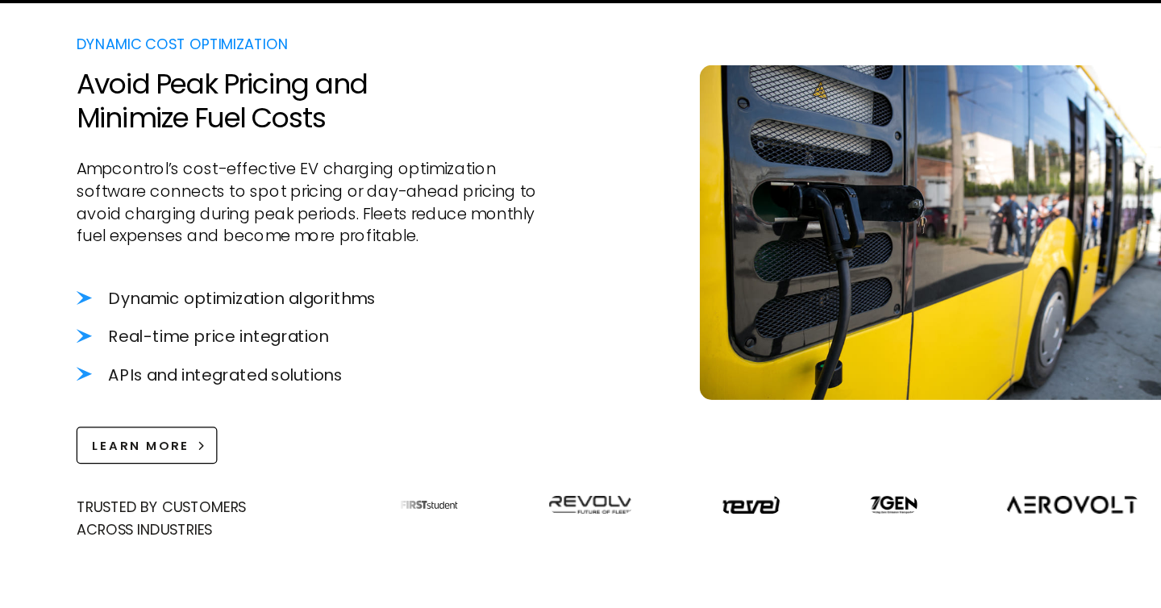
click at [148, 206] on p "Ampcontrol’s cost-effective EV charging optimization software connects to spot …" at bounding box center [281, 221] width 382 height 73
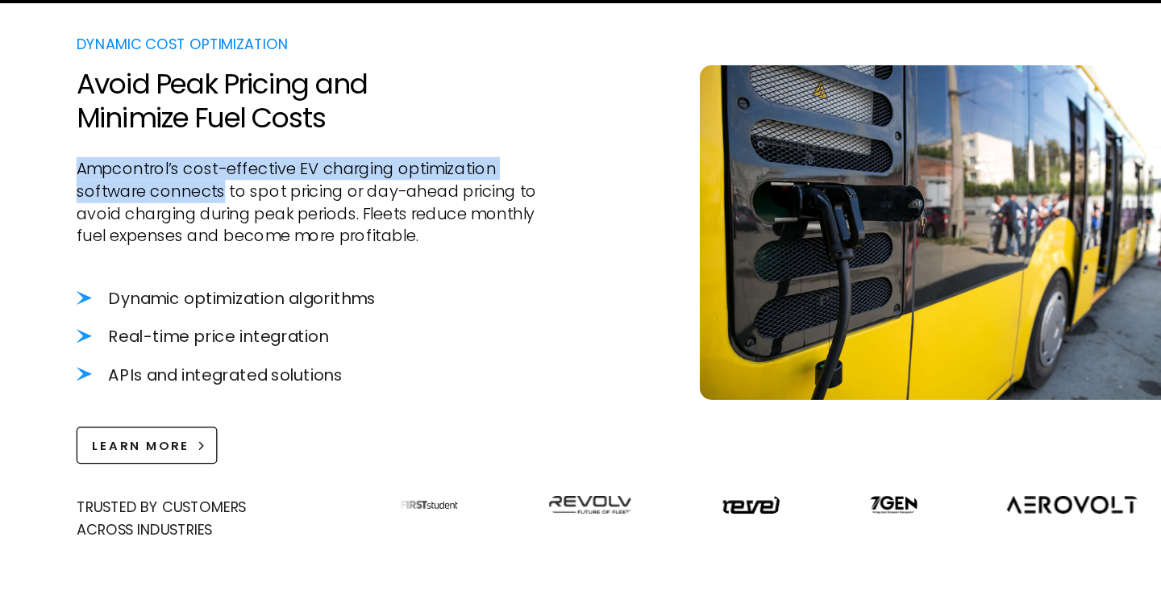
drag, startPoint x: 148, startPoint y: 206, endPoint x: 80, endPoint y: 193, distance: 69.6
click at [80, 193] on div "Dynamic Cost Optimization Avoid Peak Pricing and Minimize Fuel Costs Ampcontrol…" at bounding box center [580, 289] width 1161 height 617
click at [87, 193] on div "Dynamic Cost Optimization Avoid Peak Pricing and Minimize Fuel Costs Ampcontrol…" at bounding box center [580, 289] width 1161 height 617
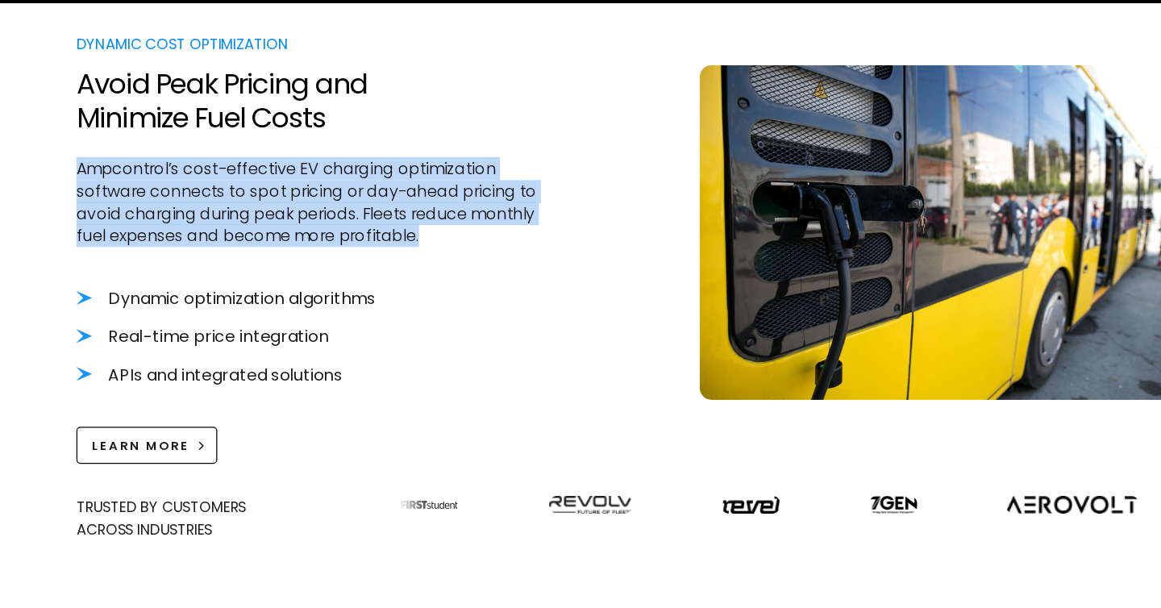
drag, startPoint x: 87, startPoint y: 193, endPoint x: 401, endPoint y: 254, distance: 320.2
click at [401, 254] on div "Dynamic Cost Optimization Avoid Peak Pricing and Minimize Fuel Costs Ampcontrol…" at bounding box center [580, 289] width 1161 height 617
click at [401, 254] on p "Ampcontrol’s cost-effective EV charging optimization software connects to spot …" at bounding box center [281, 221] width 382 height 73
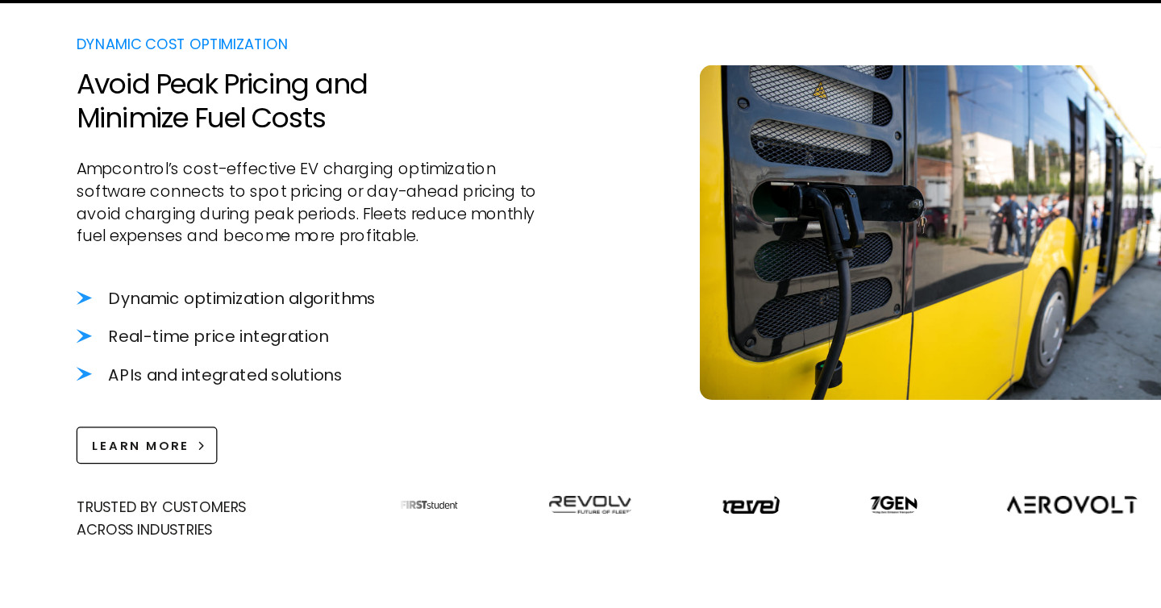
click at [401, 254] on p "Ampcontrol’s cost-effective EV charging optimization software connects to spot …" at bounding box center [281, 221] width 382 height 73
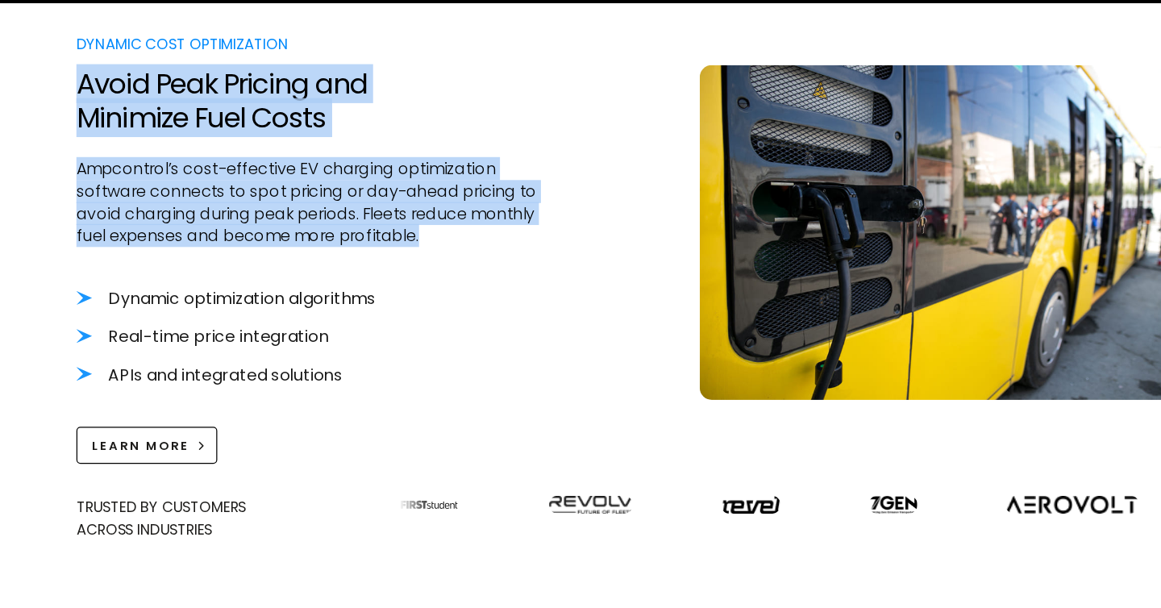
drag, startPoint x: 401, startPoint y: 254, endPoint x: 157, endPoint y: 152, distance: 264.9
click at [157, 152] on div "Dynamic Cost Optimization Avoid Peak Pricing and Minimize Fuel Costs Ampcontrol…" at bounding box center [281, 258] width 382 height 348
click at [157, 152] on h2 "Avoid Peak Pricing and Minimize Fuel Costs" at bounding box center [281, 138] width 382 height 54
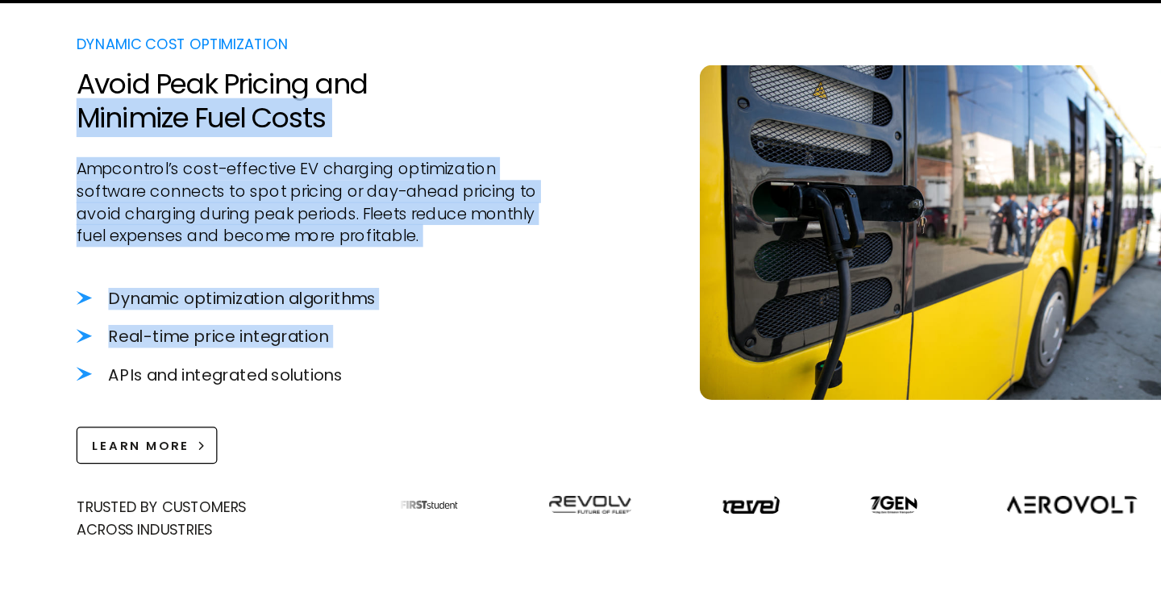
drag, startPoint x: 157, startPoint y: 152, endPoint x: 464, endPoint y: 327, distance: 353.9
click at [464, 327] on div "Dynamic Cost Optimization Avoid Peak Pricing and Minimize Fuel Costs Ampcontrol…" at bounding box center [281, 258] width 382 height 348
click at [464, 327] on li "Real-time price integration" at bounding box center [281, 329] width 382 height 18
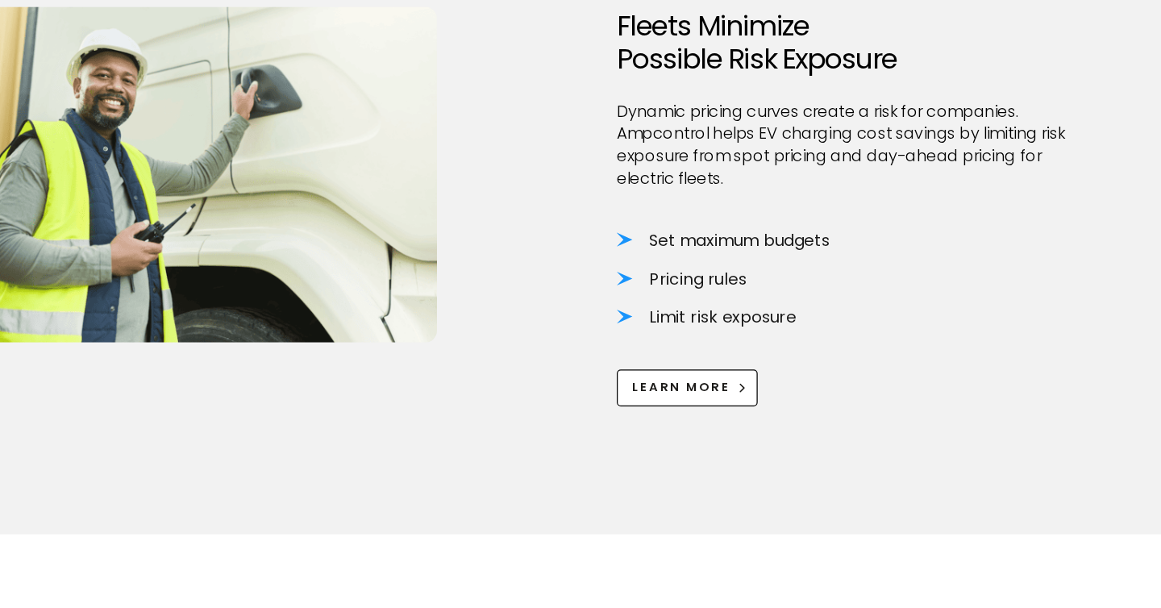
scroll to position [1076, 0]
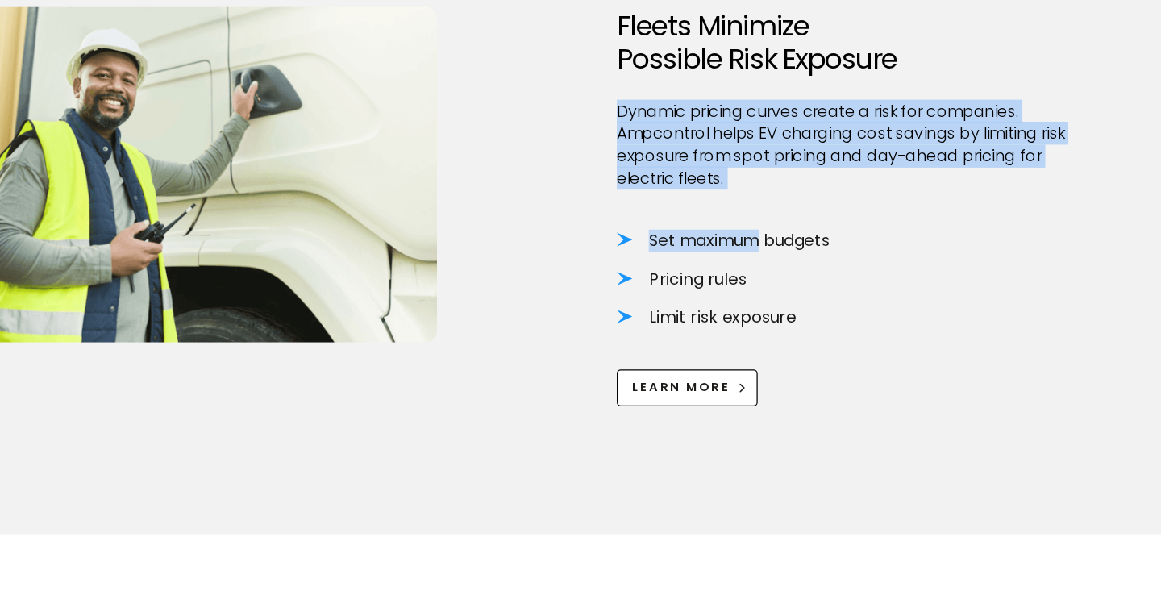
drag, startPoint x: 756, startPoint y: 306, endPoint x: 639, endPoint y: 206, distance: 153.9
click at [639, 206] on div "Risk-Free Electrification Fleets Minimize Possible Risk Exposure Dynamic pricin…" at bounding box center [580, 271] width 980 height 348
drag, startPoint x: 639, startPoint y: 206, endPoint x: 826, endPoint y: 304, distance: 210.9
click at [826, 306] on div "Risk-Free Electrification Fleets Minimize Possible Risk Exposure Dynamic pricin…" at bounding box center [580, 271] width 980 height 348
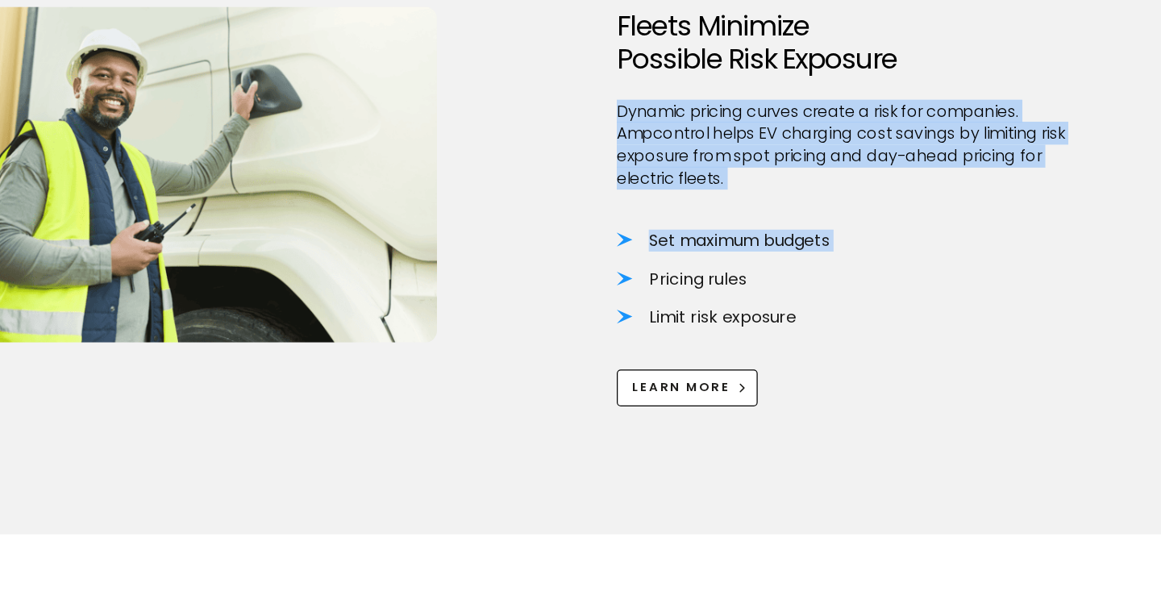
click at [826, 304] on li "Set maximum budgets" at bounding box center [832, 311] width 382 height 18
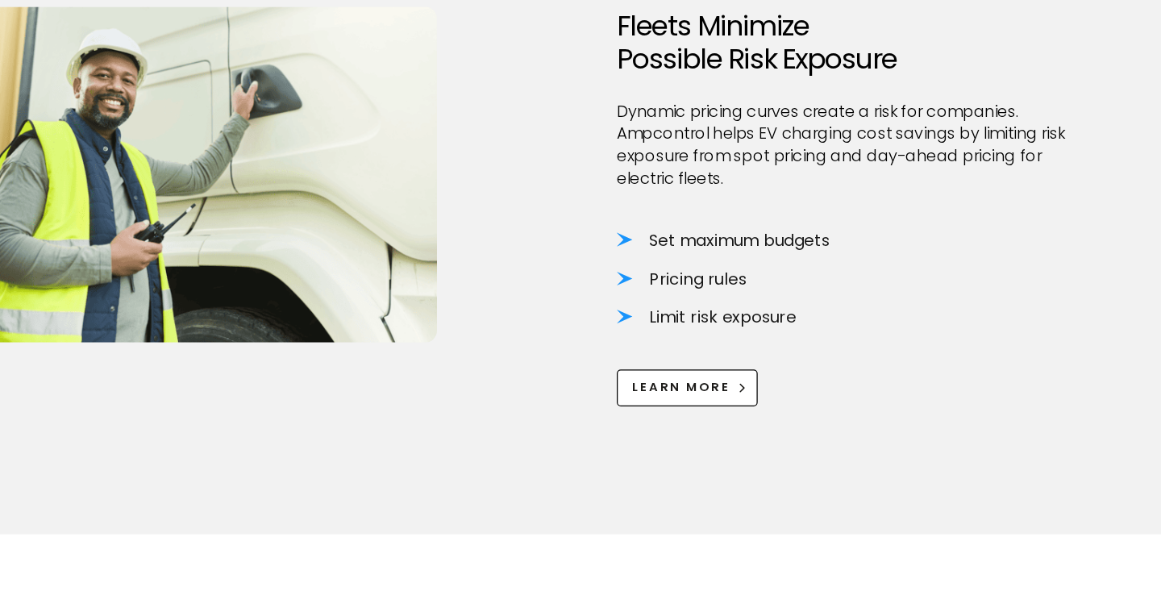
click at [826, 304] on li "Set maximum budgets" at bounding box center [832, 311] width 382 height 18
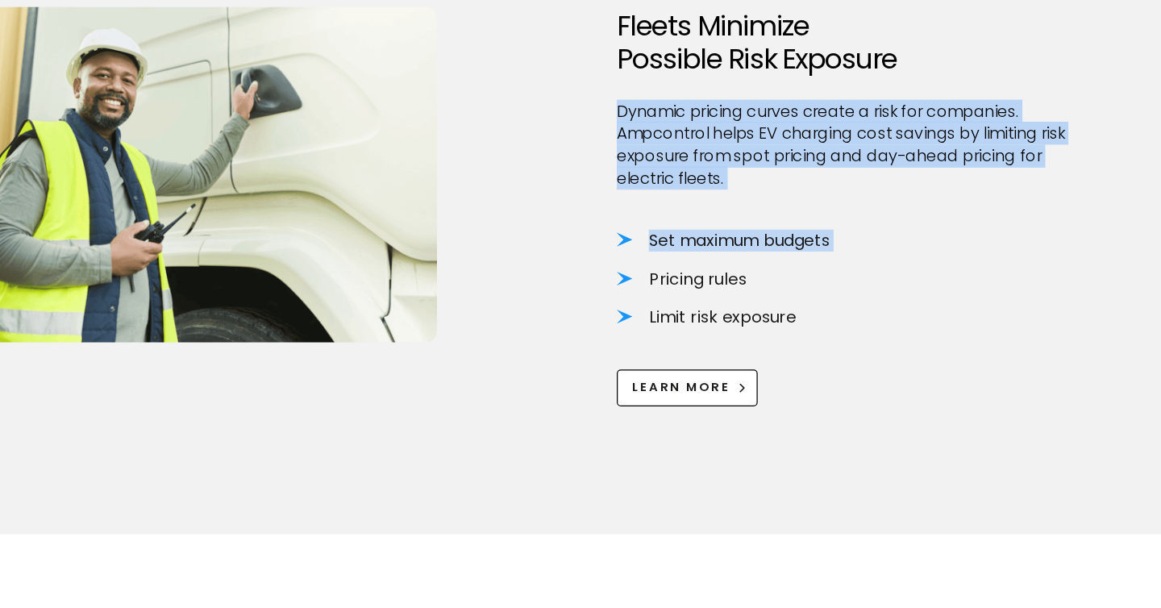
drag, startPoint x: 826, startPoint y: 304, endPoint x: 743, endPoint y: 210, distance: 125.1
click at [743, 210] on div "Risk-Free Electrification Fleets Minimize Possible Risk Exposure Dynamic pricin…" at bounding box center [832, 271] width 382 height 348
click at [743, 210] on p "Dynamic pricing curves create a risk for companies. Ampcontrol helps EV chargin…" at bounding box center [832, 234] width 382 height 73
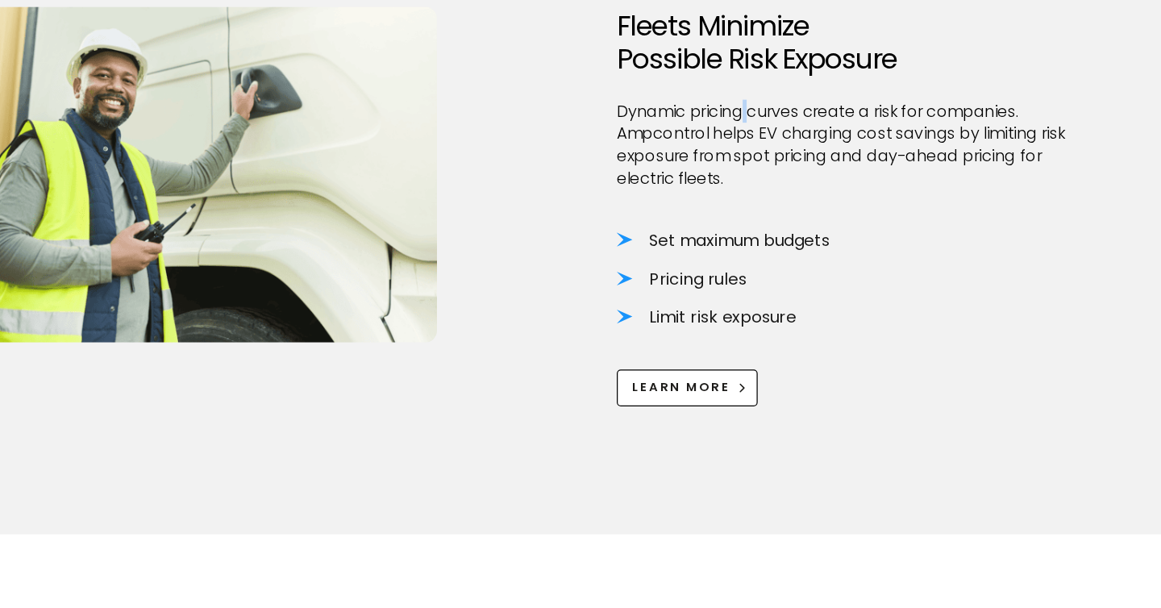
click at [743, 210] on p "Dynamic pricing curves create a risk for companies. Ampcontrol helps EV chargin…" at bounding box center [832, 234] width 382 height 73
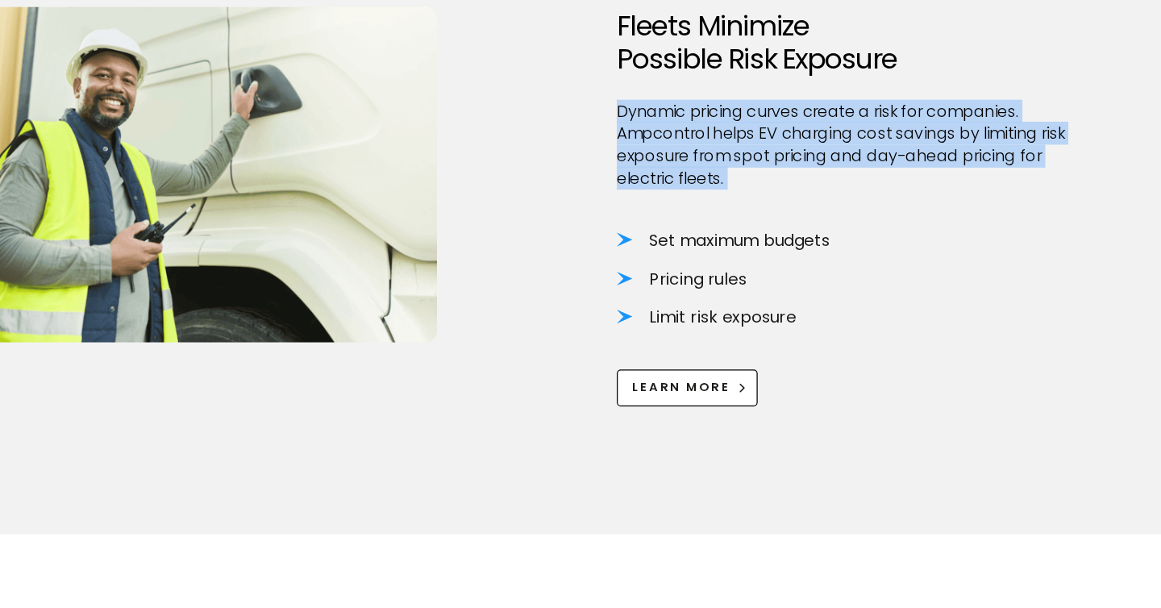
drag, startPoint x: 743, startPoint y: 210, endPoint x: 807, endPoint y: 293, distance: 105.1
click at [807, 293] on div "Risk-Free Electrification Fleets Minimize Possible Risk Exposure Dynamic pricin…" at bounding box center [832, 271] width 382 height 348
click at [807, 293] on div at bounding box center [832, 286] width 382 height 32
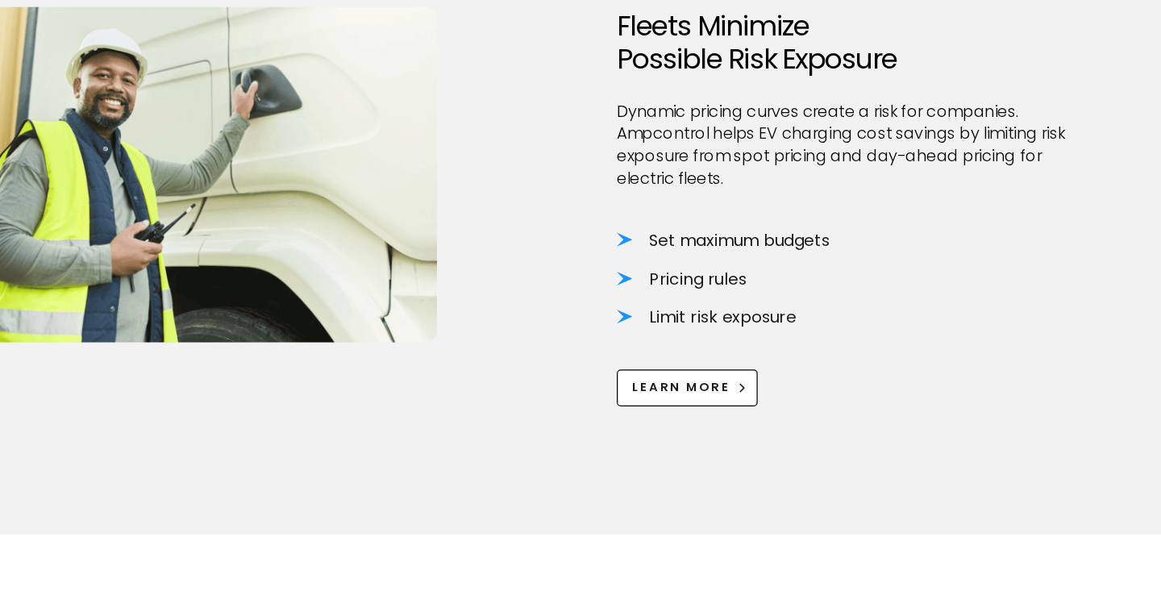
click at [776, 310] on li "Set maximum budgets" at bounding box center [832, 311] width 382 height 18
click at [741, 340] on li "Pricing rules" at bounding box center [832, 343] width 382 height 18
click at [741, 386] on div at bounding box center [832, 399] width 382 height 32
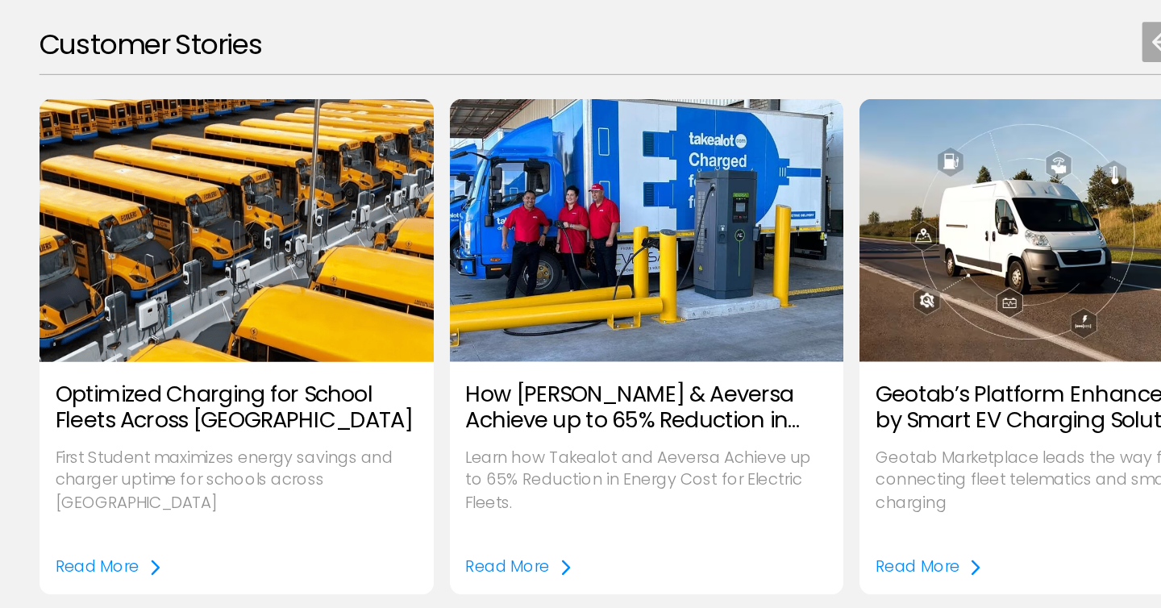
scroll to position [1855, 0]
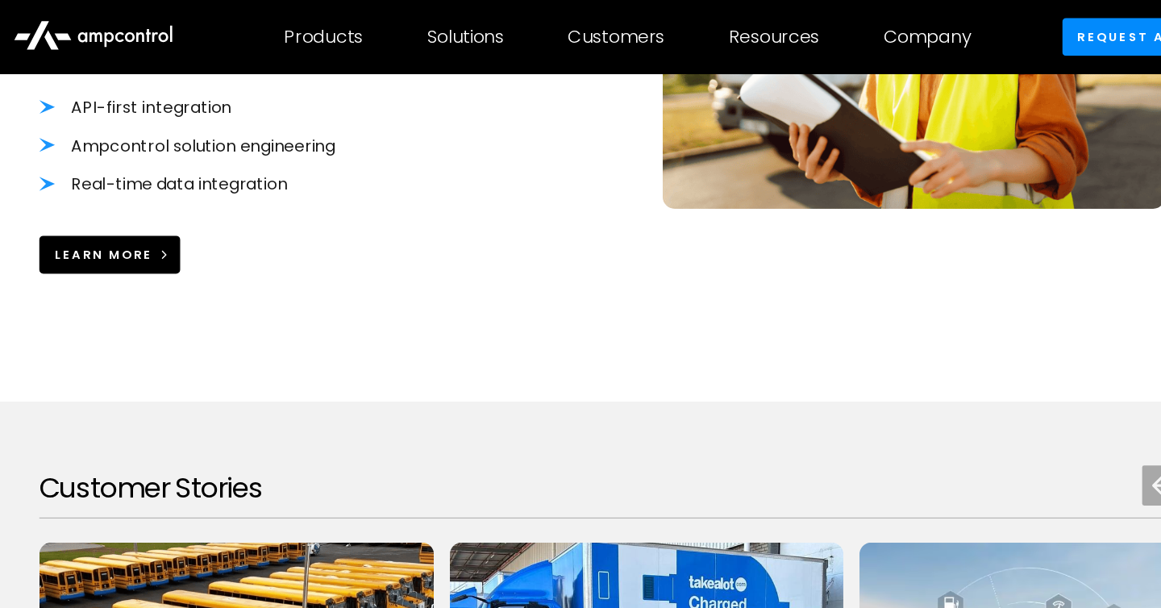
click at [156, 195] on link "Learn More" at bounding box center [147, 205] width 114 height 30
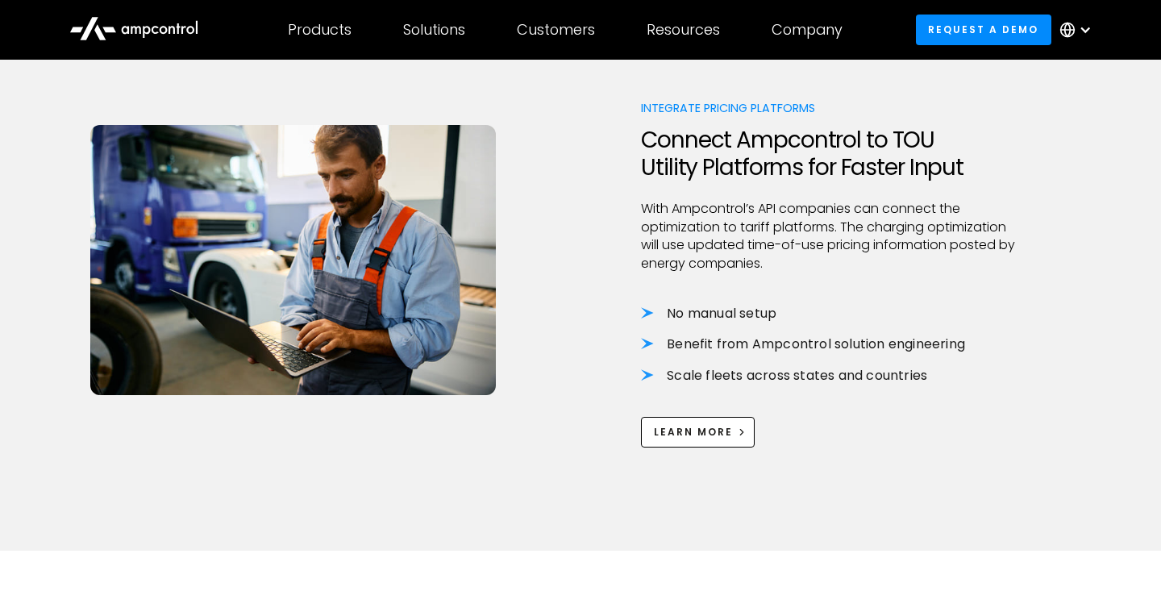
scroll to position [1063, 0]
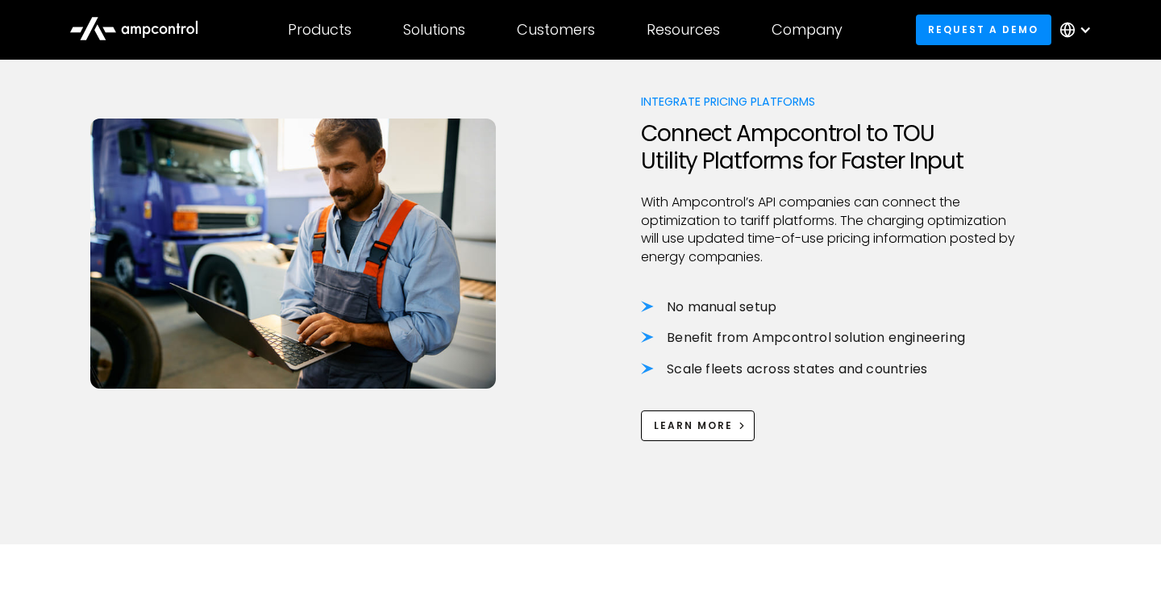
click at [691, 220] on p "With Ampcontrol’s API companies can connect the optimization to tariff platform…" at bounding box center [832, 229] width 382 height 73
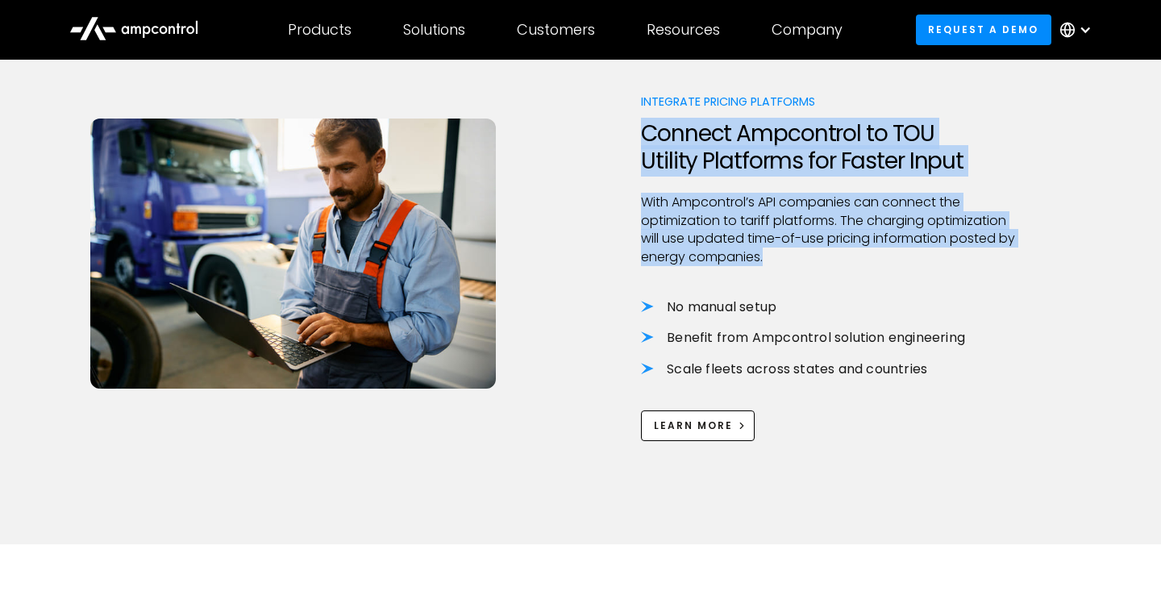
drag, startPoint x: 691, startPoint y: 220, endPoint x: 692, endPoint y: 146, distance: 74.2
click at [692, 146] on div "Integrate Pricing Platforms Connect Ampcontrol to TOU Utility Platforms for Fas…" at bounding box center [832, 267] width 382 height 348
click at [692, 146] on h2 "Connect Ampcontrol to TOU Utility Platforms for Faster Input" at bounding box center [832, 147] width 382 height 54
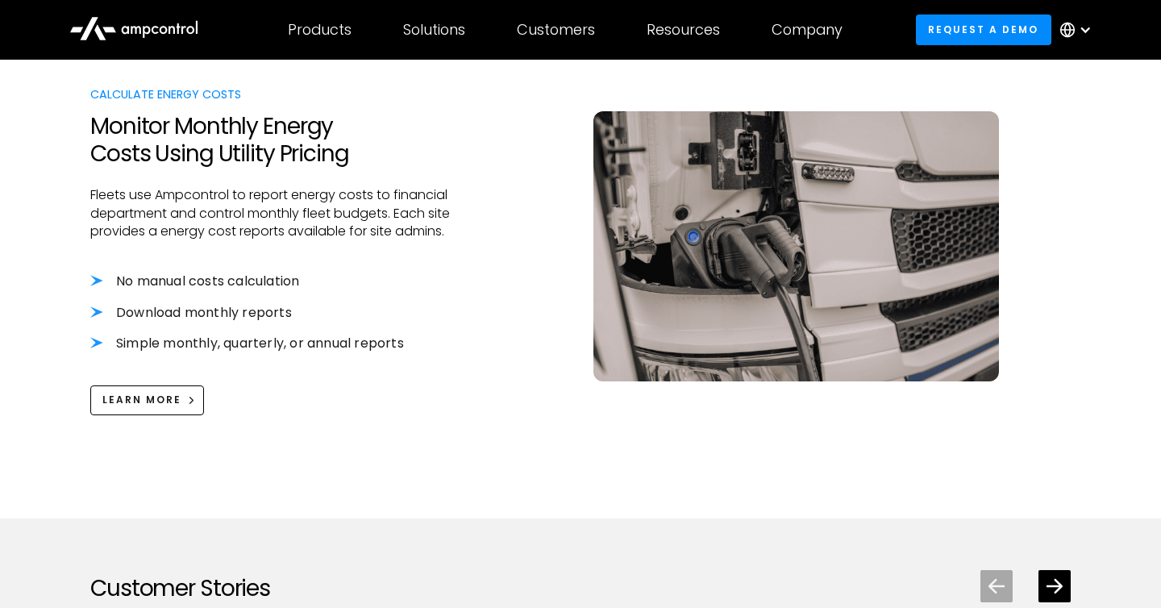
scroll to position [1625, 0]
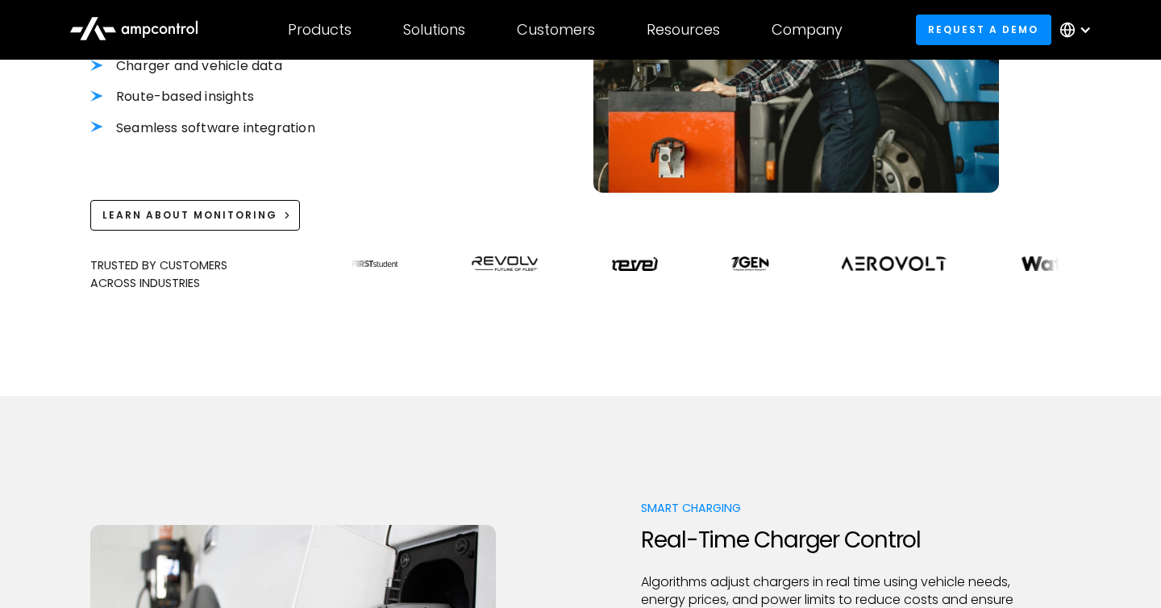
scroll to position [523, 0]
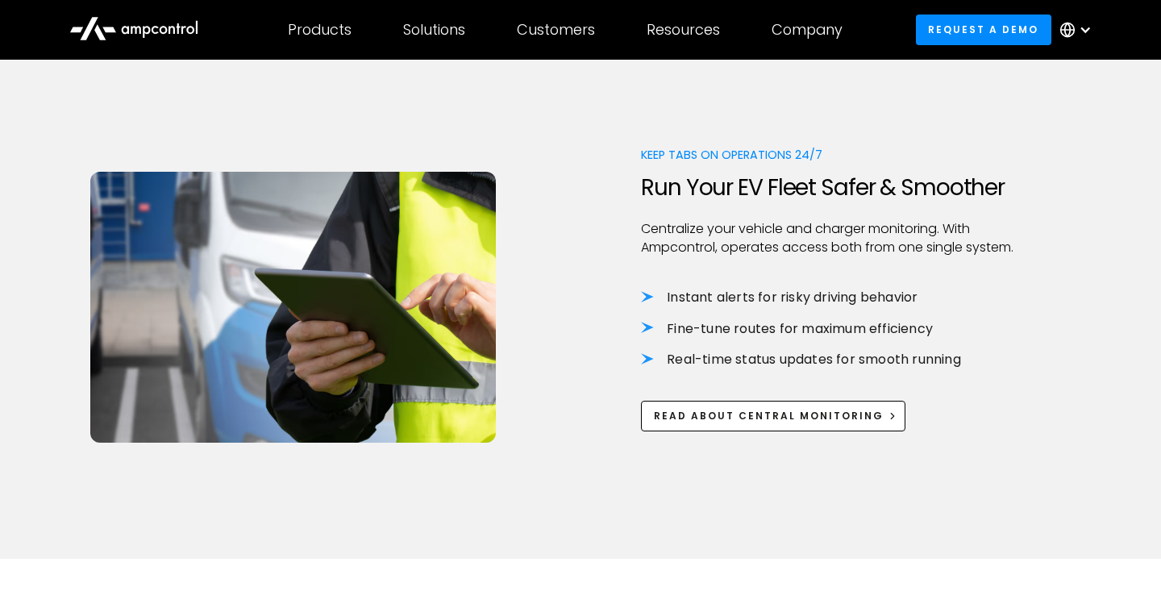
scroll to position [972, 0]
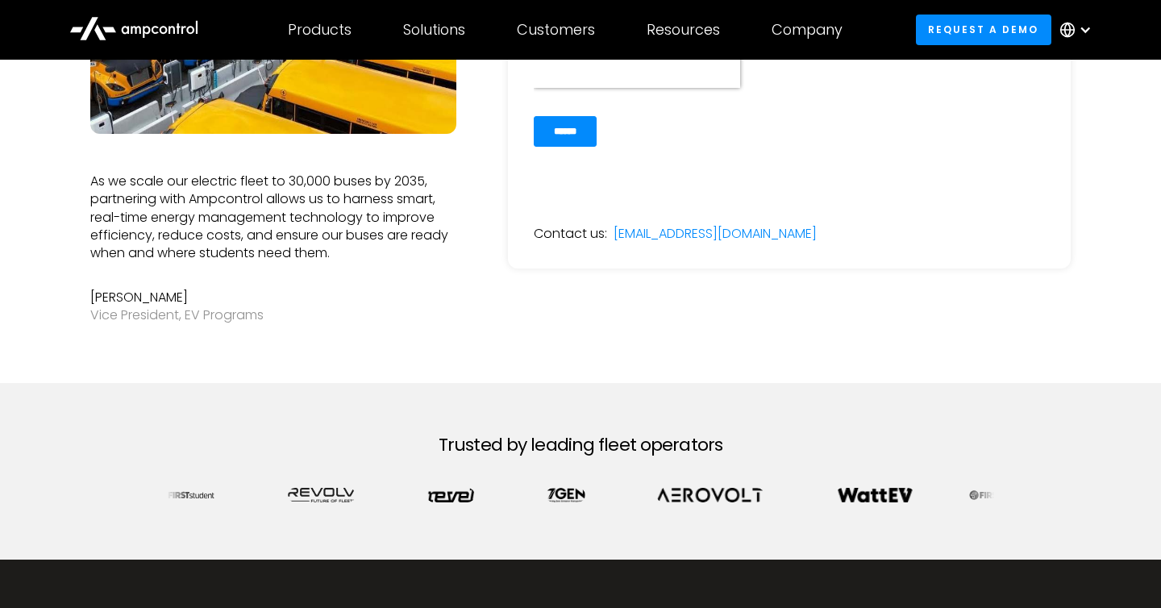
scroll to position [418, 0]
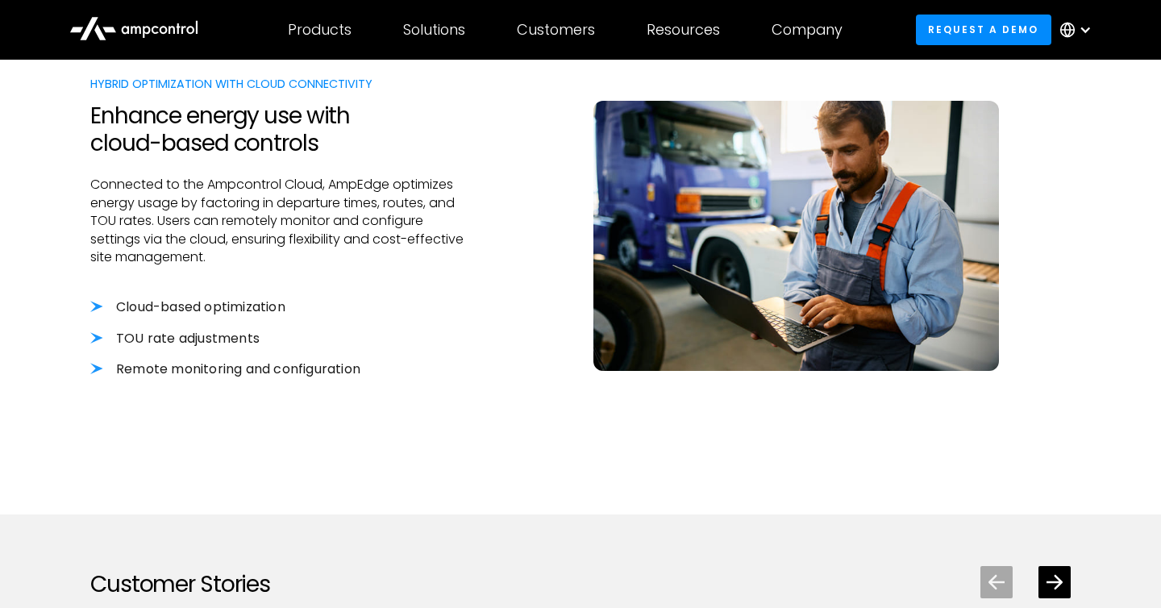
scroll to position [1612, 0]
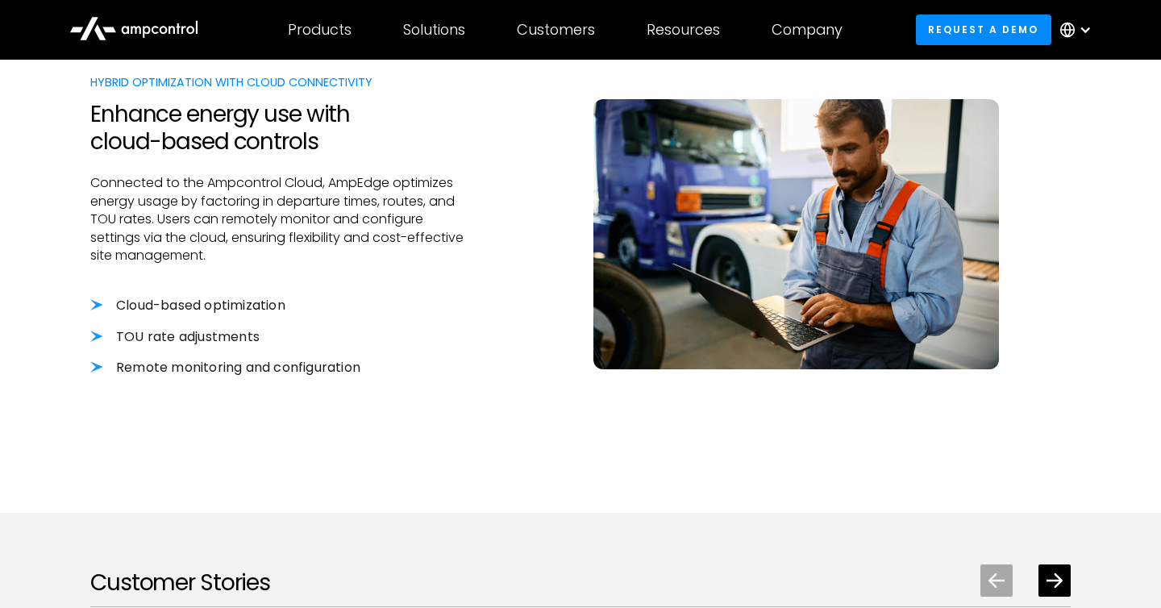
click at [212, 341] on li "TOU rate adjustments" at bounding box center [281, 337] width 382 height 18
drag, startPoint x: 212, startPoint y: 341, endPoint x: 202, endPoint y: 311, distance: 31.4
click at [202, 311] on div "Cloud-based optimization TOU rate adjustments Remote monitoring and configurati…" at bounding box center [281, 337] width 382 height 80
click at [202, 311] on li "Cloud-based optimization" at bounding box center [281, 306] width 382 height 18
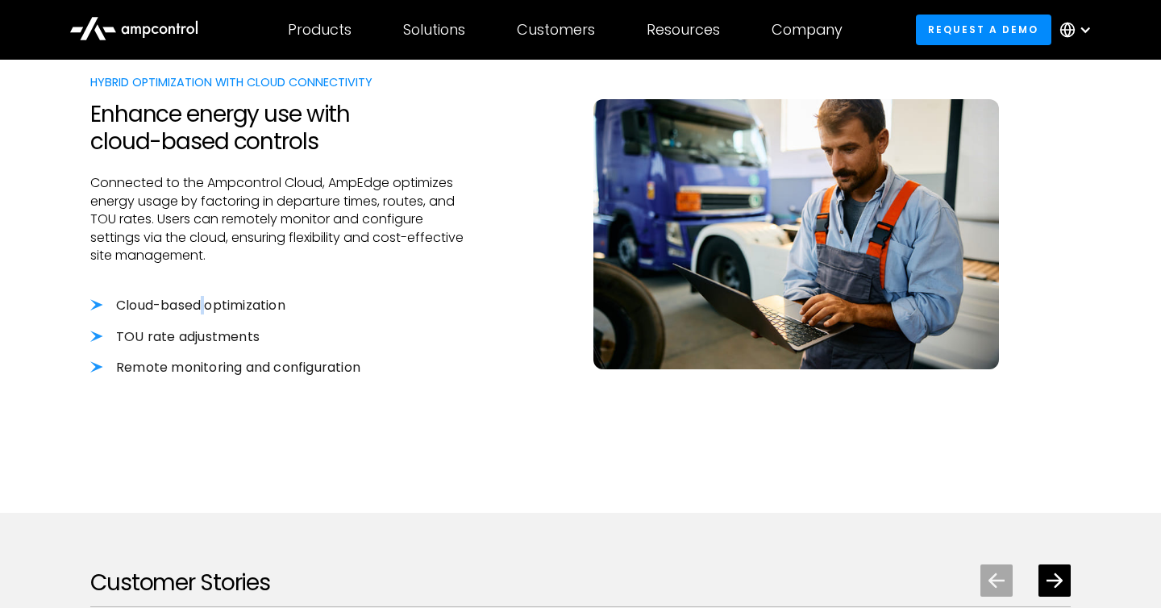
click at [202, 311] on li "Cloud-based optimization" at bounding box center [281, 306] width 382 height 18
drag, startPoint x: 202, startPoint y: 311, endPoint x: 175, endPoint y: 311, distance: 27.4
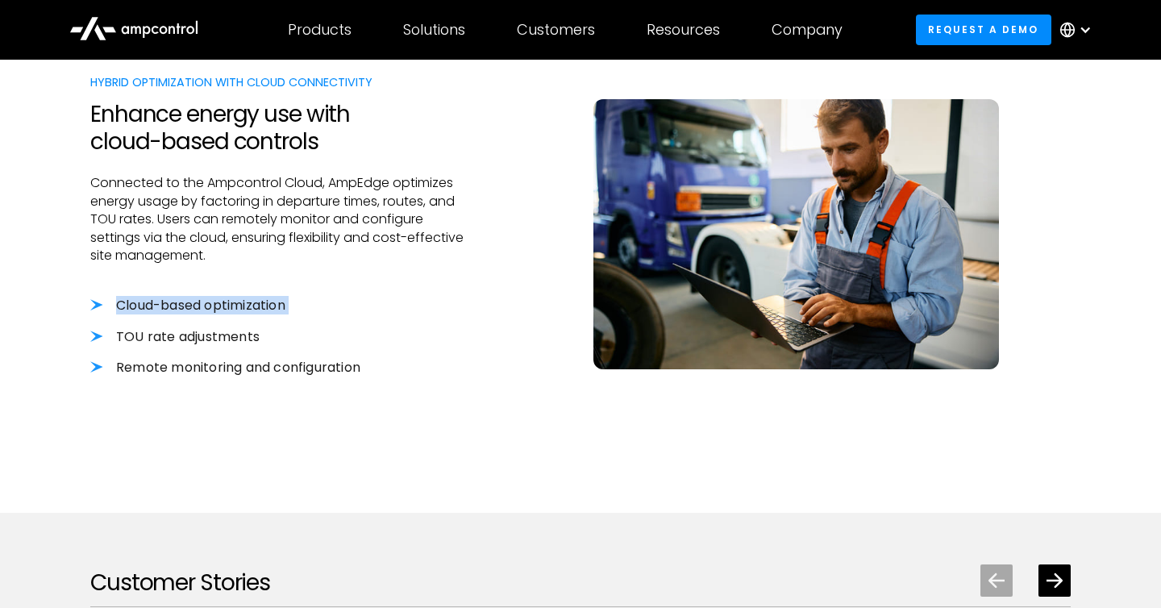
click at [175, 311] on li "Cloud-based optimization" at bounding box center [281, 306] width 382 height 18
drag, startPoint x: 175, startPoint y: 311, endPoint x: 263, endPoint y: 362, distance: 101.5
click at [262, 361] on div "Cloud-based optimization TOU rate adjustments Remote monitoring and configurati…" at bounding box center [281, 337] width 382 height 80
click at [266, 362] on li "Remote monitoring and configuration" at bounding box center [281, 368] width 382 height 18
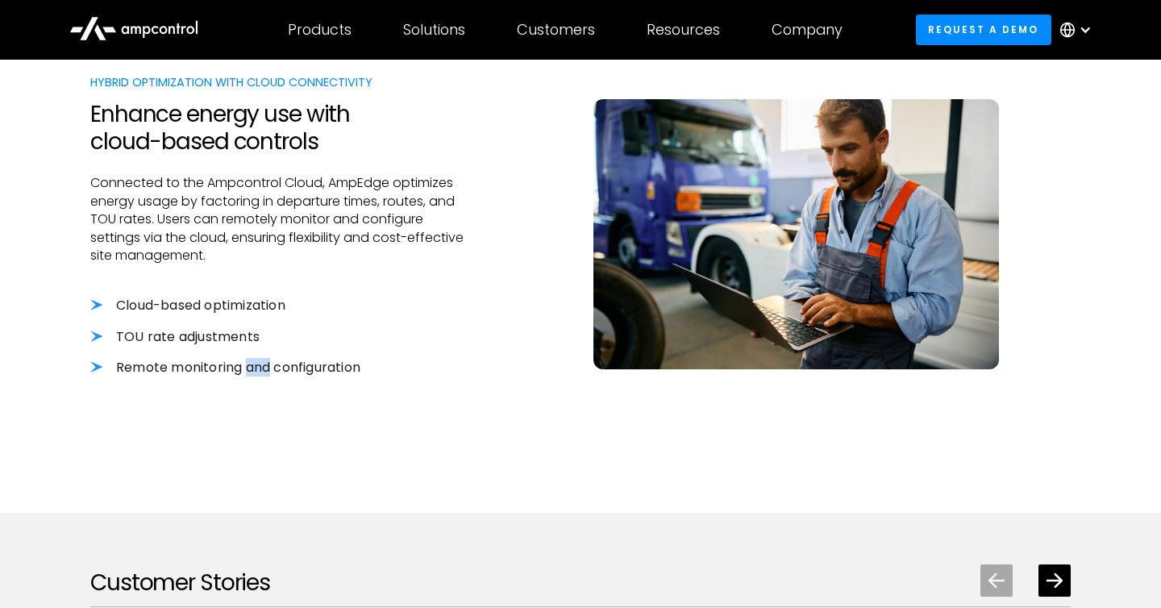
click at [266, 362] on li "Remote monitoring and configuration" at bounding box center [281, 368] width 382 height 18
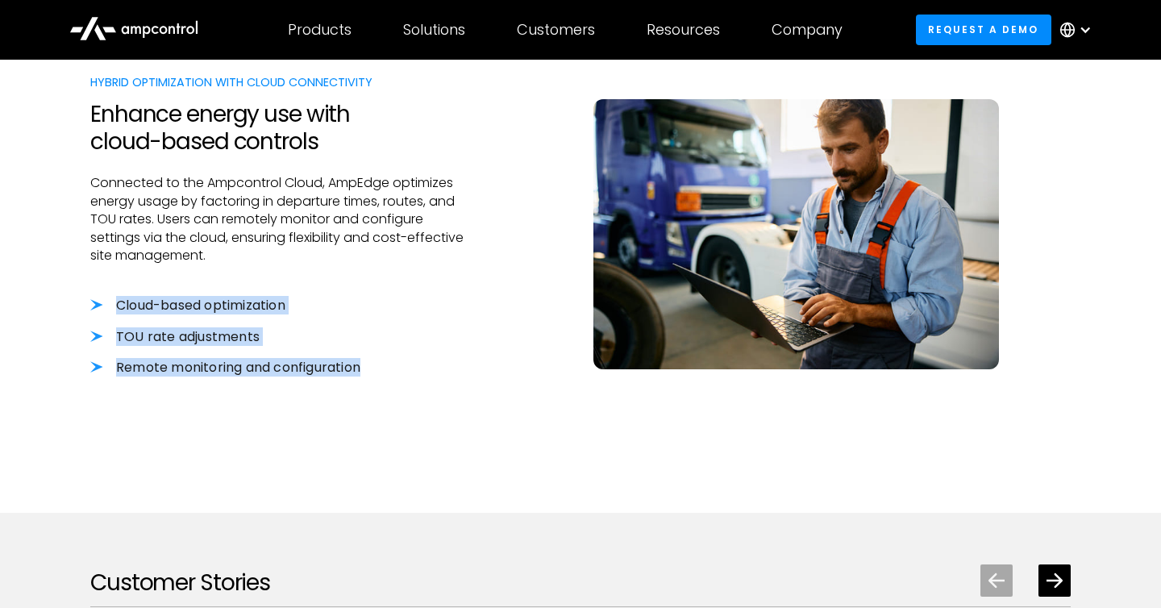
drag, startPoint x: 266, startPoint y: 362, endPoint x: 149, endPoint y: 308, distance: 128.8
click at [149, 307] on div "Cloud-based optimization TOU rate adjustments Remote monitoring and configurati…" at bounding box center [281, 337] width 382 height 80
click at [149, 308] on li "Cloud-based optimization" at bounding box center [281, 306] width 382 height 18
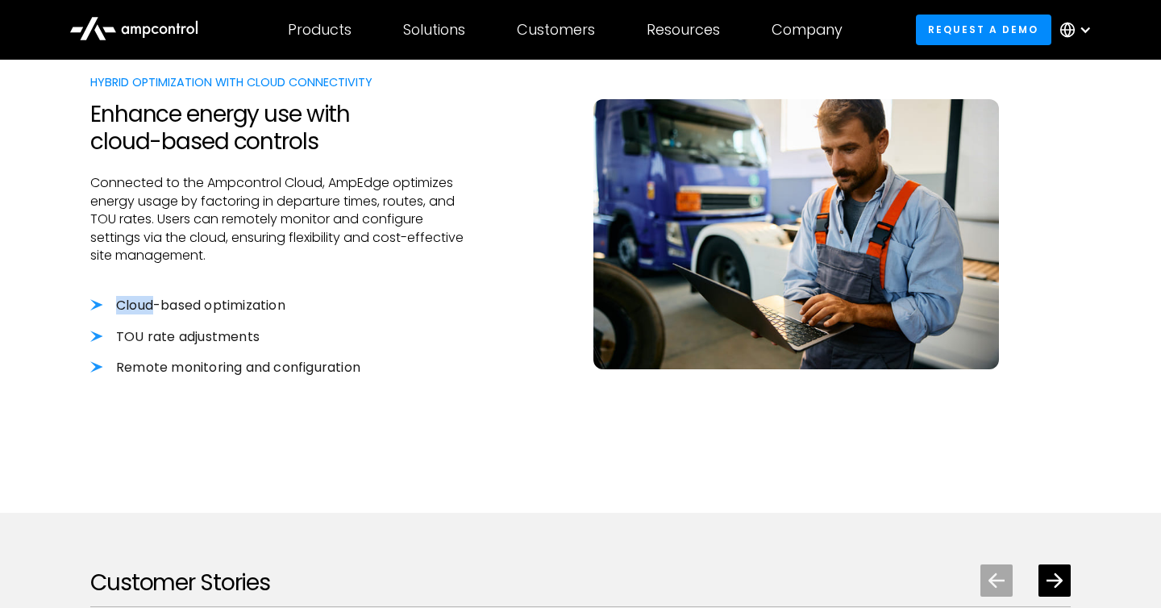
click at [149, 308] on li "Cloud-based optimization" at bounding box center [281, 306] width 382 height 18
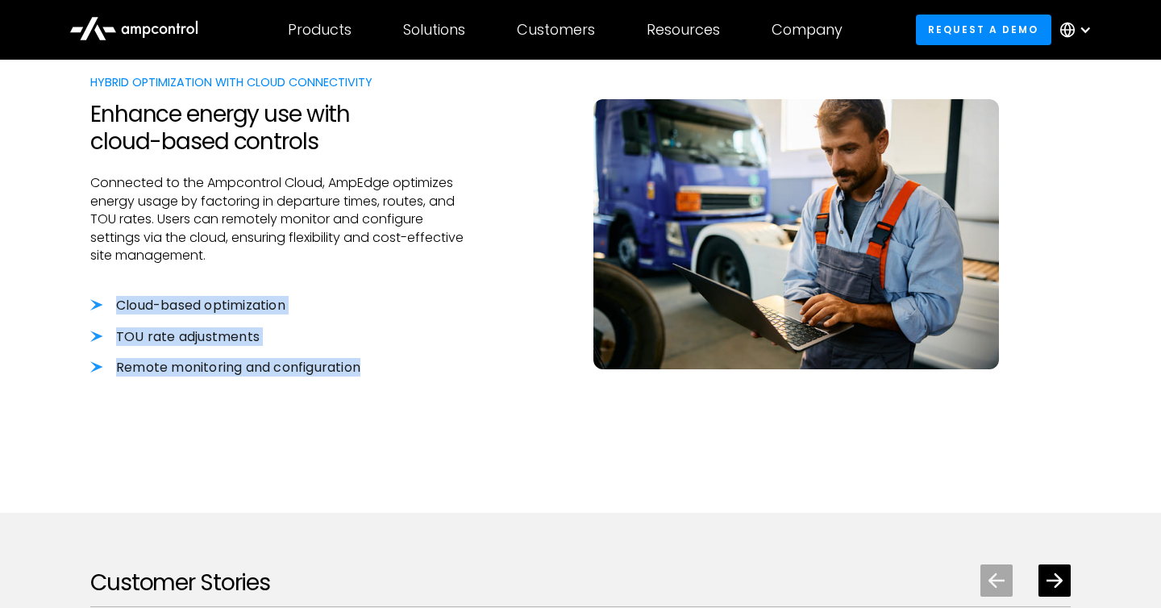
drag, startPoint x: 149, startPoint y: 308, endPoint x: 386, endPoint y: 372, distance: 245.6
click at [385, 372] on div "Cloud-based optimization TOU rate adjustments Remote monitoring and configurati…" at bounding box center [281, 337] width 382 height 80
click at [386, 372] on li "Remote monitoring and configuration" at bounding box center [281, 368] width 382 height 18
drag, startPoint x: 386, startPoint y: 372, endPoint x: 110, endPoint y: 269, distance: 295.2
click at [110, 269] on div "Hybrid Optimization with Cloud Connectivity Enhance energy use with cloud-based…" at bounding box center [281, 241] width 382 height 336
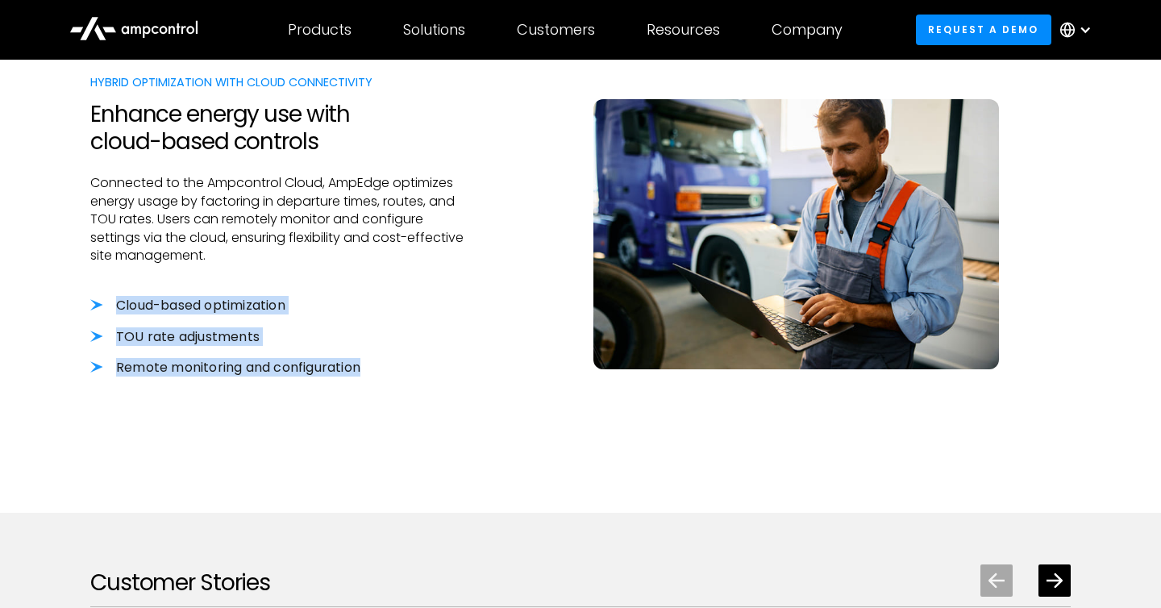
click at [110, 269] on div at bounding box center [281, 280] width 382 height 32
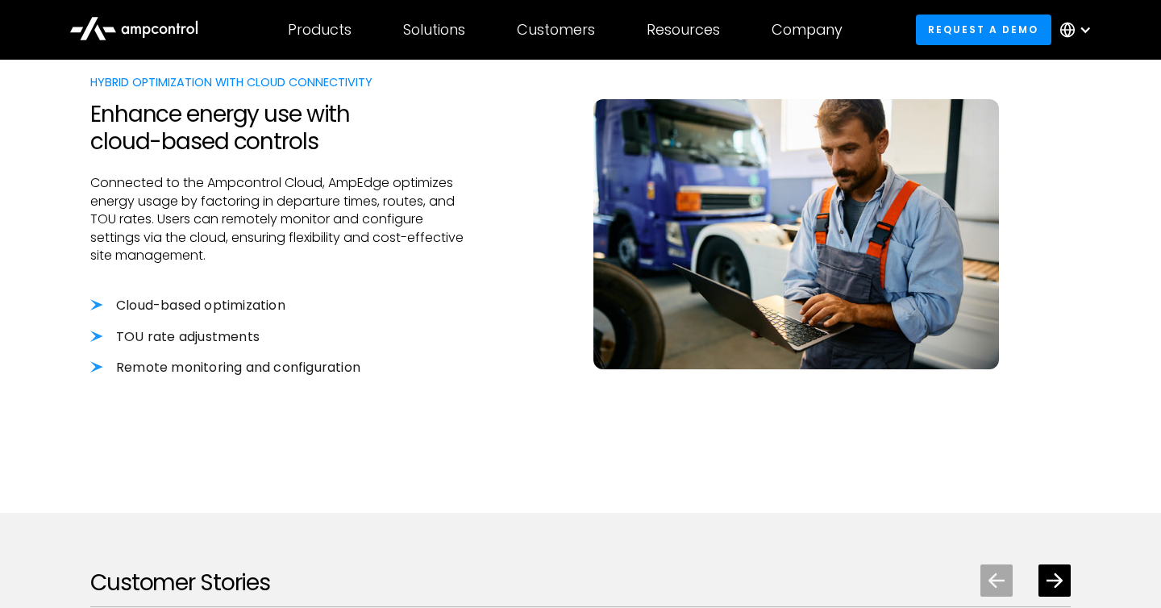
click at [110, 269] on div at bounding box center [281, 280] width 382 height 32
click at [109, 263] on div "Hybrid Optimization with Cloud Connectivity Enhance energy use with cloud-based…" at bounding box center [281, 241] width 382 height 336
click at [109, 263] on p "Connected to the Ampcontrol Cloud, AmpEdge optimizes energy usage by factoring …" at bounding box center [281, 219] width 382 height 90
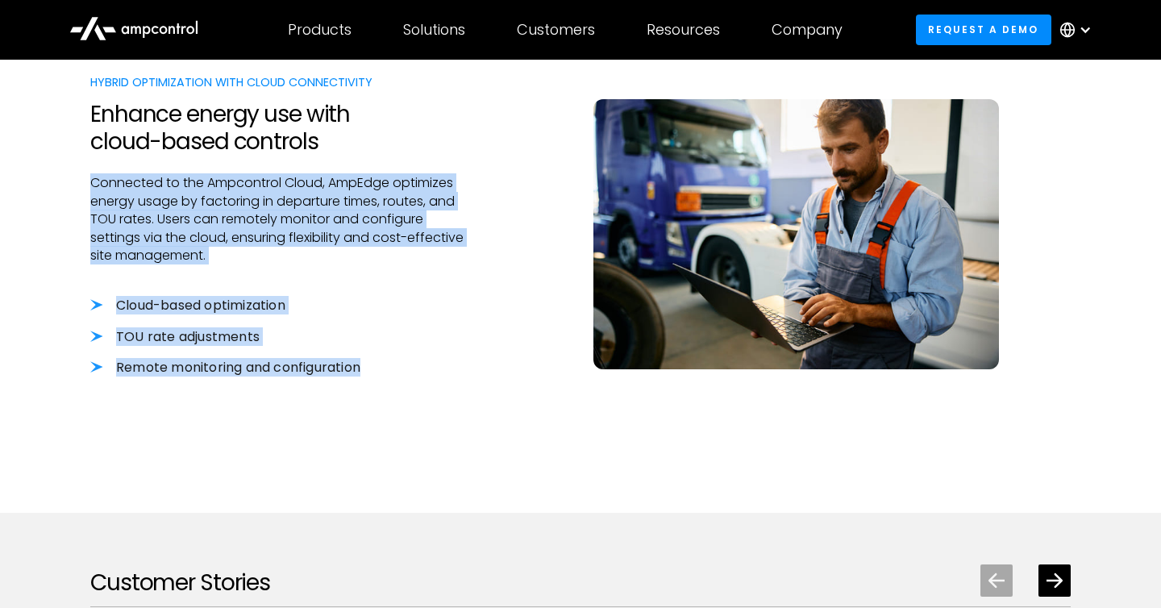
drag, startPoint x: 109, startPoint y: 263, endPoint x: 328, endPoint y: 378, distance: 247.7
click at [327, 378] on div "Hybrid Optimization with Cloud Connectivity Enhance energy use with cloud-based…" at bounding box center [281, 241] width 382 height 336
click at [328, 378] on div at bounding box center [281, 393] width 382 height 32
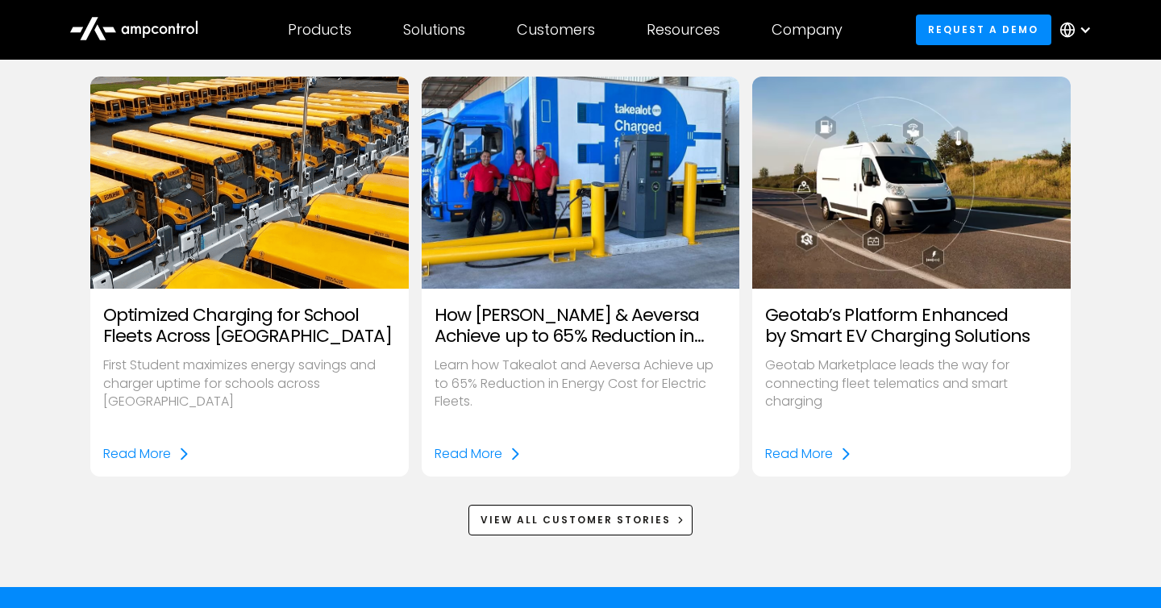
scroll to position [2170, 0]
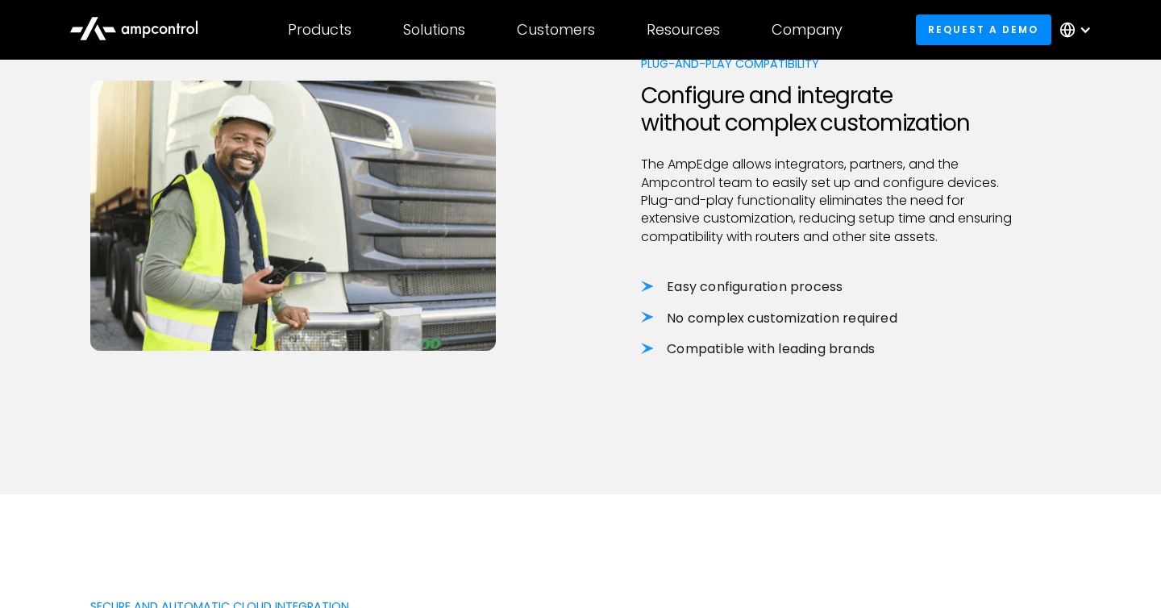
scroll to position [1138, 0]
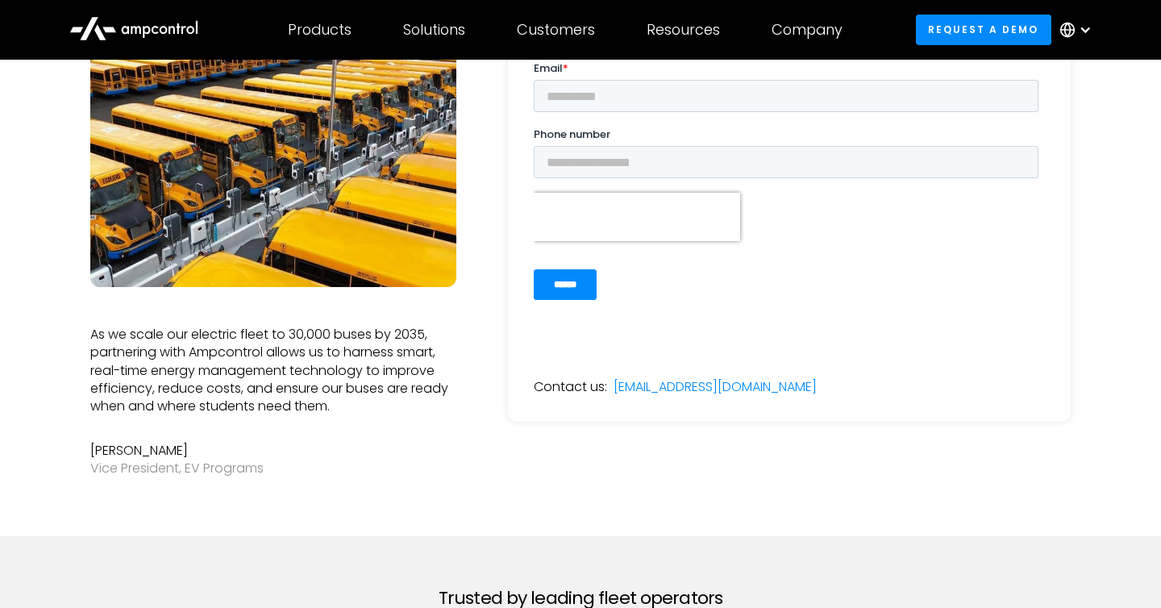
scroll to position [299, 0]
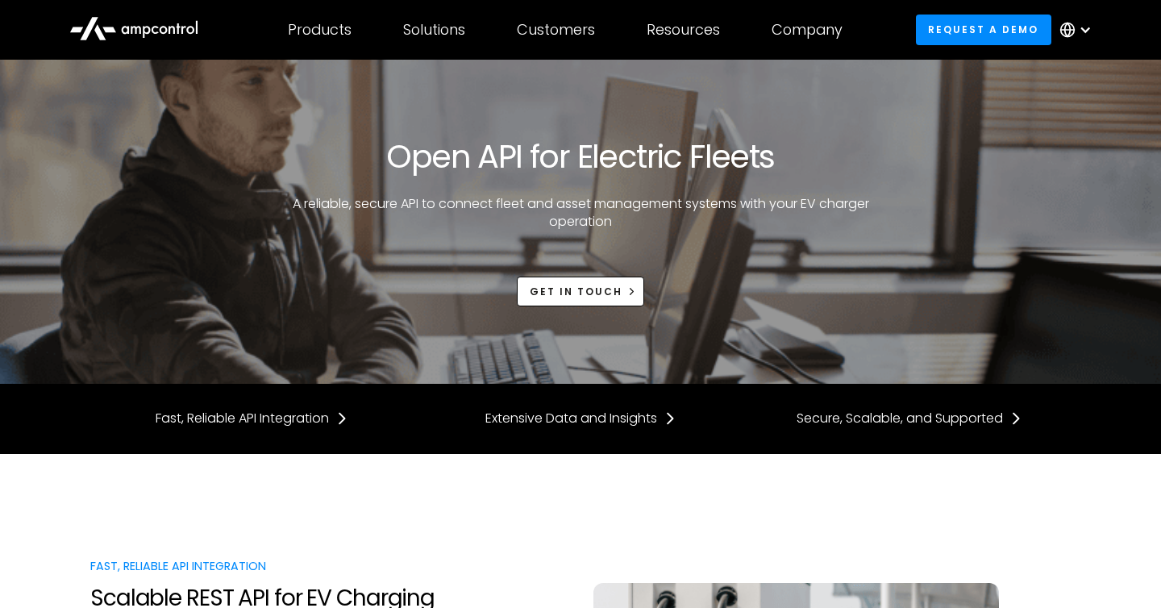
scroll to position [4, 0]
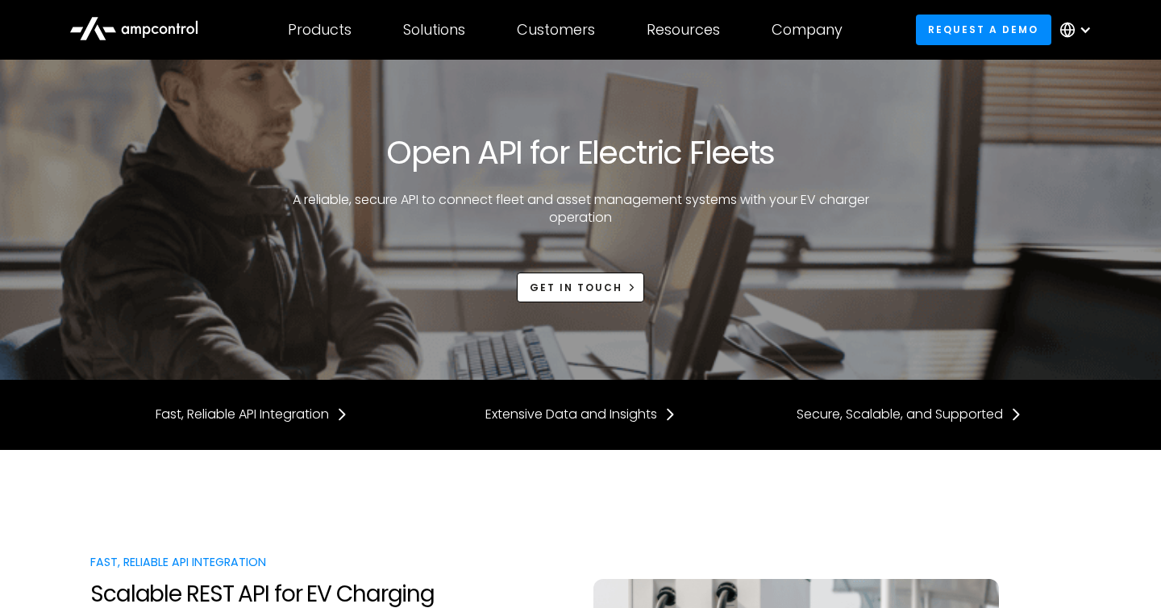
click at [657, 231] on div "Open API for Electric Fleets A reliable, secure API to connect fleet and asset …" at bounding box center [580, 217] width 980 height 169
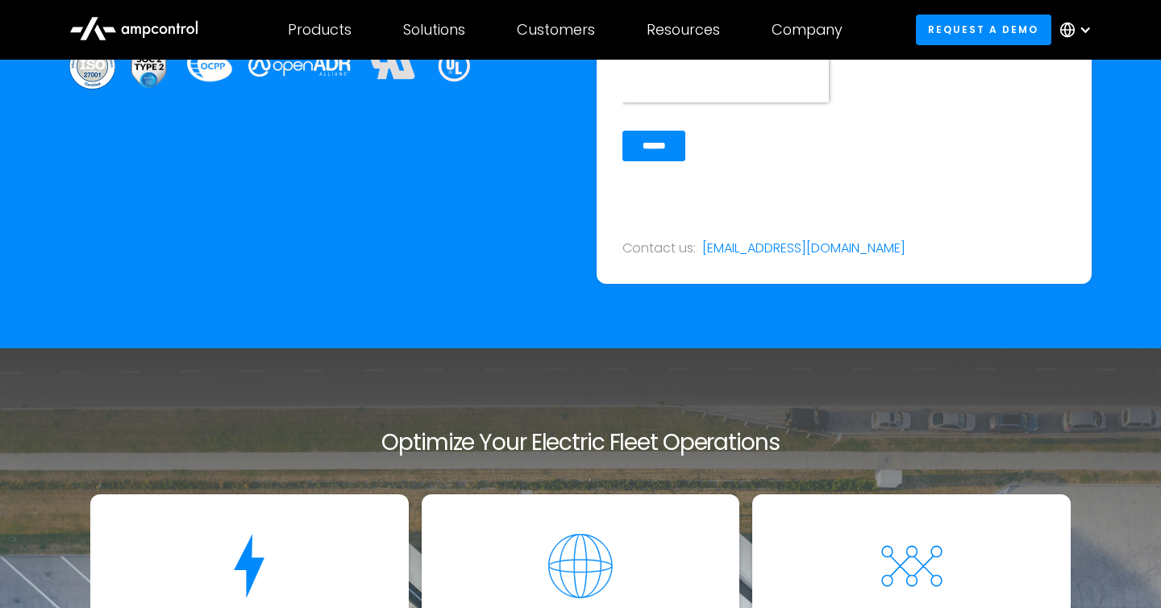
scroll to position [3069, 0]
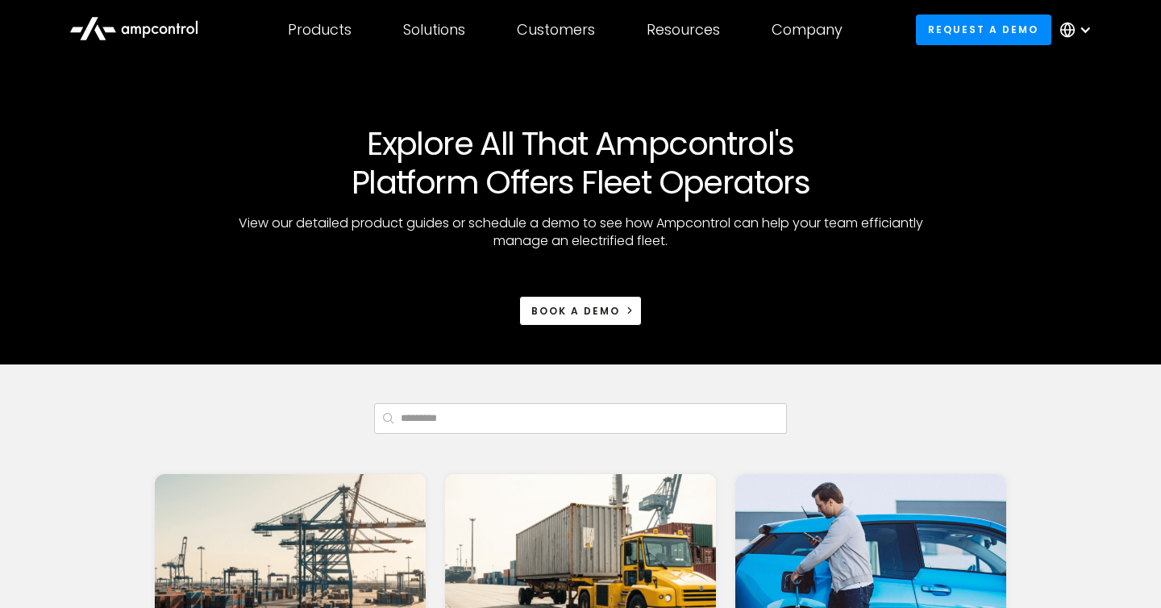
click at [604, 219] on p "View our detailed product guides or schedule a demo to see how Ampcontrol can h…" at bounding box center [580, 232] width 709 height 36
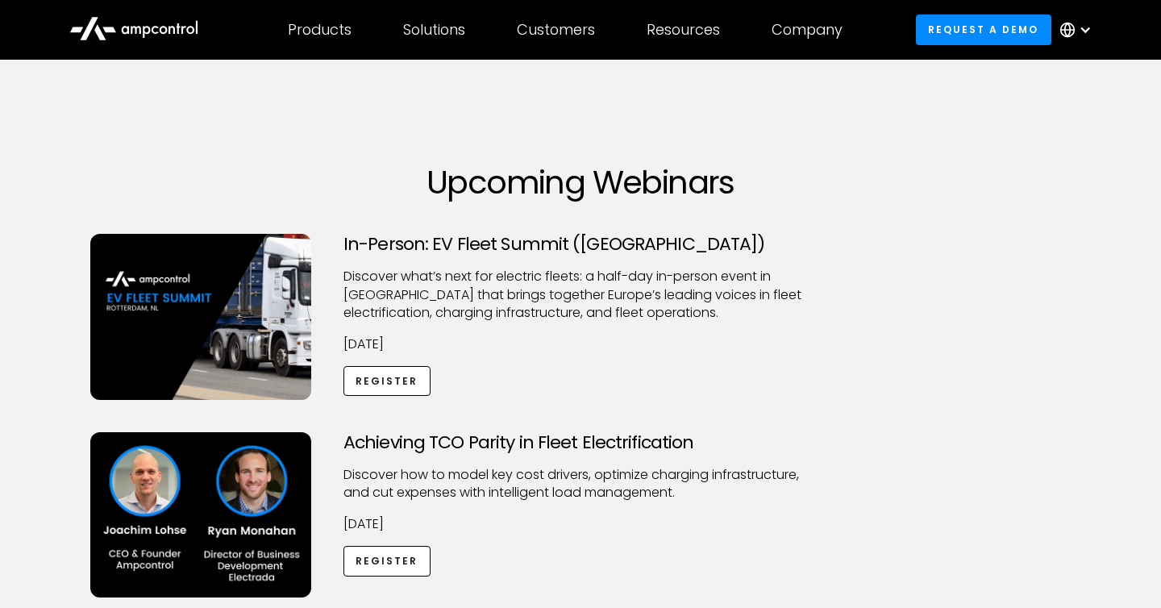
click at [805, 297] on p "​Discover what’s next for electric fleets: a half-day in-person event in [GEOGR…" at bounding box center [580, 295] width 474 height 54
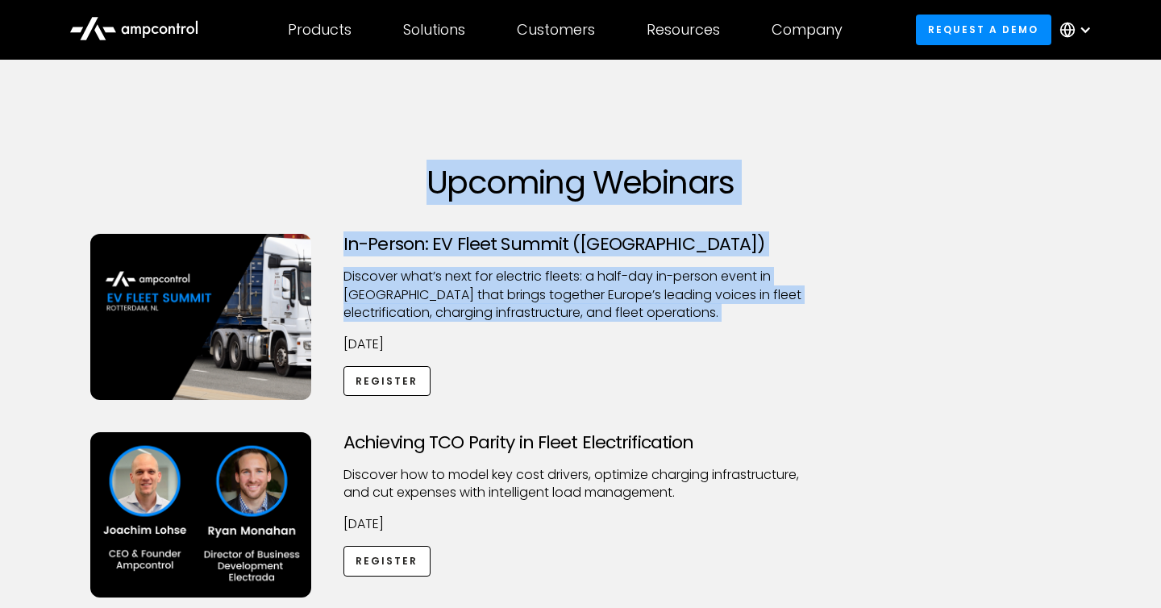
drag, startPoint x: 805, startPoint y: 297, endPoint x: 768, endPoint y: 182, distance: 120.9
click at [768, 182] on h1 "Upcoming Webinars" at bounding box center [580, 182] width 980 height 39
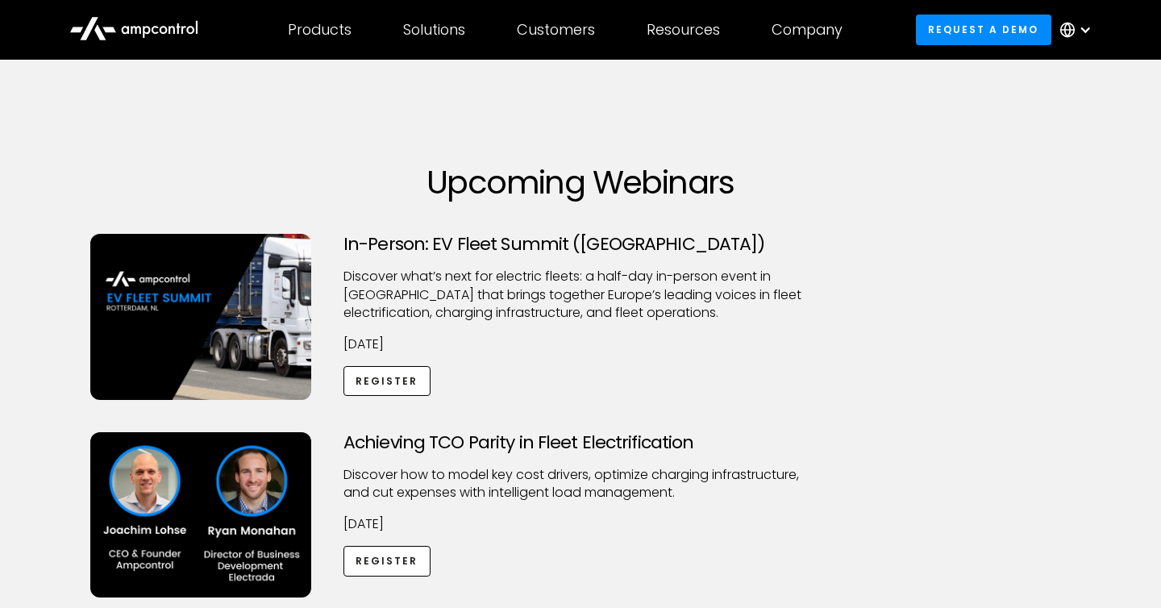
click at [768, 182] on h1 "Upcoming Webinars" at bounding box center [580, 182] width 980 height 39
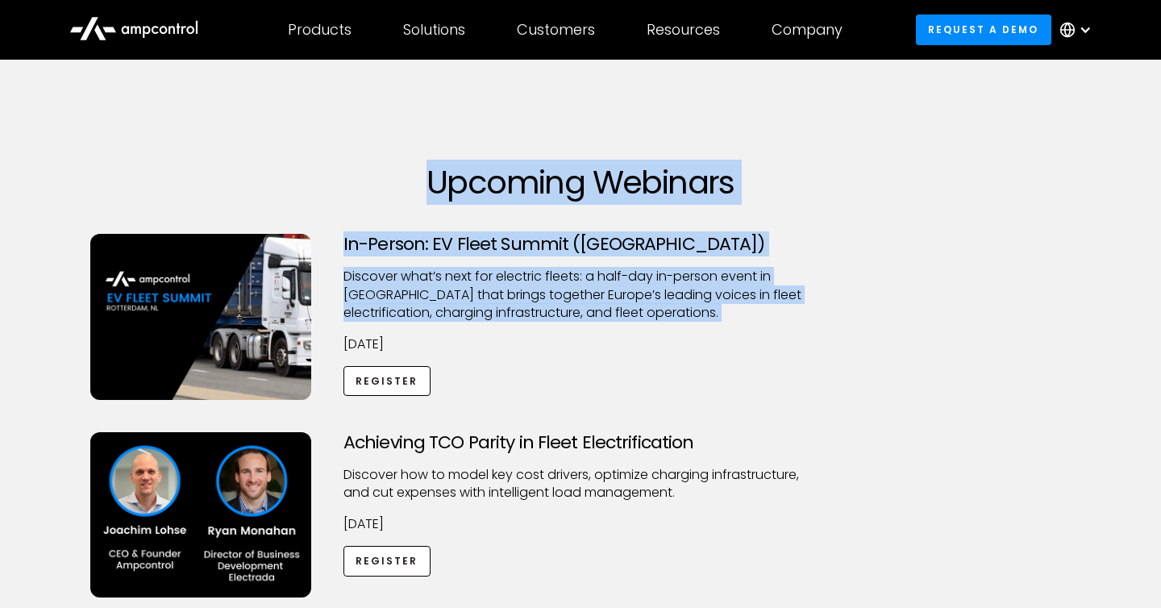
drag, startPoint x: 768, startPoint y: 182, endPoint x: 767, endPoint y: 302, distance: 119.3
click at [767, 302] on p "​Discover what’s next for electric fleets: a half-day in-person event in [GEOGR…" at bounding box center [580, 295] width 474 height 54
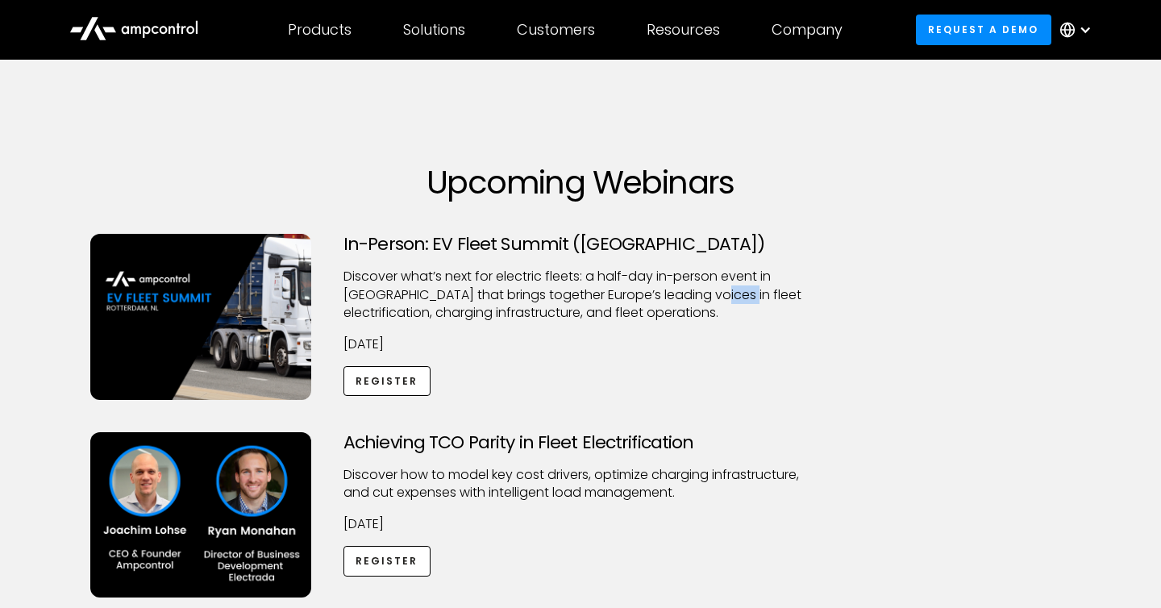
click at [767, 302] on p "​Discover what’s next for electric fleets: a half-day in-person event in [GEOGR…" at bounding box center [580, 295] width 474 height 54
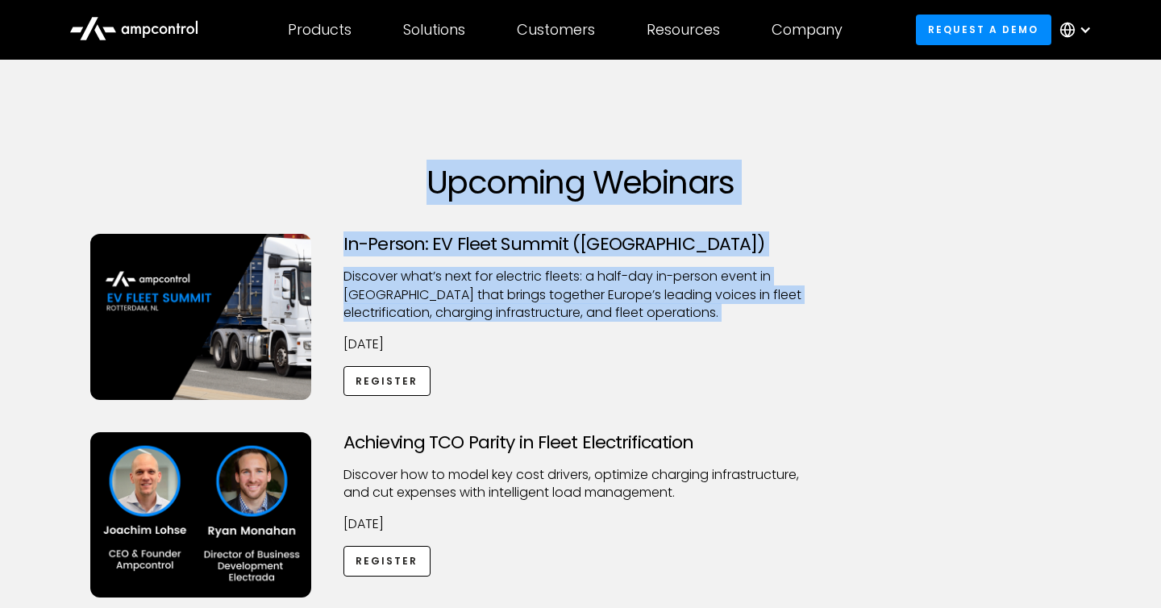
drag, startPoint x: 767, startPoint y: 302, endPoint x: 661, endPoint y: 189, distance: 155.1
click at [661, 189] on h1 "Upcoming Webinars" at bounding box center [580, 182] width 980 height 39
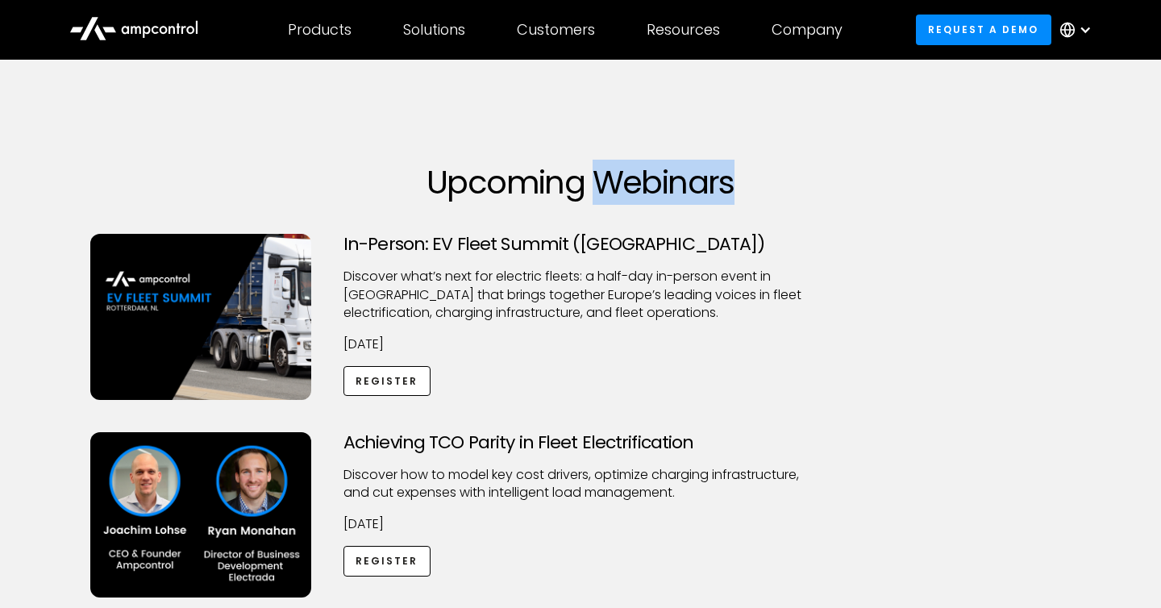
click at [661, 189] on h1 "Upcoming Webinars" at bounding box center [580, 182] width 980 height 39
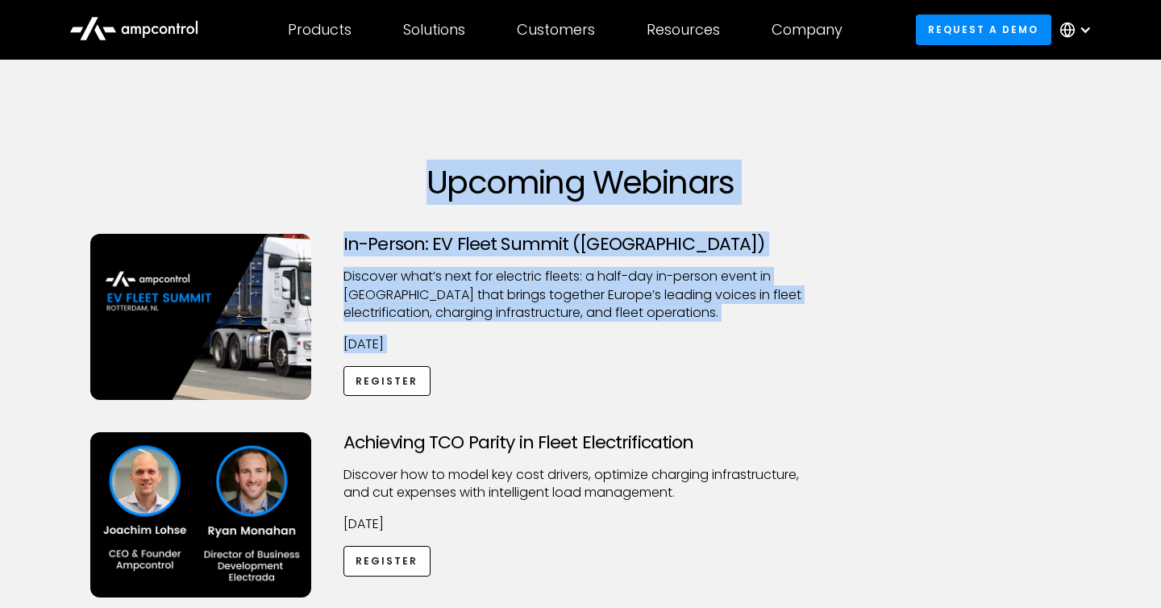
drag, startPoint x: 661, startPoint y: 189, endPoint x: 679, endPoint y: 347, distance: 159.0
click at [679, 347] on p "[DATE]" at bounding box center [580, 344] width 474 height 18
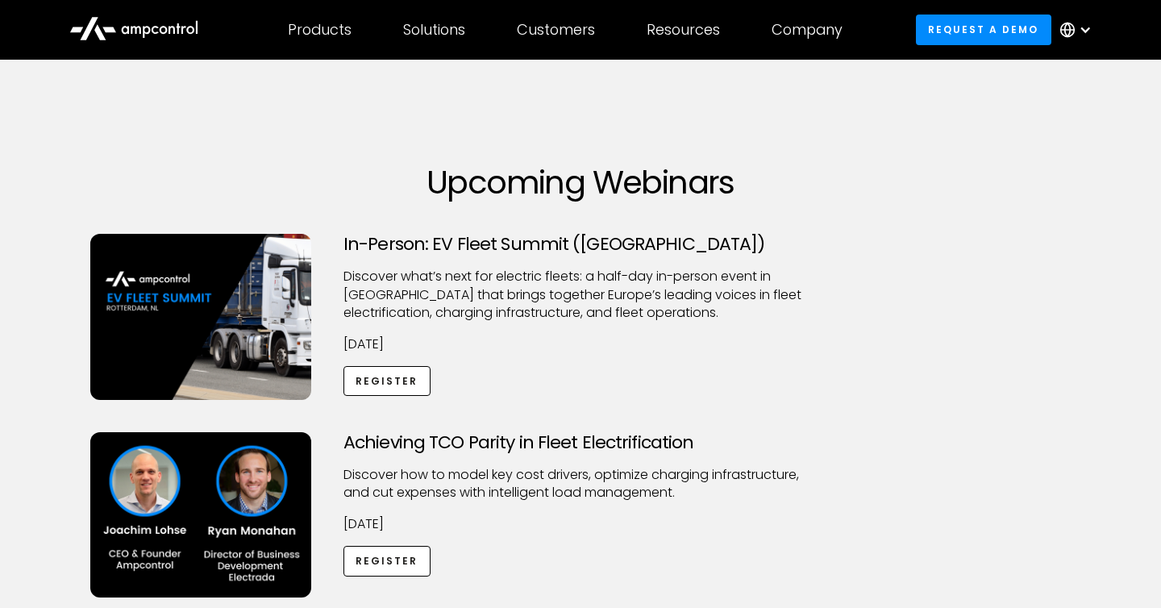
click at [679, 347] on p "[DATE]" at bounding box center [580, 344] width 474 height 18
drag, startPoint x: 679, startPoint y: 347, endPoint x: 679, endPoint y: 266, distance: 80.6
click at [679, 297] on div "In-Person: EV Fleet Summit ([GEOGRAPHIC_DATA]) ​Discover what’s next for electr…" at bounding box center [580, 317] width 506 height 166
click at [680, 196] on h1 "Upcoming Webinars" at bounding box center [580, 182] width 980 height 39
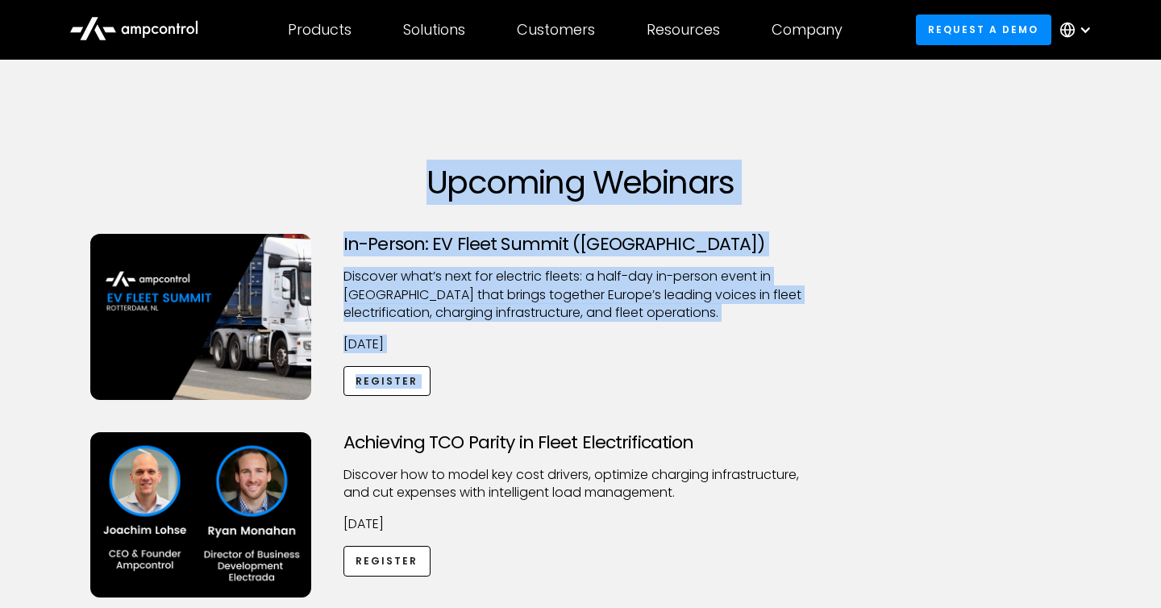
drag, startPoint x: 680, startPoint y: 196, endPoint x: 698, endPoint y: 374, distance: 179.0
click at [698, 374] on div "In-Person: EV Fleet Summit ([GEOGRAPHIC_DATA]) ​Discover what’s next for electr…" at bounding box center [580, 317] width 506 height 166
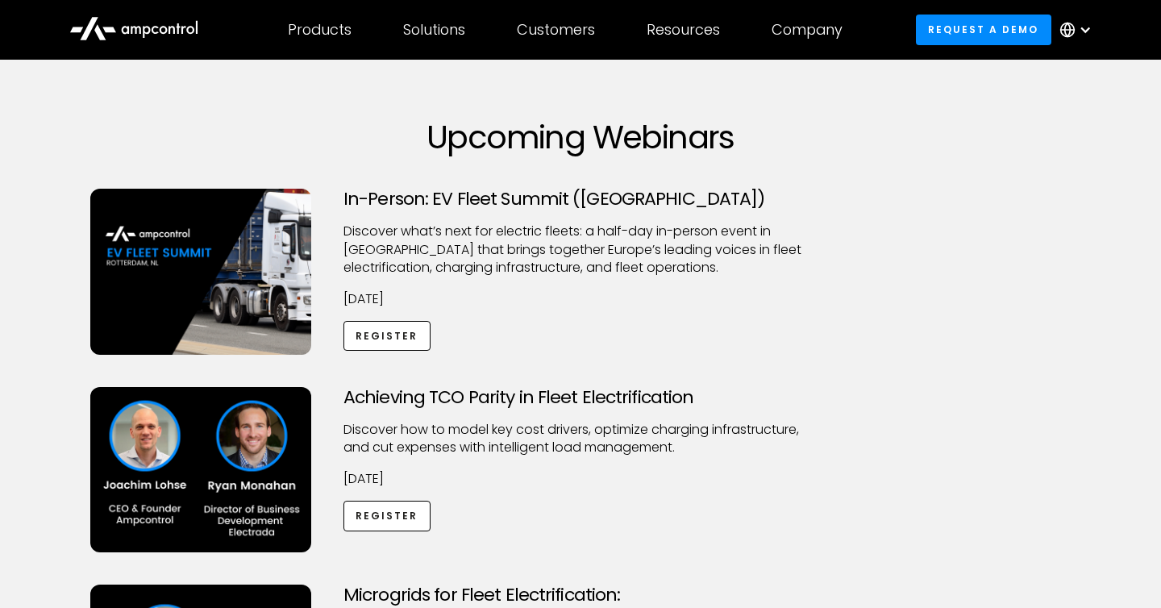
scroll to position [48, 0]
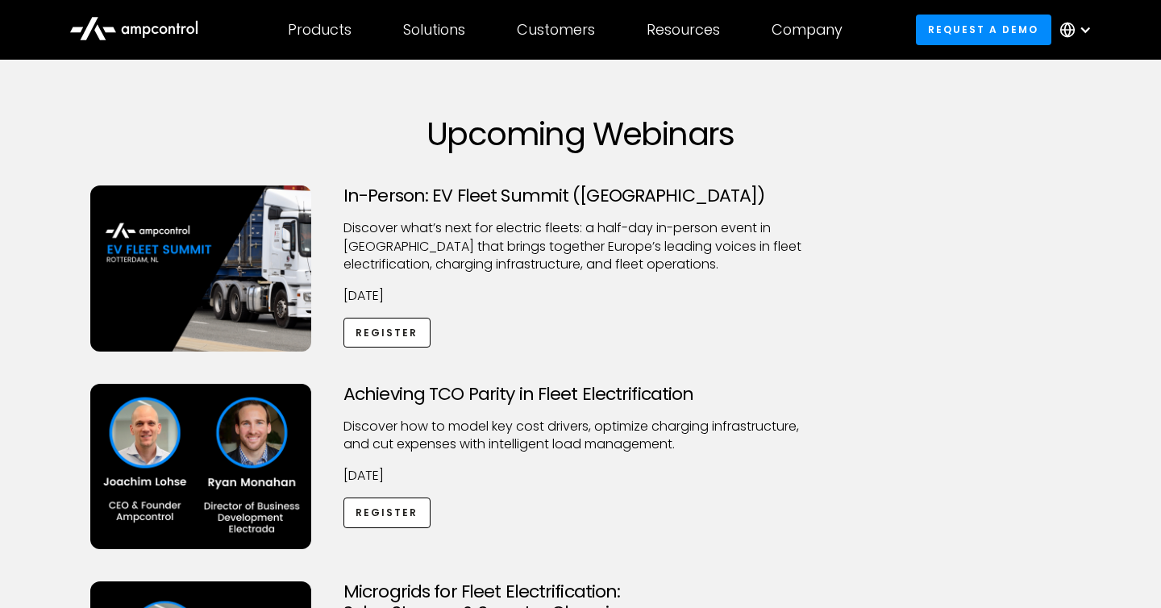
click at [152, 252] on img at bounding box center [200, 268] width 221 height 166
click at [381, 334] on link "Register" at bounding box center [386, 333] width 87 height 30
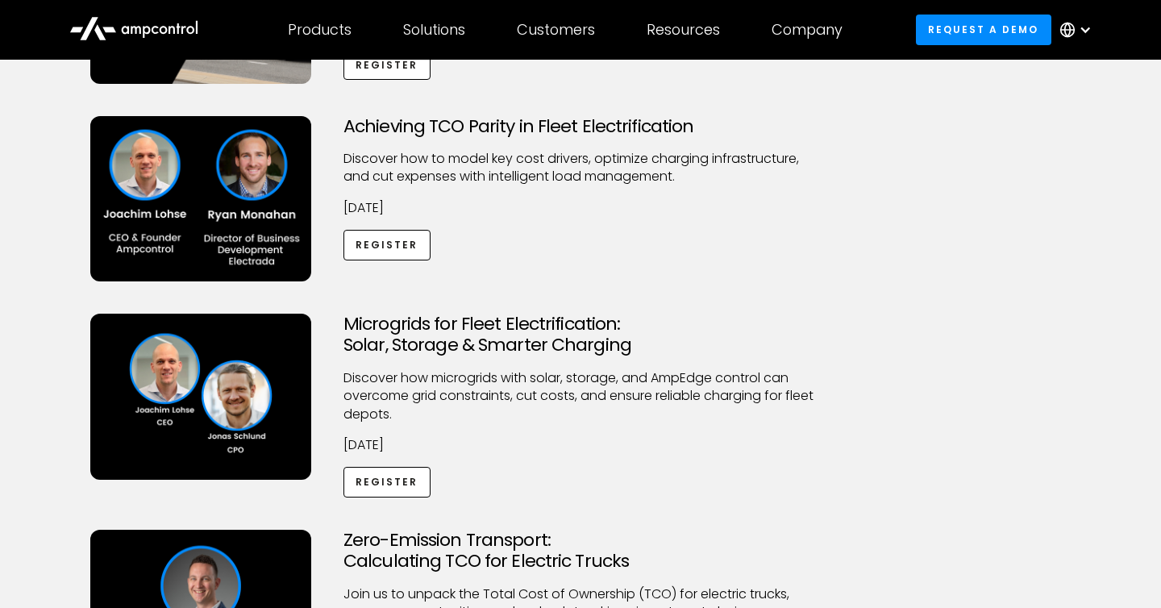
scroll to position [319, 0]
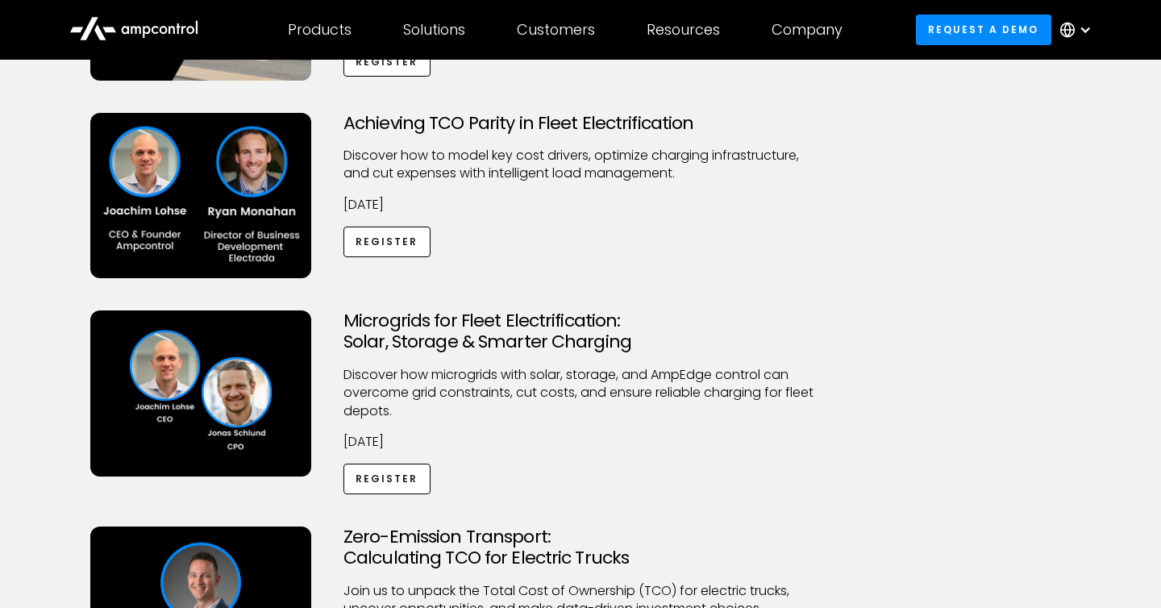
click at [706, 335] on h3 "Microgrids for Fleet Electrification: Solar, Storage & Smarter Charging" at bounding box center [580, 331] width 474 height 43
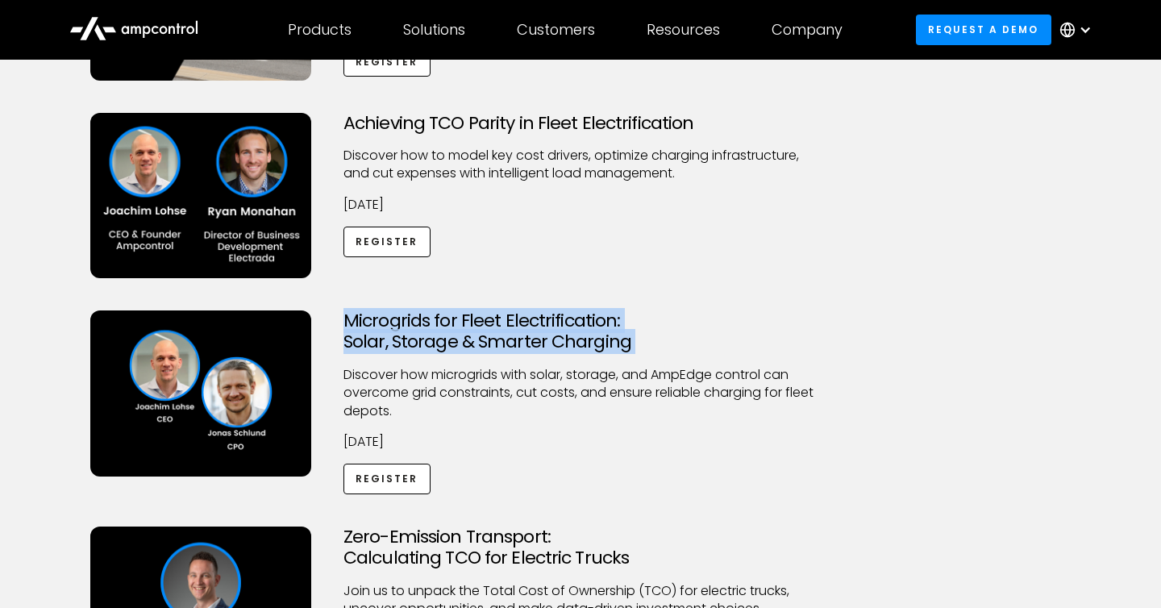
drag, startPoint x: 706, startPoint y: 335, endPoint x: 693, endPoint y: 295, distance: 41.8
click at [693, 295] on div "In-Person: EV Fleet Summit ([GEOGRAPHIC_DATA]) ​Discover what’s next for electr…" at bounding box center [580, 527] width 1013 height 1224
click at [693, 295] on div "Achieving TCO Parity in Fleet Electrification Discover how to model key cost dr…" at bounding box center [580, 212] width 1013 height 198
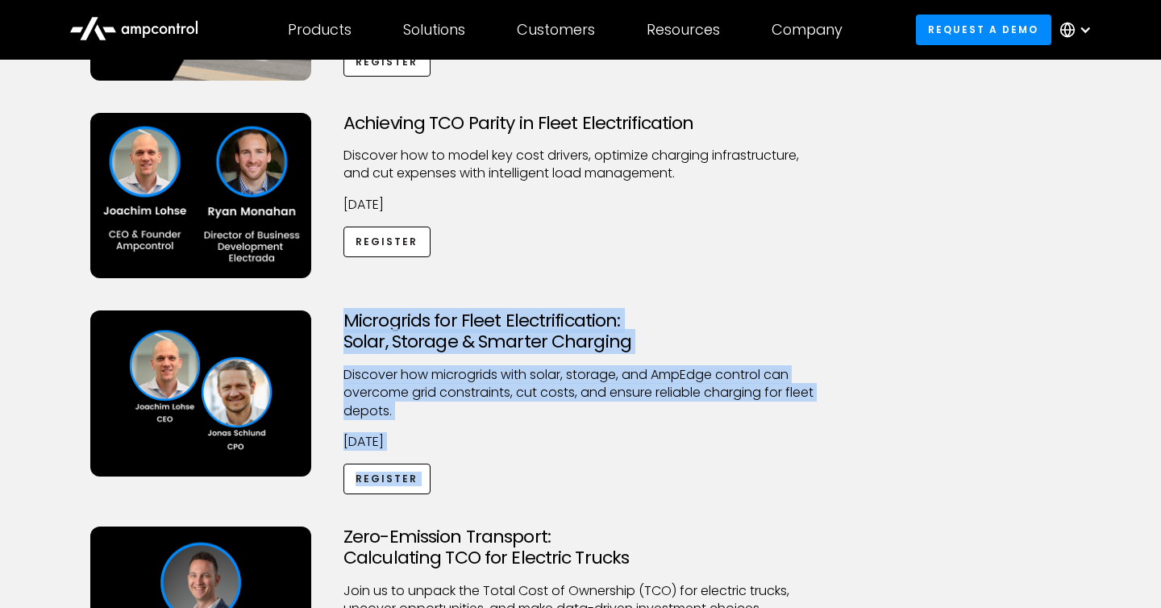
drag, startPoint x: 693, startPoint y: 295, endPoint x: 642, endPoint y: 467, distance: 179.1
click at [642, 467] on div "In-Person: EV Fleet Summit ([GEOGRAPHIC_DATA]) ​Discover what’s next for electr…" at bounding box center [580, 527] width 1013 height 1224
click at [642, 467] on div "Microgrids for Fleet Electrification: Solar, Storage & Smarter Charging Discove…" at bounding box center [580, 402] width 506 height 184
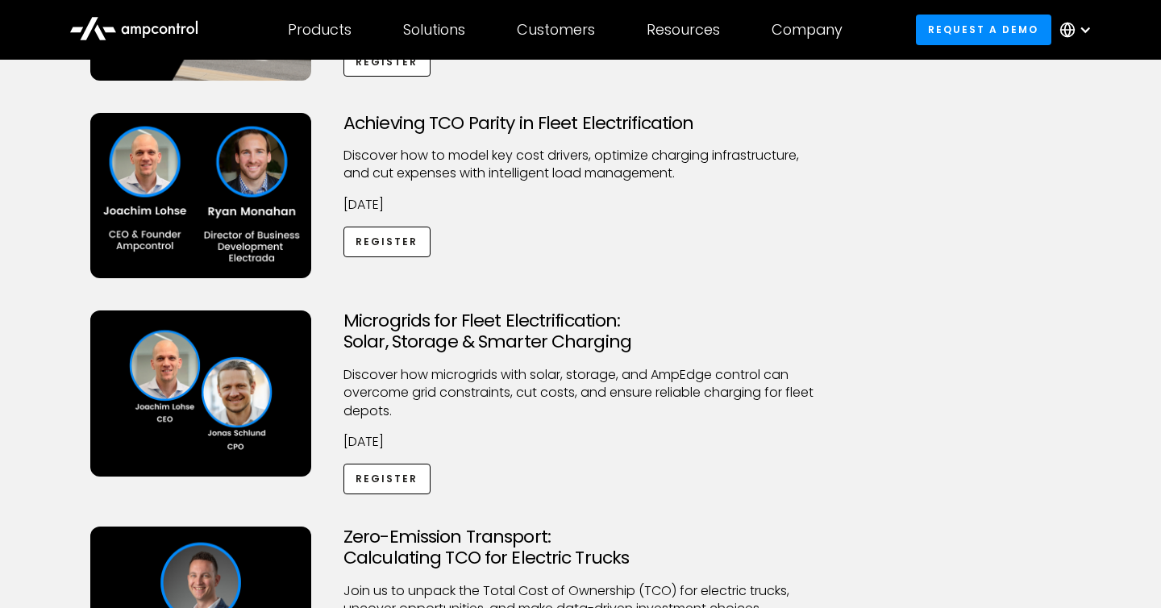
click at [642, 467] on div "Microgrids for Fleet Electrification: Solar, Storage & Smarter Charging Discove…" at bounding box center [580, 402] width 506 height 184
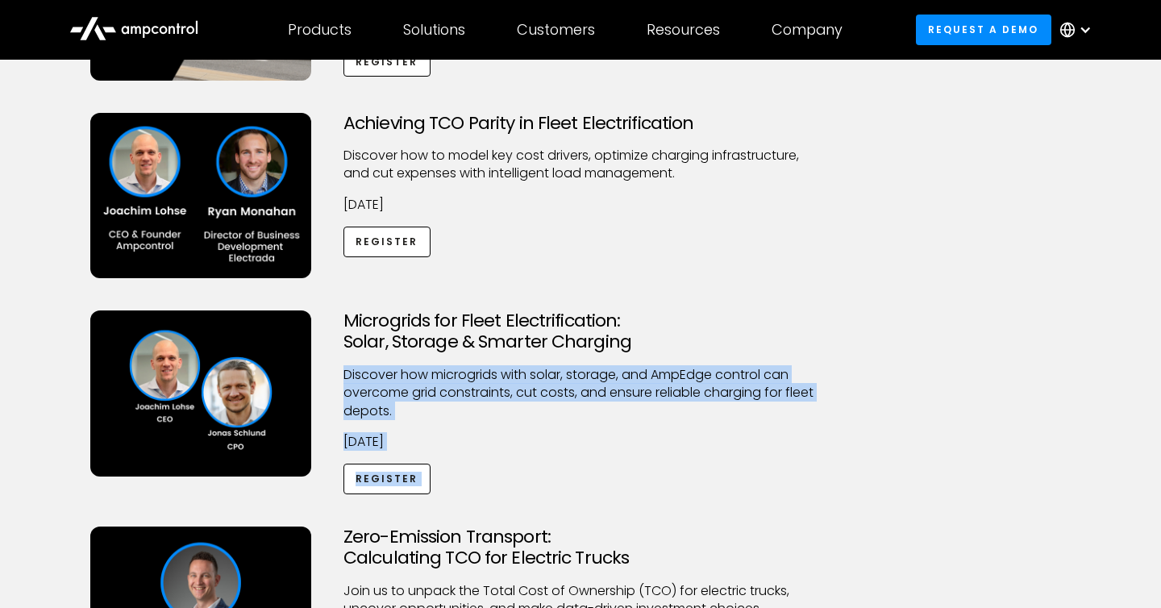
drag, startPoint x: 642, startPoint y: 467, endPoint x: 650, endPoint y: 334, distance: 133.3
click at [649, 335] on div "Microgrids for Fleet Electrification: Solar, Storage & Smarter Charging Discove…" at bounding box center [580, 402] width 506 height 184
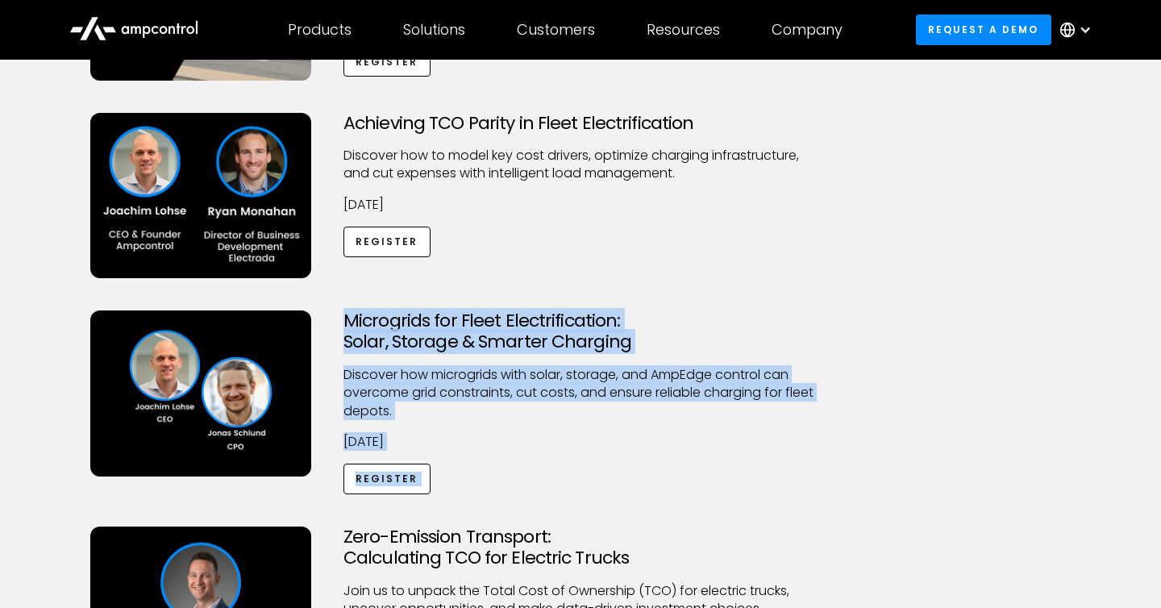
click at [650, 334] on h3 "Microgrids for Fleet Electrification: Solar, Storage & Smarter Charging" at bounding box center [580, 331] width 474 height 43
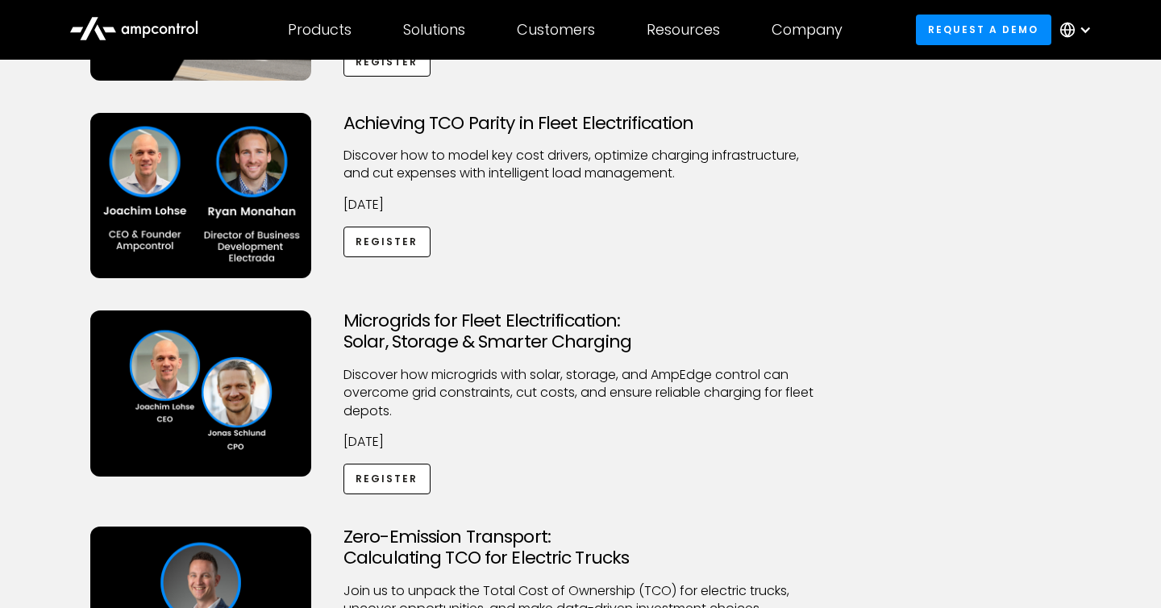
click at [650, 334] on h3 "Microgrids for Fleet Electrification: Solar, Storage & Smarter Charging" at bounding box center [580, 331] width 474 height 43
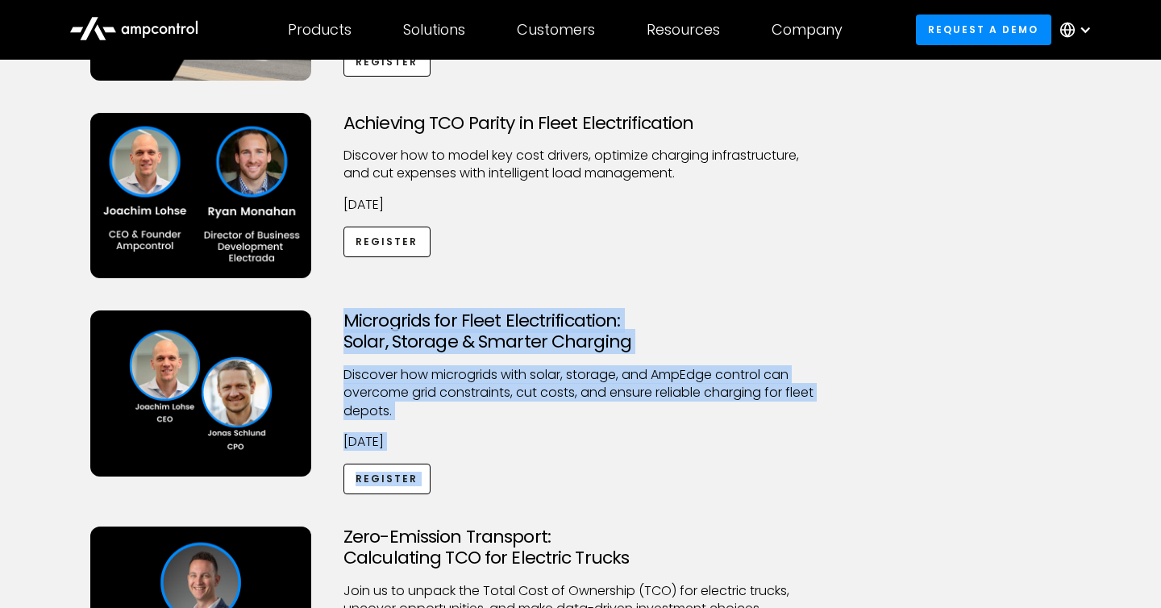
drag, startPoint x: 650, startPoint y: 334, endPoint x: 650, endPoint y: 462, distance: 128.2
click at [650, 462] on div "Microgrids for Fleet Electrification: Solar, Storage & Smarter Charging Discove…" at bounding box center [580, 402] width 506 height 184
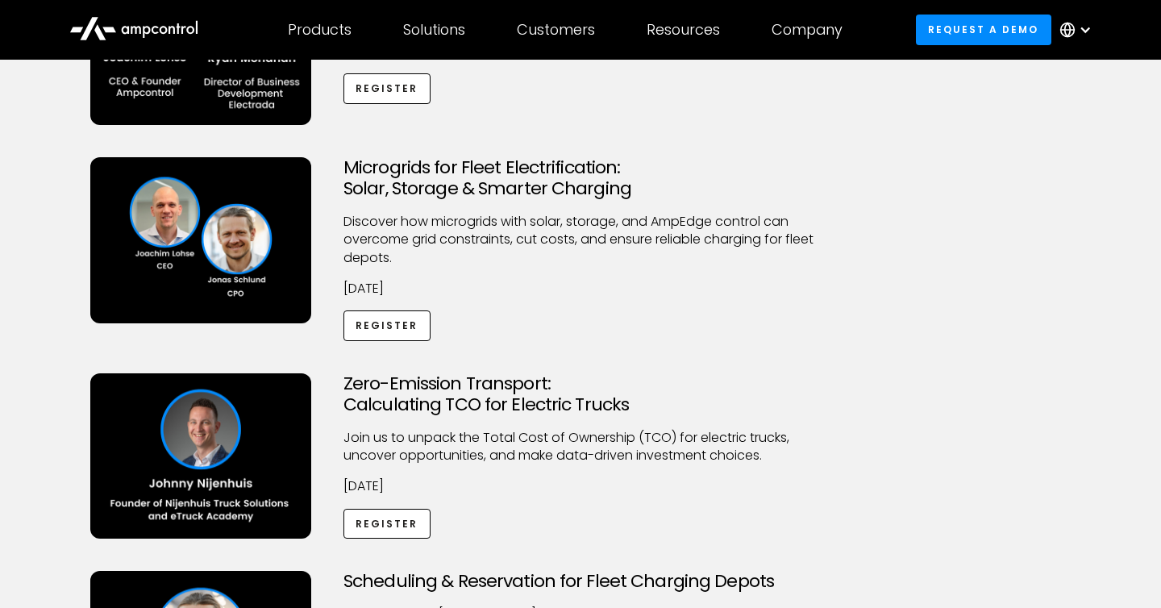
scroll to position [473, 0]
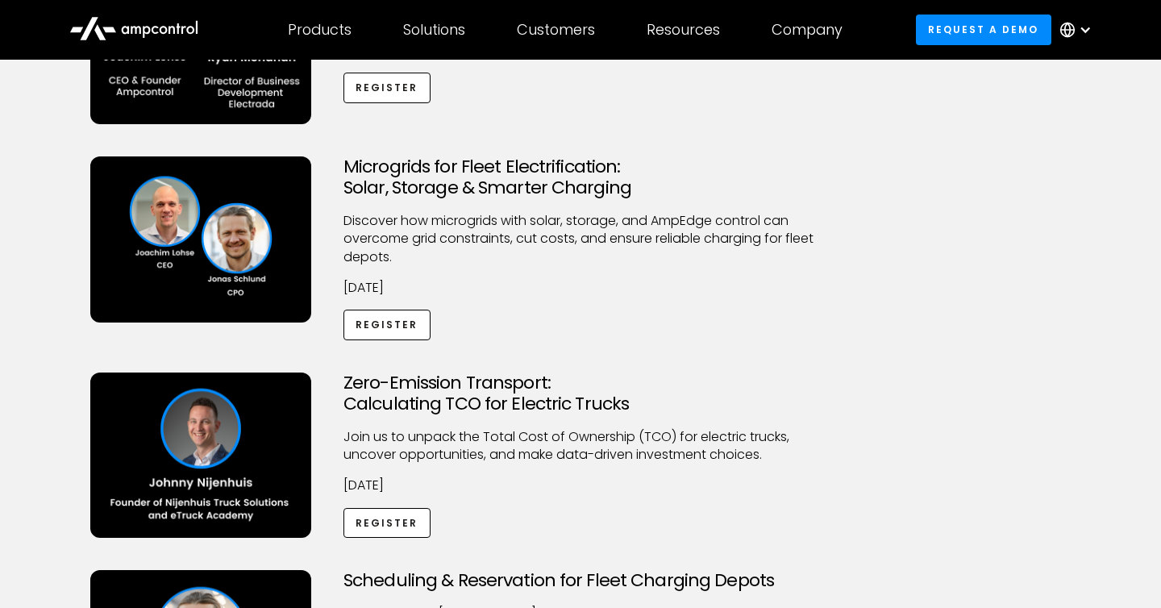
click at [650, 462] on p "Join us to unpack the Total Cost of Ownership (TCO) for electric trucks, uncove…" at bounding box center [580, 446] width 474 height 36
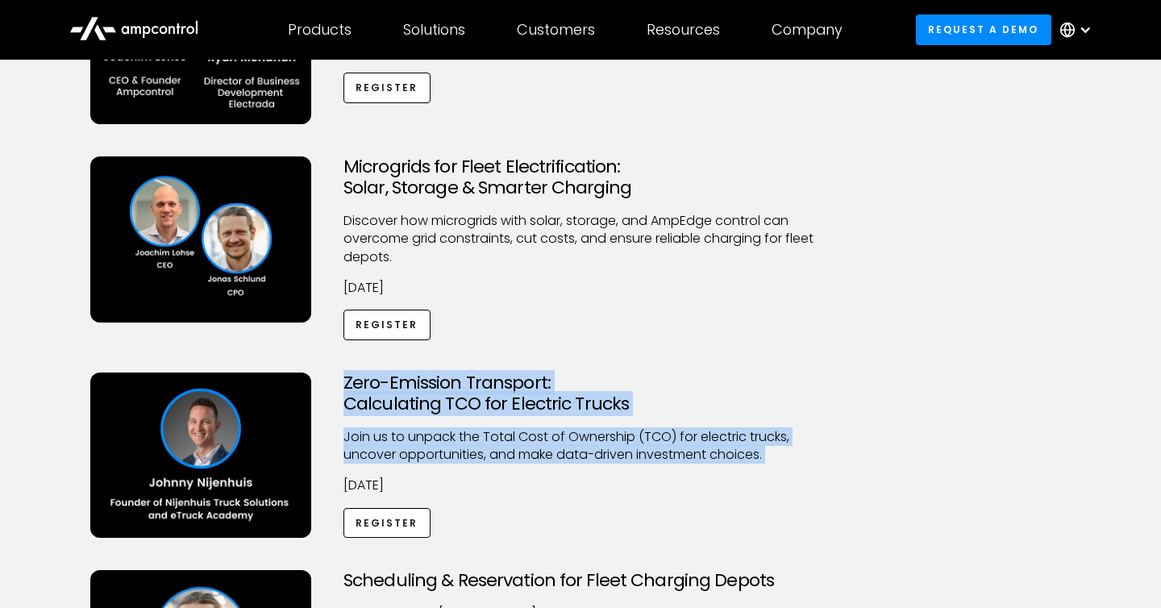
drag, startPoint x: 650, startPoint y: 462, endPoint x: 643, endPoint y: 393, distance: 69.6
click at [643, 392] on div "Zero-Emission Transport: Calculating TCO for Electric Trucks Join us to unpack …" at bounding box center [580, 455] width 506 height 166
click at [643, 393] on h3 "Zero-Emission Transport: Calculating TCO for Electric Trucks" at bounding box center [580, 393] width 474 height 43
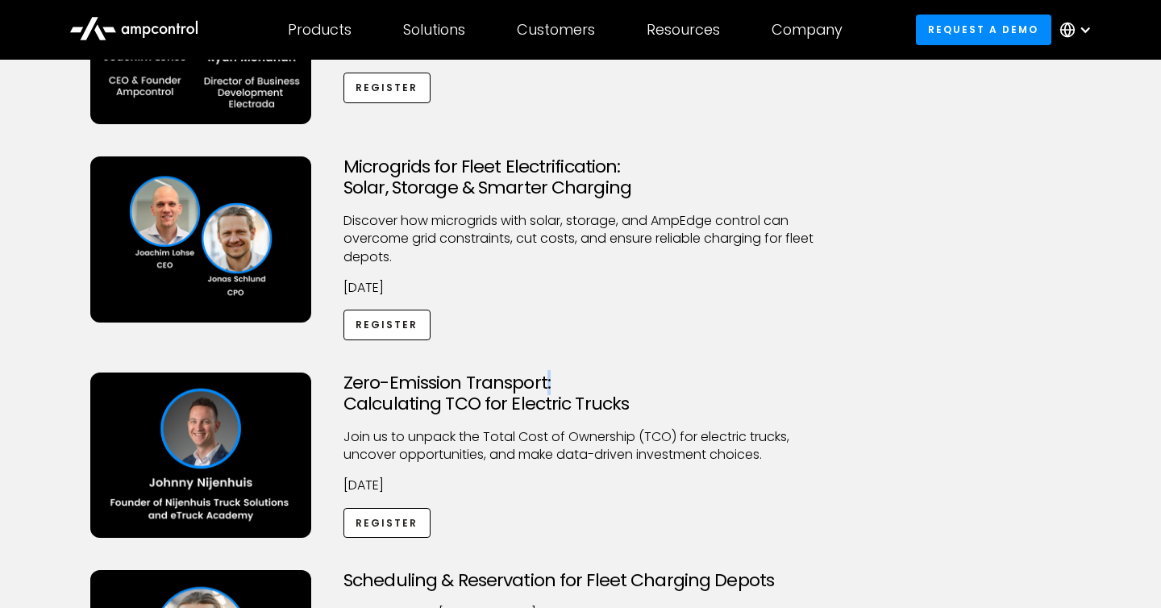
click at [643, 393] on h3 "Zero-Emission Transport: Calculating TCO for Electric Trucks" at bounding box center [580, 393] width 474 height 43
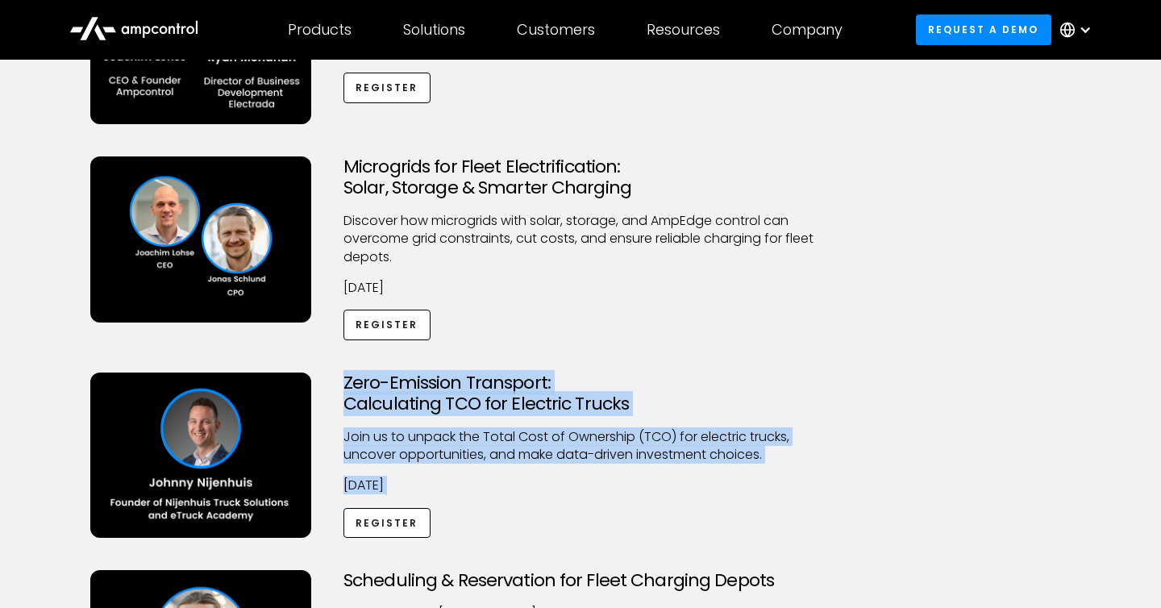
drag, startPoint x: 643, startPoint y: 393, endPoint x: 645, endPoint y: 466, distance: 73.4
click at [645, 466] on div "Zero-Emission Transport: Calculating TCO for Electric Trucks Join us to unpack …" at bounding box center [580, 455] width 506 height 166
drag, startPoint x: 645, startPoint y: 466, endPoint x: 645, endPoint y: 366, distance: 100.0
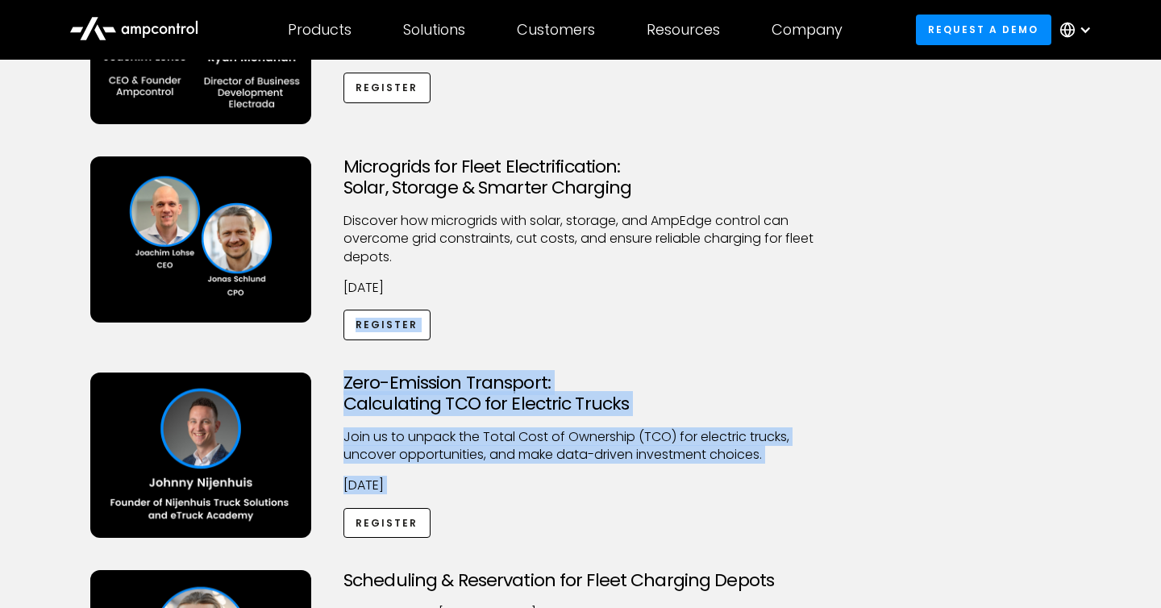
click at [645, 366] on div "In-Person: EV Fleet Summit ([GEOGRAPHIC_DATA]) ​Discover what’s next for electr…" at bounding box center [580, 373] width 1013 height 1224
click at [645, 366] on div "Microgrids for Fleet Electrification: Solar, Storage & Smarter Charging Discove…" at bounding box center [580, 264] width 1013 height 216
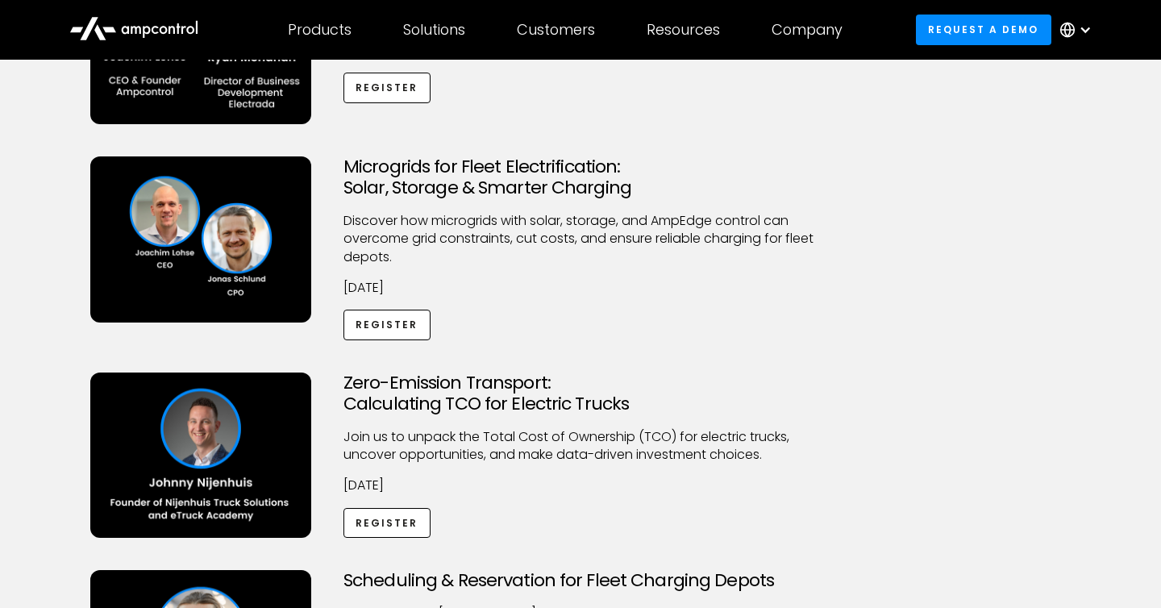
click at [645, 379] on h3 "Zero-Emission Transport: Calculating TCO for Electric Trucks" at bounding box center [580, 393] width 474 height 43
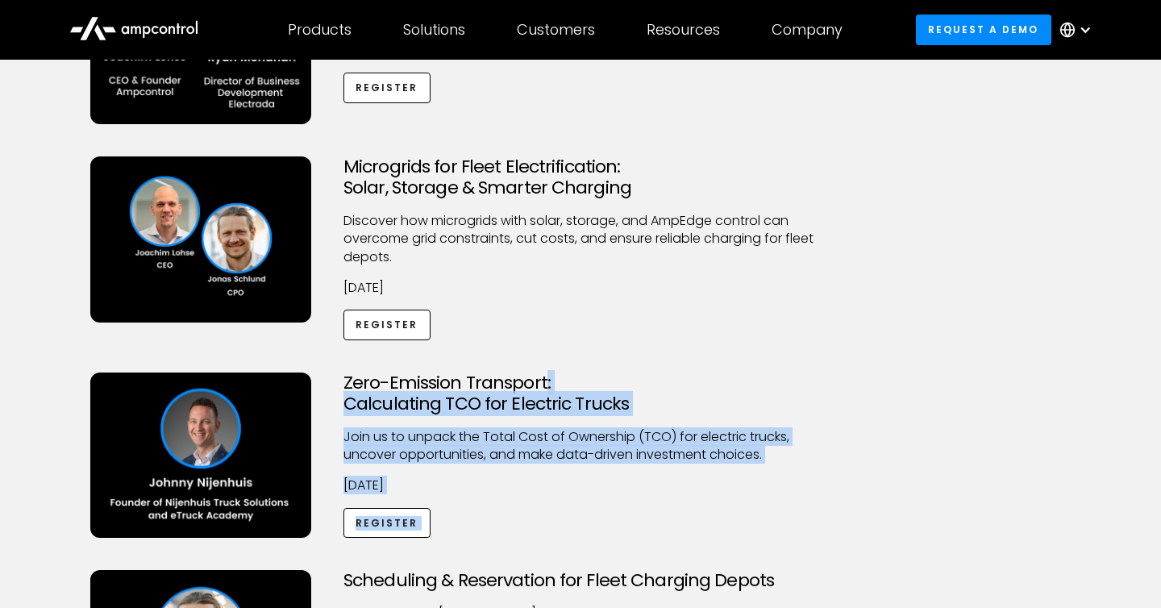
drag, startPoint x: 645, startPoint y: 379, endPoint x: 655, endPoint y: 522, distance: 143.9
click at [655, 522] on div "Zero-Emission Transport: Calculating TCO for Electric Trucks Join us to unpack …" at bounding box center [580, 455] width 506 height 166
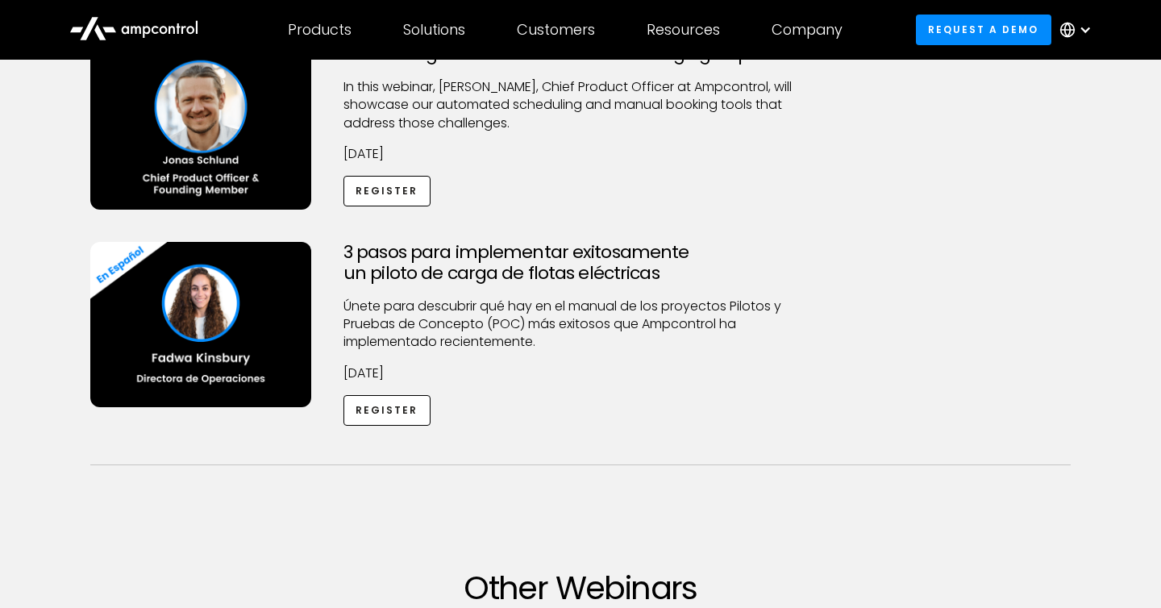
scroll to position [970, 0]
